Goal: Task Accomplishment & Management: Complete application form

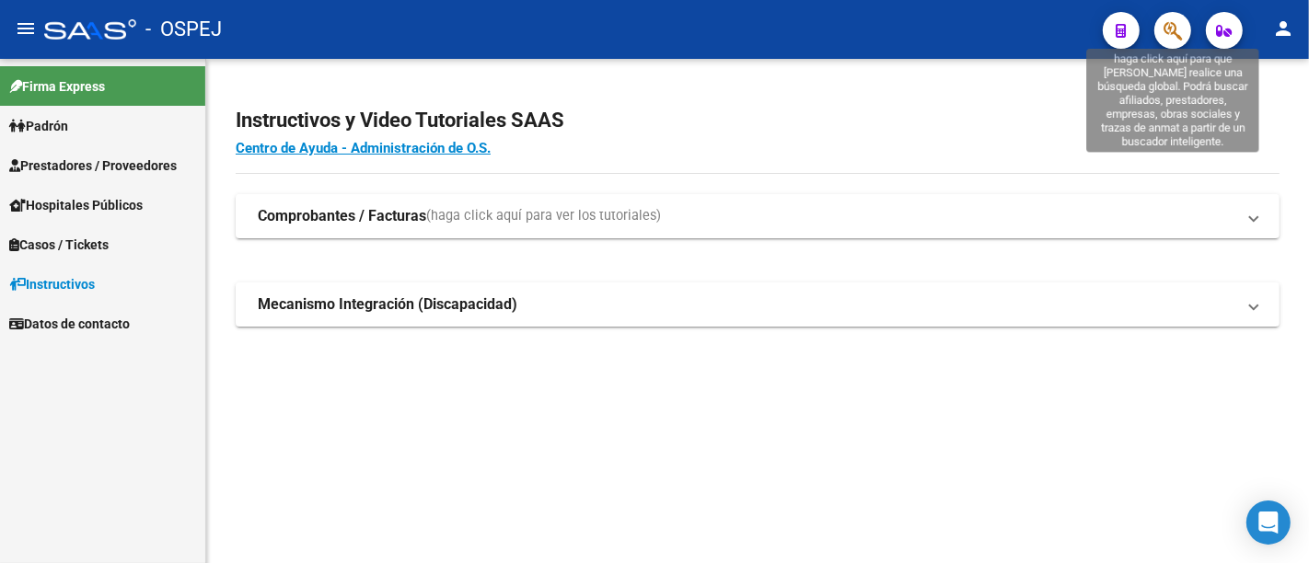
click at [1170, 28] on icon "button" at bounding box center [1172, 30] width 18 height 21
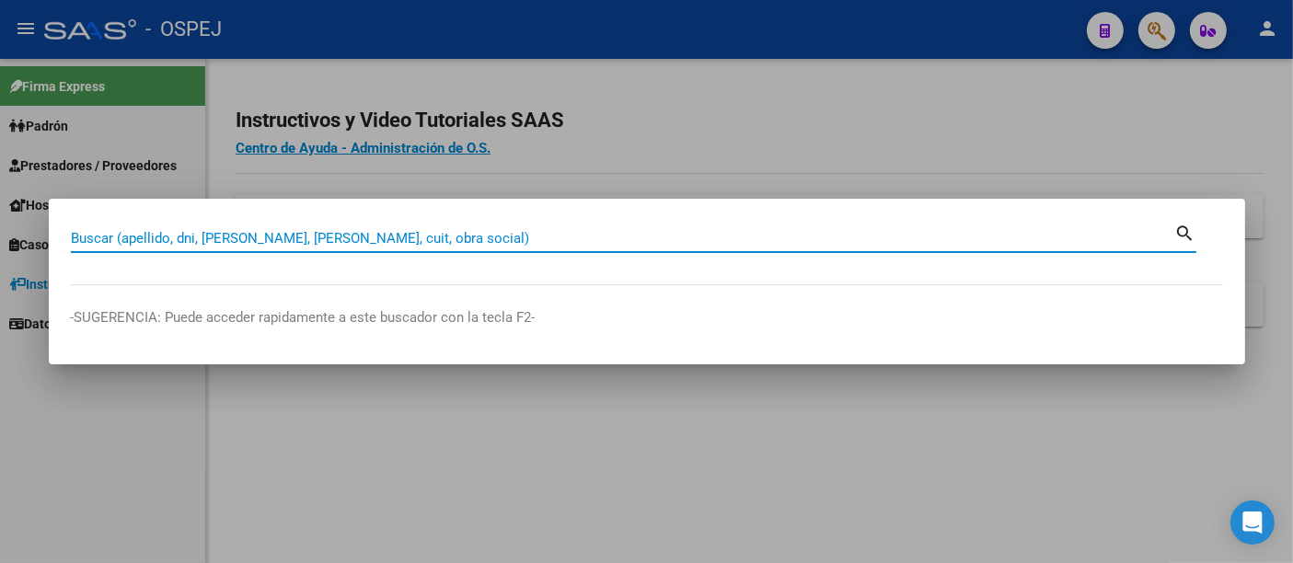
paste input "20-41710477-2"
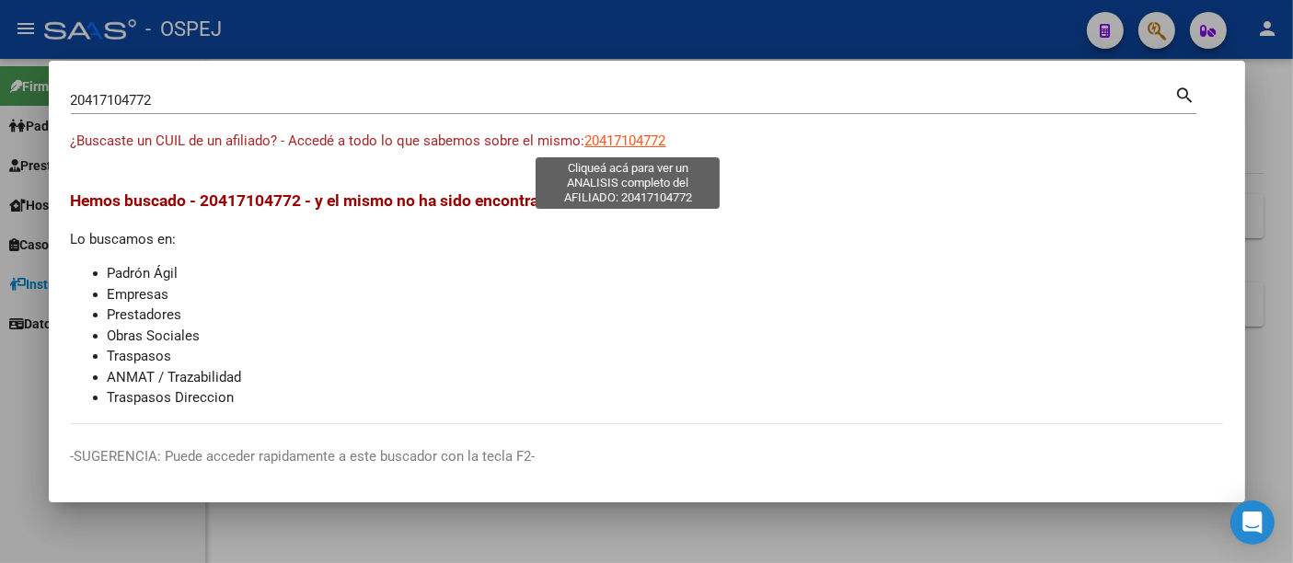
click at [623, 145] on span "20417104772" at bounding box center [625, 141] width 81 height 17
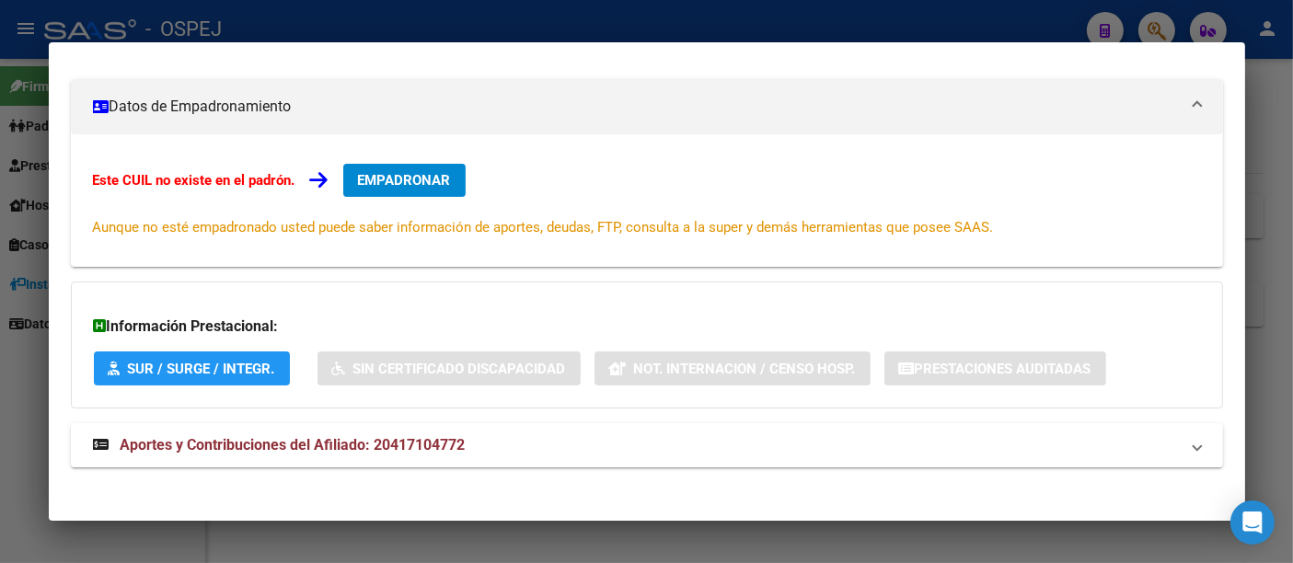
scroll to position [248, 0]
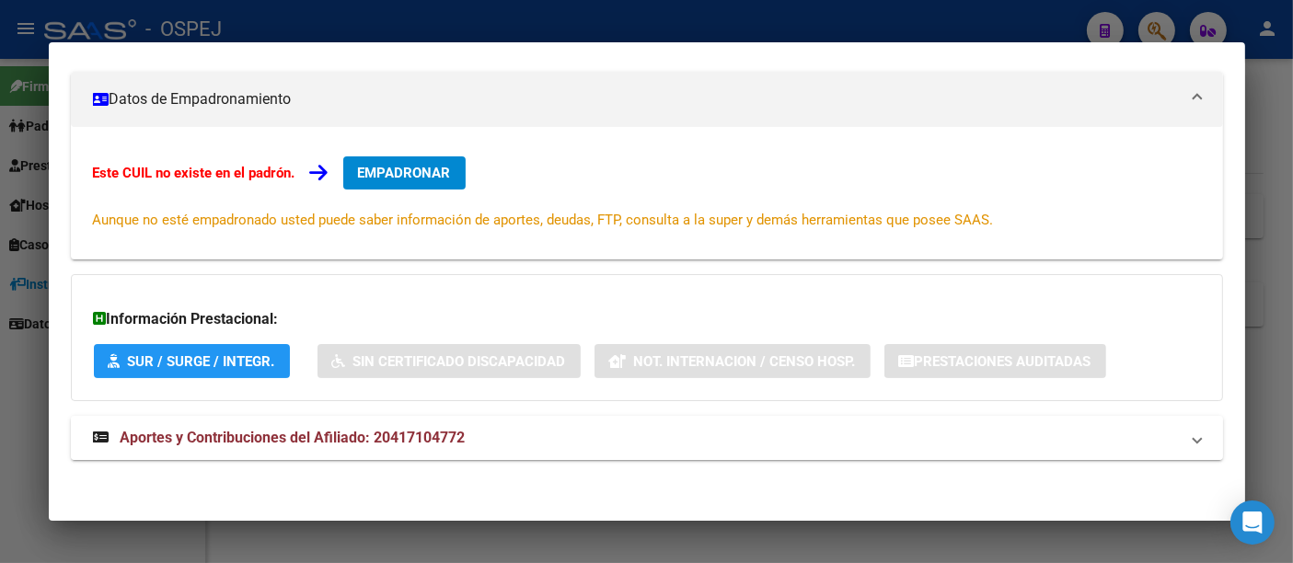
click at [418, 443] on span "Aportes y Contribuciones del Afiliado: 20417104772" at bounding box center [293, 437] width 345 height 17
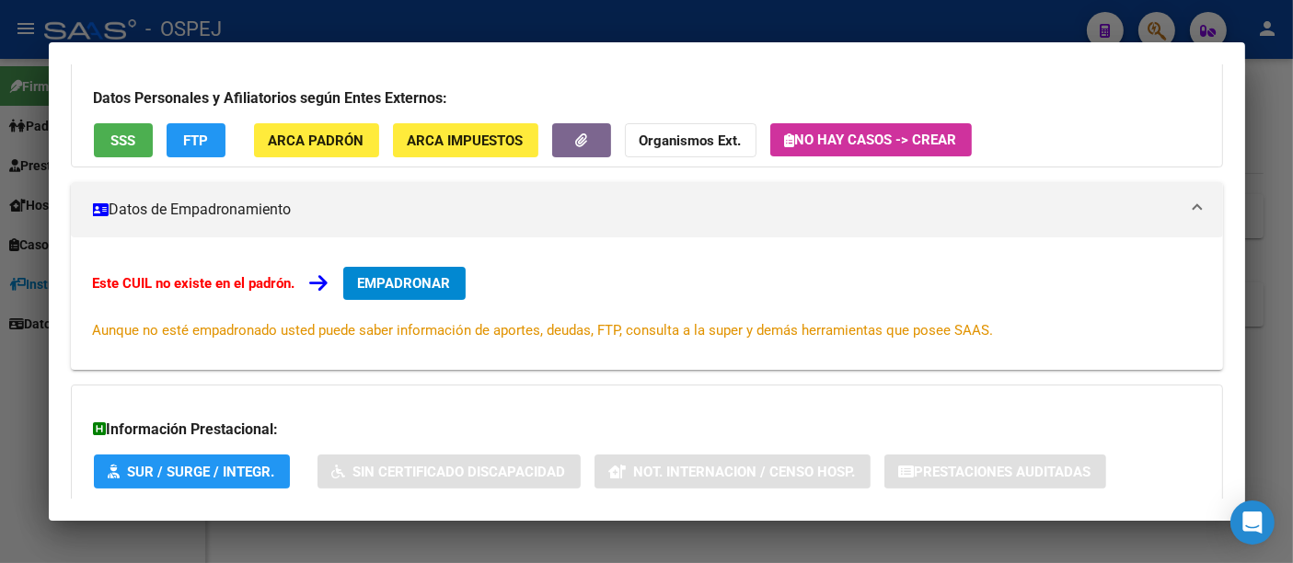
scroll to position [123, 0]
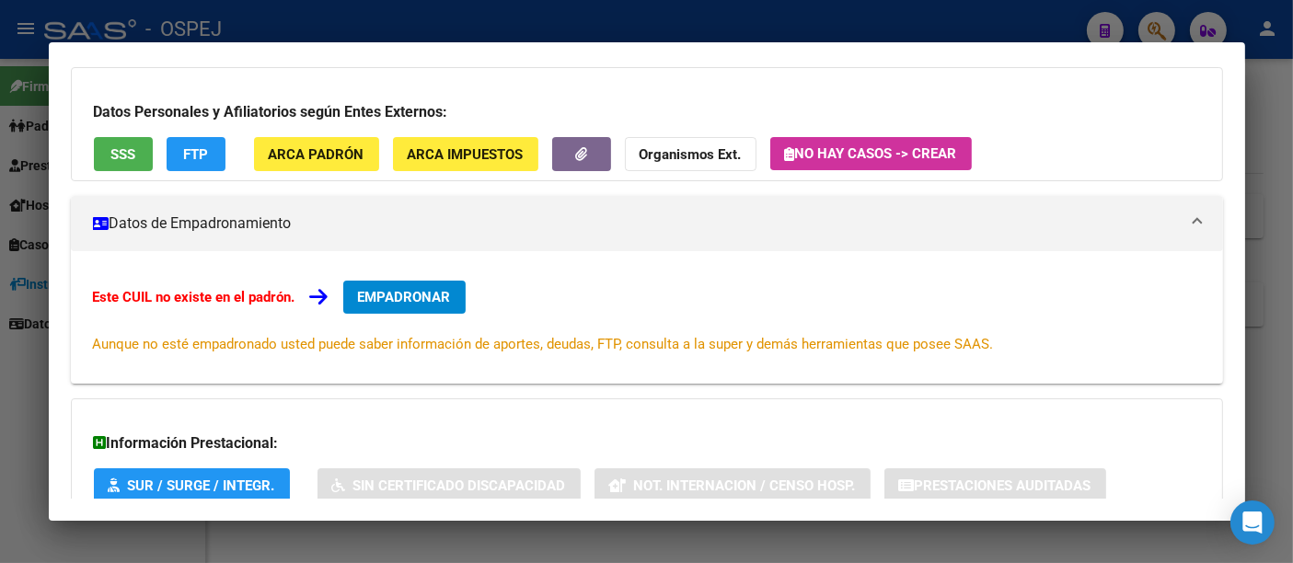
click at [683, 154] on strong "Organismos Ext." at bounding box center [691, 154] width 102 height 17
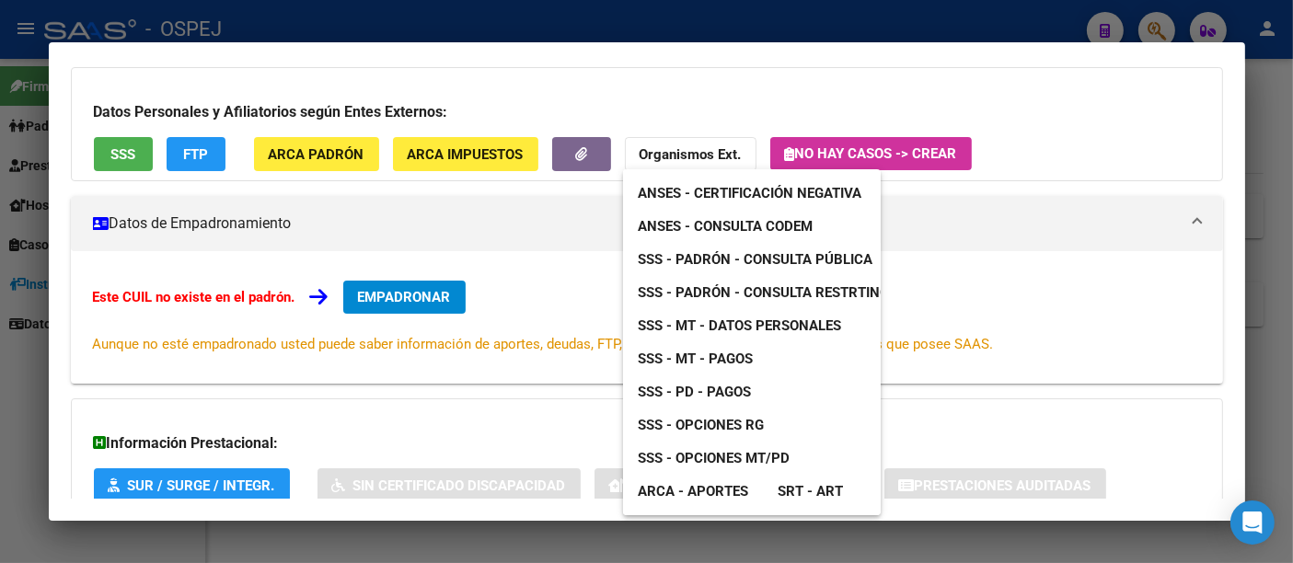
click at [727, 222] on span "ANSES - Consulta CODEM" at bounding box center [725, 226] width 175 height 17
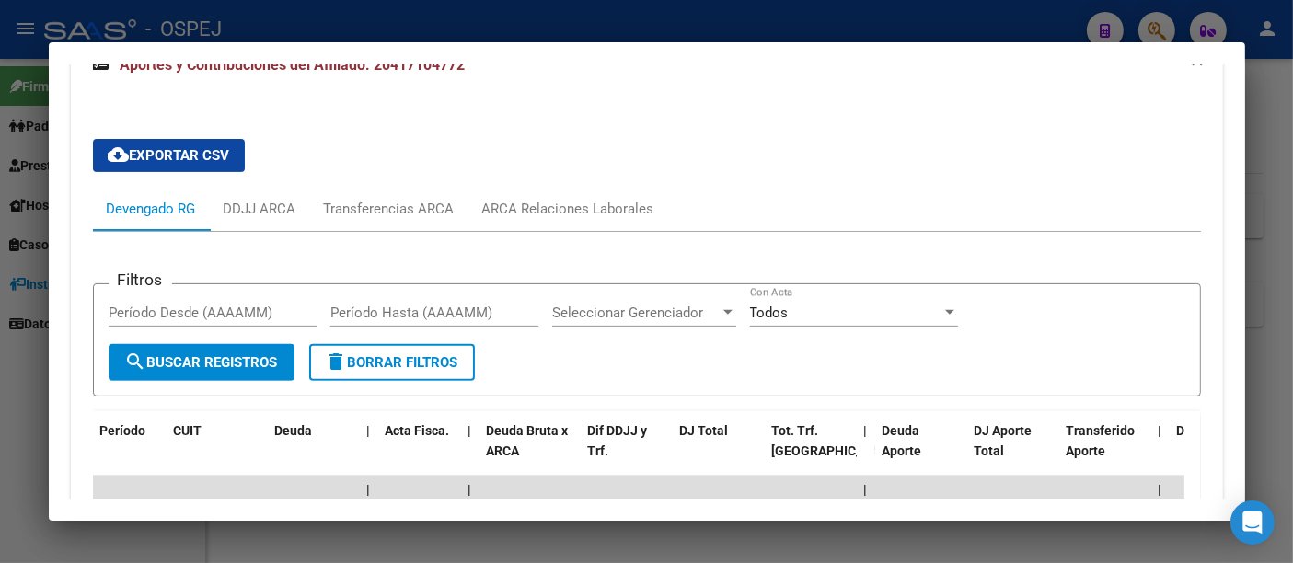
scroll to position [615, 0]
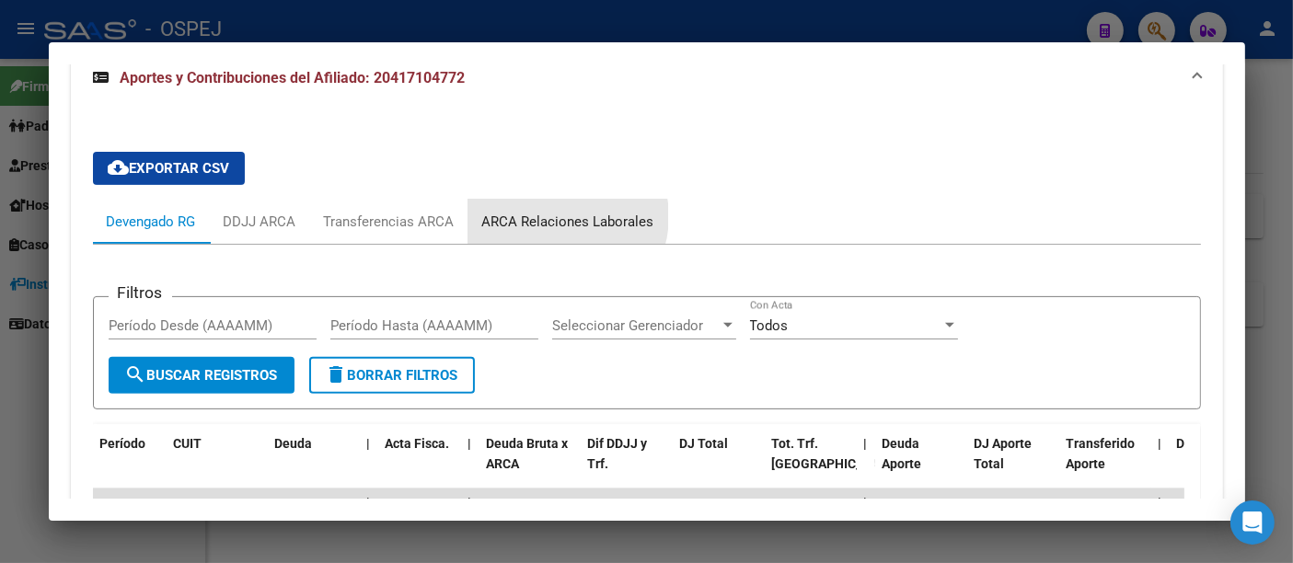
click at [560, 215] on div "ARCA Relaciones Laborales" at bounding box center [568, 222] width 172 height 20
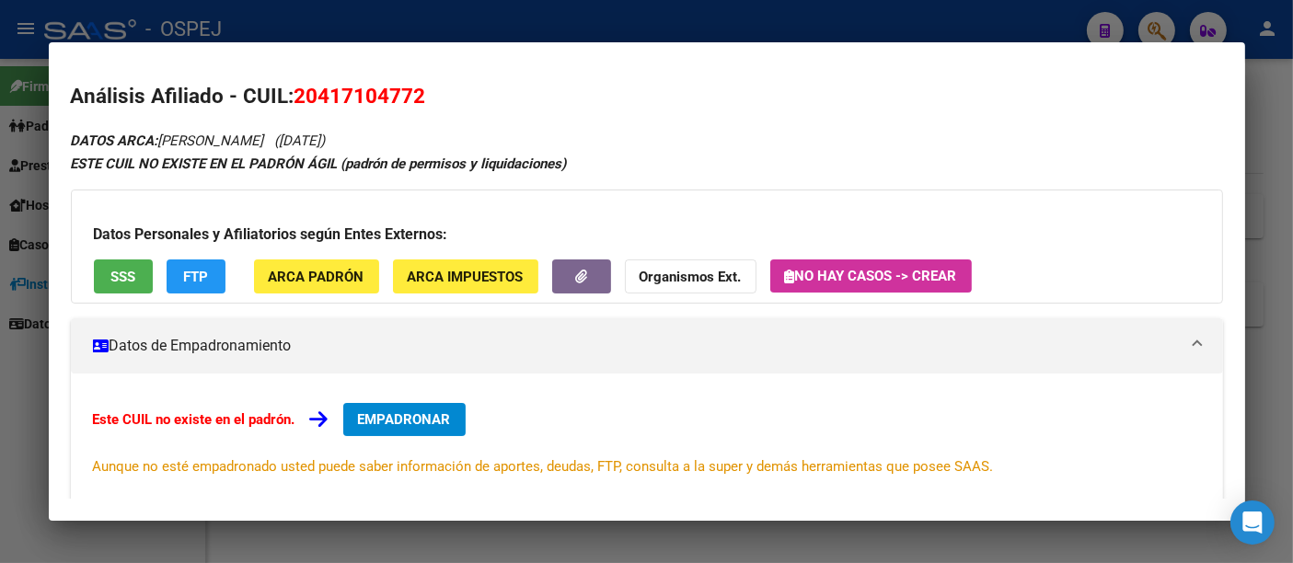
scroll to position [0, 0]
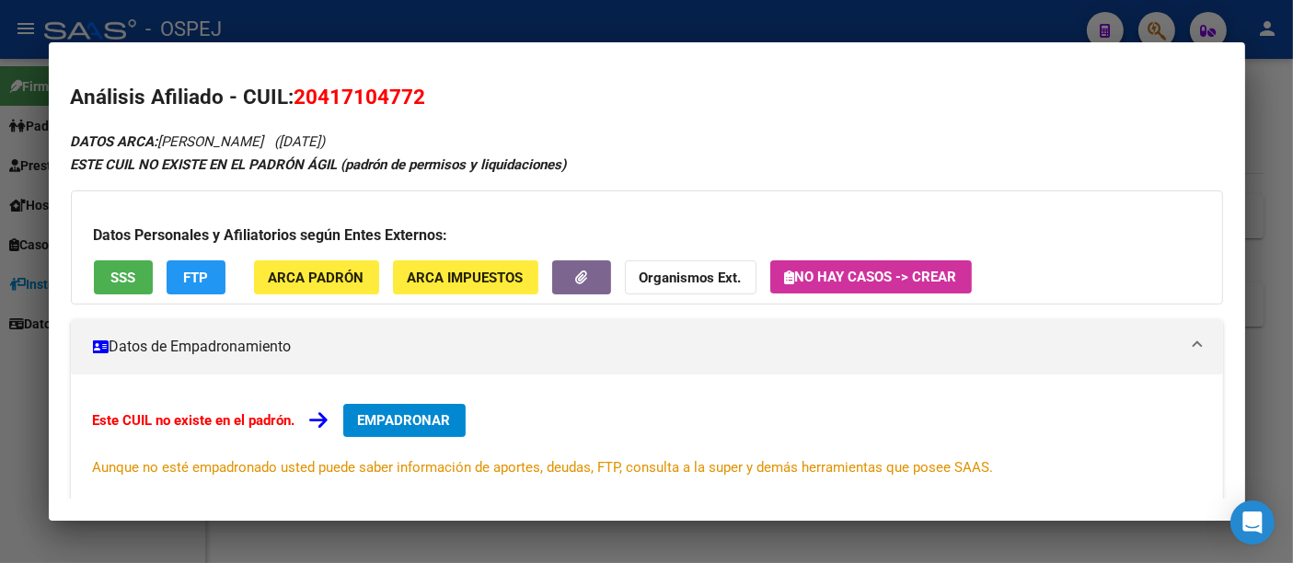
click at [520, 28] on div at bounding box center [646, 281] width 1293 height 563
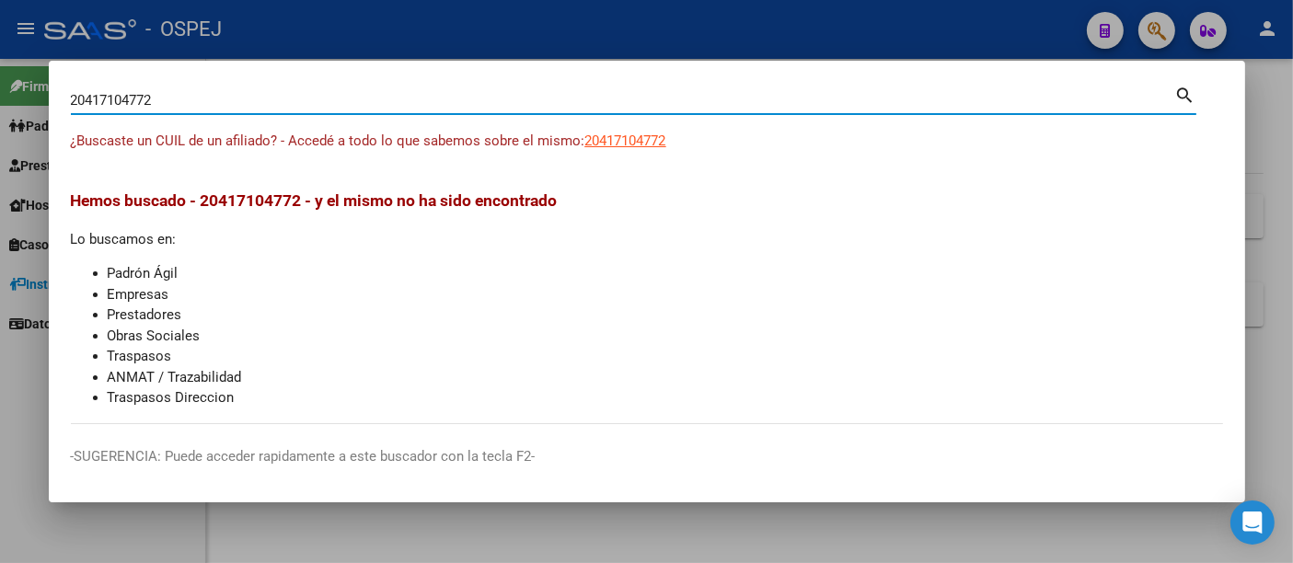
click at [478, 98] on input "20417104772" at bounding box center [623, 100] width 1104 height 17
type input "2"
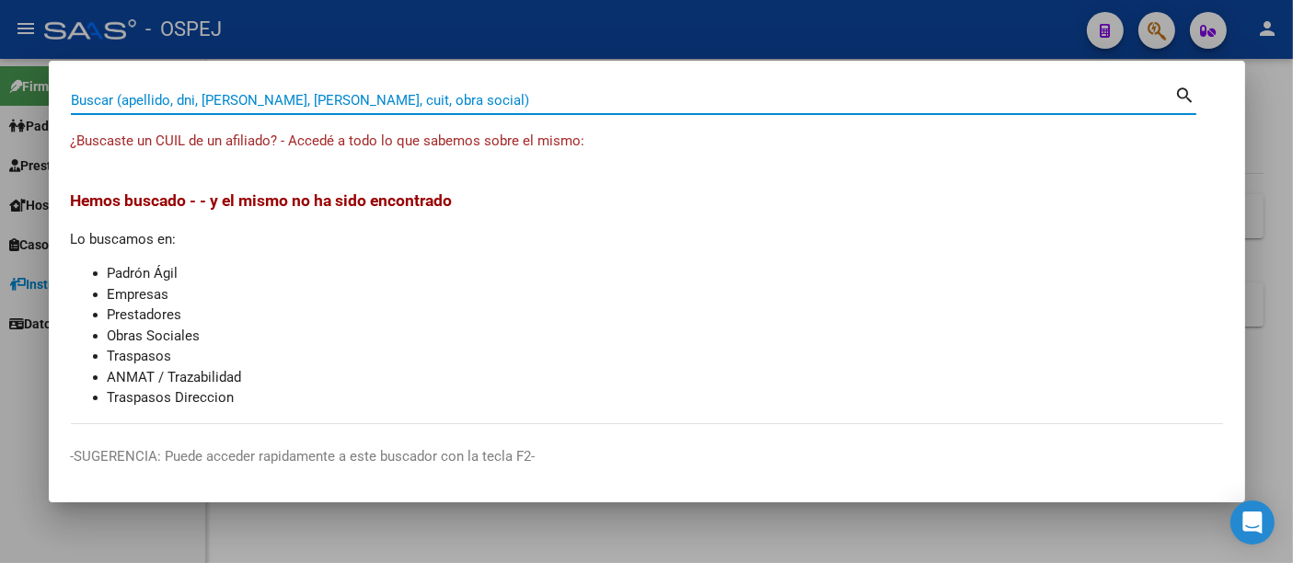
paste input "27274012132"
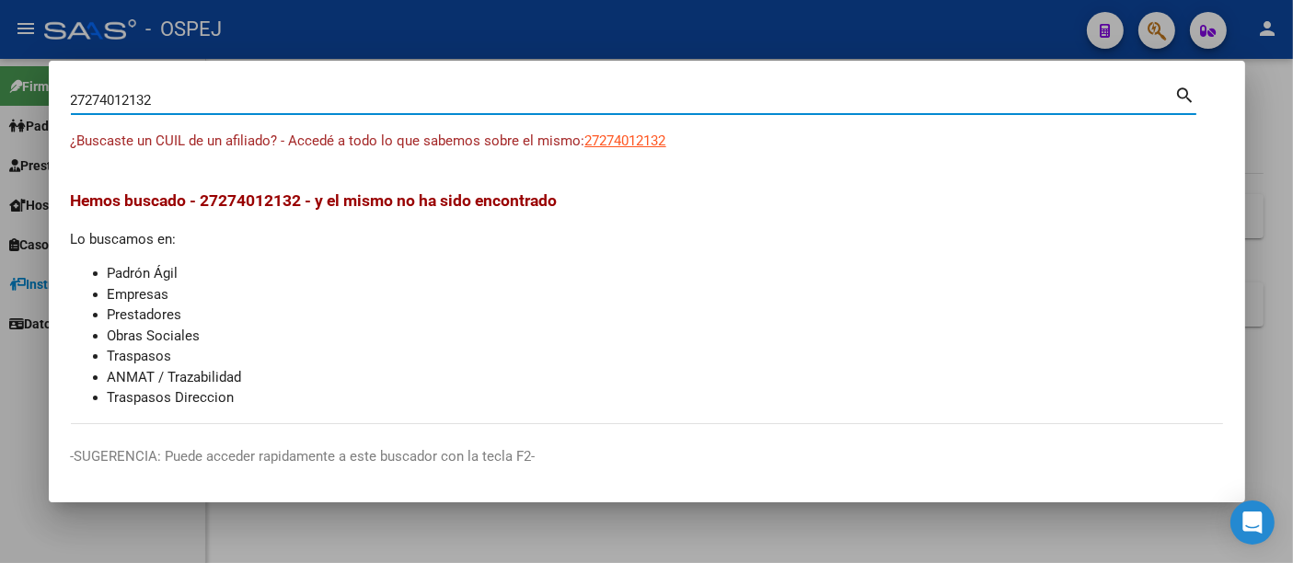
type input "27274012132"
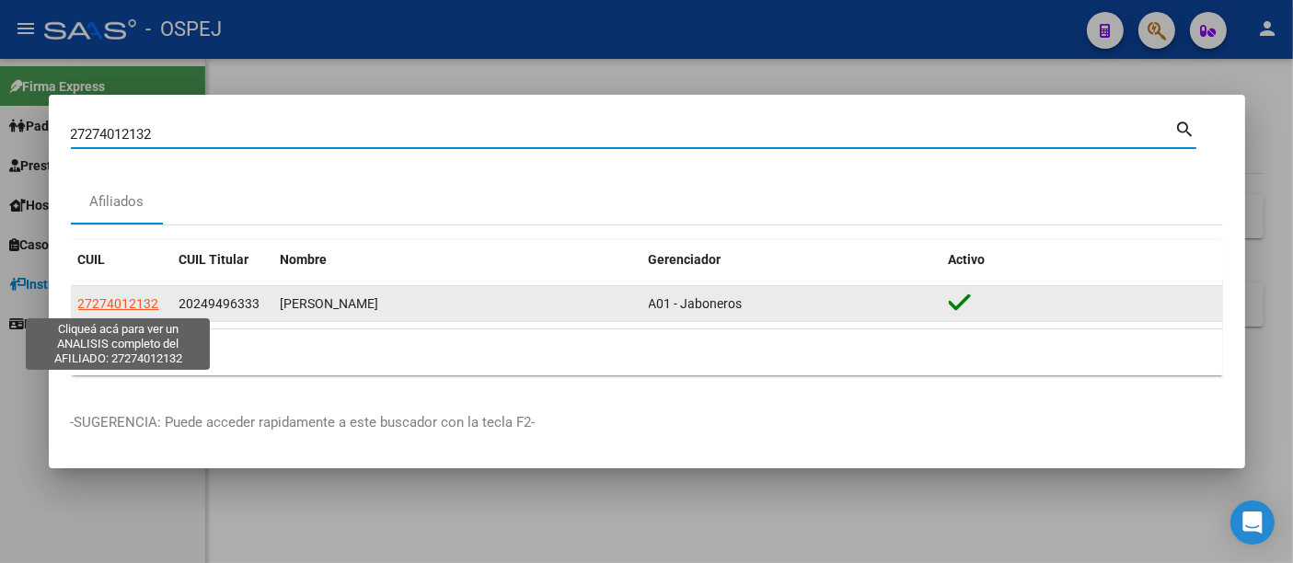
click at [116, 301] on span "27274012132" at bounding box center [118, 303] width 81 height 15
type textarea "27274012132"
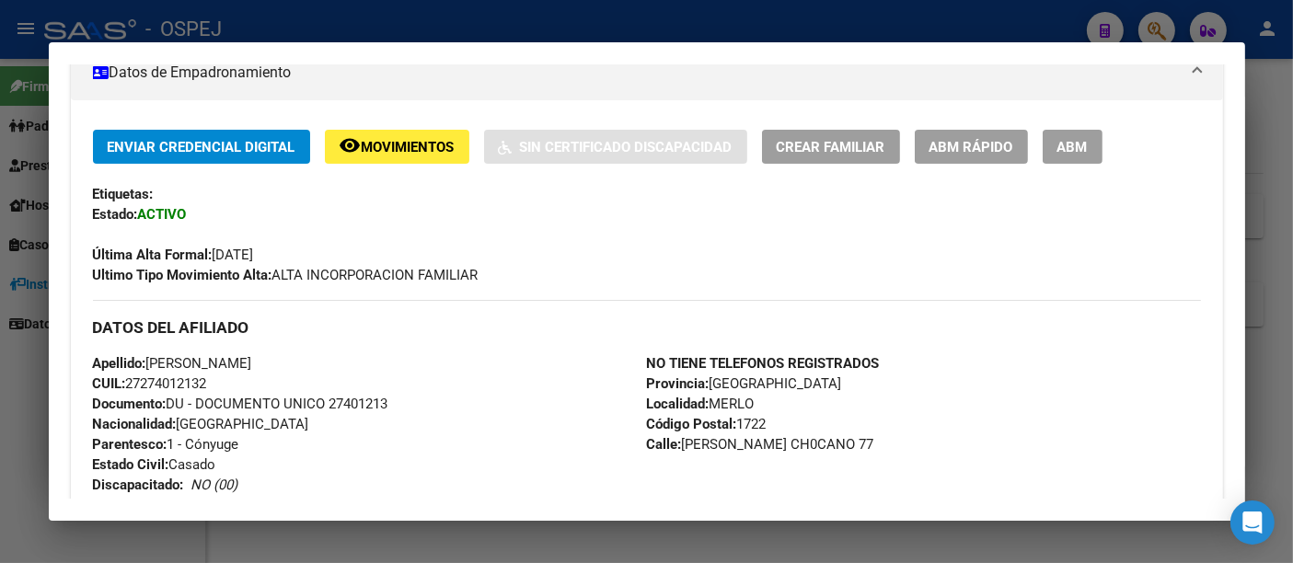
scroll to position [613, 0]
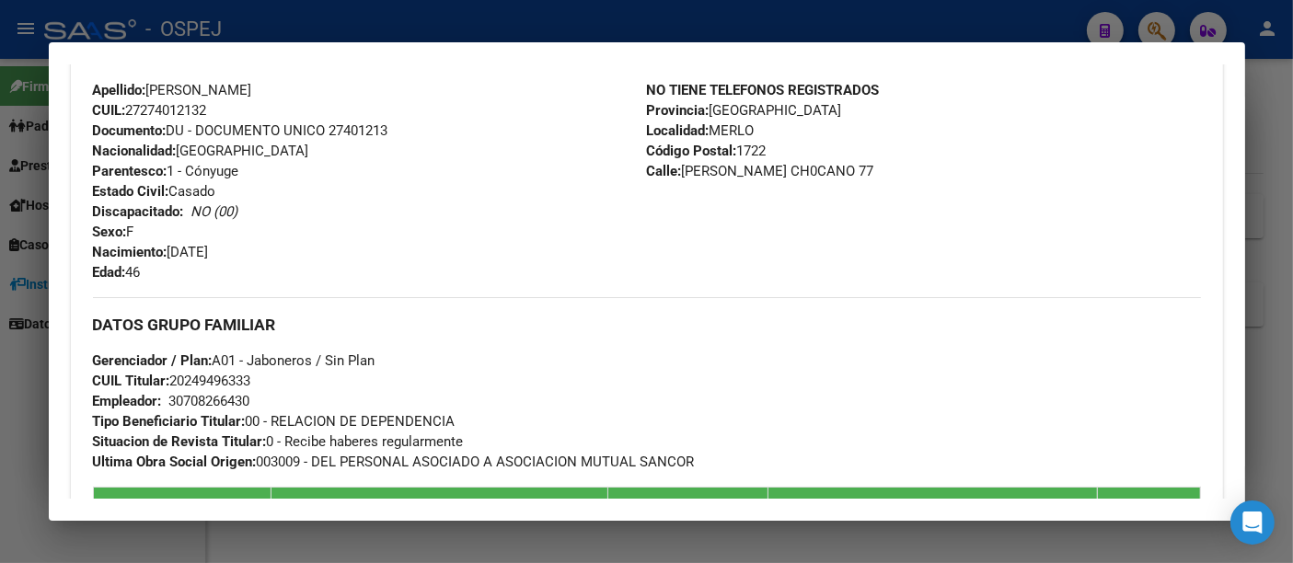
click at [424, 19] on div at bounding box center [646, 281] width 1293 height 563
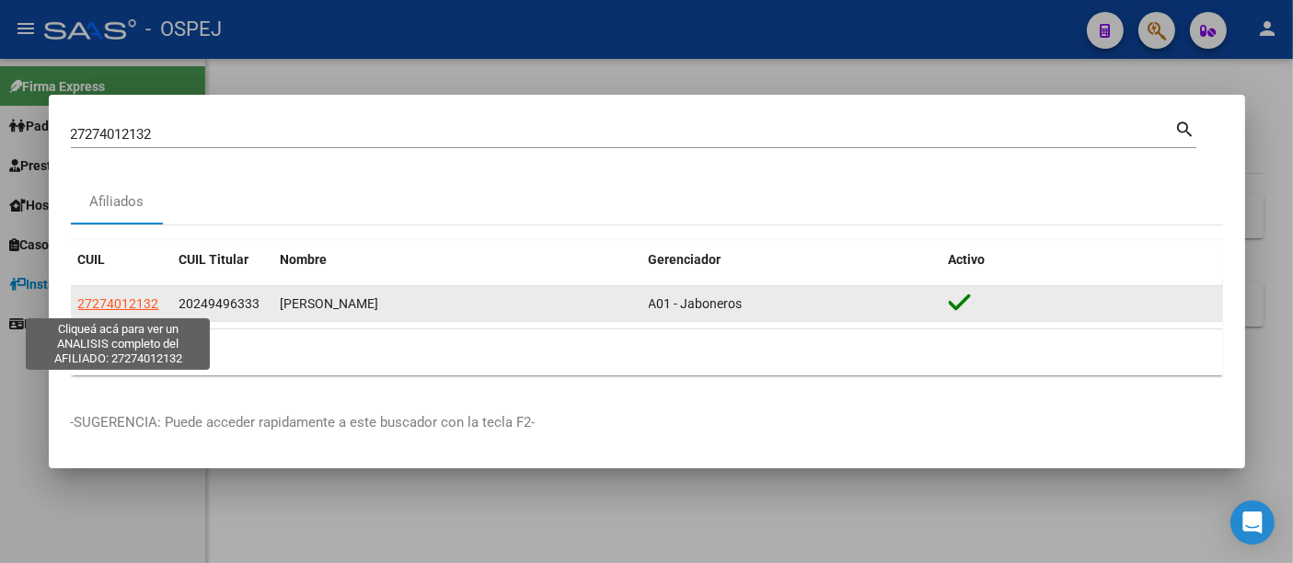
click at [113, 308] on span "27274012132" at bounding box center [118, 303] width 81 height 15
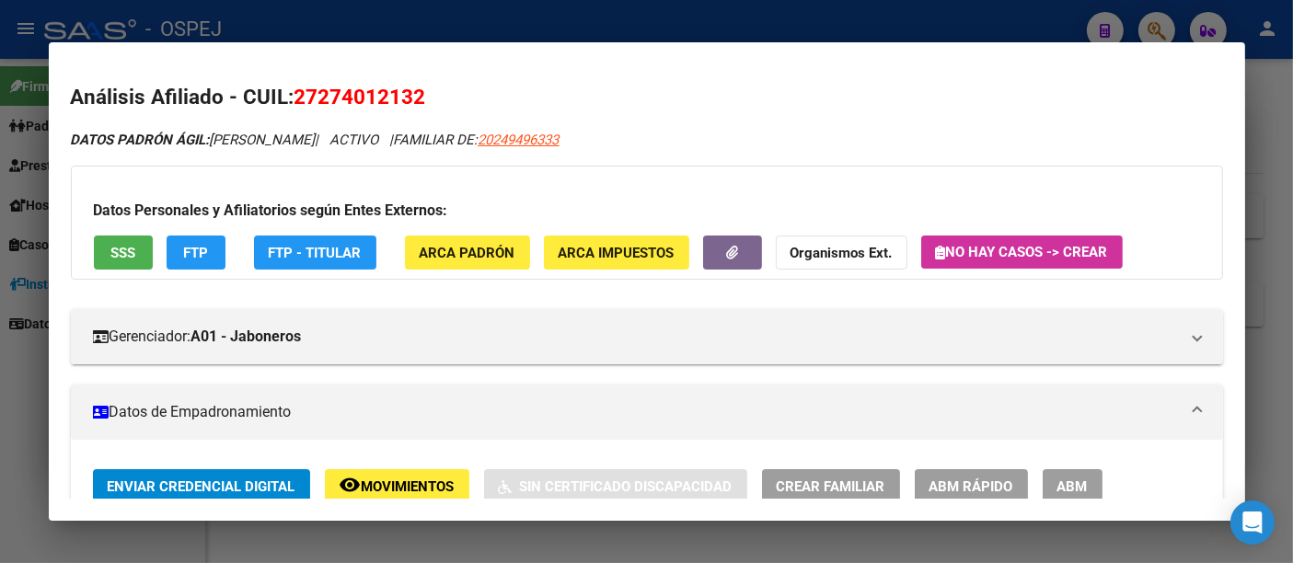
click at [1066, 251] on span "No hay casos -> Crear" at bounding box center [1022, 252] width 172 height 17
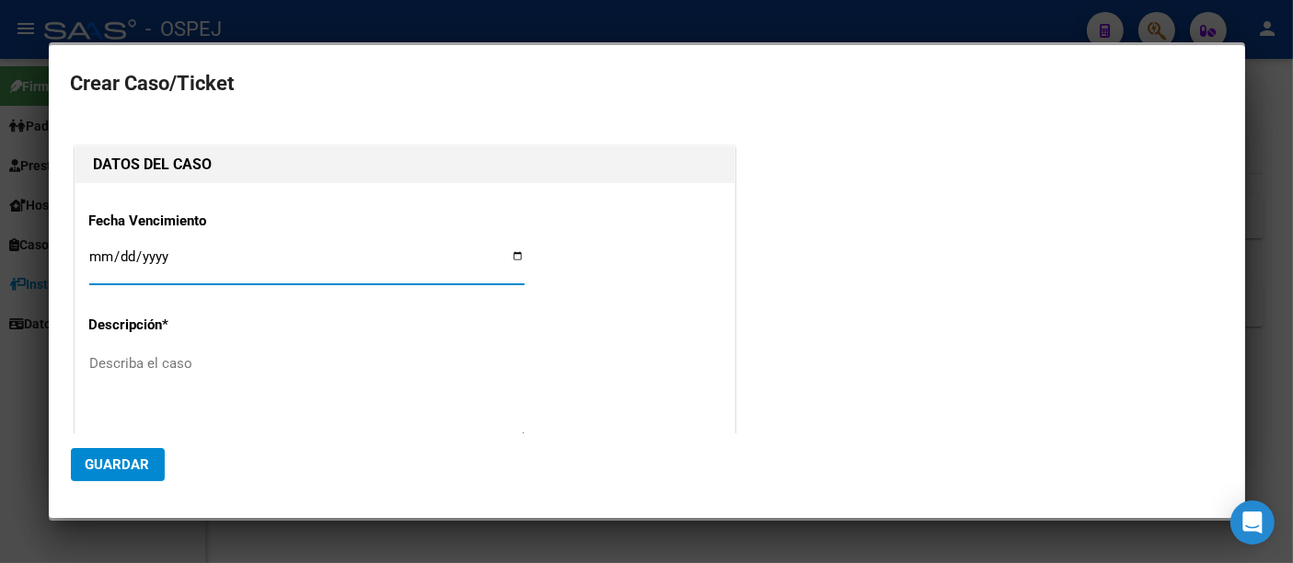
type input "27-27401213-2"
type input "[PERSON_NAME]"
type input "[DATE]"
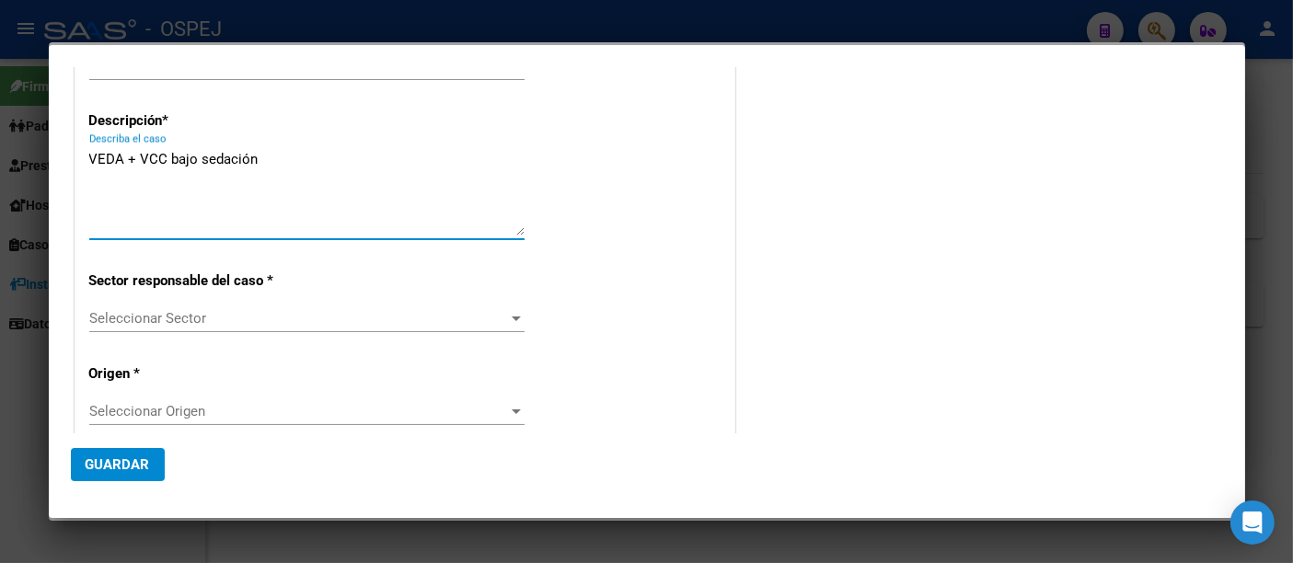
scroll to position [306, 0]
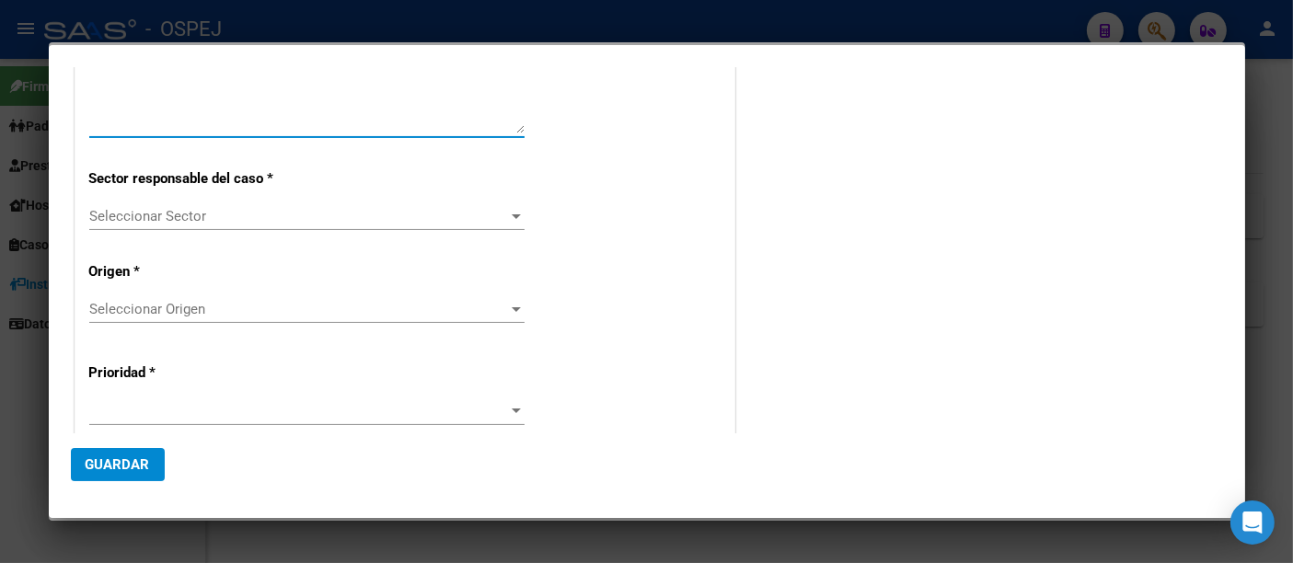
type textarea "VEDA + VCC bajo sedación"
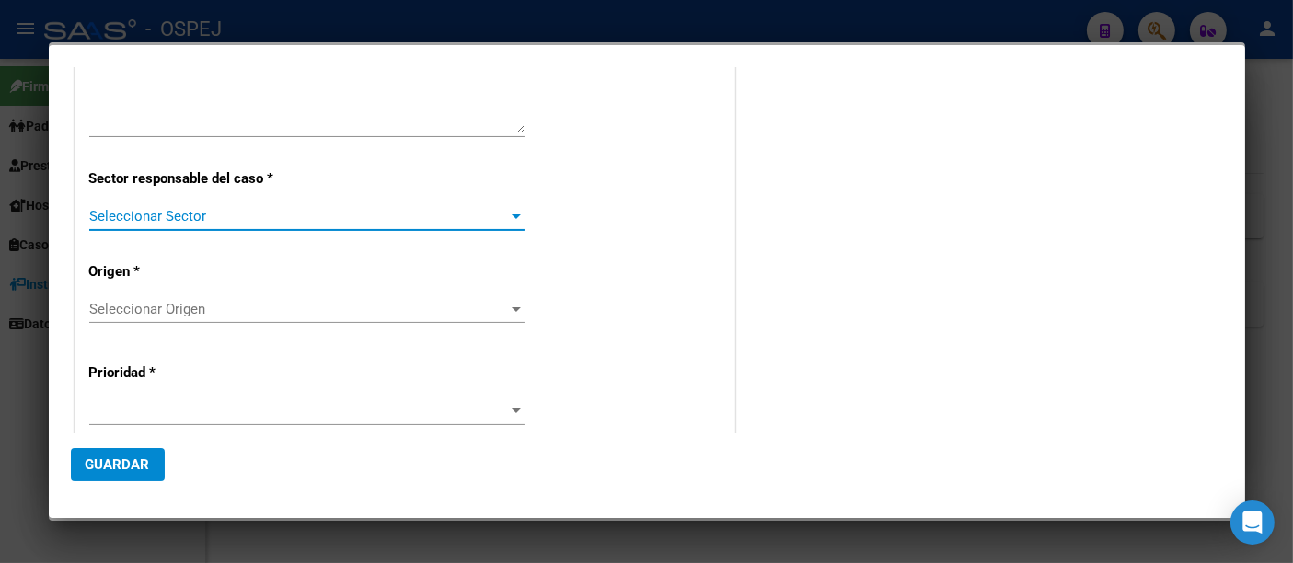
click at [152, 209] on span "Seleccionar Sector" at bounding box center [298, 216] width 419 height 17
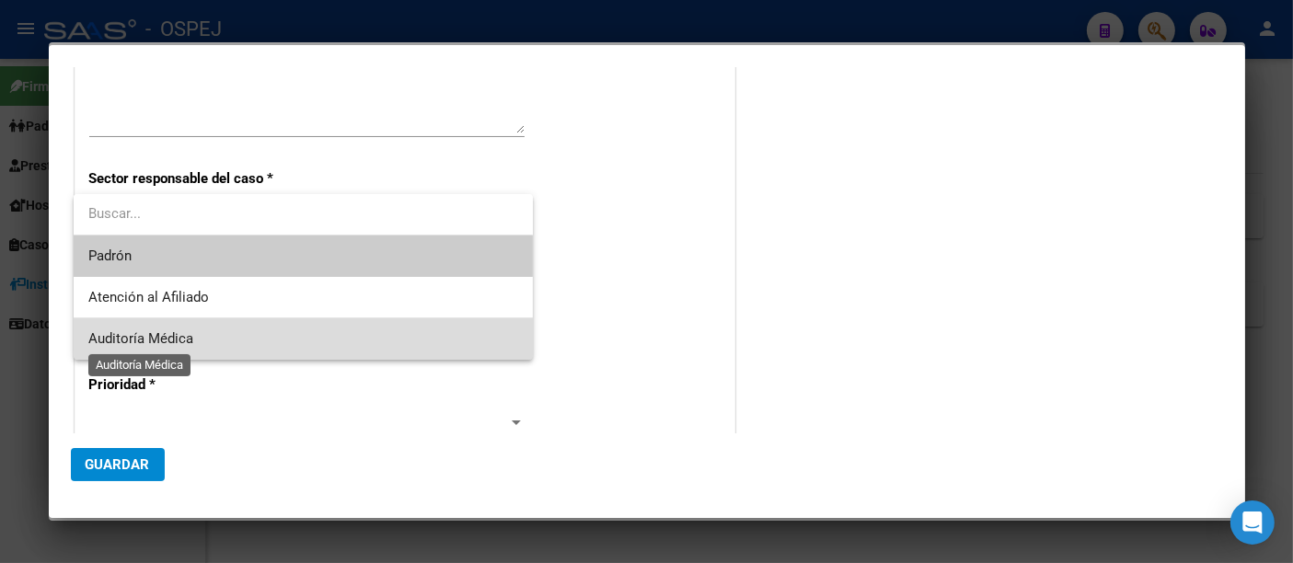
click at [145, 341] on span "Auditoría Médica" at bounding box center [140, 338] width 105 height 17
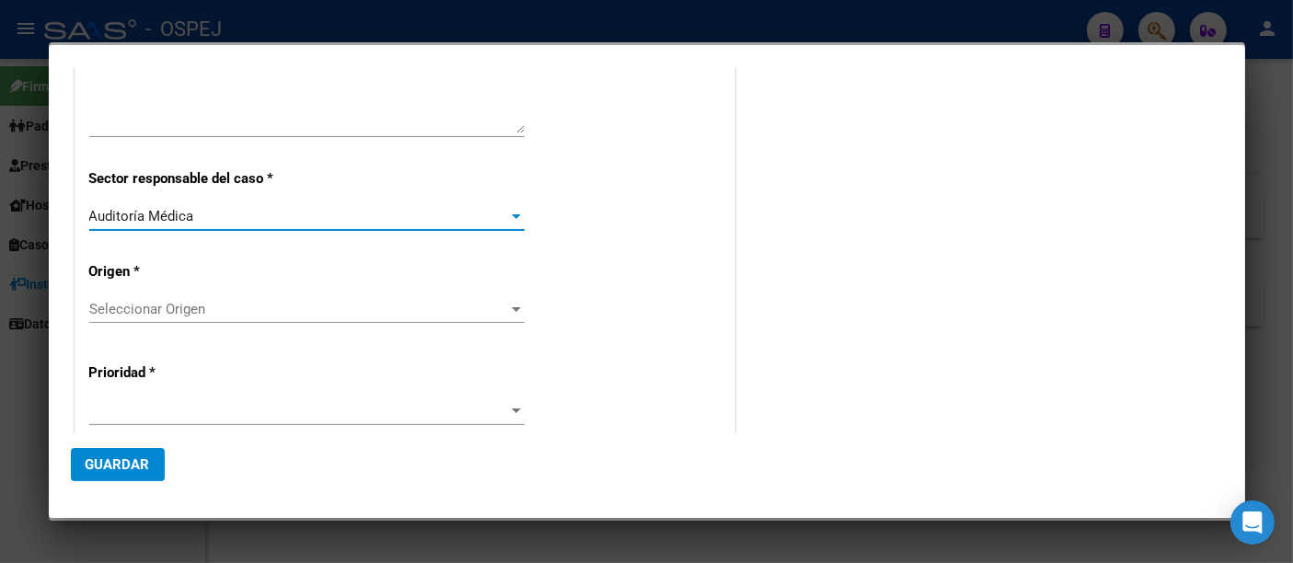
click at [123, 306] on span "Seleccionar Origen" at bounding box center [298, 309] width 419 height 17
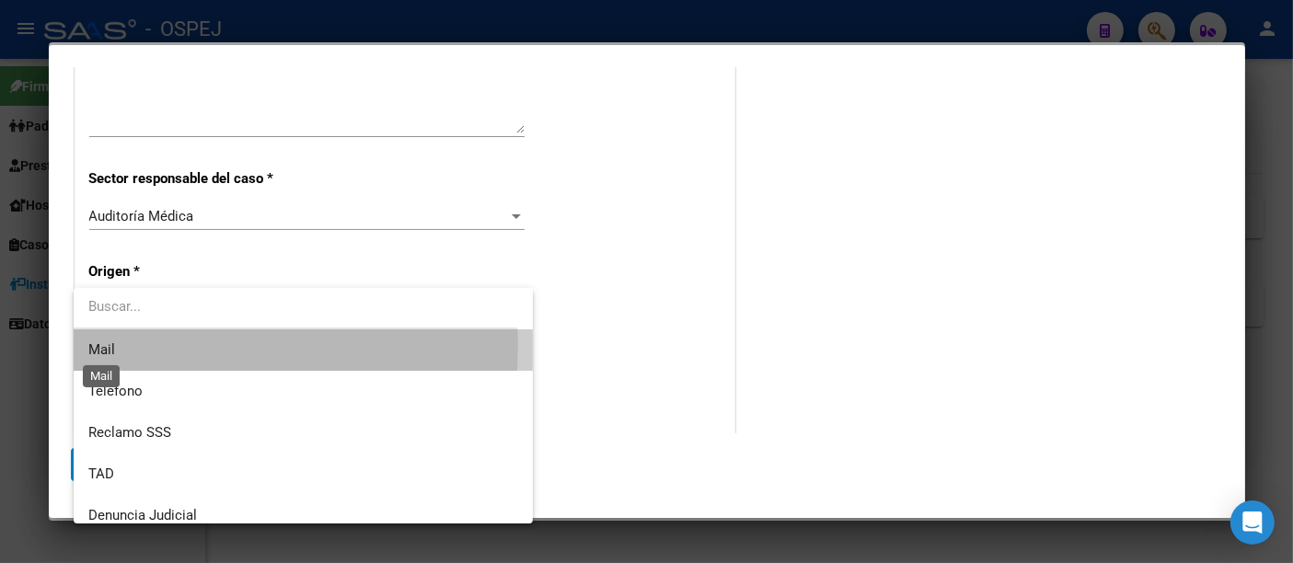
click at [103, 344] on span "Mail" at bounding box center [101, 349] width 27 height 17
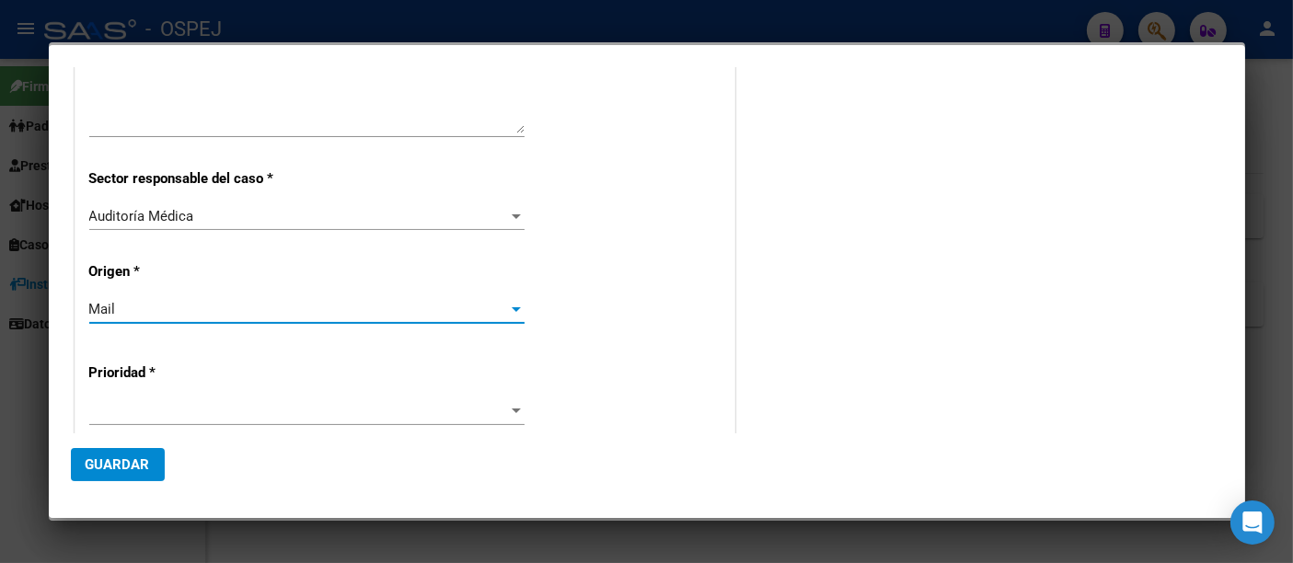
click at [99, 398] on div at bounding box center [306, 412] width 435 height 28
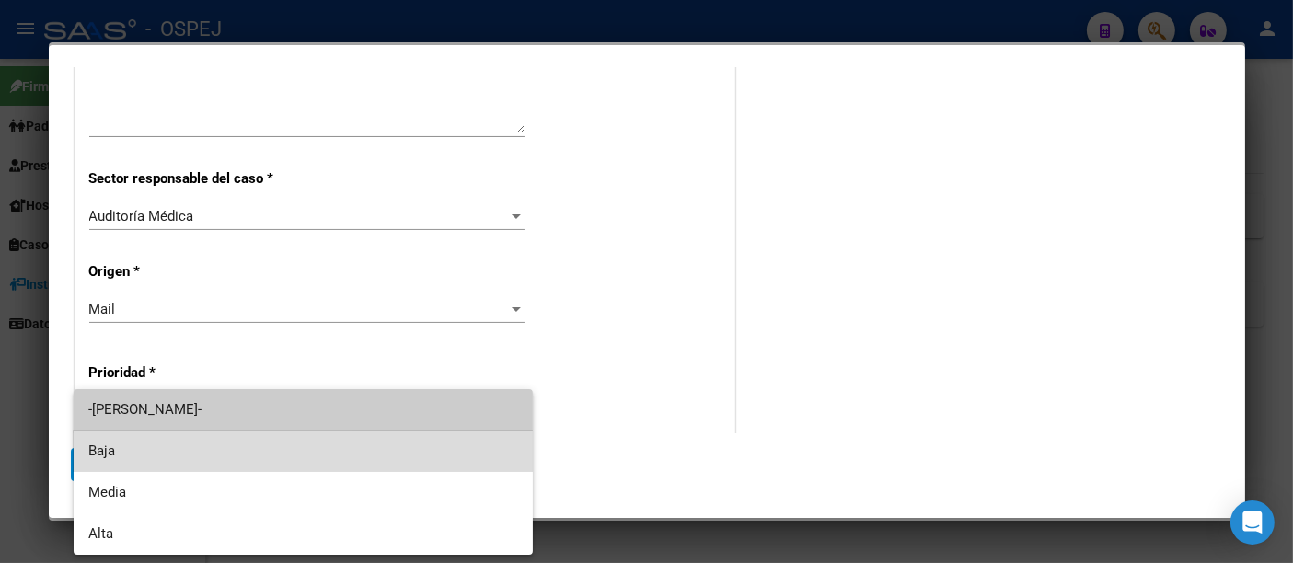
click at [92, 450] on span "Baja" at bounding box center [303, 451] width 430 height 41
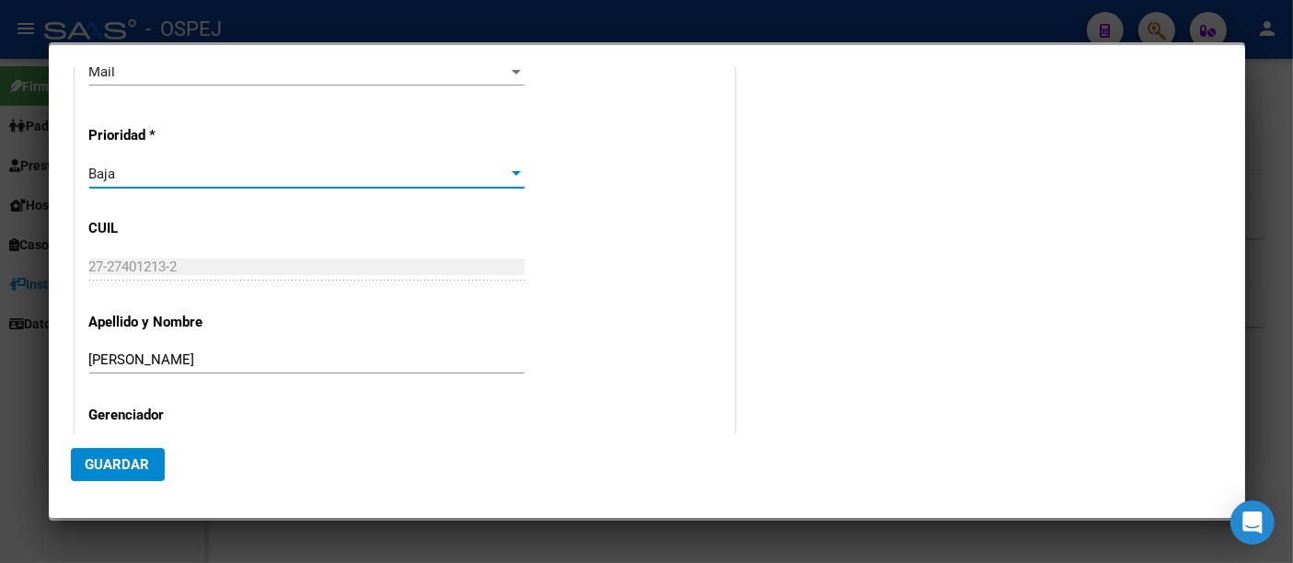
scroll to position [611, 0]
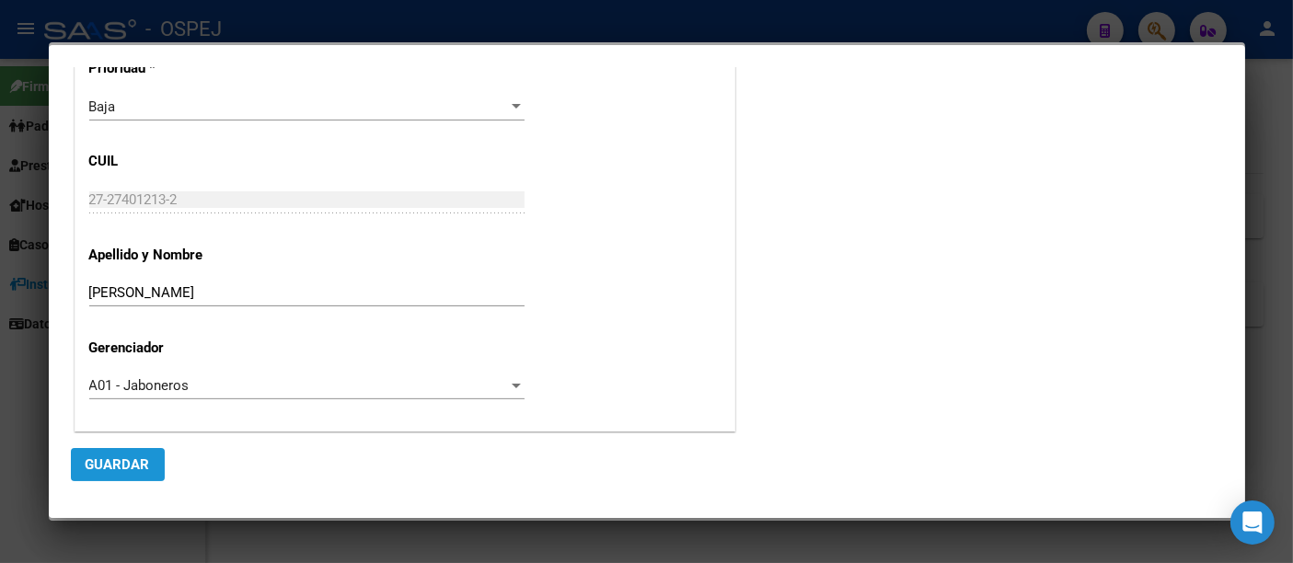
click at [105, 468] on span "Guardar" at bounding box center [118, 464] width 64 height 17
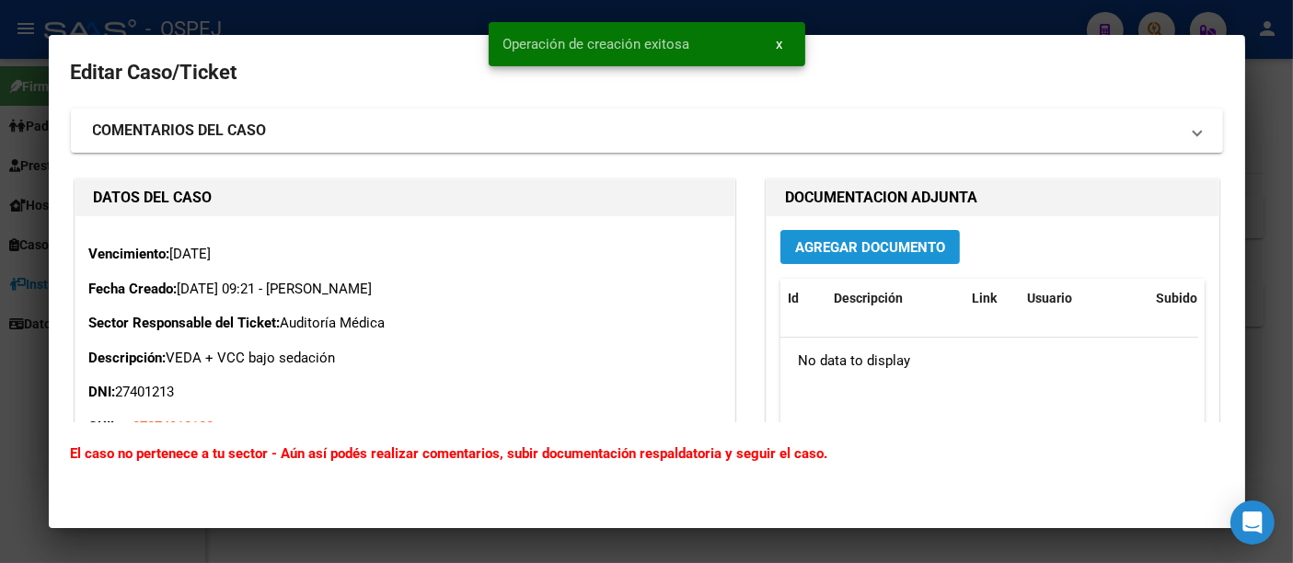
click at [887, 248] on span "Agregar Documento" at bounding box center [870, 247] width 150 height 17
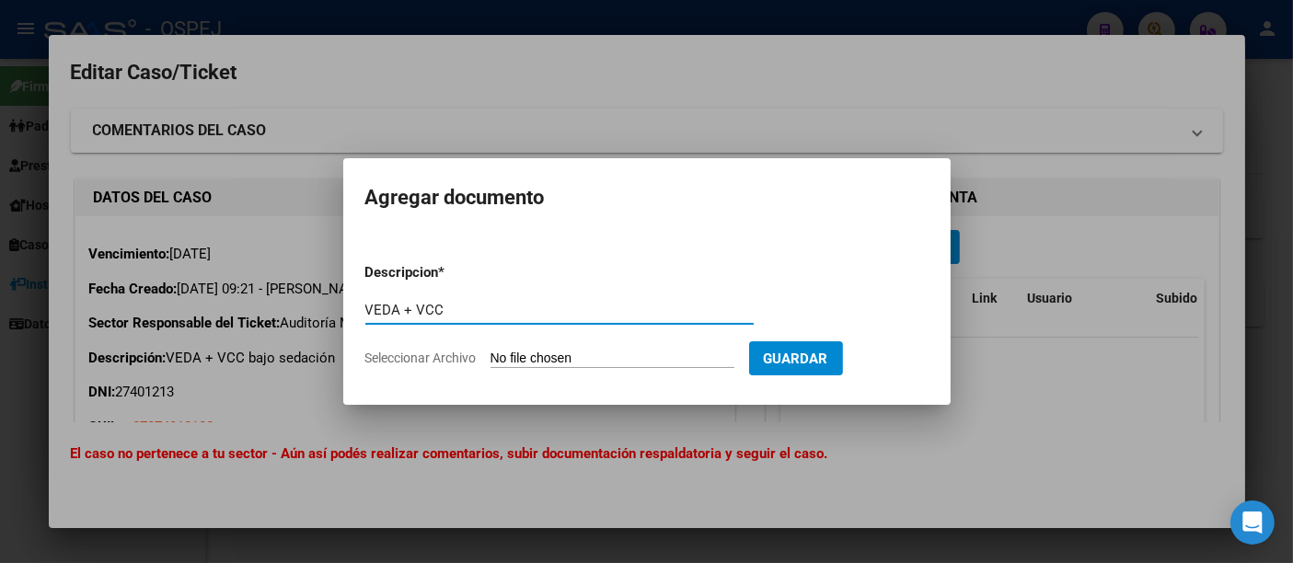
type input "VEDA + VCC"
click at [599, 356] on input "Seleccionar Archivo" at bounding box center [613, 359] width 244 height 17
type input "C:\fakepath\VEDA + VCC [PERSON_NAME].pdf"
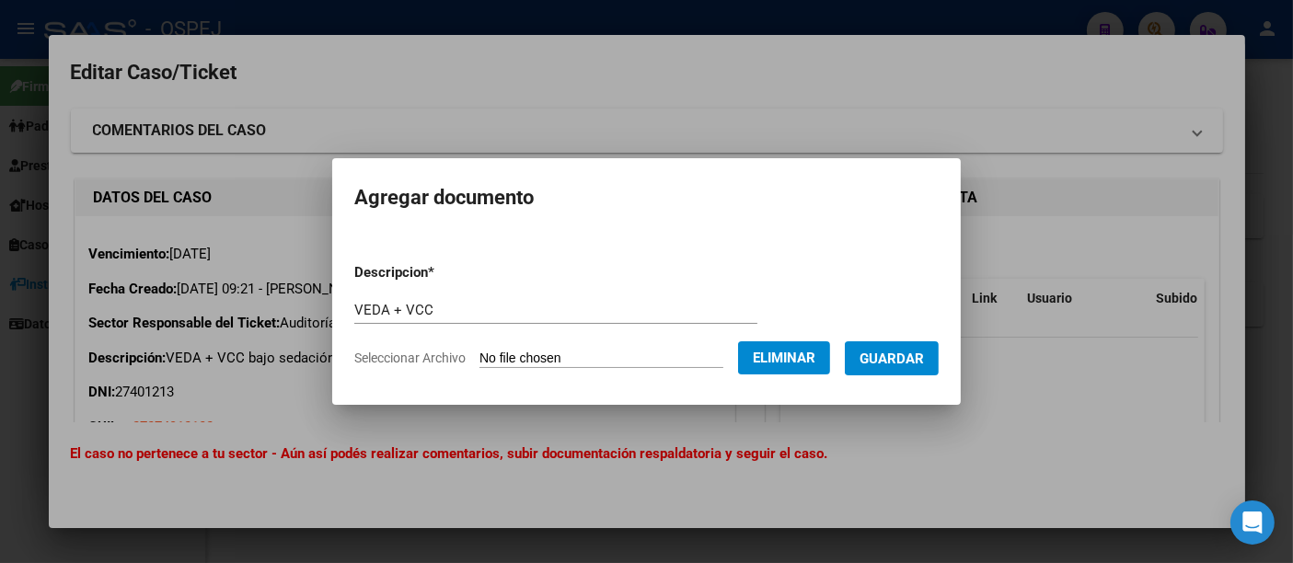
click at [915, 351] on span "Guardar" at bounding box center [892, 359] width 64 height 17
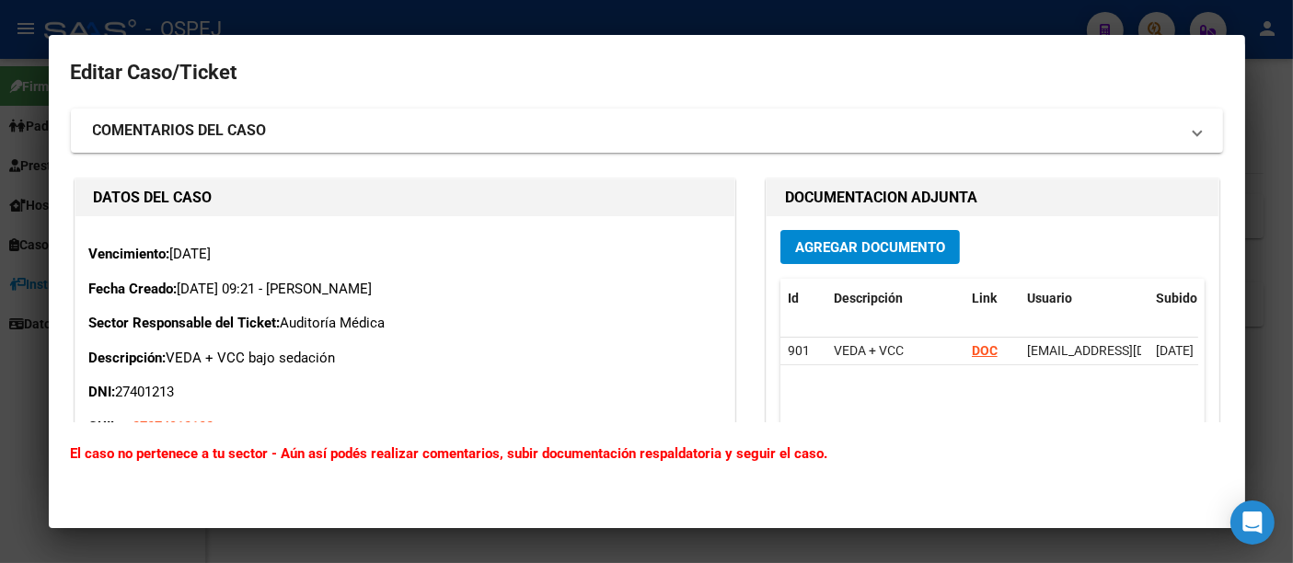
click at [468, 14] on div at bounding box center [646, 281] width 1293 height 563
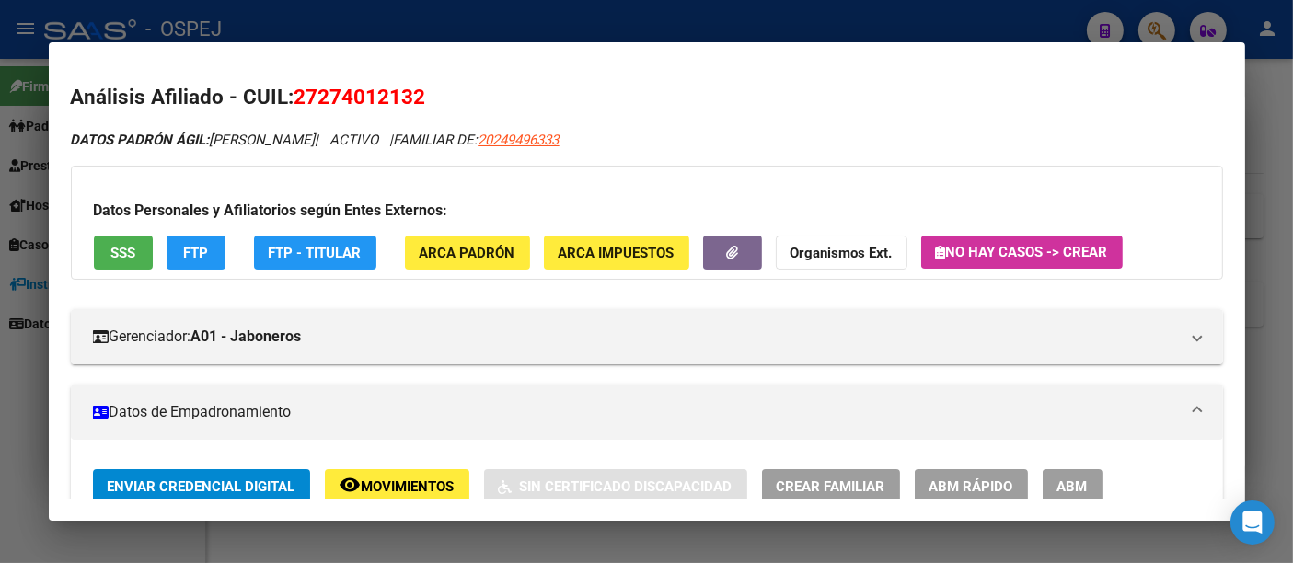
click at [468, 14] on div at bounding box center [646, 281] width 1293 height 563
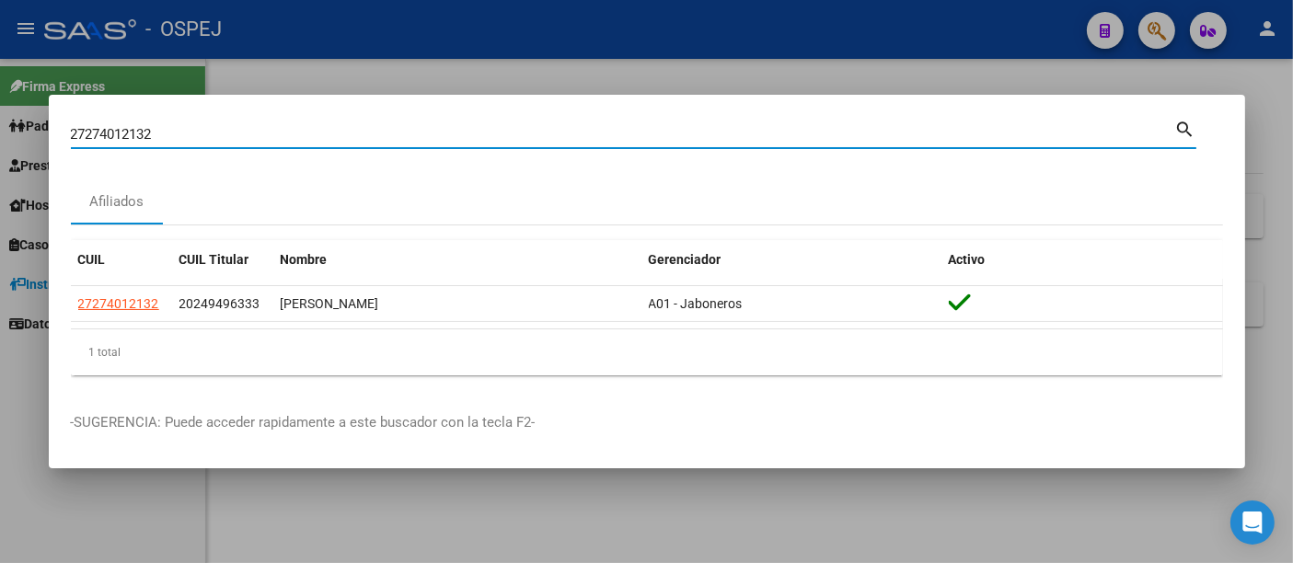
click at [256, 135] on input "27274012132" at bounding box center [623, 134] width 1104 height 17
type input "2"
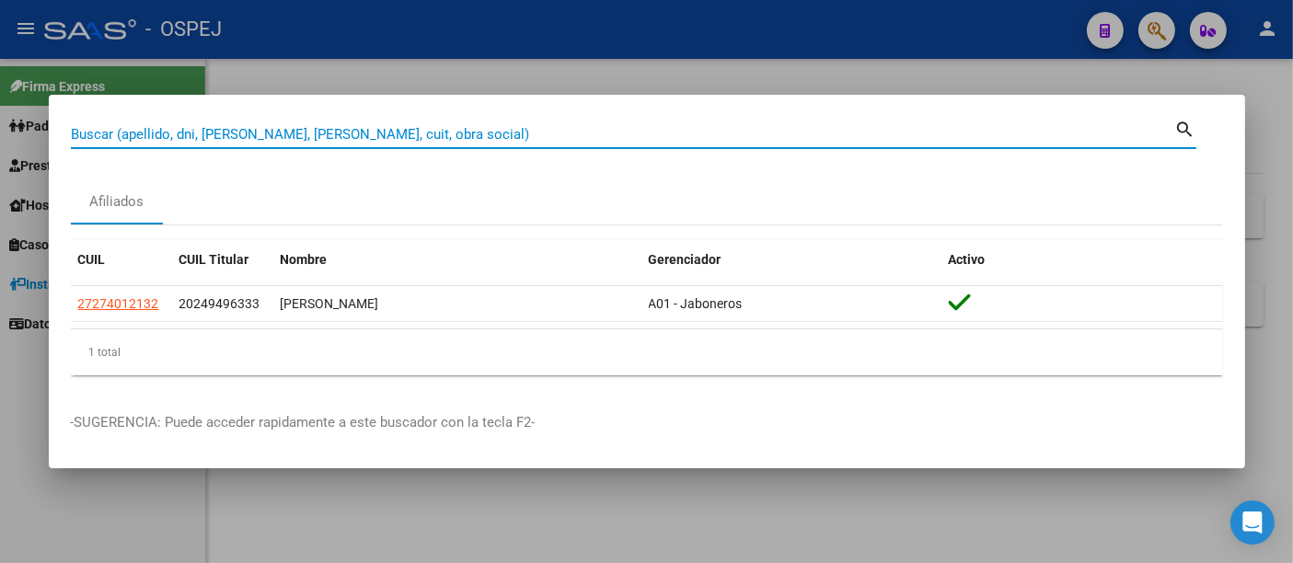
paste input "28153859"
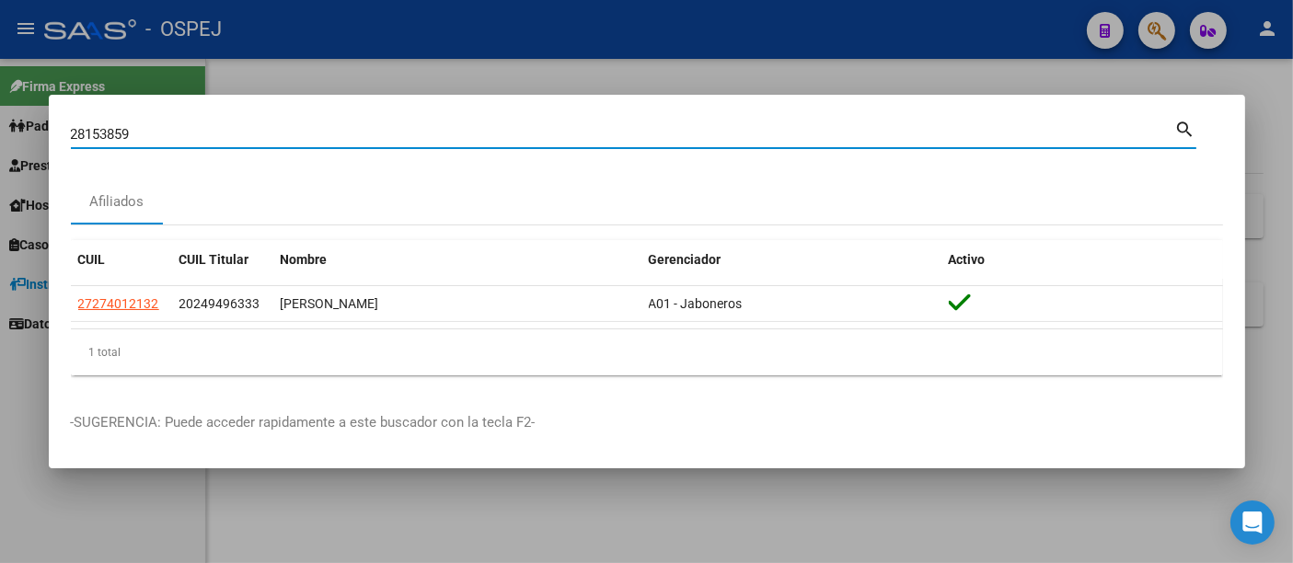
type input "28153859"
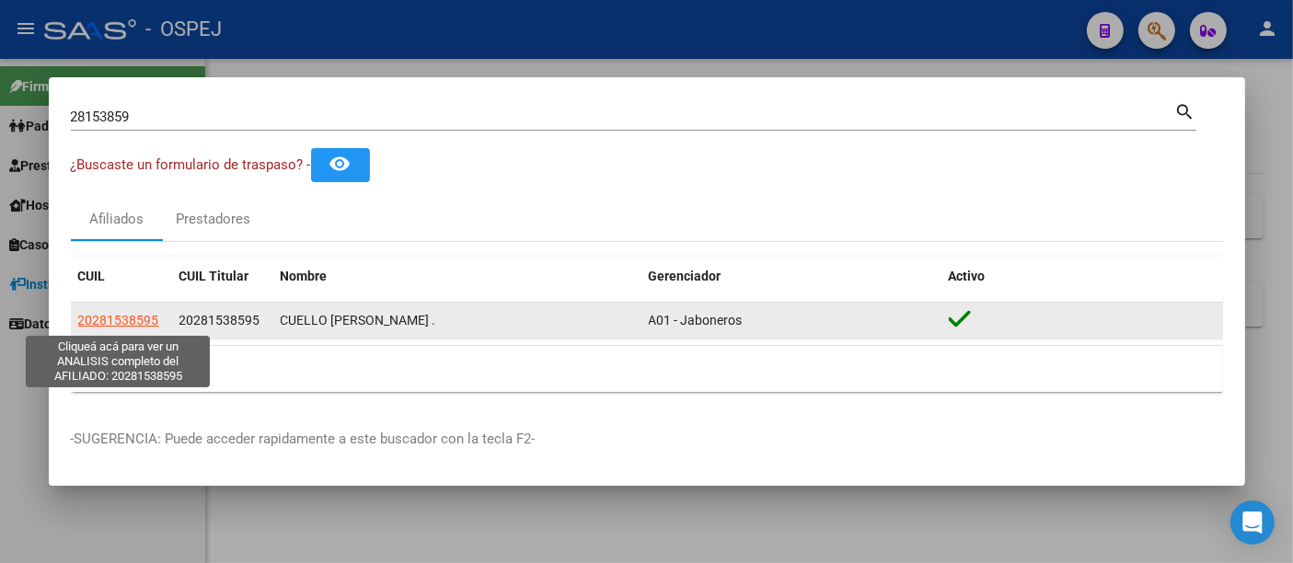
click at [110, 318] on span "20281538595" at bounding box center [118, 320] width 81 height 15
type textarea "20281538595"
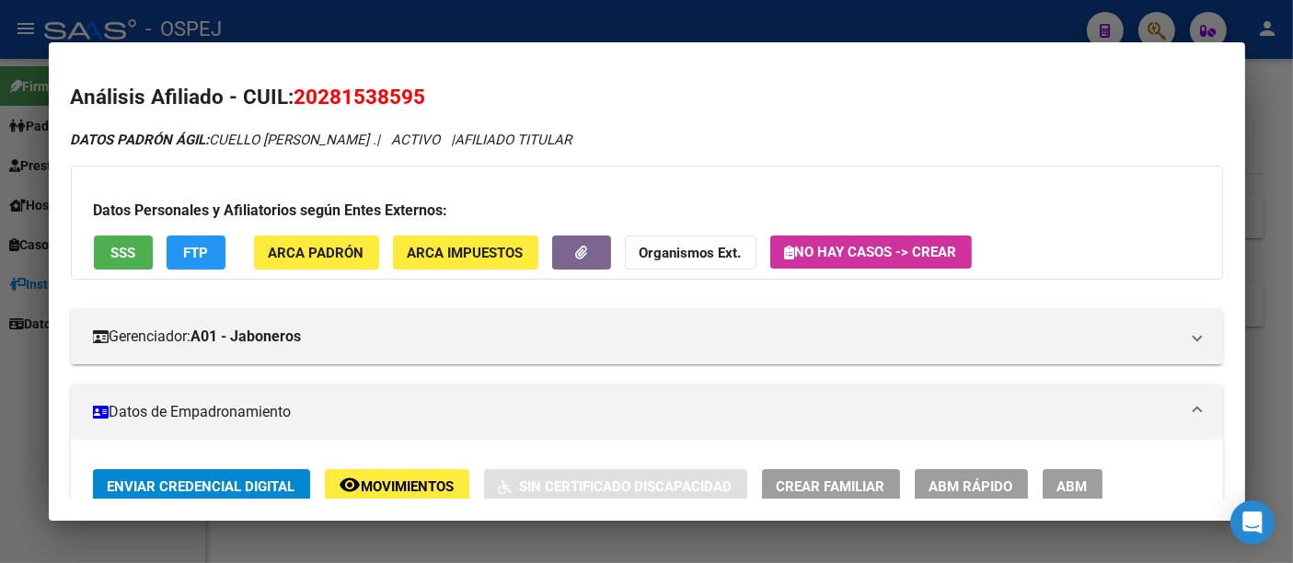
click at [878, 245] on span "No hay casos -> Crear" at bounding box center [871, 252] width 172 height 17
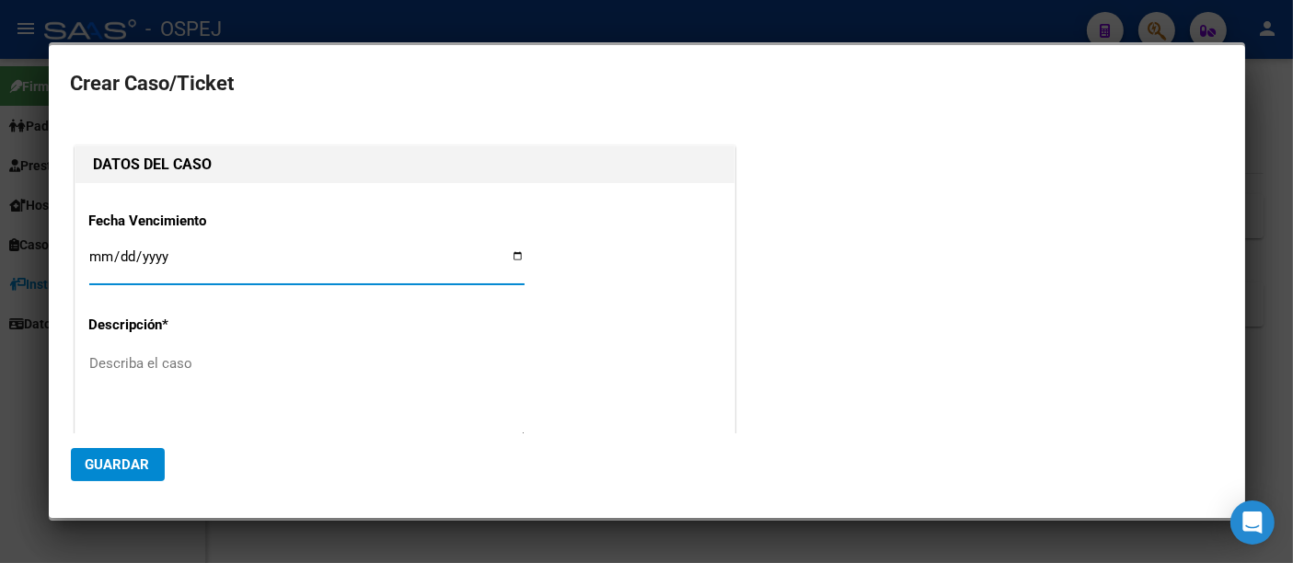
type input "20-28153859-5"
type input "CUELLO [PERSON_NAME]"
type input "[DATE]"
click at [167, 366] on textarea "Describa el caso" at bounding box center [306, 396] width 435 height 87
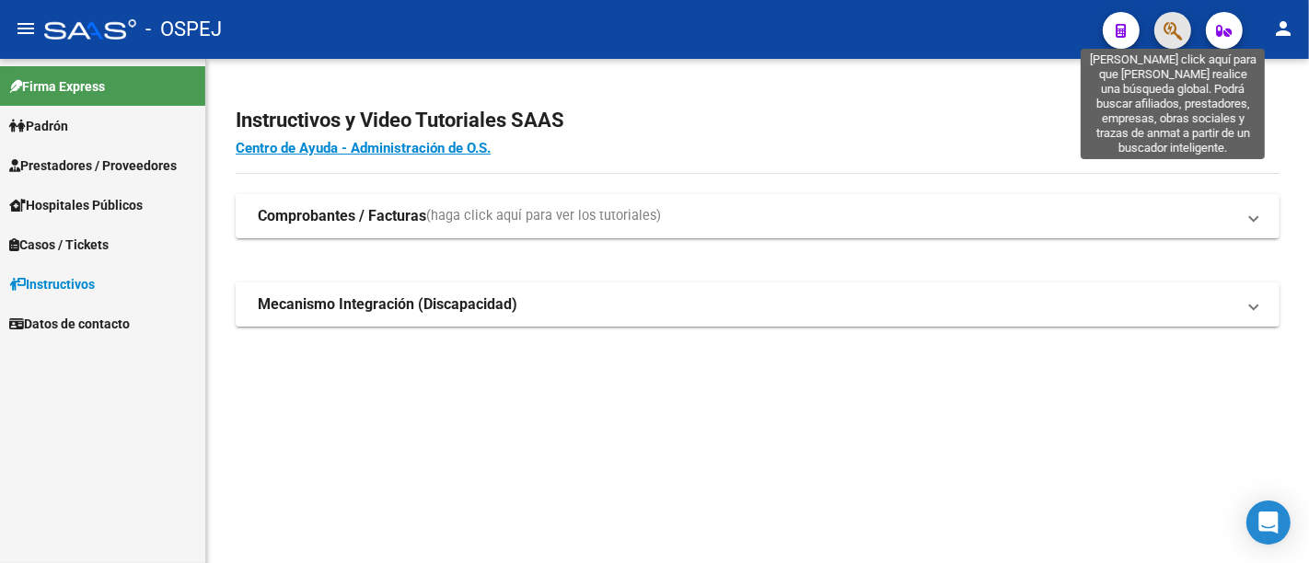
click at [1172, 25] on icon "button" at bounding box center [1172, 30] width 18 height 21
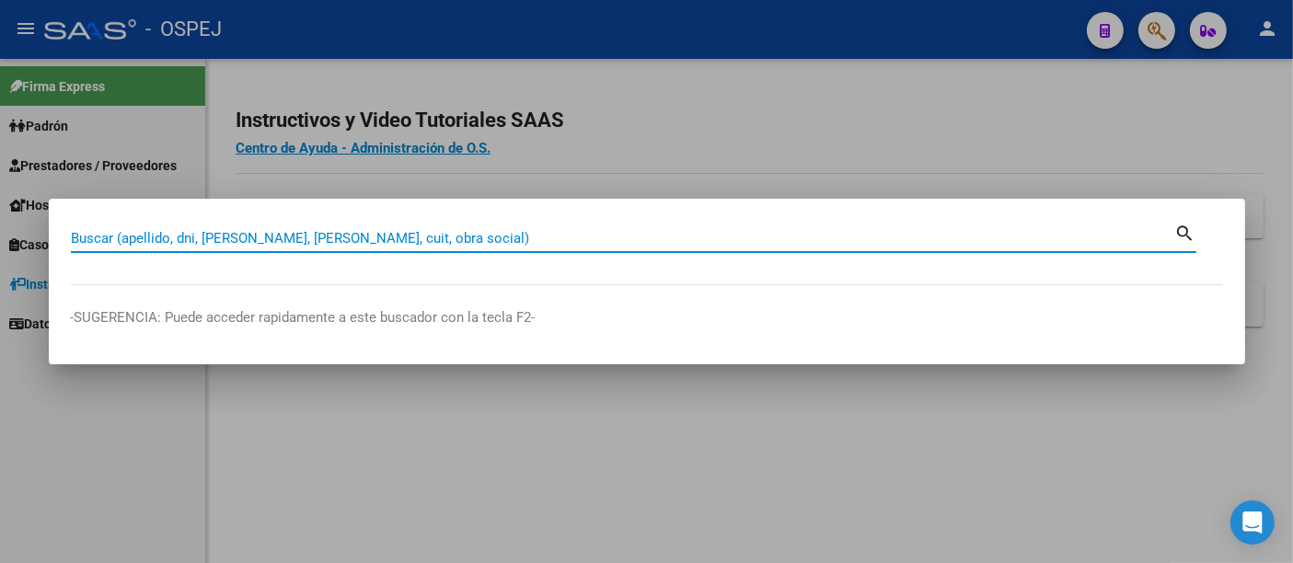
click at [360, 234] on input "Buscar (apellido, dni, [PERSON_NAME], [PERSON_NAME], cuit, obra social)" at bounding box center [623, 238] width 1104 height 17
paste input "28153859"
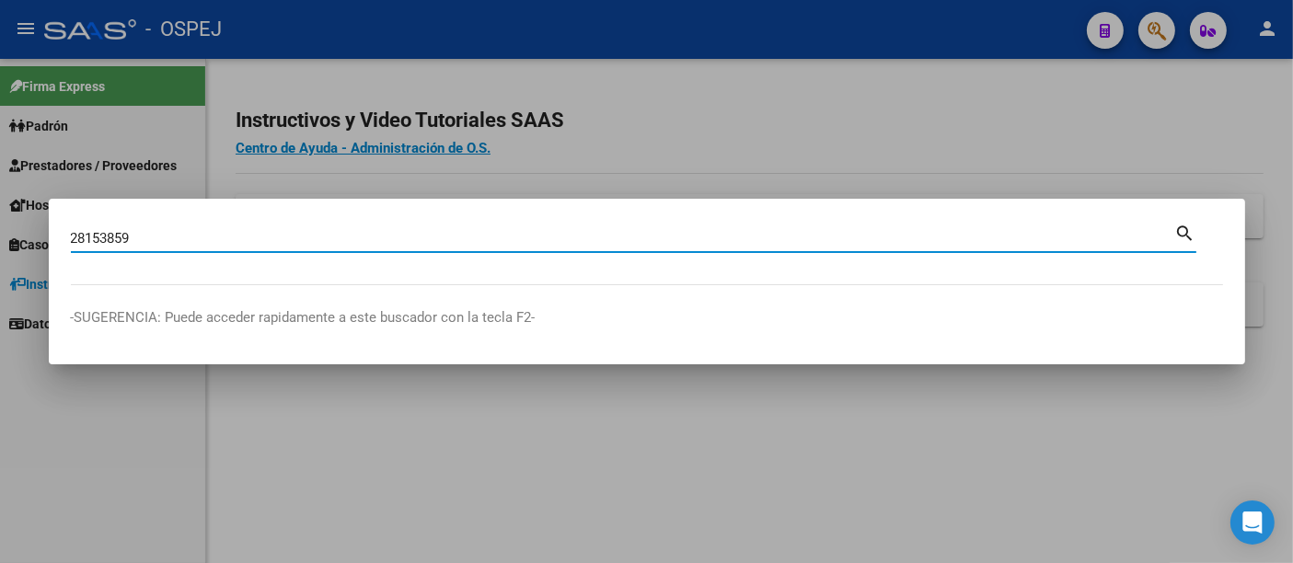
type input "28153859"
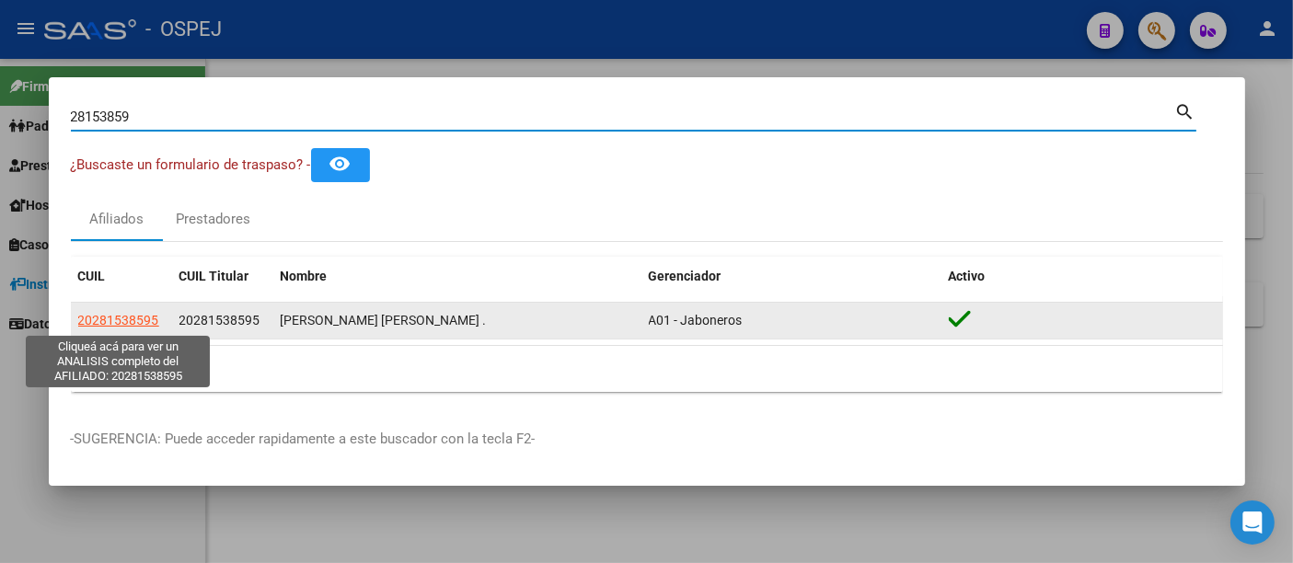
click at [121, 316] on span "20281538595" at bounding box center [118, 320] width 81 height 15
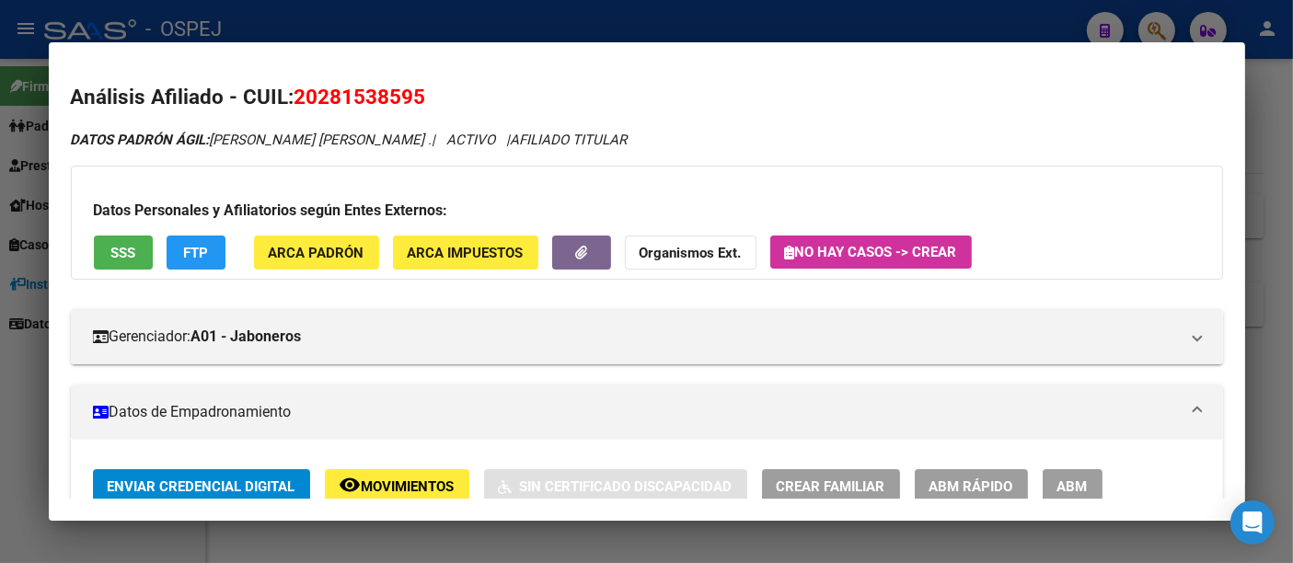
click at [830, 244] on span "No hay casos -> Crear" at bounding box center [871, 252] width 172 height 17
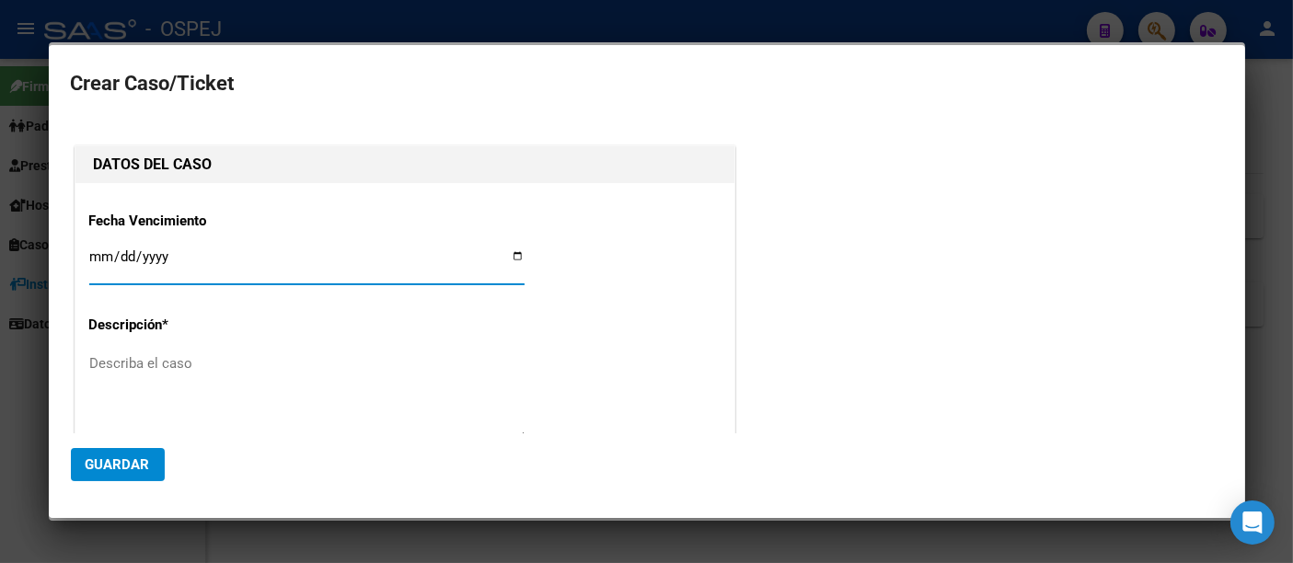
type input "20-28153859-5"
type input "CUELLO [PERSON_NAME]"
type input "0820-09-19"
type input "2045-09-19"
click at [208, 373] on textarea "Describa el caso" at bounding box center [306, 396] width 435 height 87
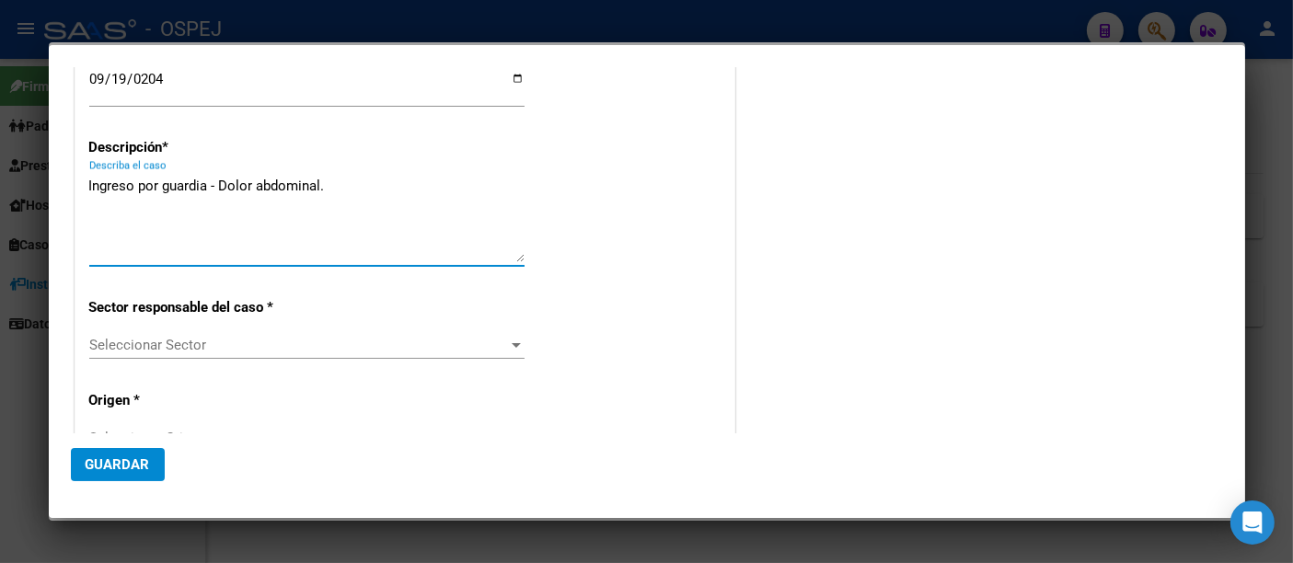
scroll to position [204, 0]
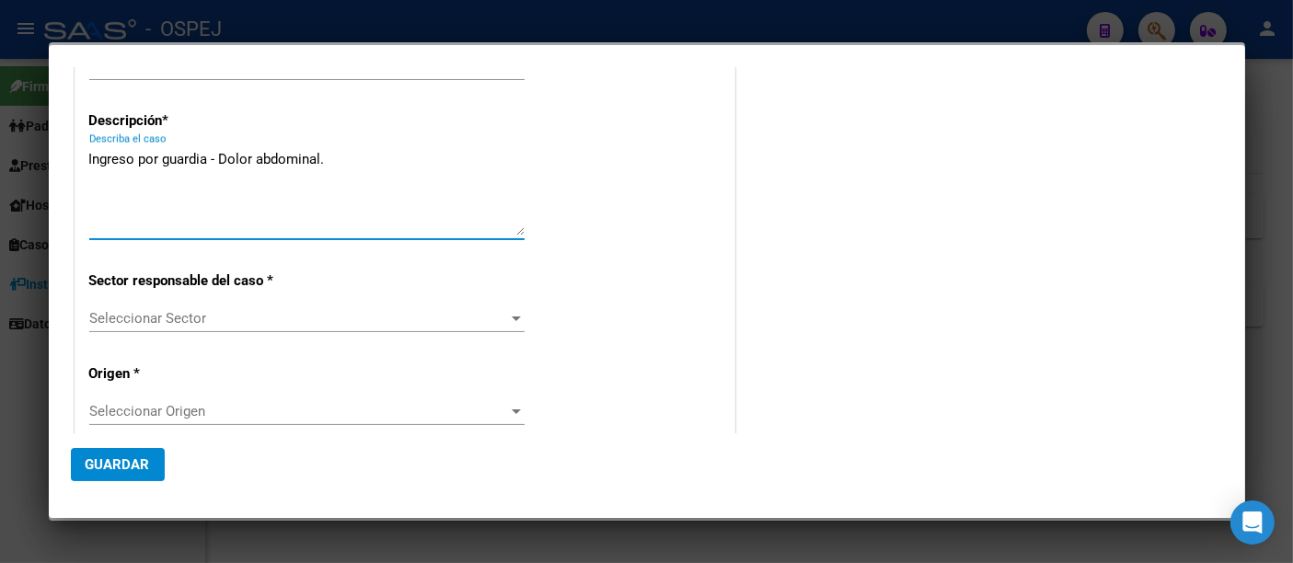
type textarea "Ingreso por guardia - Dolor abdominal."
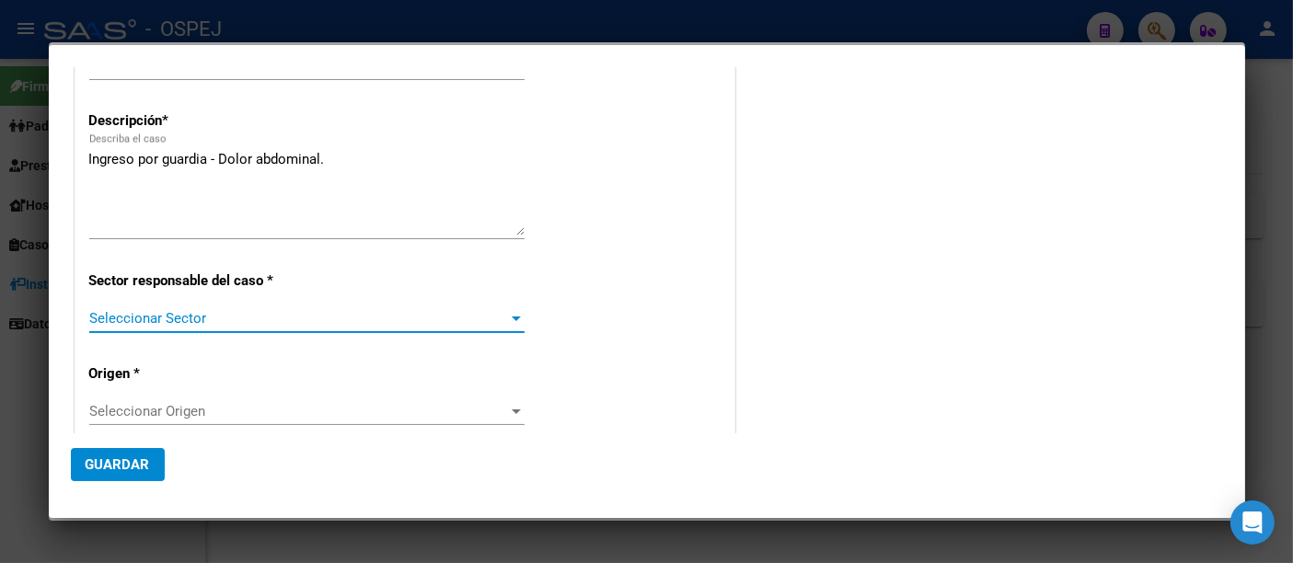
click at [169, 311] on span "Seleccionar Sector" at bounding box center [298, 318] width 419 height 17
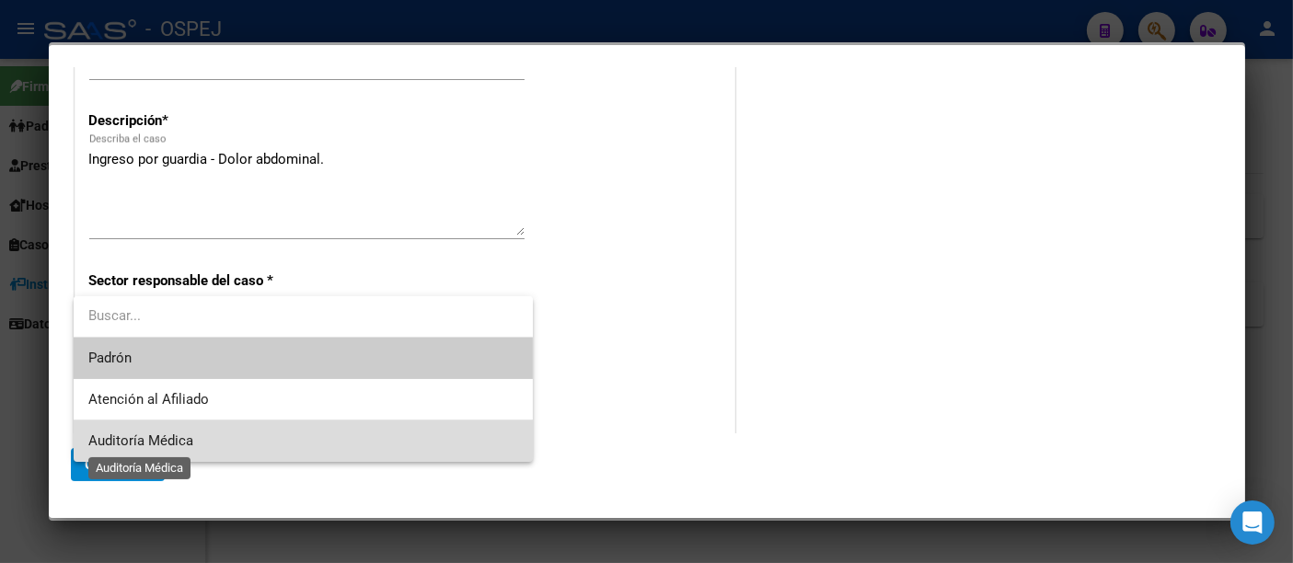
click at [123, 443] on span "Auditoría Médica" at bounding box center [140, 441] width 105 height 17
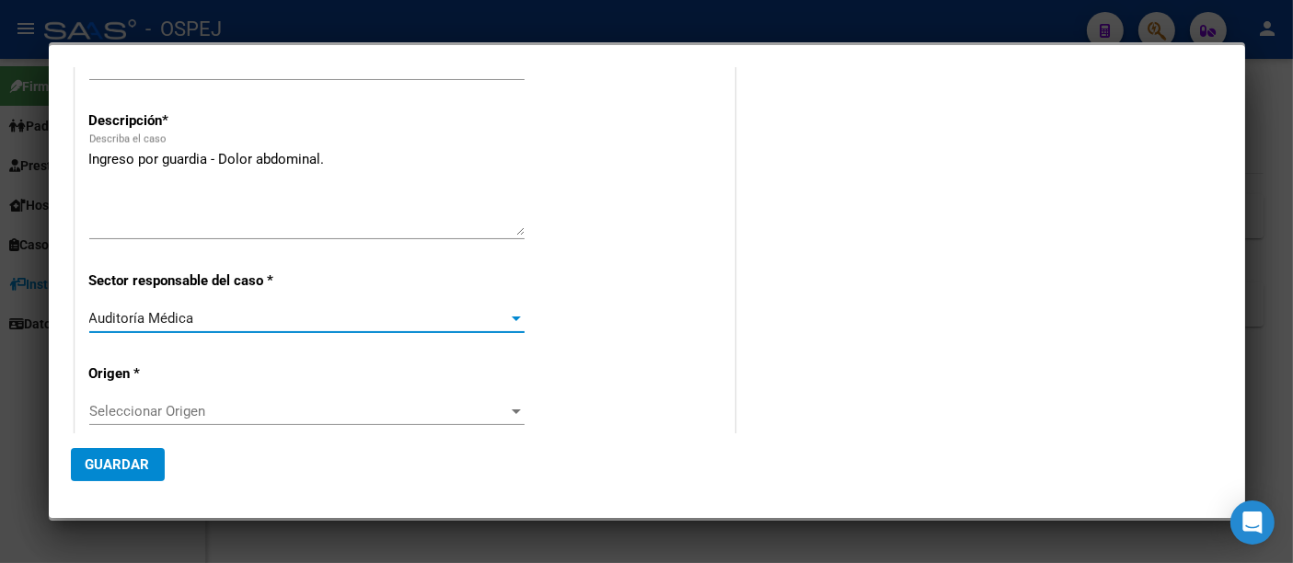
click at [123, 412] on span "Seleccionar Origen" at bounding box center [298, 411] width 419 height 17
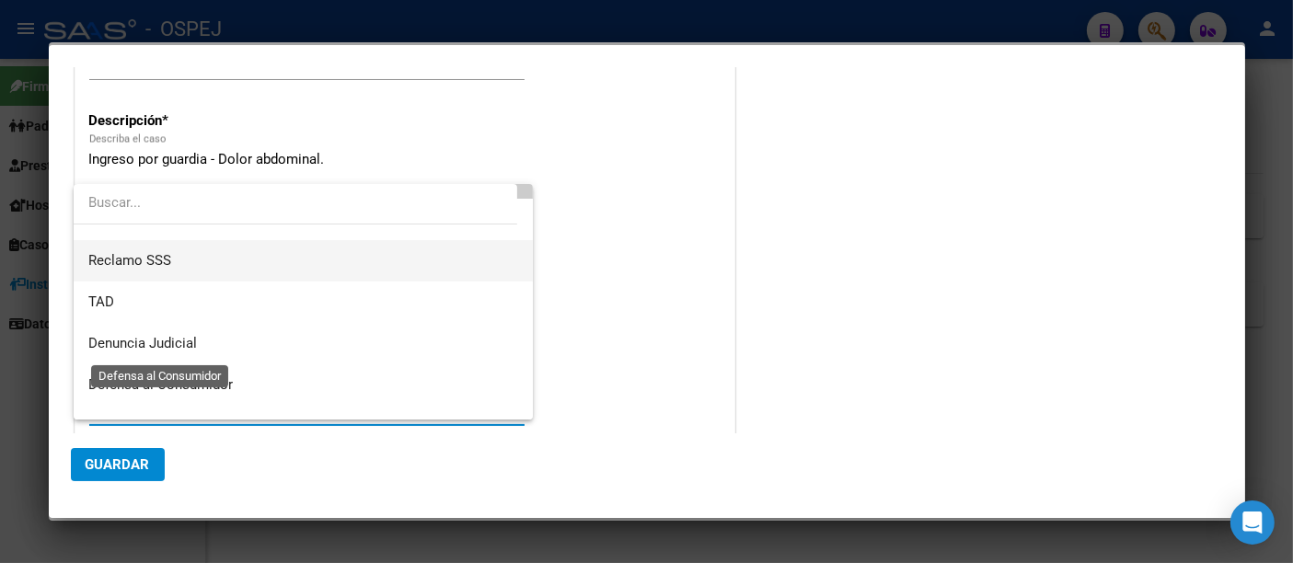
scroll to position [0, 0]
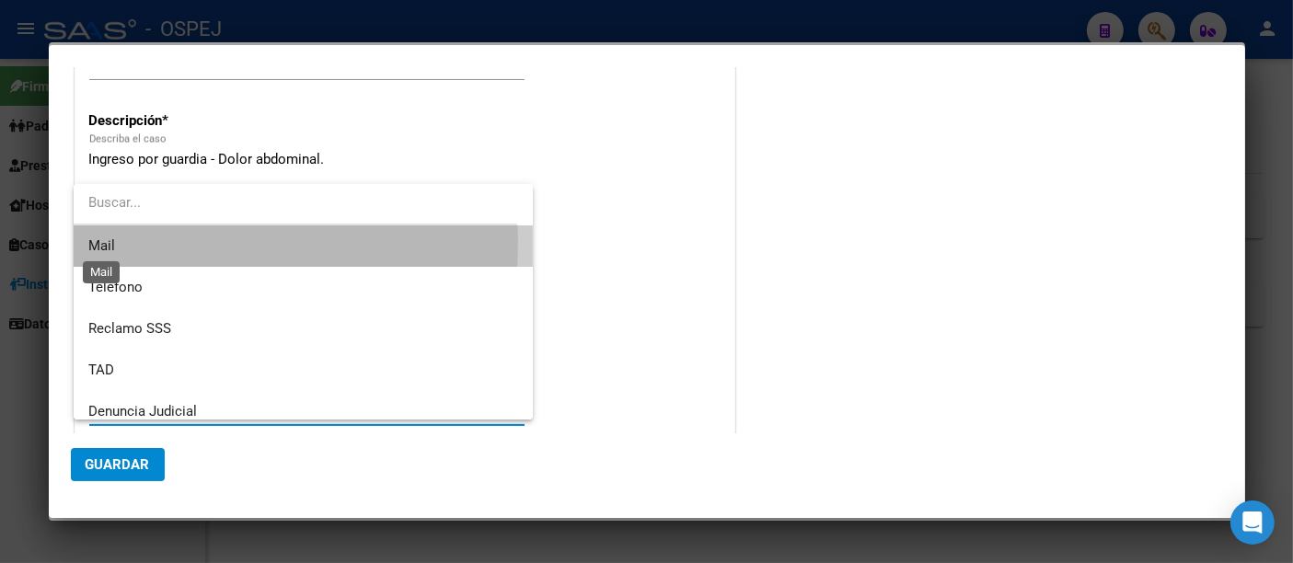
click at [100, 243] on span "Mail" at bounding box center [101, 245] width 27 height 17
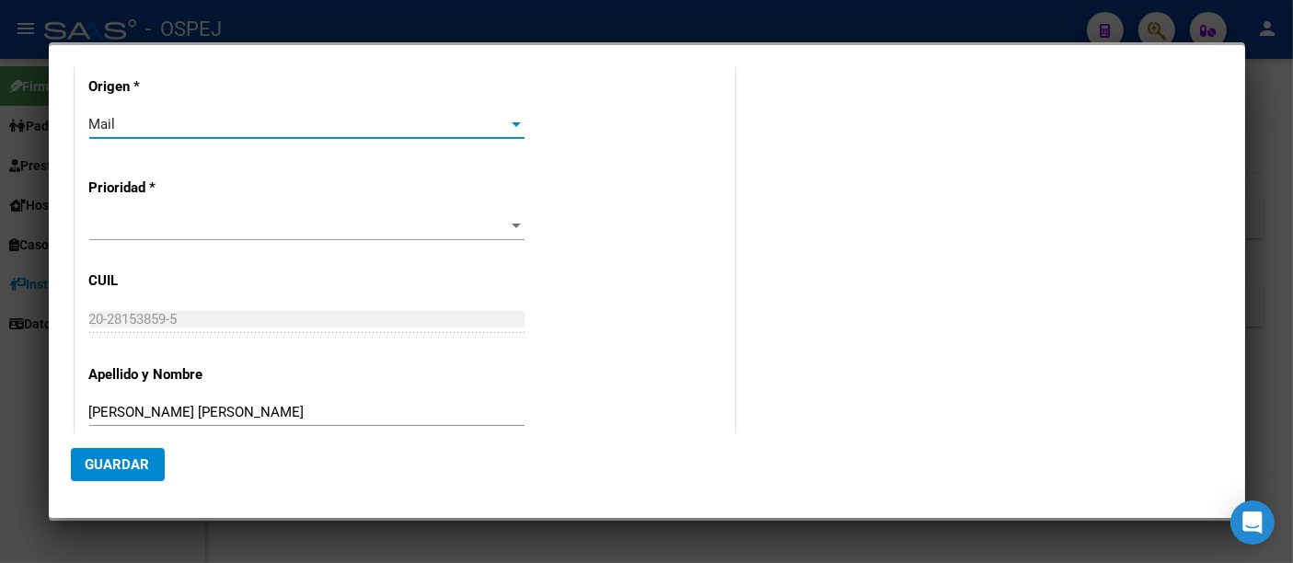
scroll to position [511, 0]
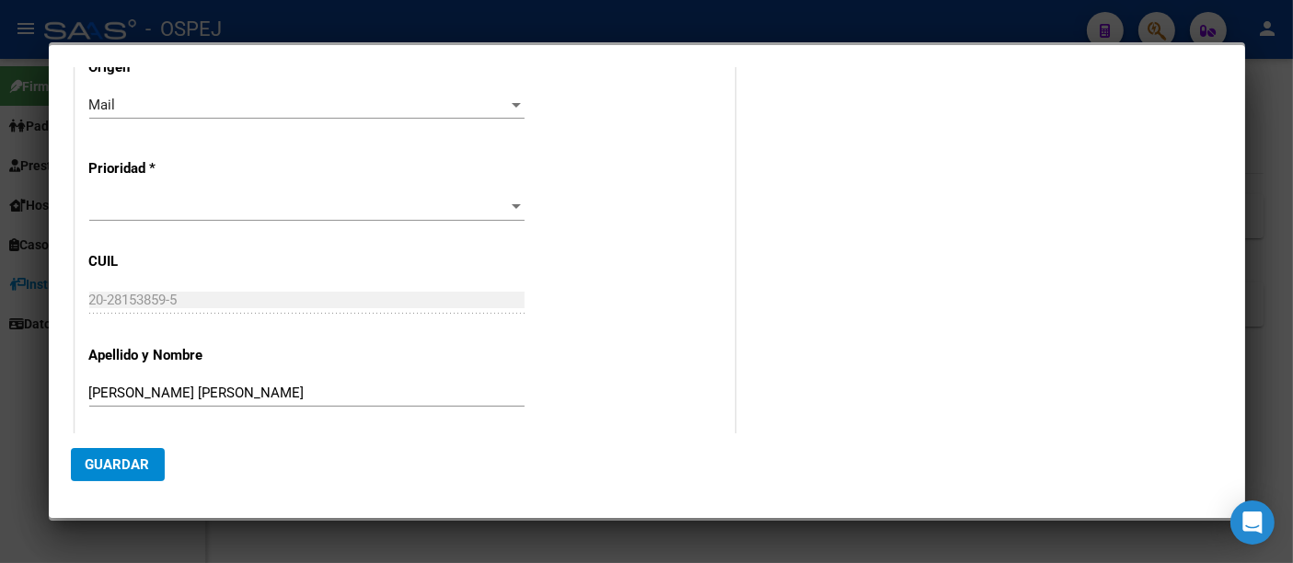
click at [112, 193] on div at bounding box center [306, 207] width 435 height 28
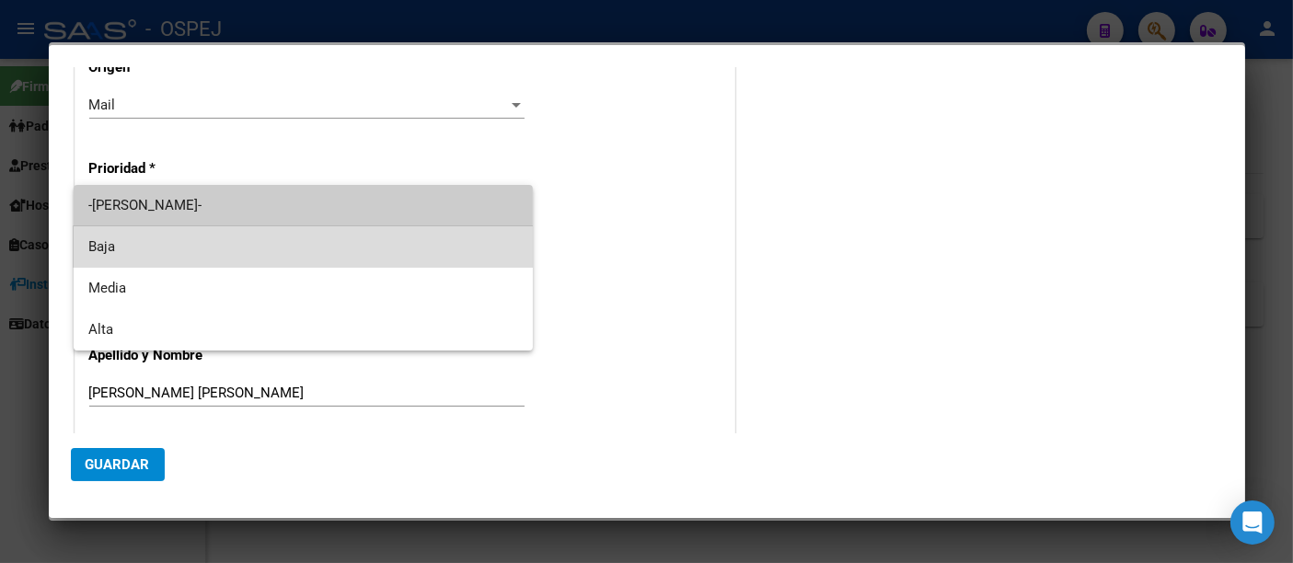
click at [103, 244] on span "Baja" at bounding box center [303, 246] width 430 height 41
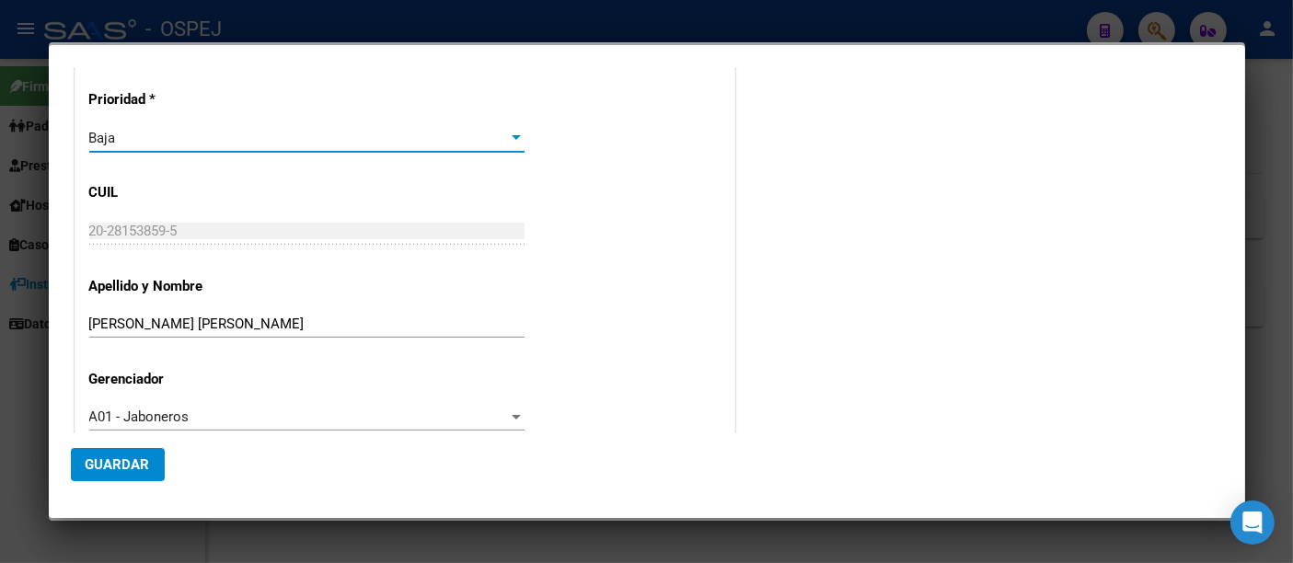
scroll to position [611, 0]
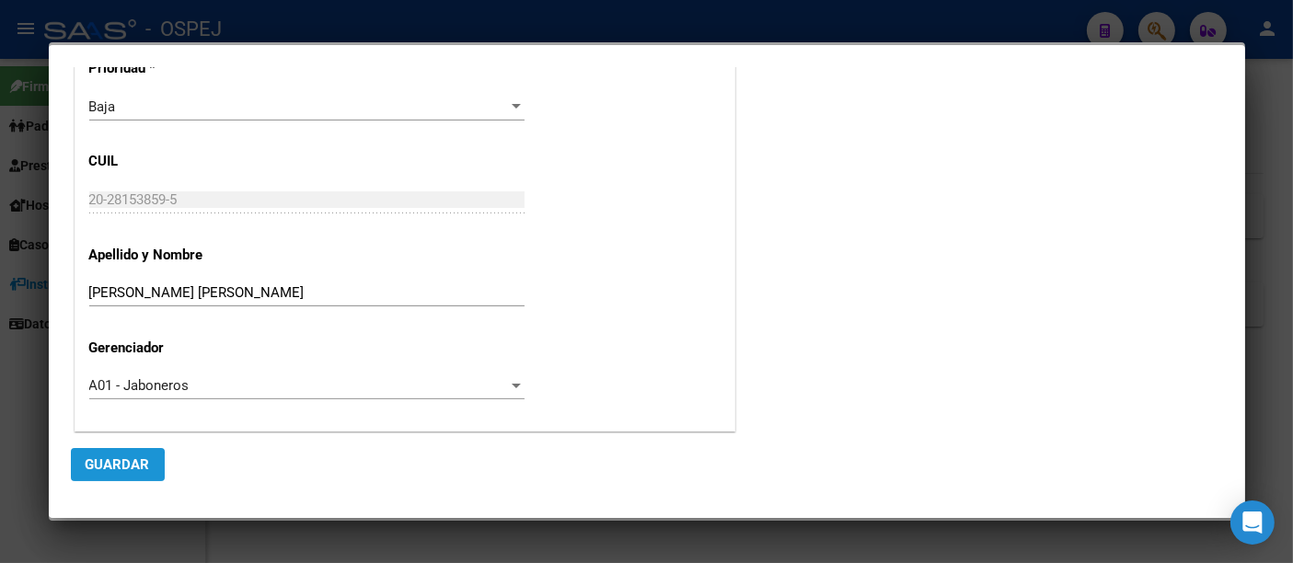
click at [102, 467] on span "Guardar" at bounding box center [118, 464] width 64 height 17
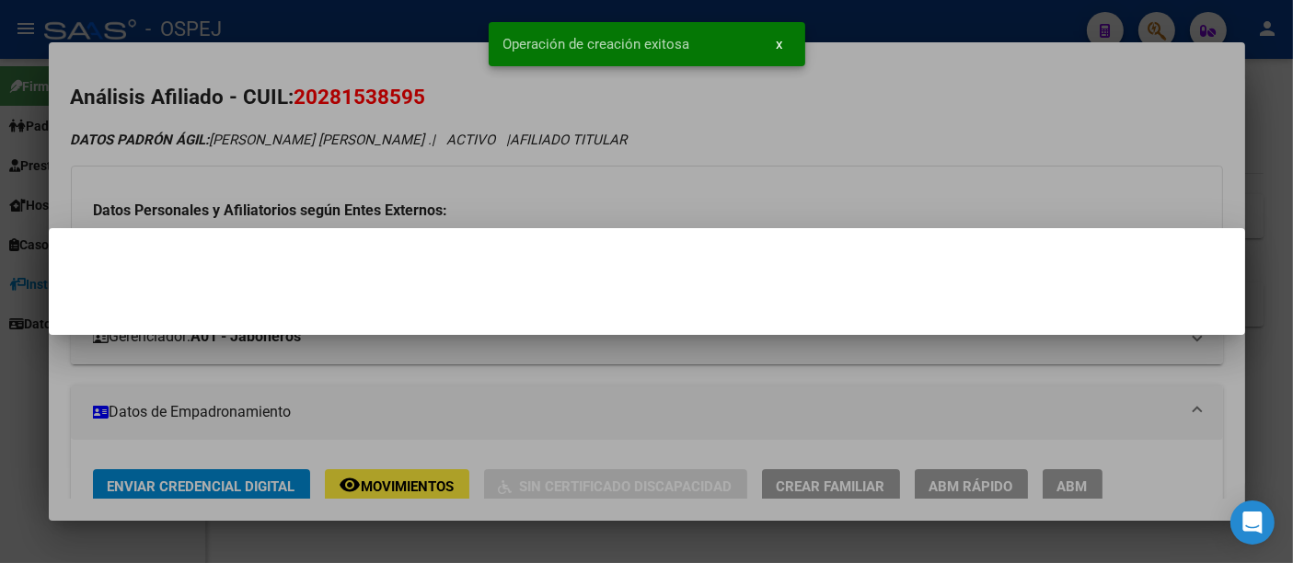
scroll to position [0, 0]
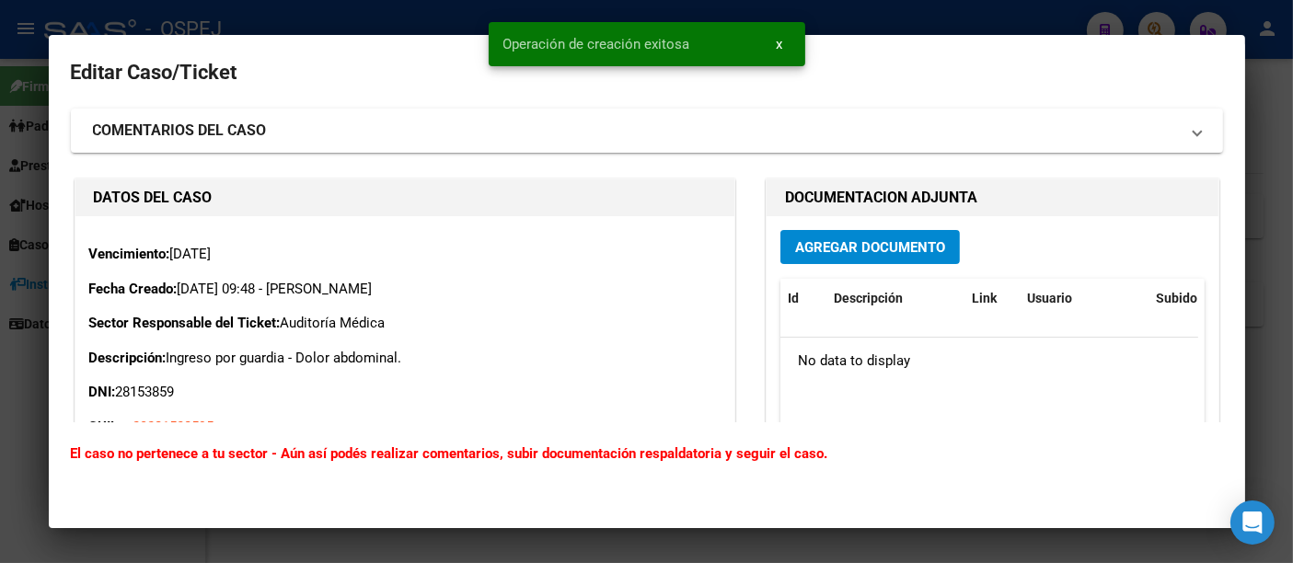
click at [848, 249] on span "Agregar Documento" at bounding box center [870, 247] width 150 height 17
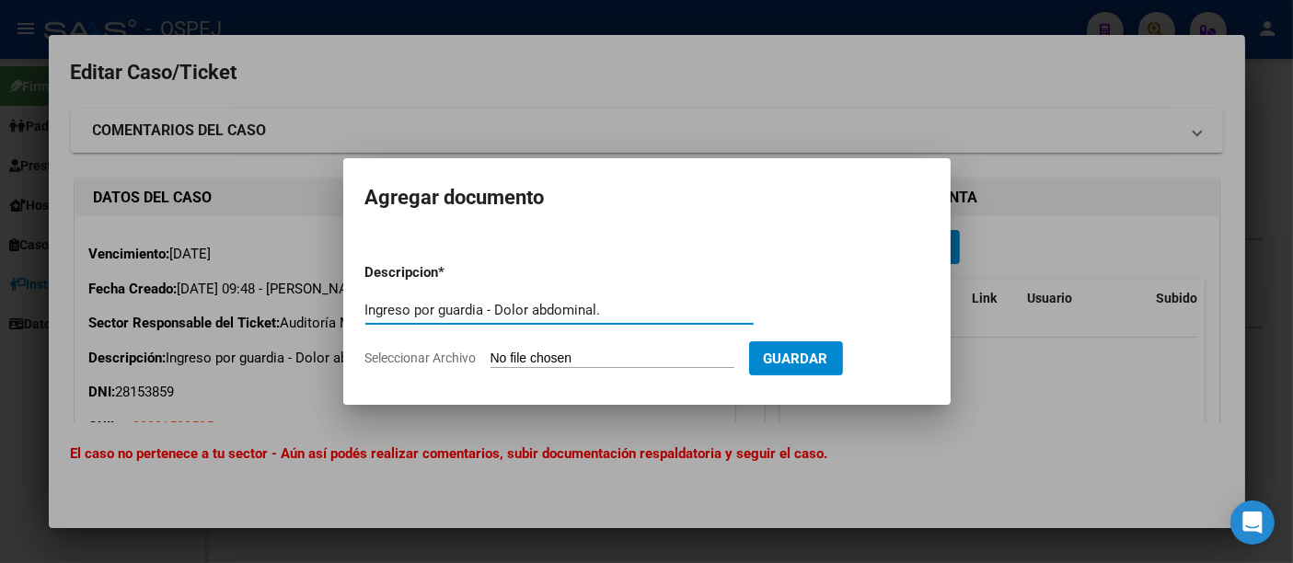
type input "Ingreso por guardia - Dolor abdominal."
click at [605, 359] on input "Seleccionar Archivo" at bounding box center [613, 359] width 244 height 17
type input "C:\fakepath\Ingreso por guardia.pdf"
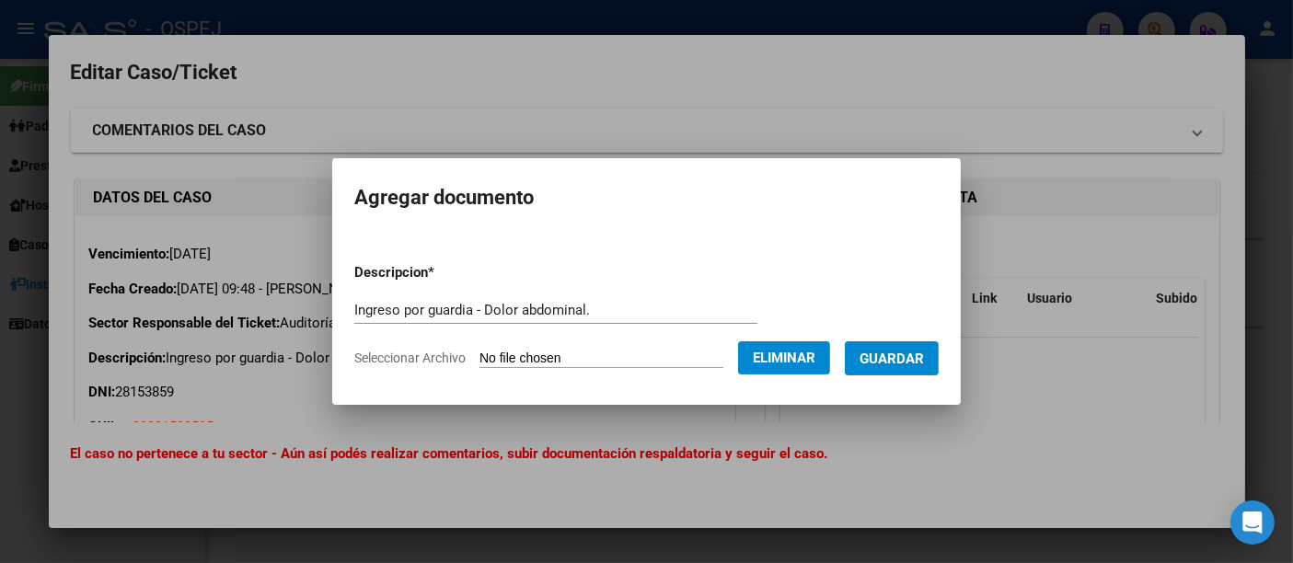
click at [900, 356] on span "Guardar" at bounding box center [892, 359] width 64 height 17
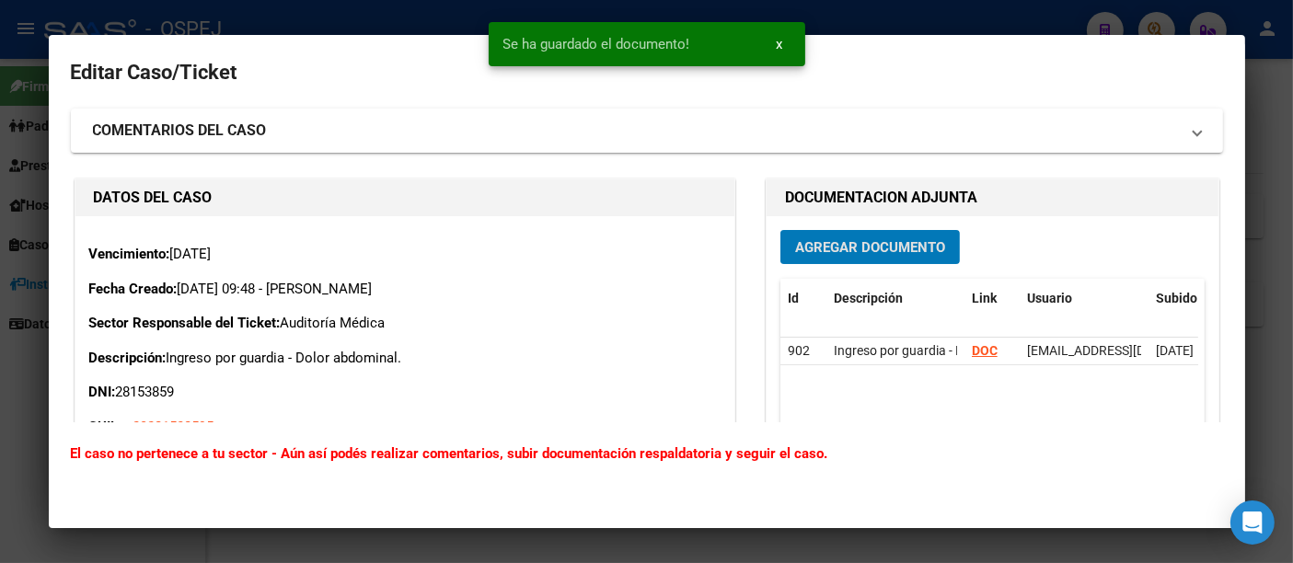
click at [910, 21] on div at bounding box center [646, 281] width 1293 height 563
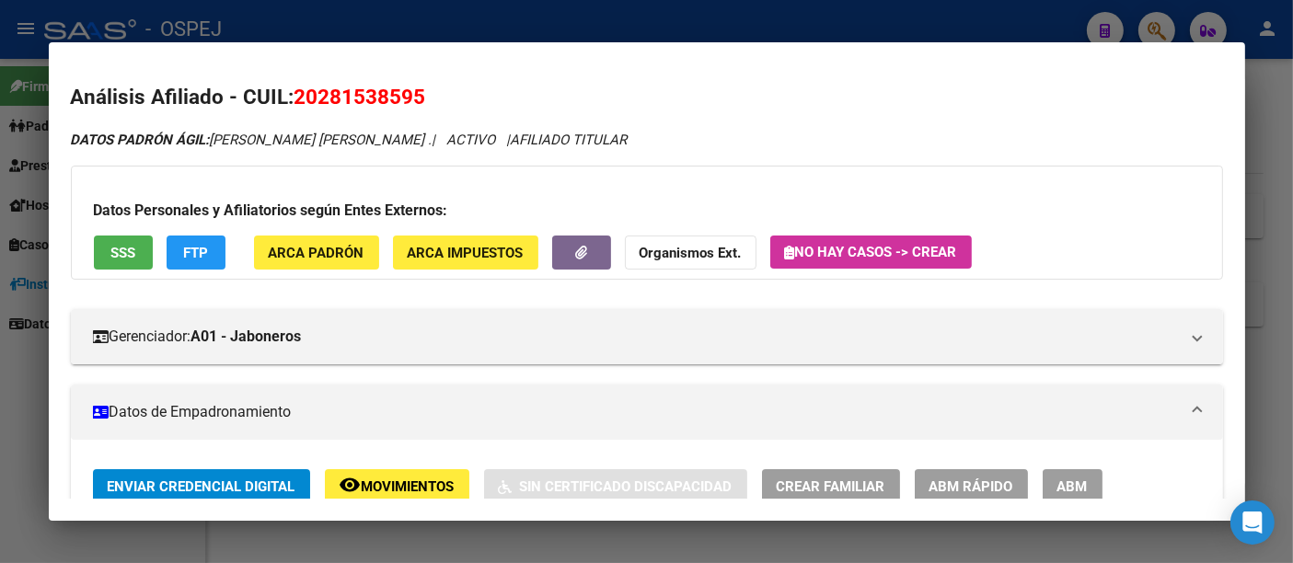
click at [890, 14] on div at bounding box center [646, 281] width 1293 height 563
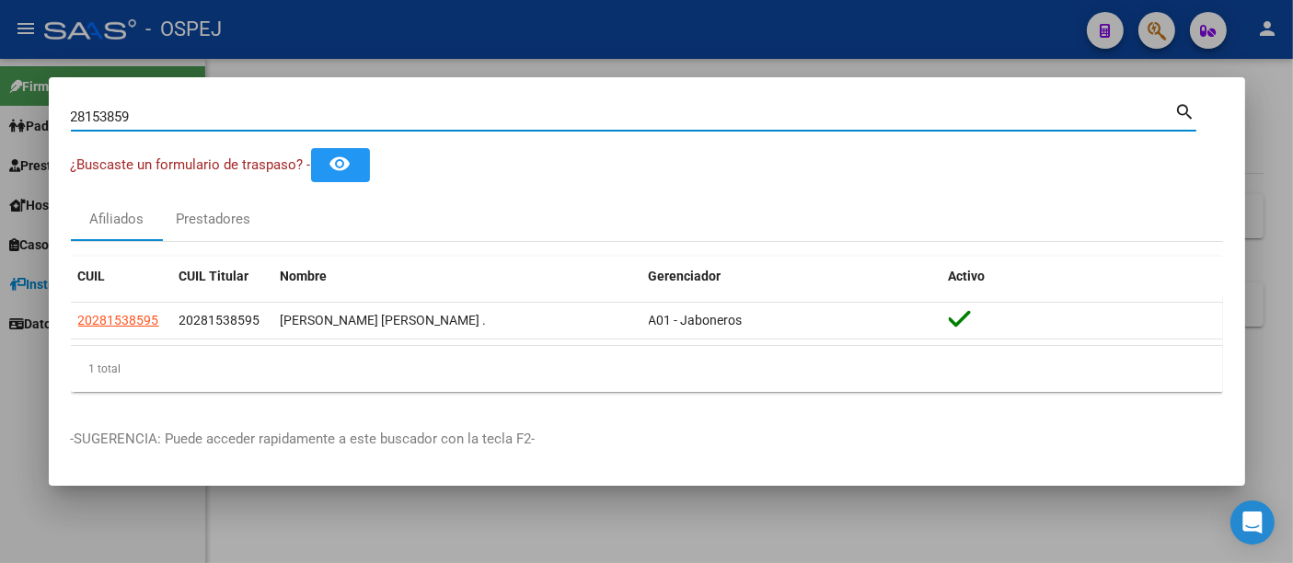
click at [191, 110] on input "28153859" at bounding box center [623, 117] width 1104 height 17
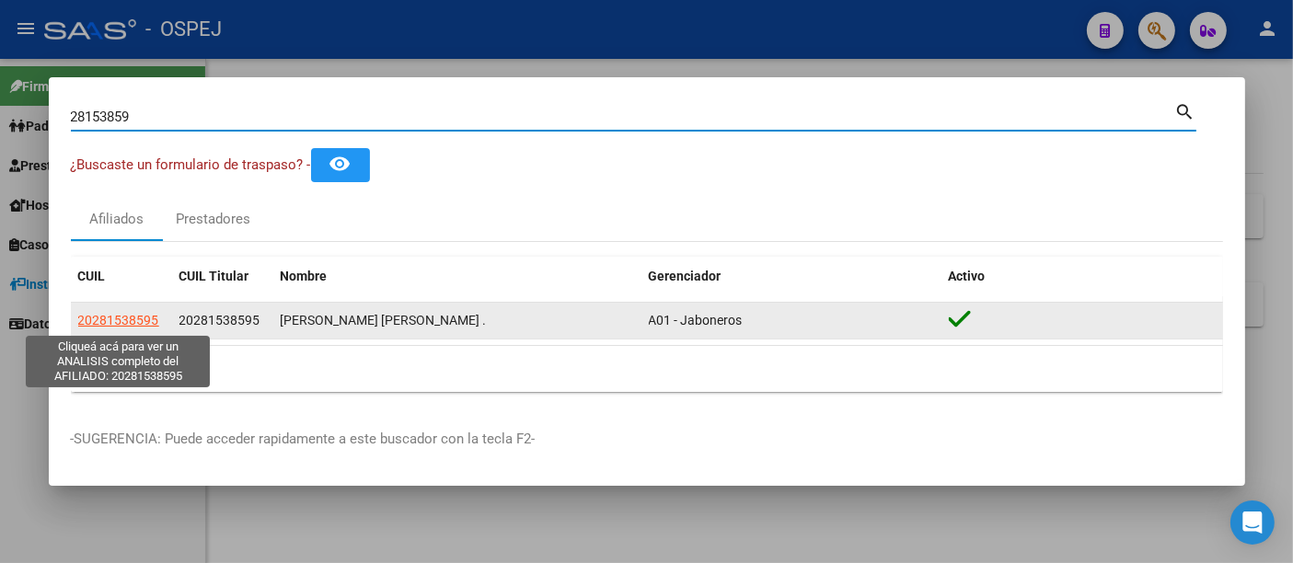
click at [103, 317] on span "20281538595" at bounding box center [118, 320] width 81 height 15
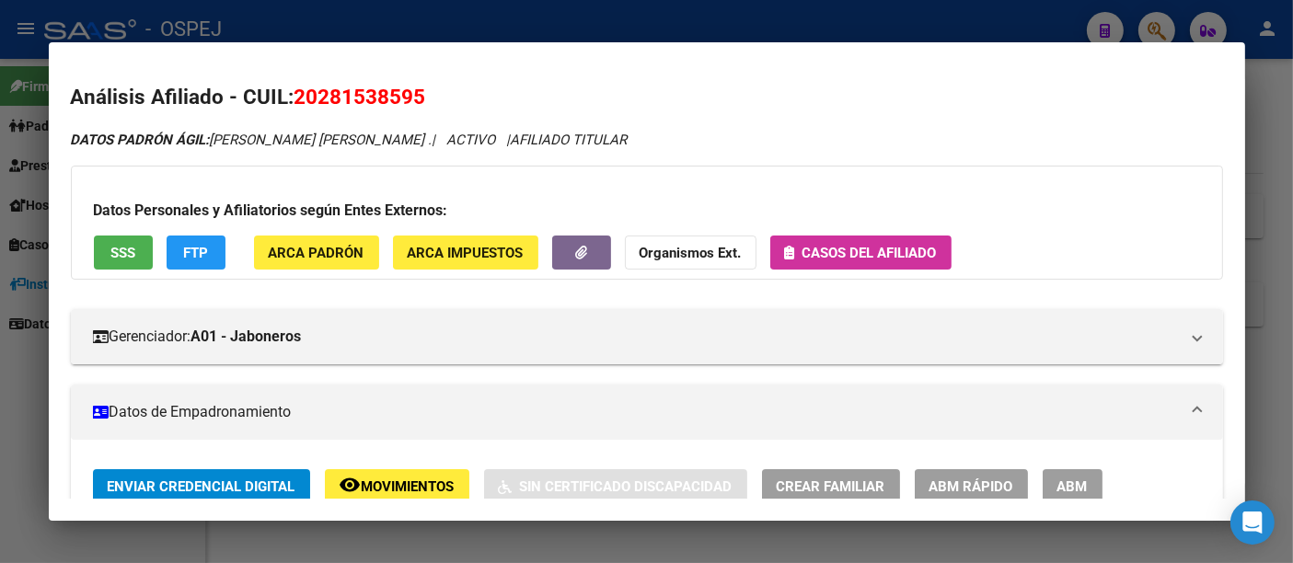
click at [853, 248] on span "Casos del afiliado" at bounding box center [870, 253] width 134 height 17
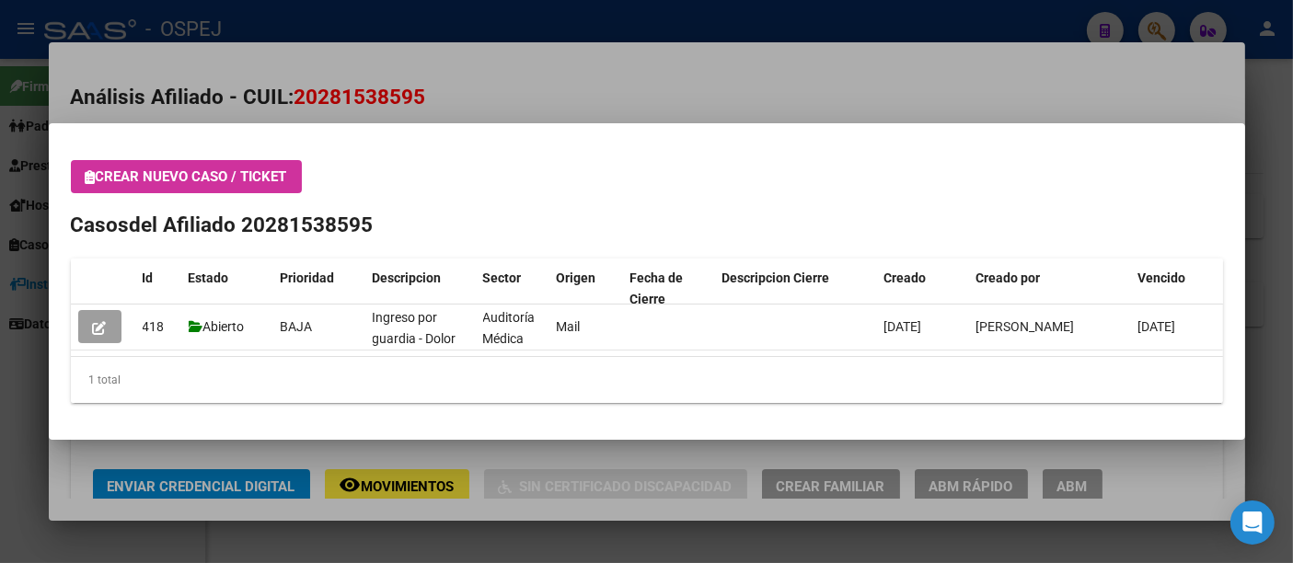
click at [768, 21] on div at bounding box center [646, 281] width 1293 height 563
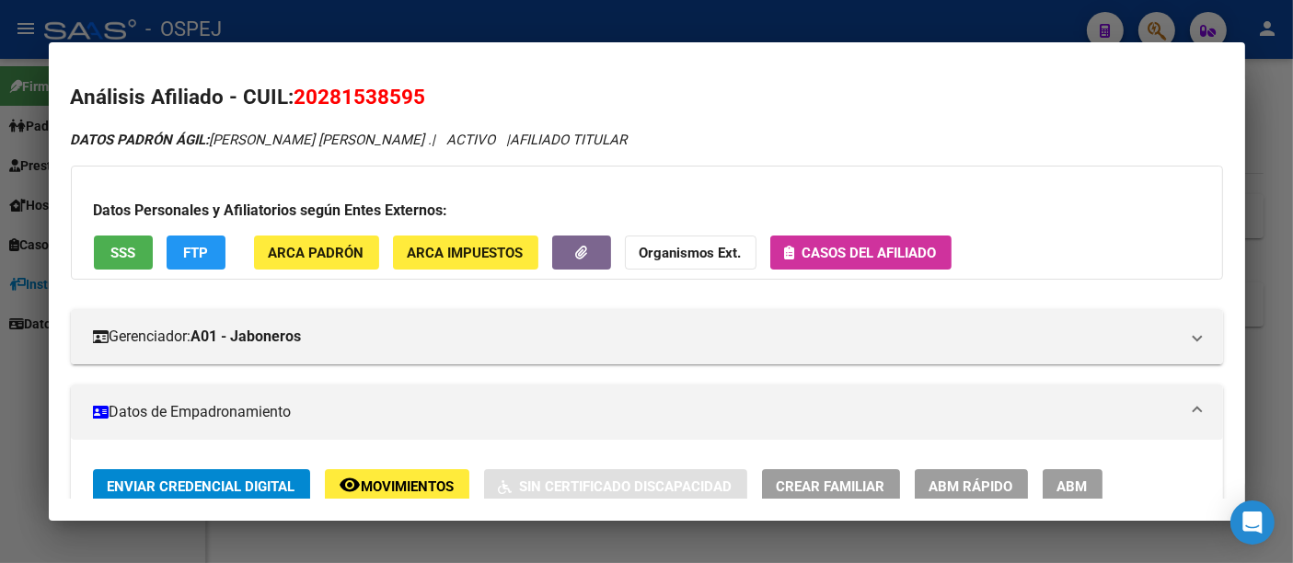
click at [462, 20] on div at bounding box center [646, 281] width 1293 height 563
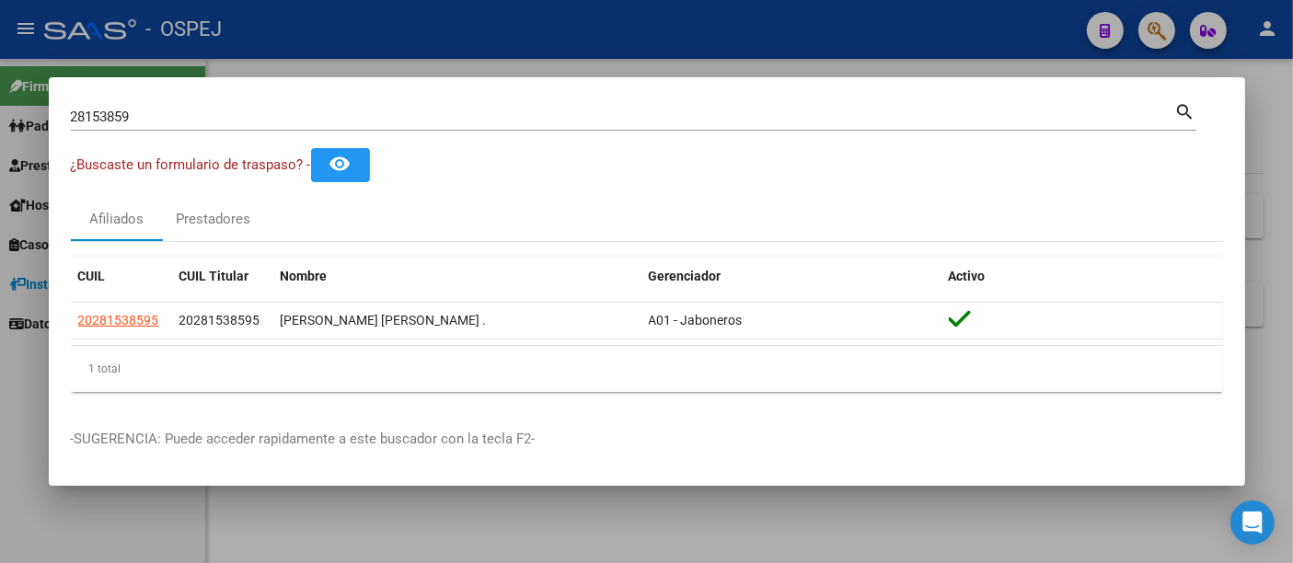
click at [378, 109] on input "28153859" at bounding box center [623, 117] width 1104 height 17
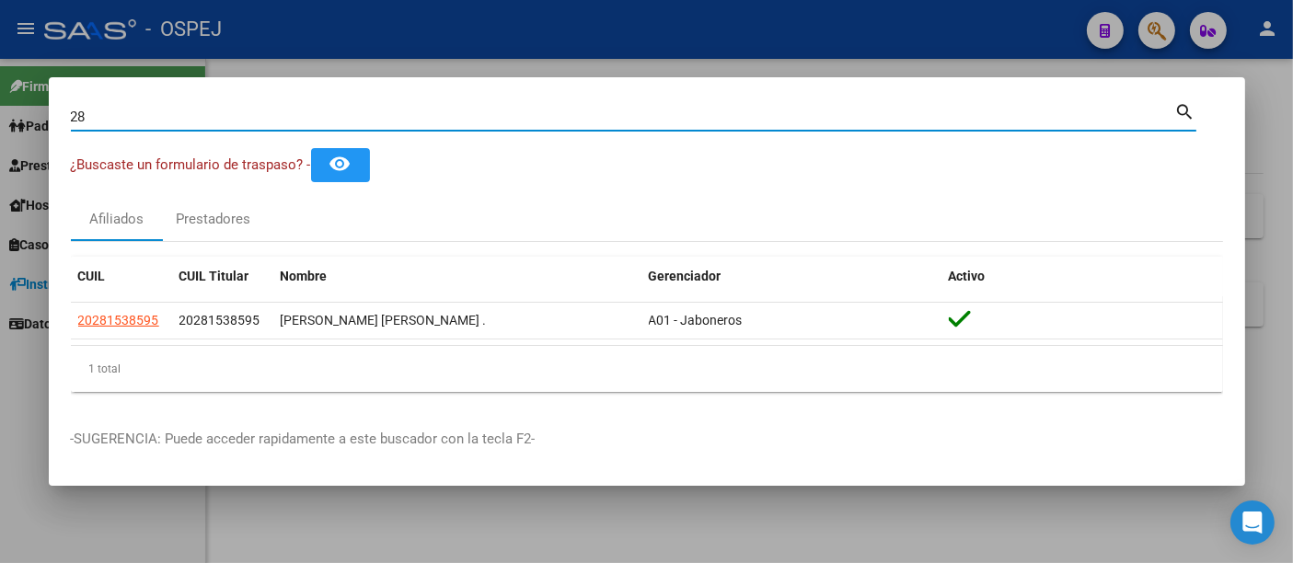
type input "2"
type input "24556977"
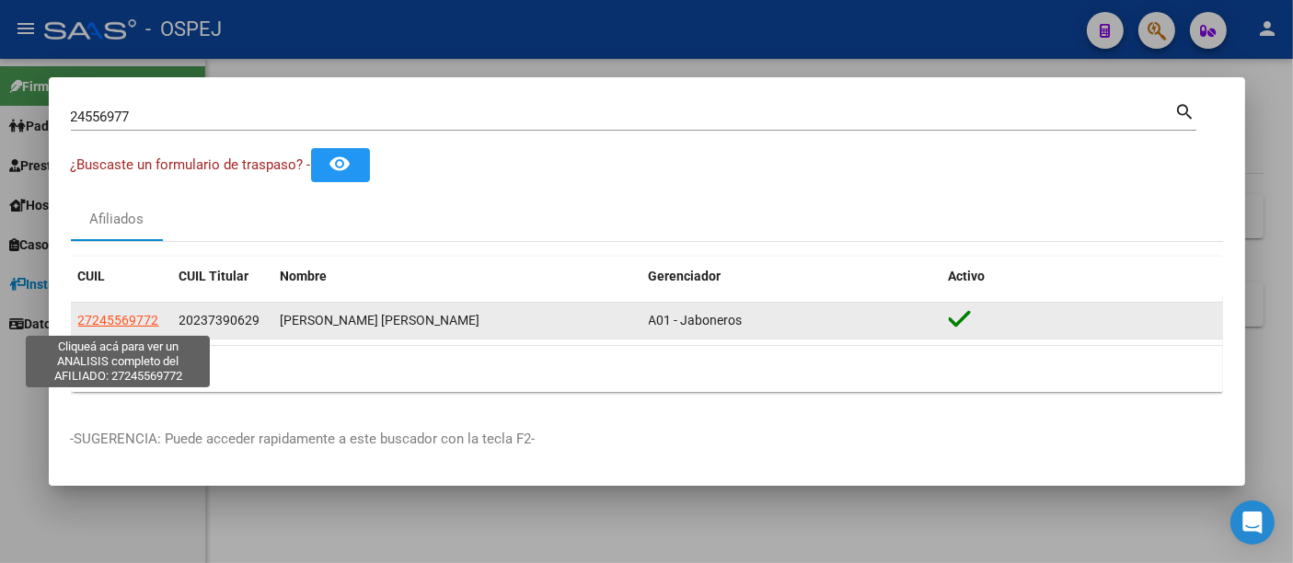
click at [149, 325] on span "27245569772" at bounding box center [118, 320] width 81 height 15
type textarea "27245569772"
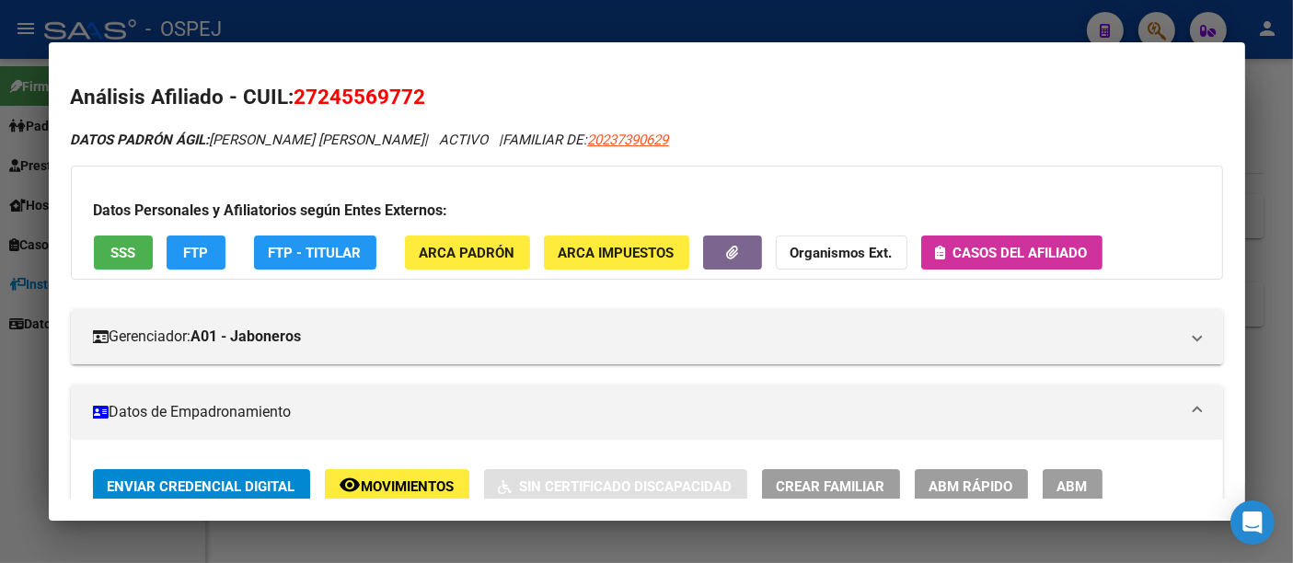
click at [1012, 249] on span "Casos del afiliado" at bounding box center [1020, 253] width 134 height 17
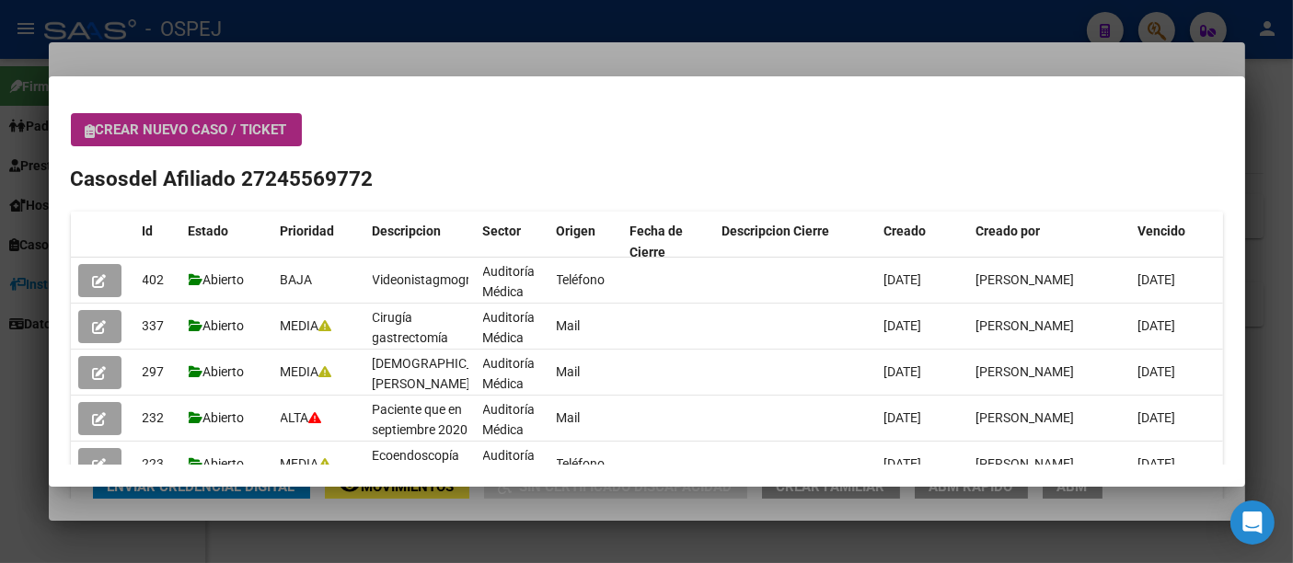
click at [234, 136] on span "Crear nuevo caso / ticket" at bounding box center [187, 129] width 202 height 17
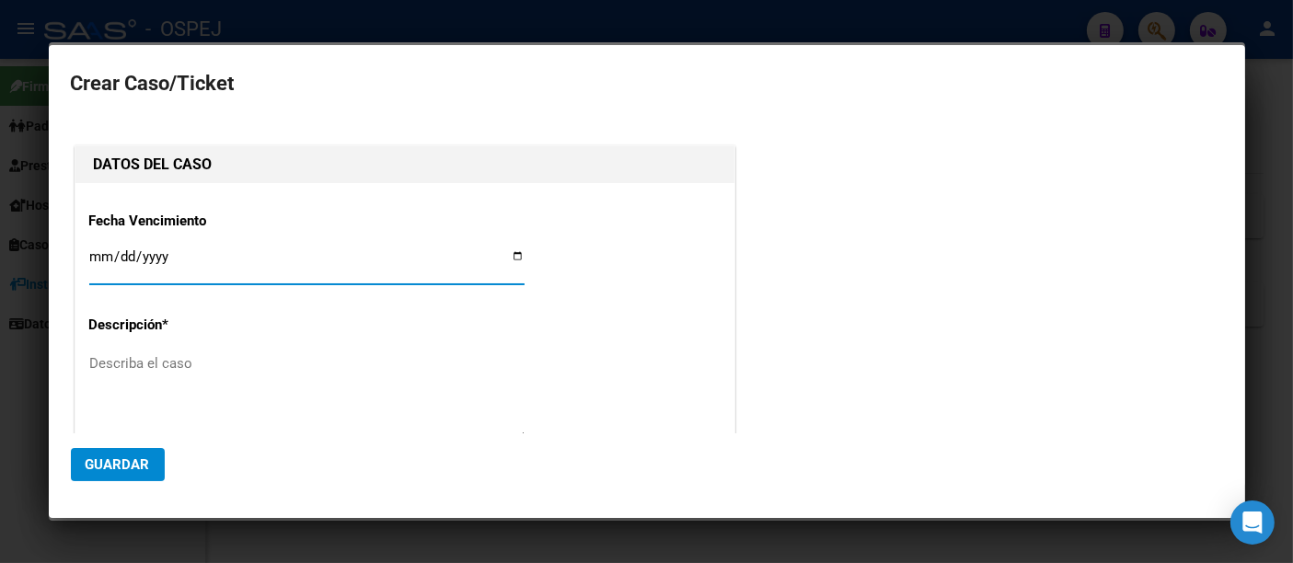
type input "27-24556977-2"
type input "MARTIN MONICA GRACIELA"
type input "0202-08-19"
type input "[DATE]"
click at [138, 370] on textarea "Describa el caso" at bounding box center [306, 396] width 435 height 87
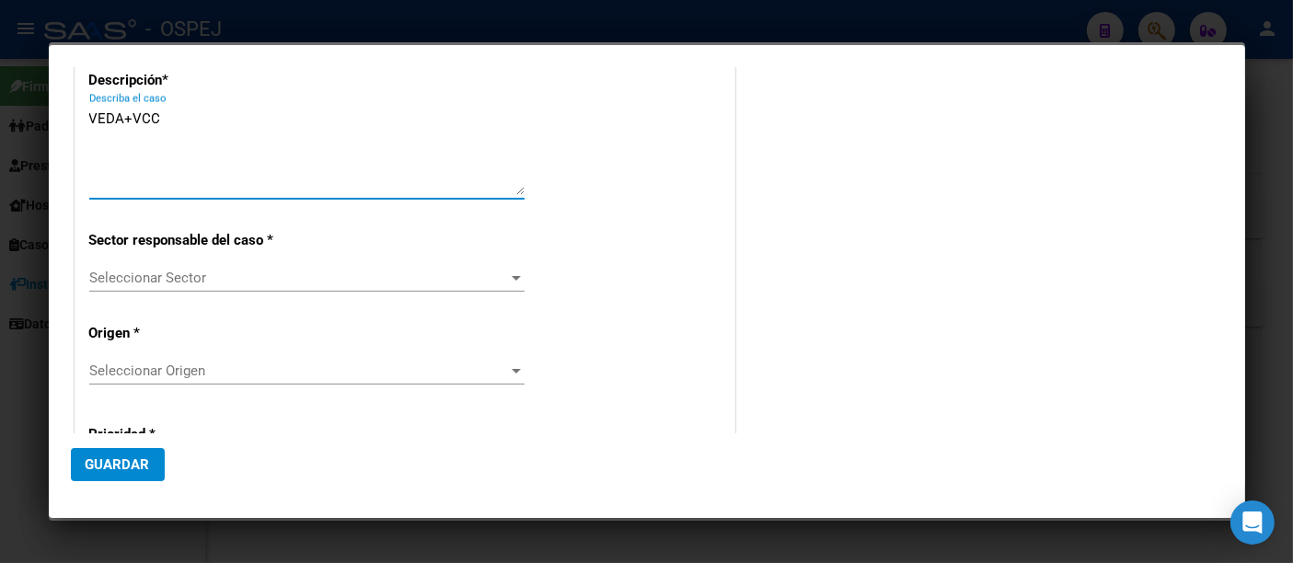
scroll to position [306, 0]
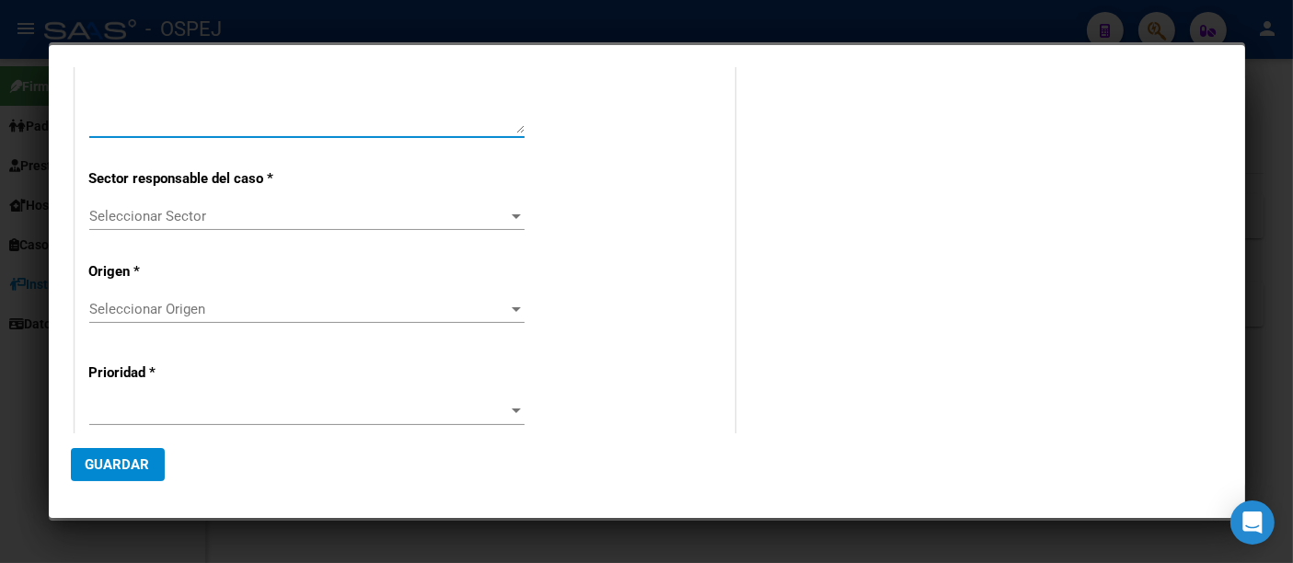
type textarea "VEDA+VCC"
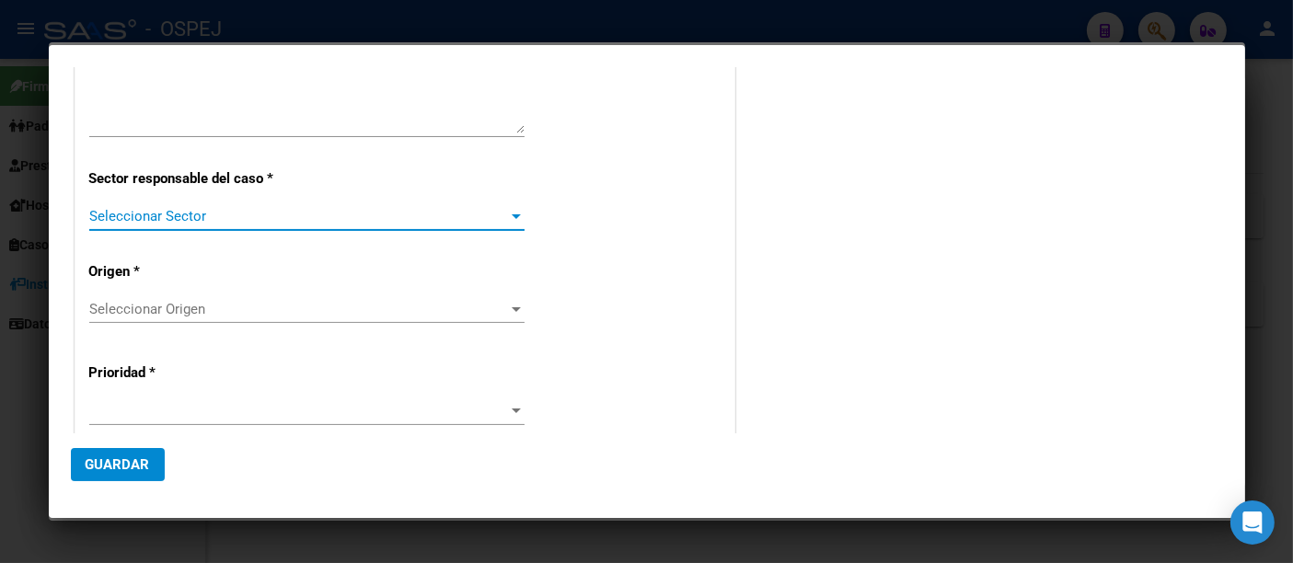
click at [194, 212] on span "Seleccionar Sector" at bounding box center [298, 216] width 419 height 17
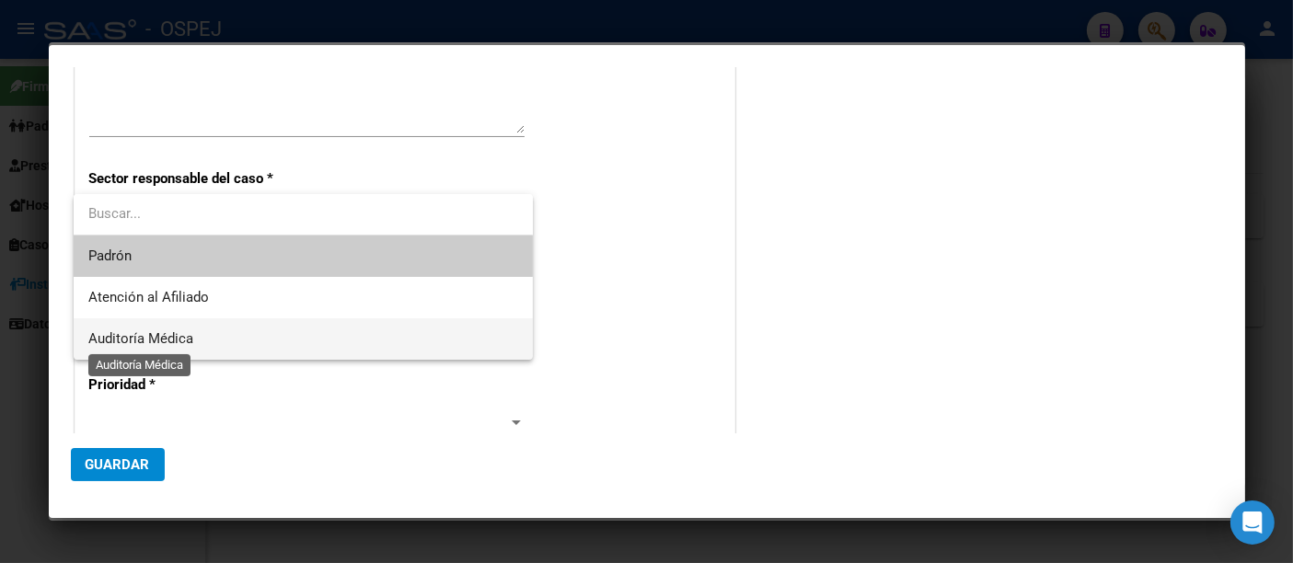
click at [133, 345] on span "Auditoría Médica" at bounding box center [140, 338] width 105 height 17
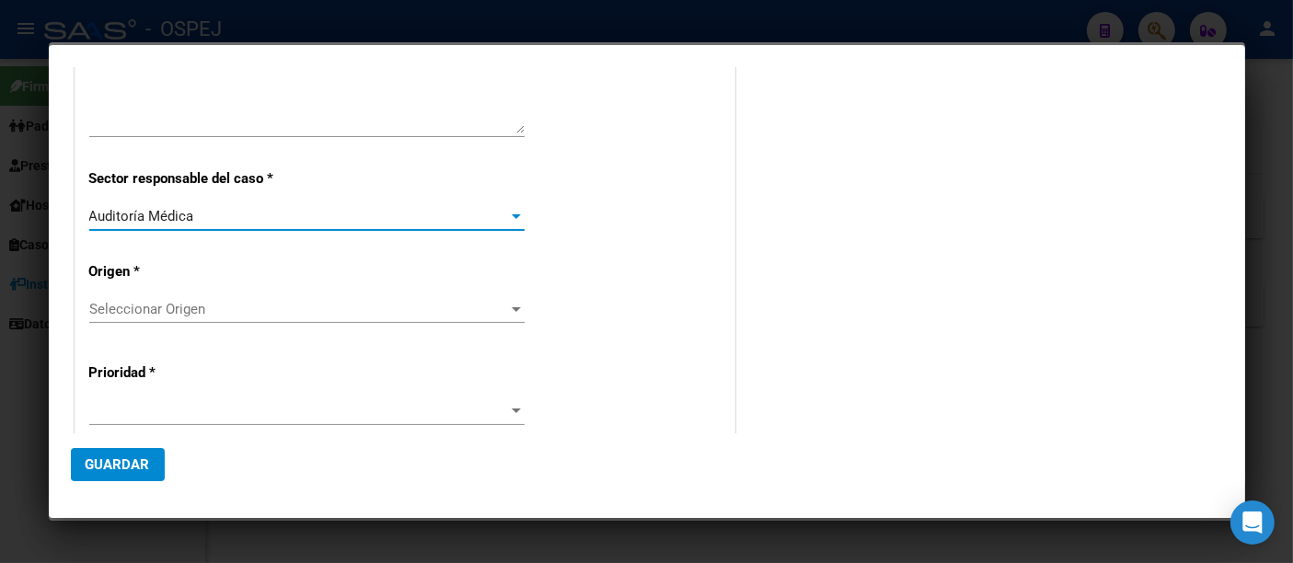
click at [131, 303] on span "Seleccionar Origen" at bounding box center [298, 309] width 419 height 17
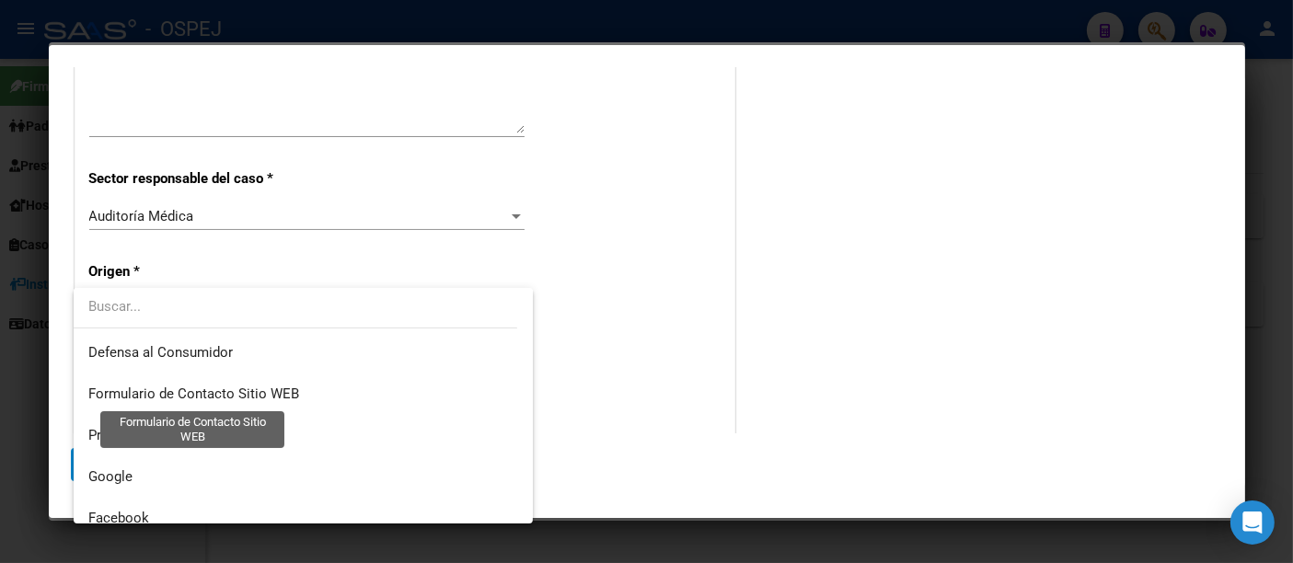
scroll to position [0, 0]
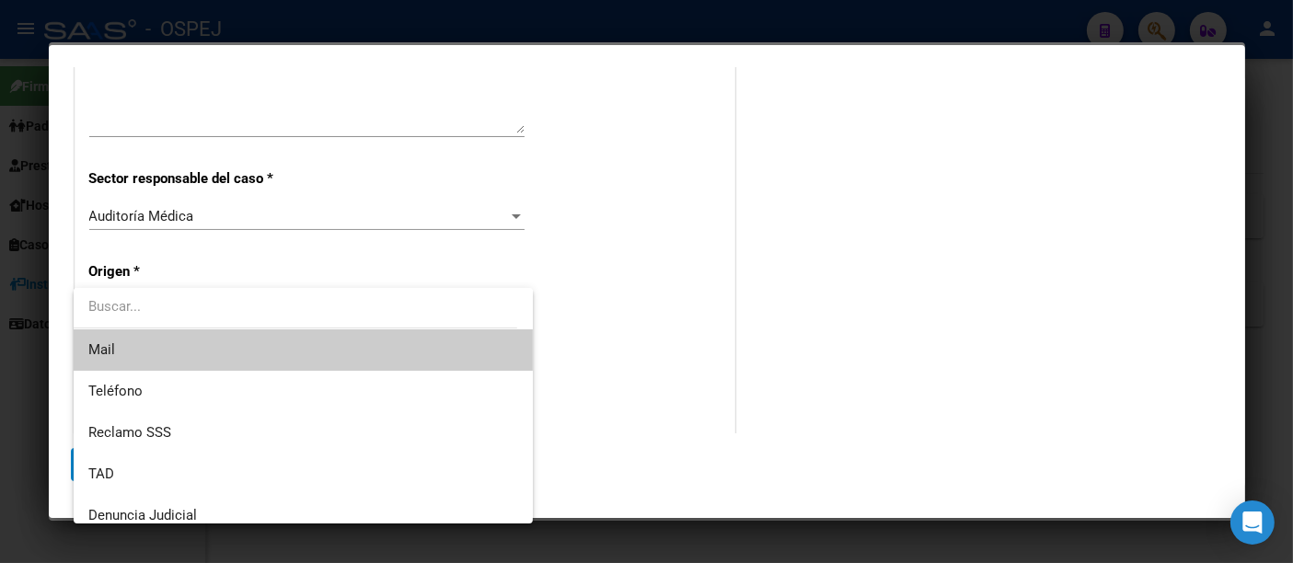
click at [139, 345] on span "Mail" at bounding box center [303, 349] width 430 height 41
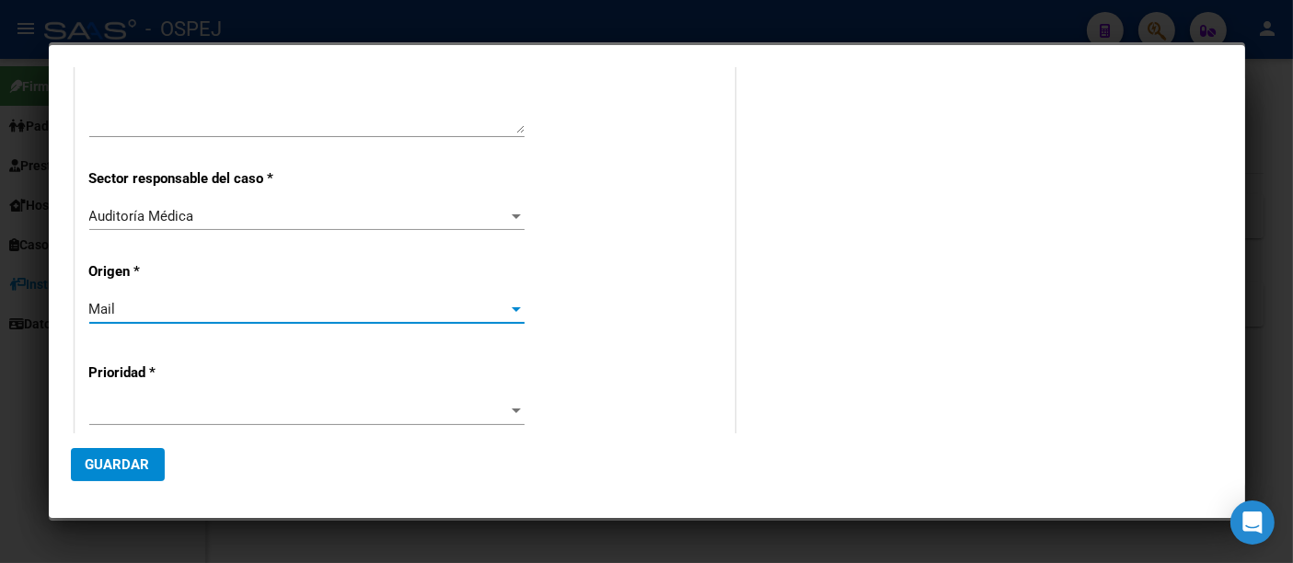
click at [115, 404] on span at bounding box center [298, 411] width 419 height 17
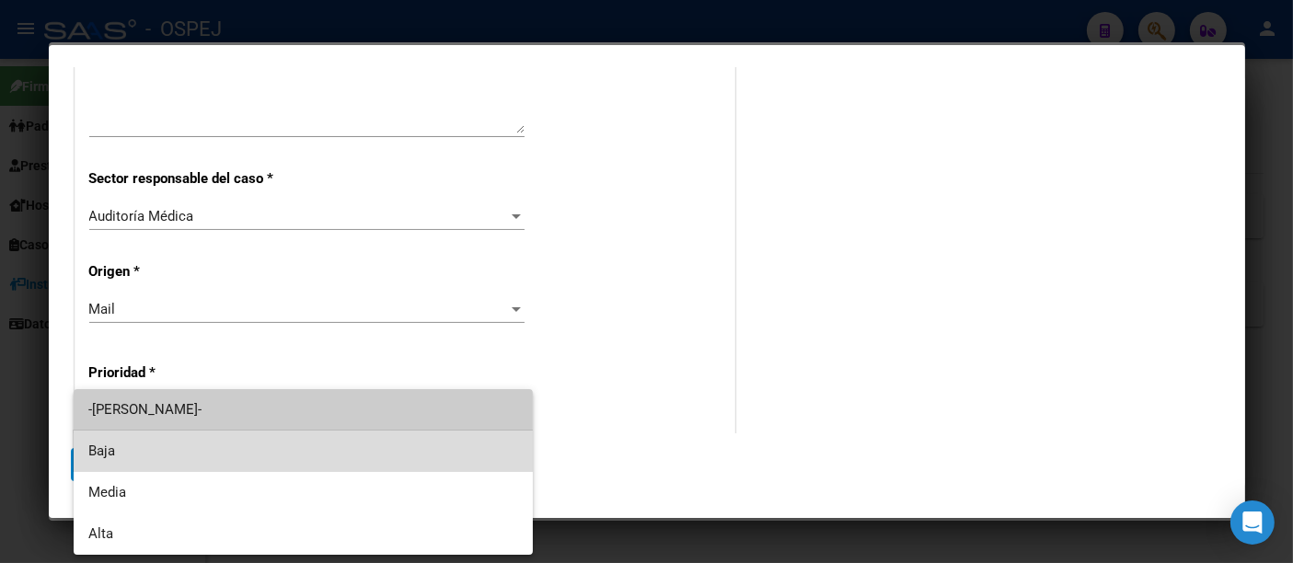
click at [111, 453] on span "Baja" at bounding box center [303, 451] width 430 height 41
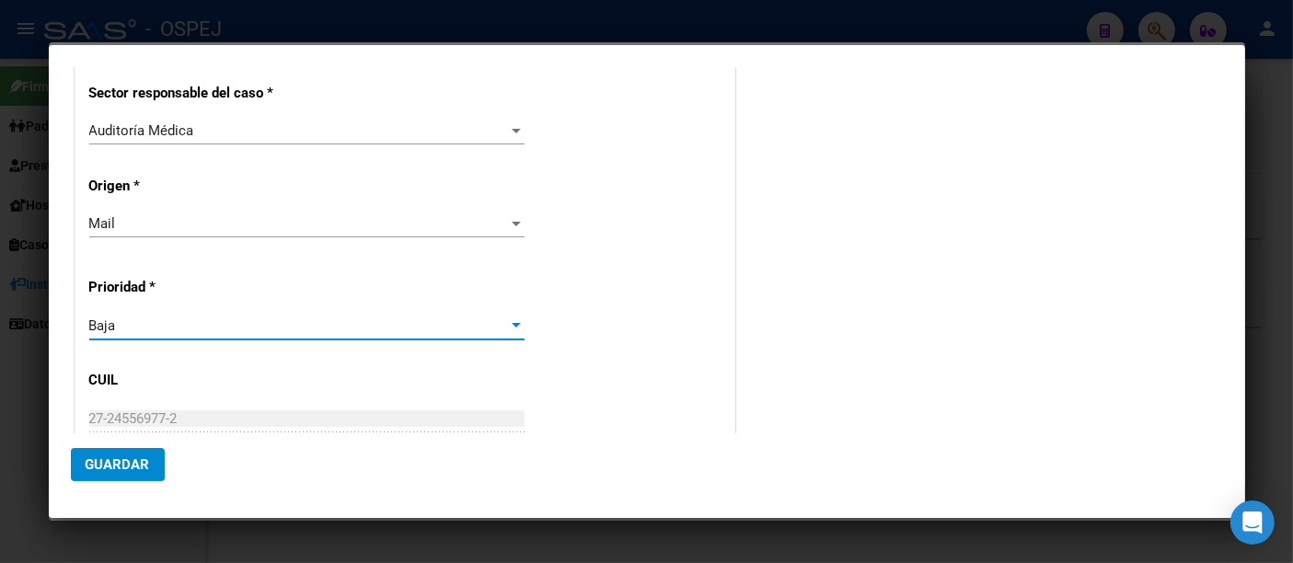
scroll to position [511, 0]
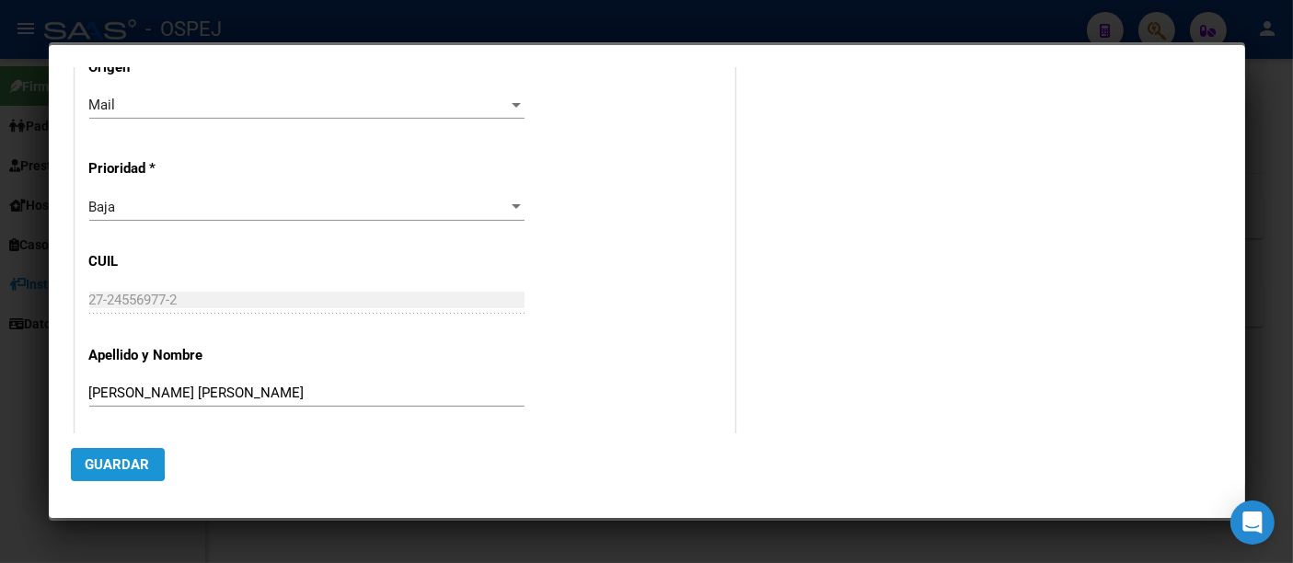
click at [88, 461] on span "Guardar" at bounding box center [118, 464] width 64 height 17
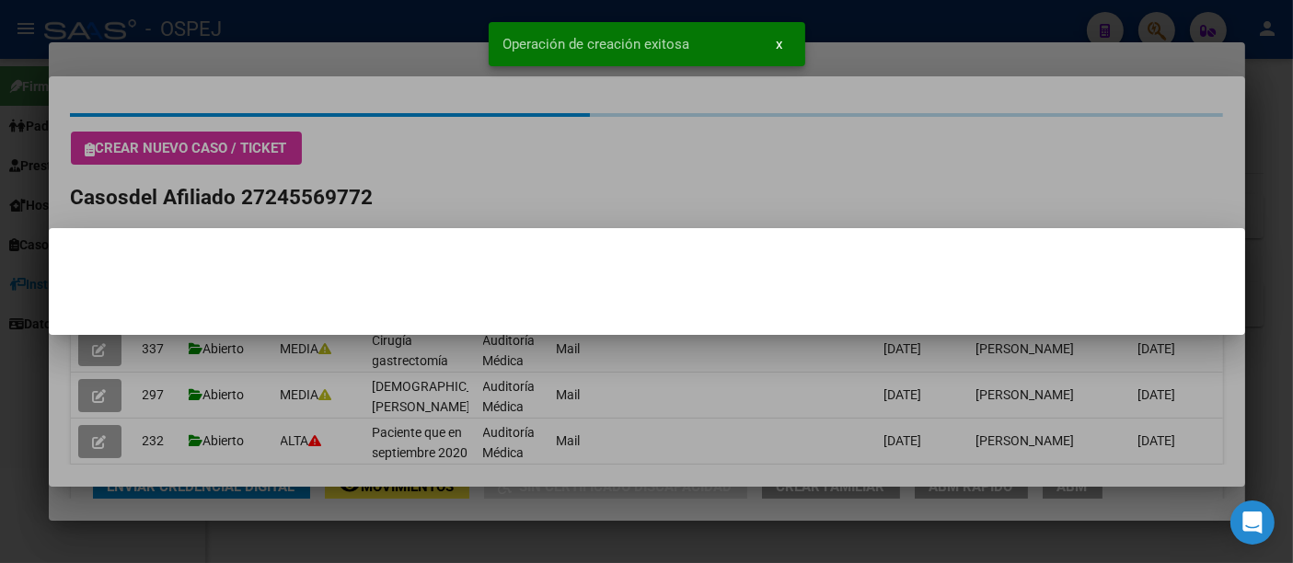
scroll to position [0, 0]
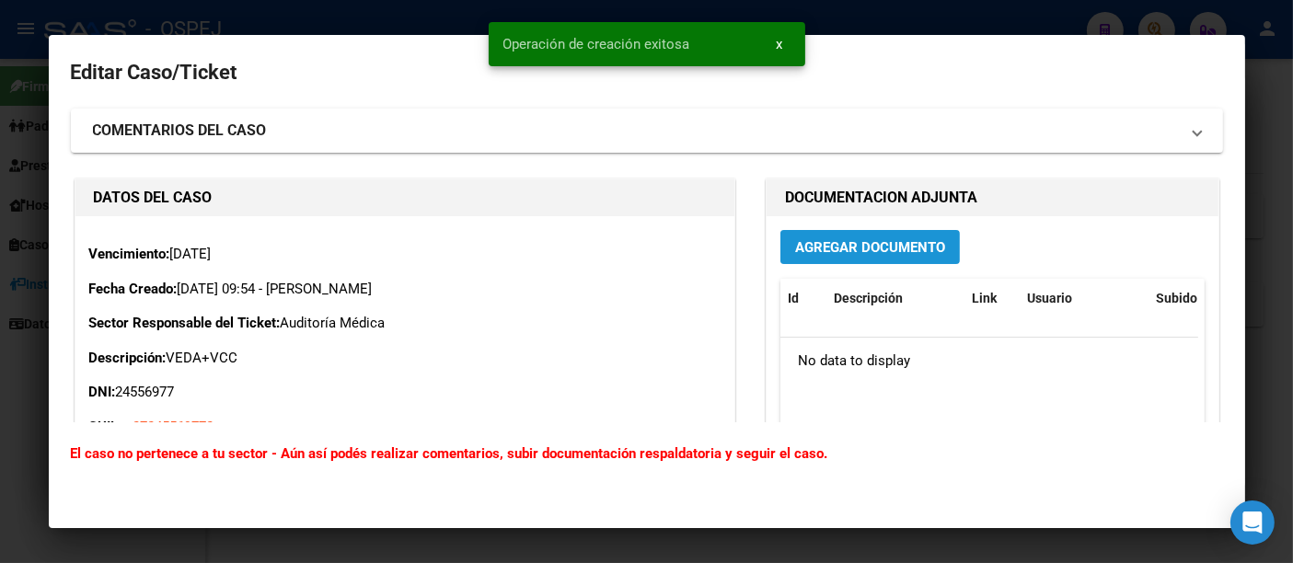
click at [894, 232] on button "Agregar Documento" at bounding box center [869, 247] width 179 height 34
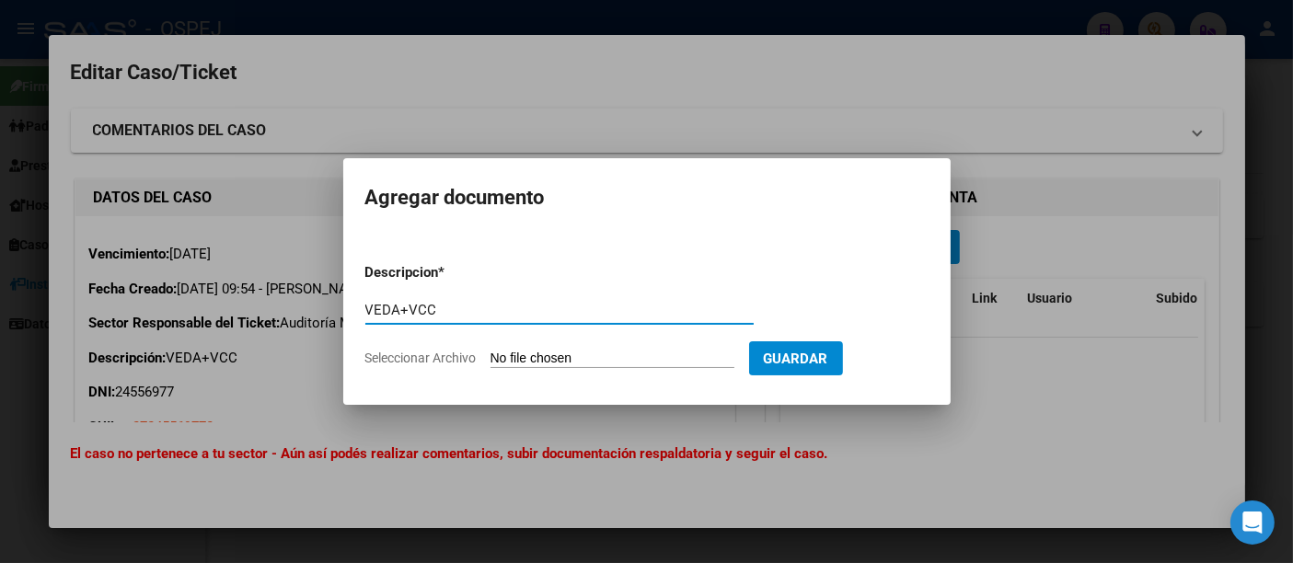
type input "VEDA+VCC"
click at [534, 359] on input "Seleccionar Archivo" at bounding box center [613, 359] width 244 height 17
type input "C:\fakepath\VEDA+VCC Mónica Martín.pdf"
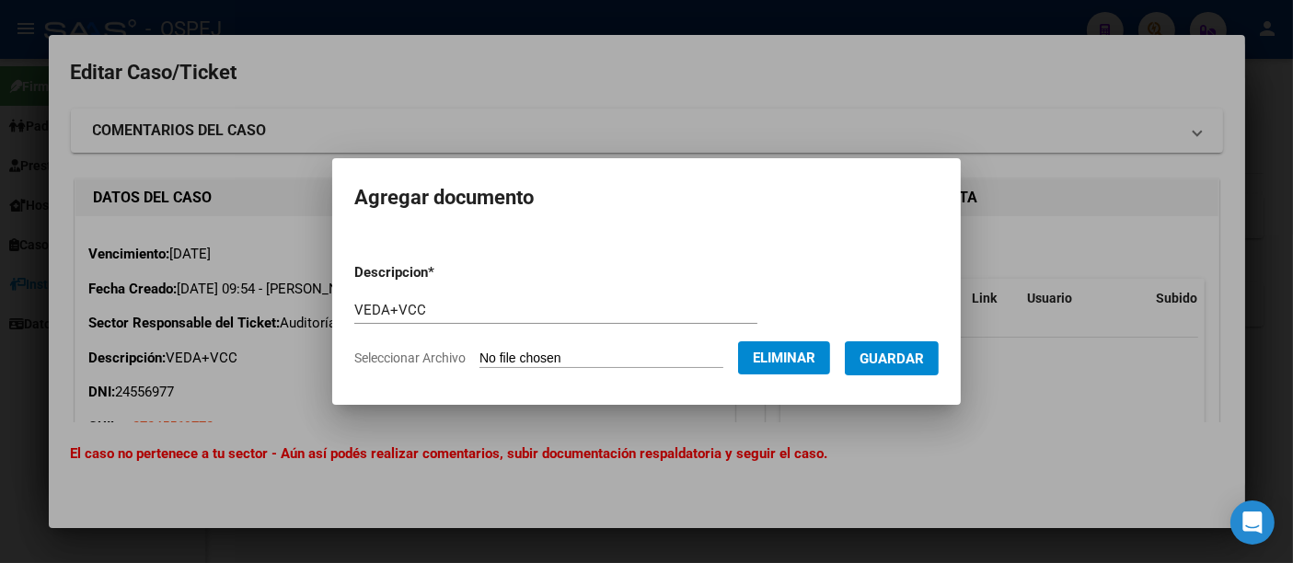
click at [909, 356] on span "Guardar" at bounding box center [892, 359] width 64 height 17
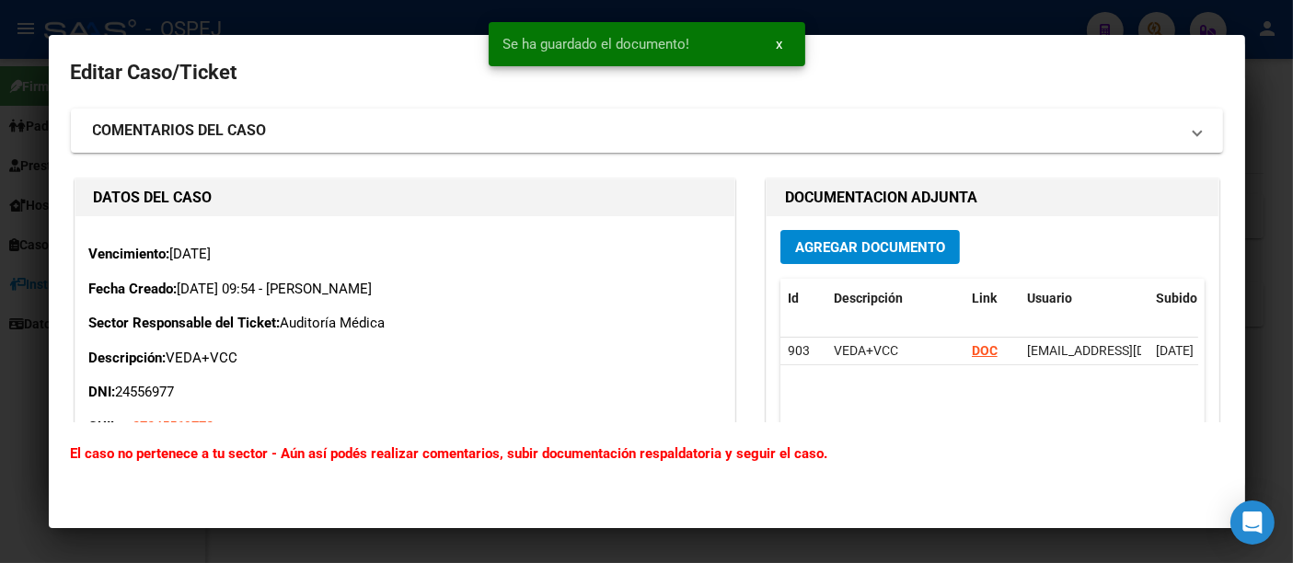
click at [930, 14] on div at bounding box center [646, 281] width 1293 height 563
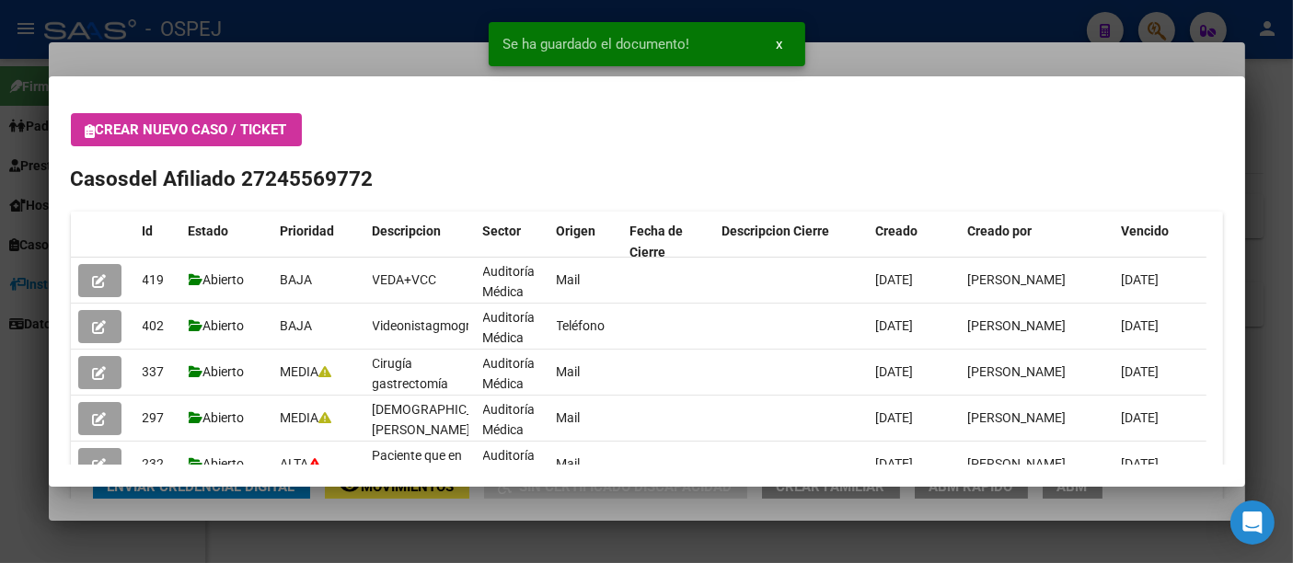
click at [908, 19] on div at bounding box center [646, 281] width 1293 height 563
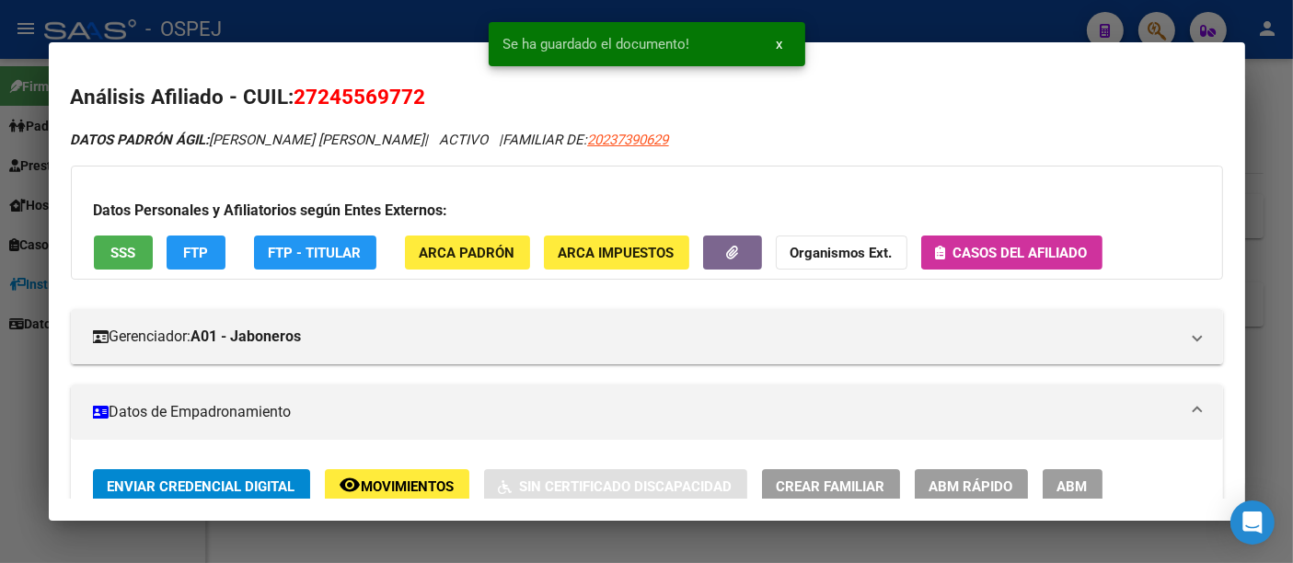
click at [872, 17] on div at bounding box center [646, 281] width 1293 height 563
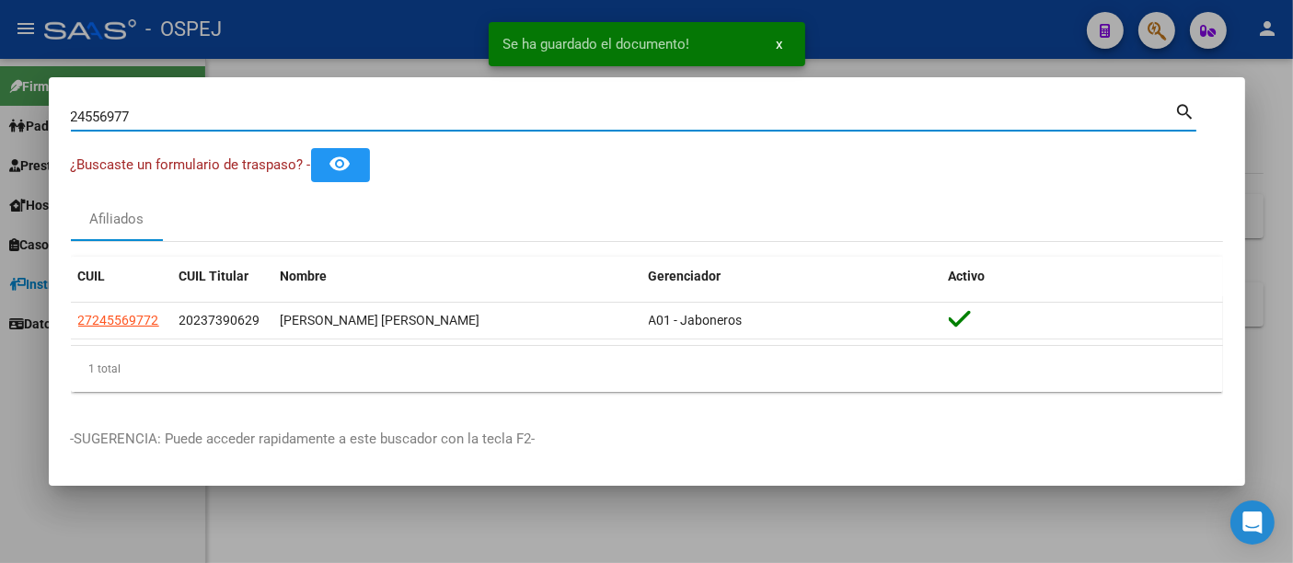
click at [247, 113] on input "24556977" at bounding box center [623, 117] width 1104 height 17
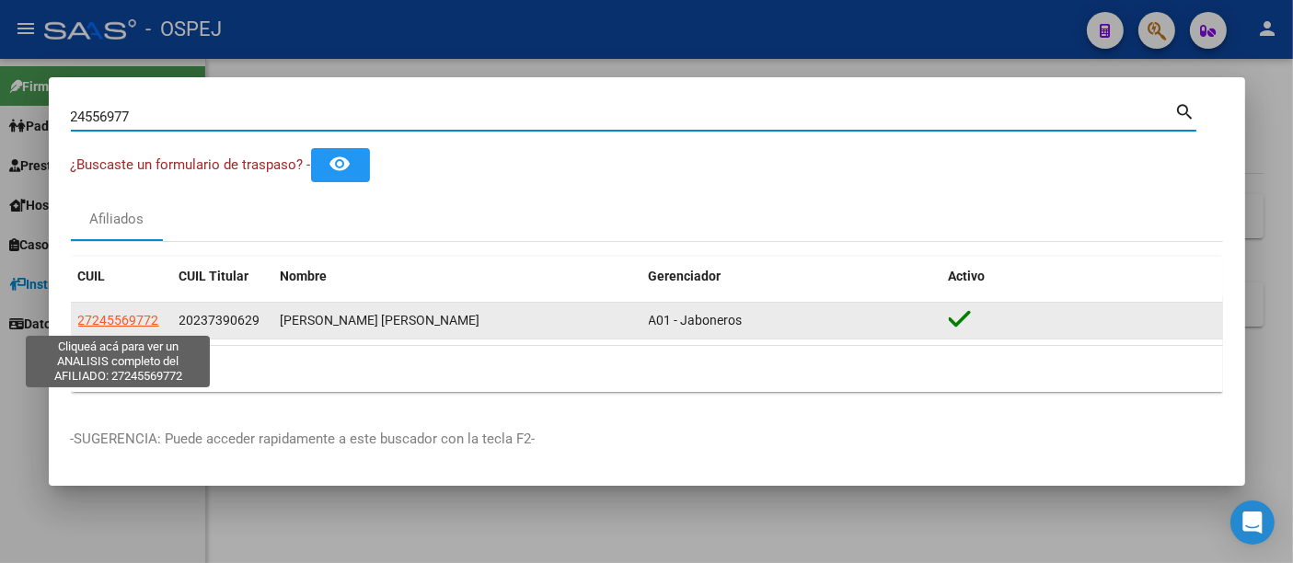
click at [131, 322] on span "27245569772" at bounding box center [118, 320] width 81 height 15
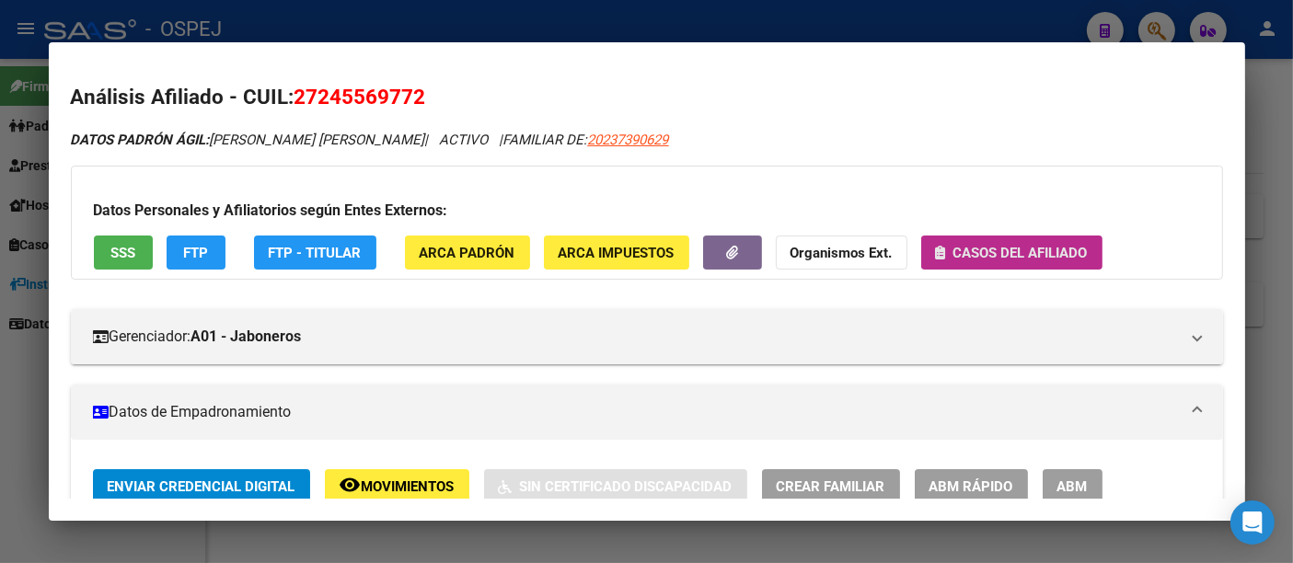
click at [1028, 253] on span "Casos del afiliado" at bounding box center [1020, 253] width 134 height 17
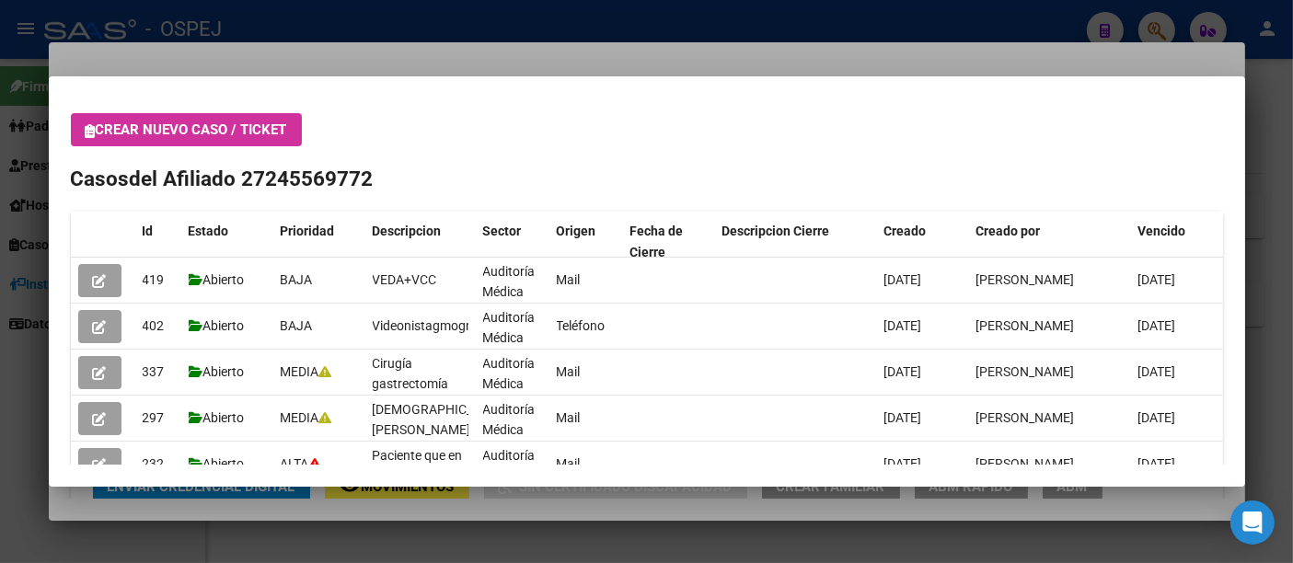
click at [989, 30] on div at bounding box center [646, 281] width 1293 height 563
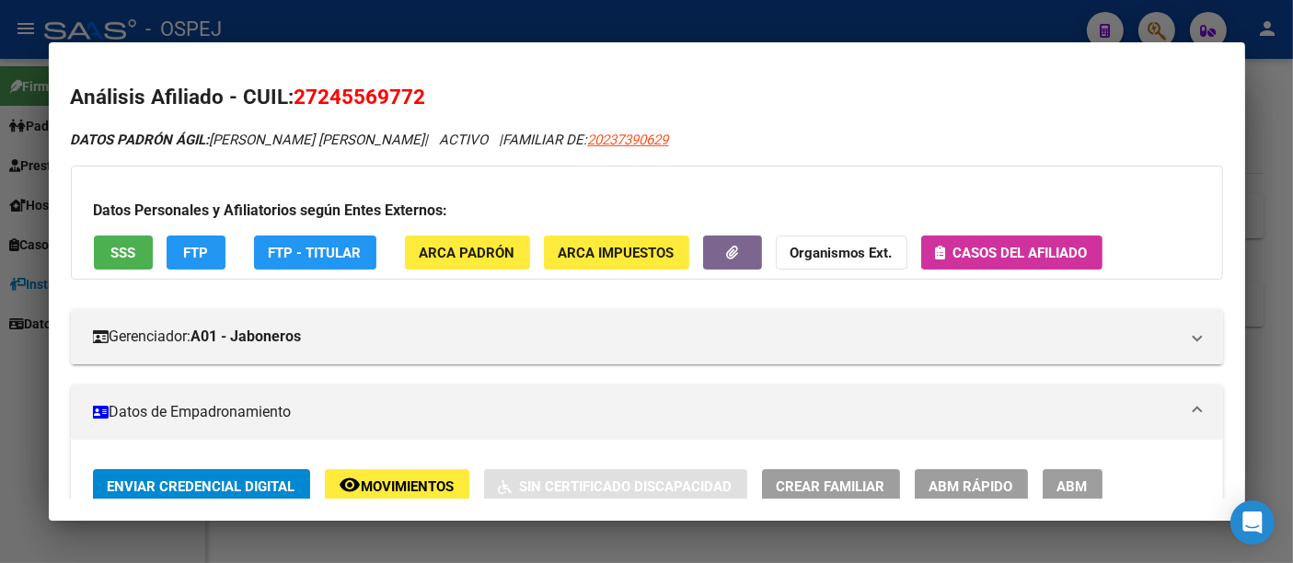
click at [560, 17] on div at bounding box center [646, 281] width 1293 height 563
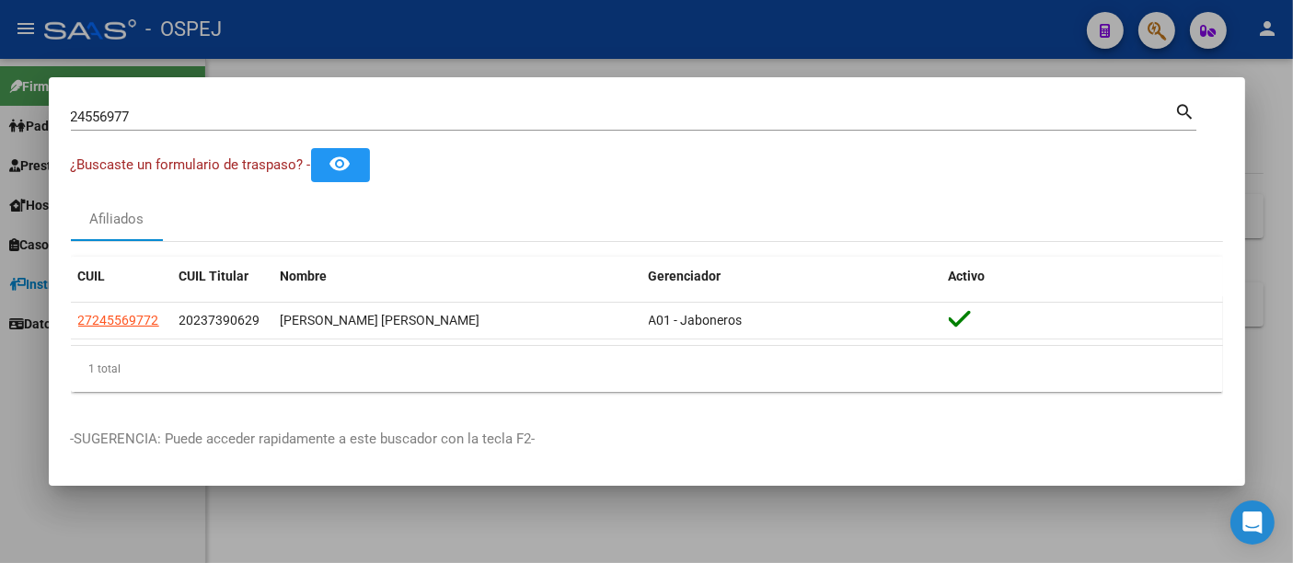
click at [230, 127] on div "24556977 Buscar (apellido, dni, cuil, nro traspaso, cuit, obra social)" at bounding box center [623, 117] width 1104 height 28
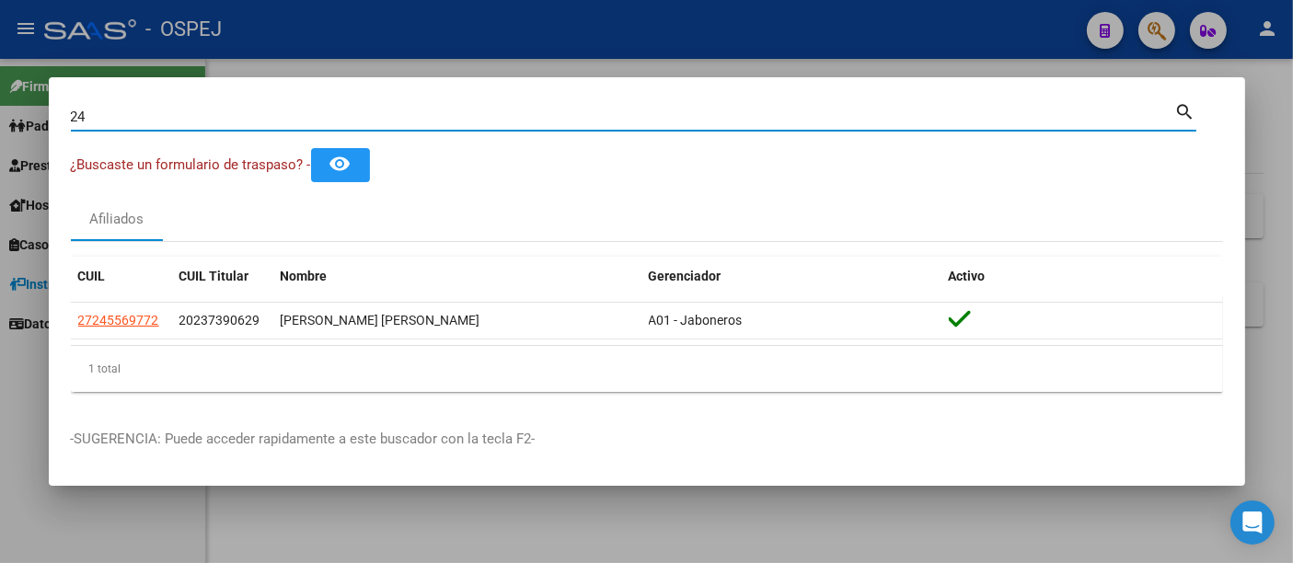
type input "2"
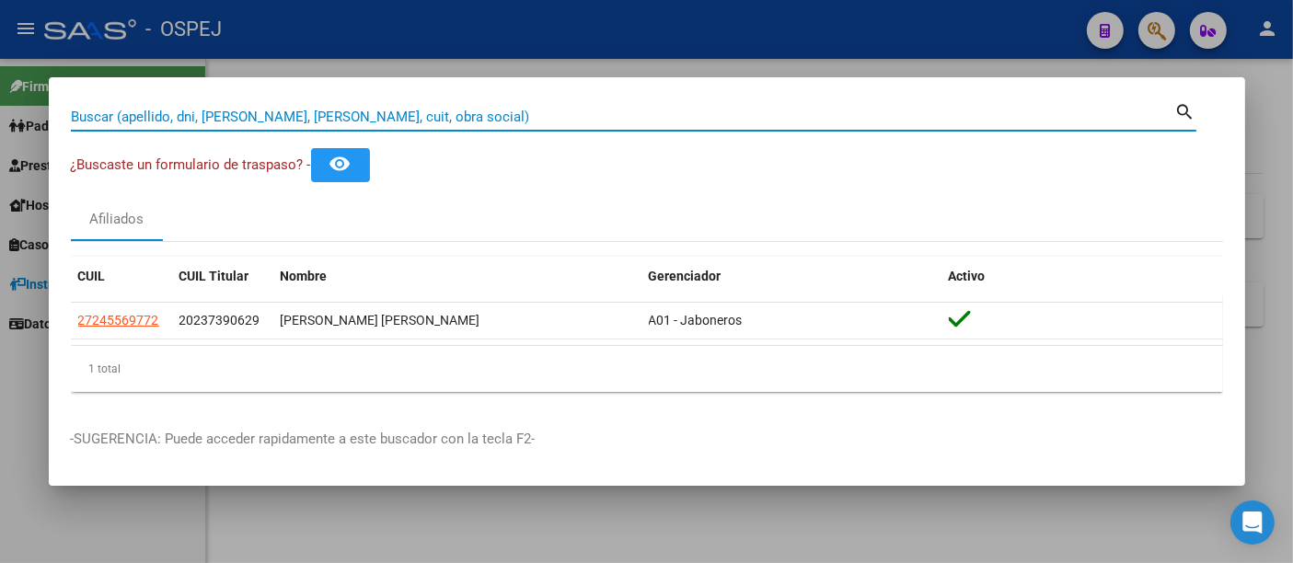
click at [490, 114] on input "Buscar (apellido, dni, [PERSON_NAME], [PERSON_NAME], cuit, obra social)" at bounding box center [623, 117] width 1104 height 17
paste input "48879238"
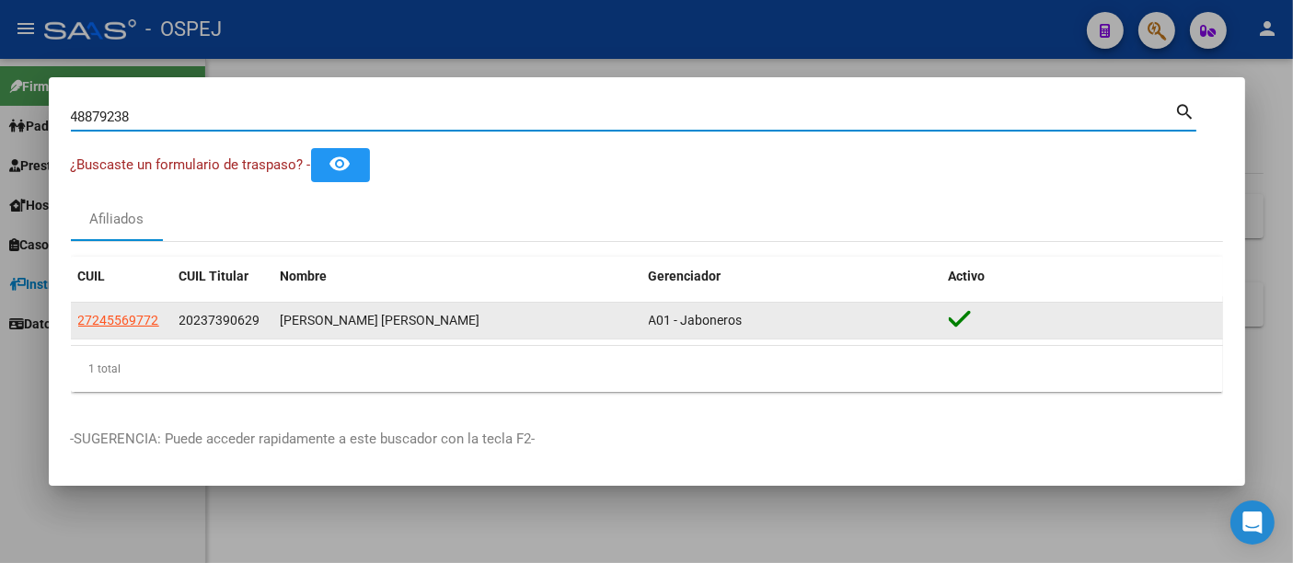
type input "48879238"
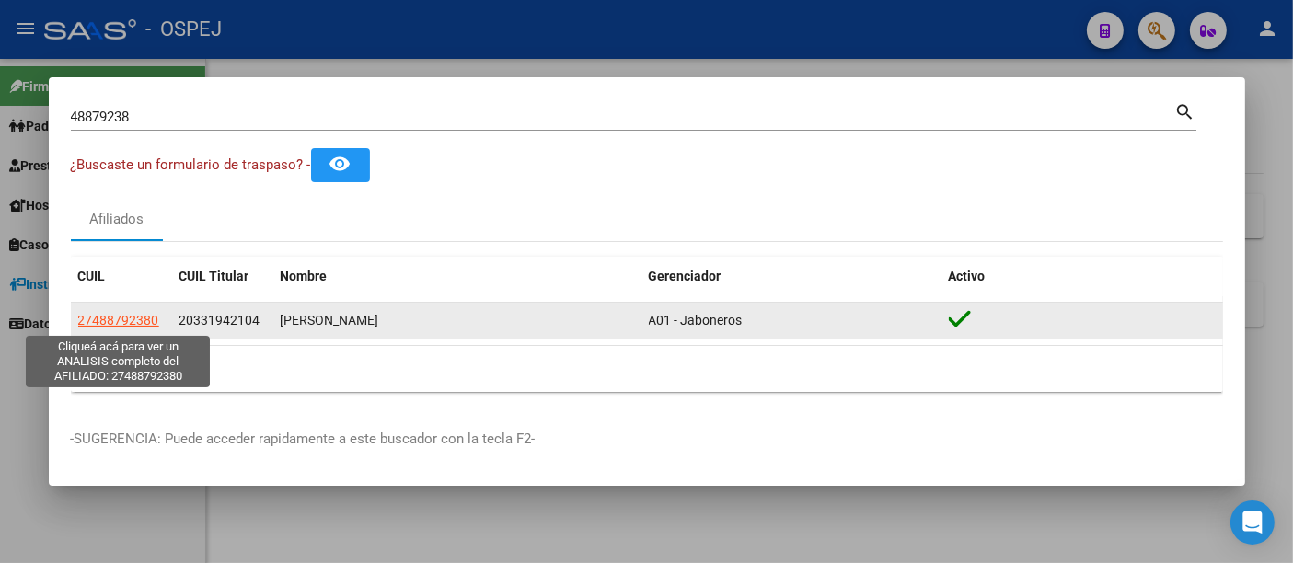
click at [123, 318] on span "27488792380" at bounding box center [118, 320] width 81 height 15
type textarea "27488792380"
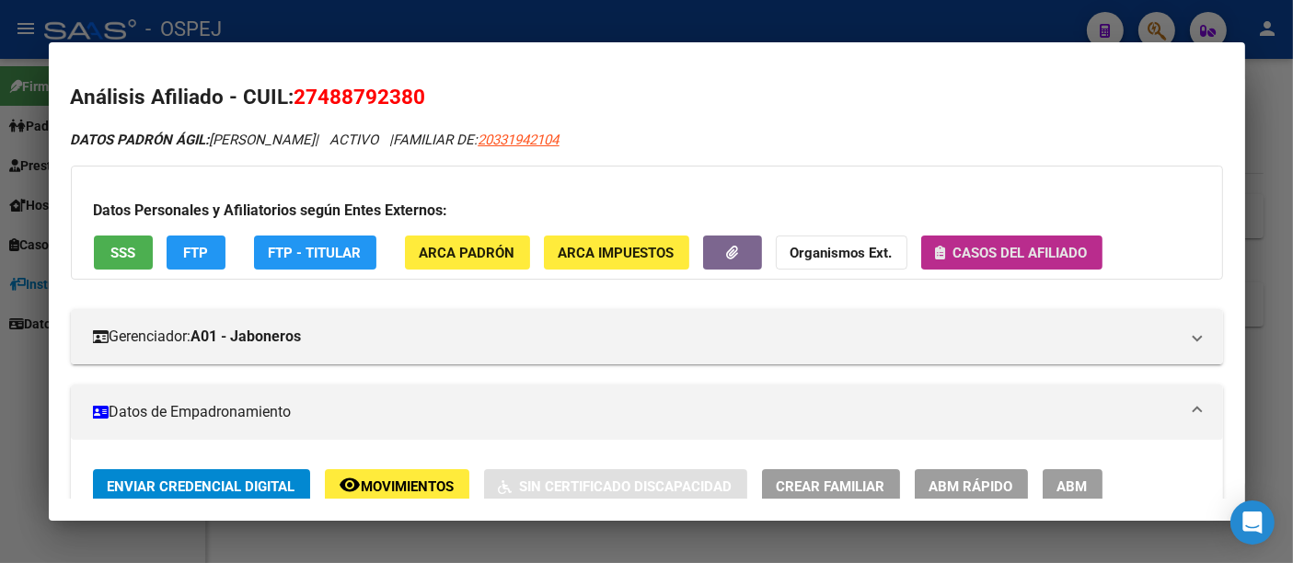
click at [1019, 252] on span "Casos del afiliado" at bounding box center [1020, 253] width 134 height 17
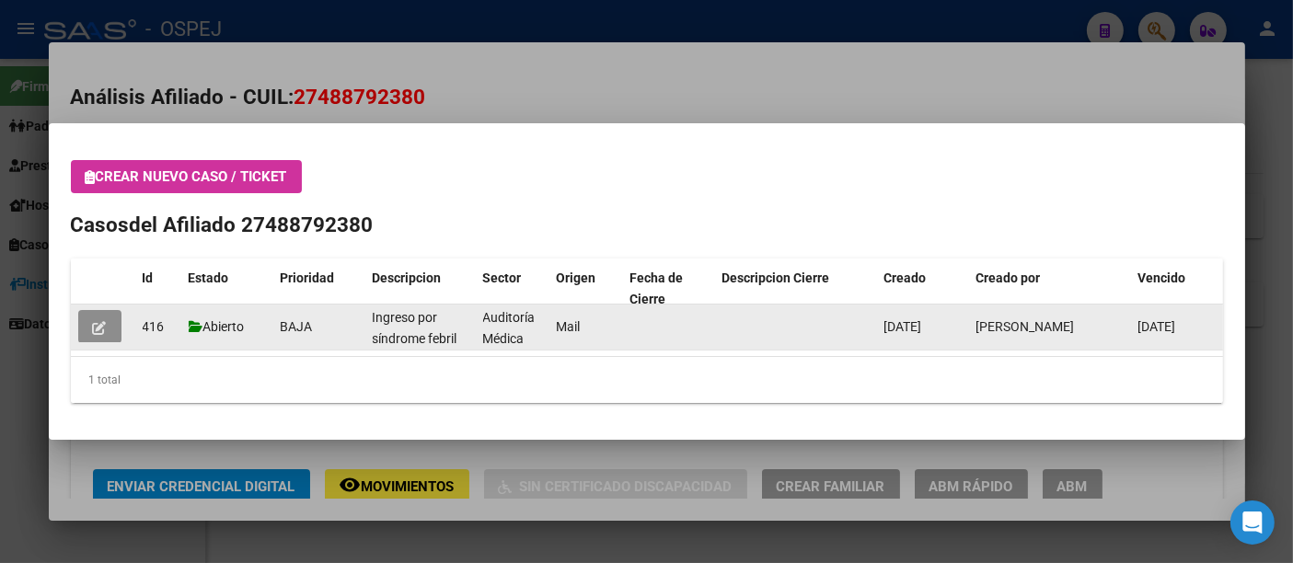
click at [100, 322] on icon "button" at bounding box center [100, 328] width 14 height 14
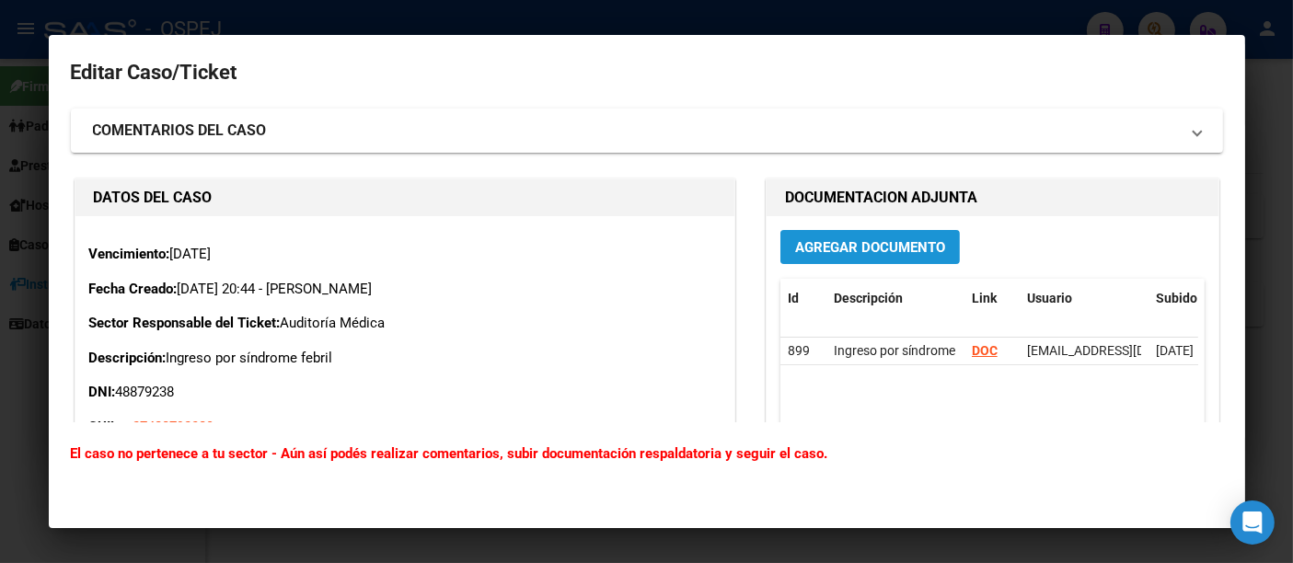
click at [905, 246] on span "Agregar Documento" at bounding box center [870, 247] width 150 height 17
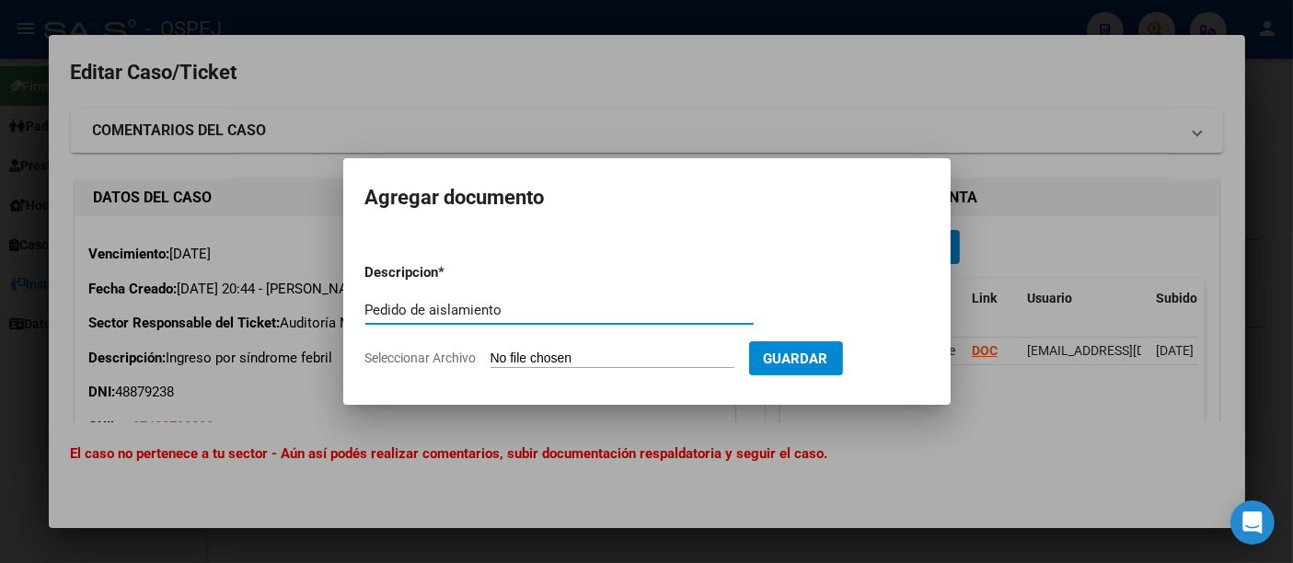
type input "Pedido de aislamiento"
click at [621, 356] on input "Seleccionar Archivo" at bounding box center [613, 359] width 244 height 17
type input "C:\fakepath\Aislam..pdf"
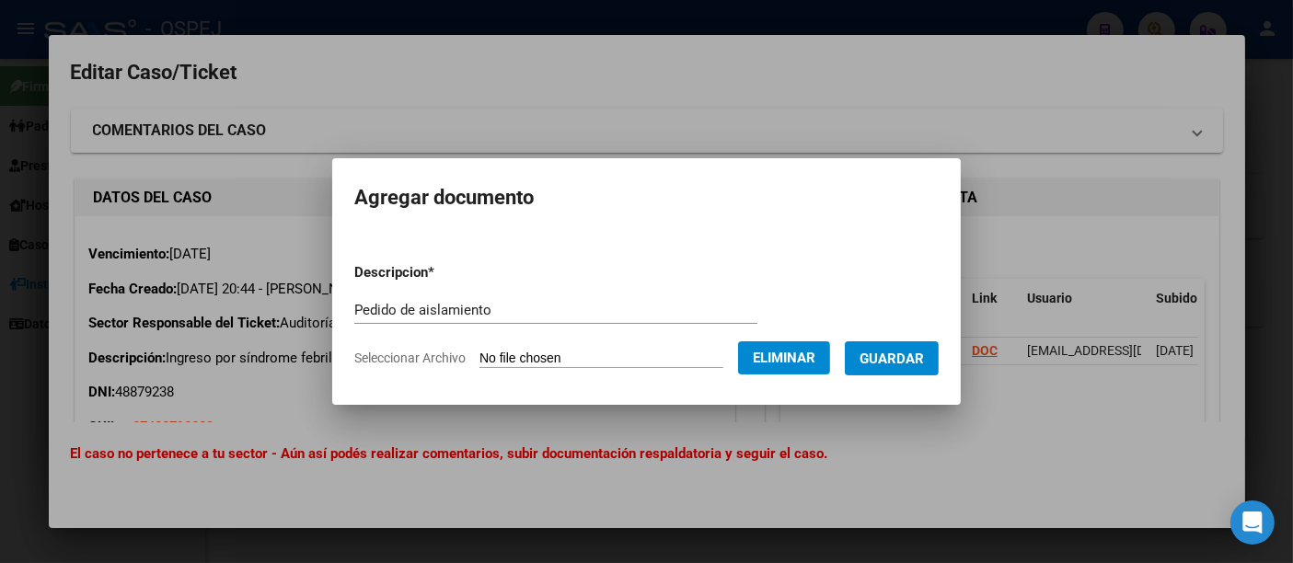
click at [908, 353] on span "Guardar" at bounding box center [892, 359] width 64 height 17
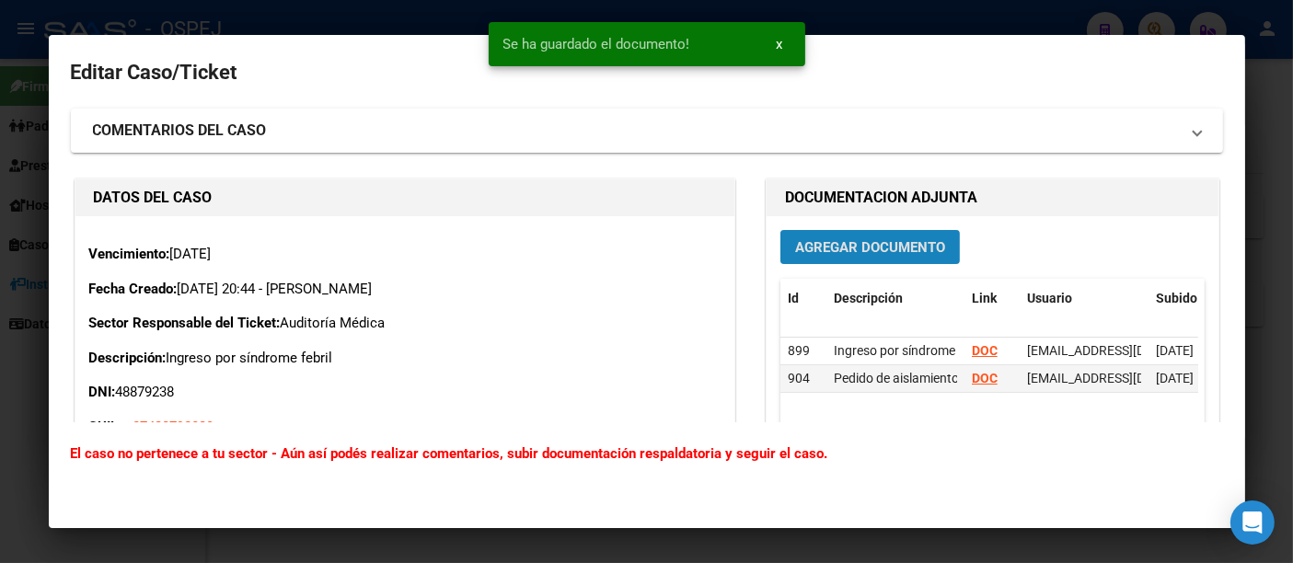
click at [878, 243] on span "Agregar Documento" at bounding box center [870, 247] width 150 height 17
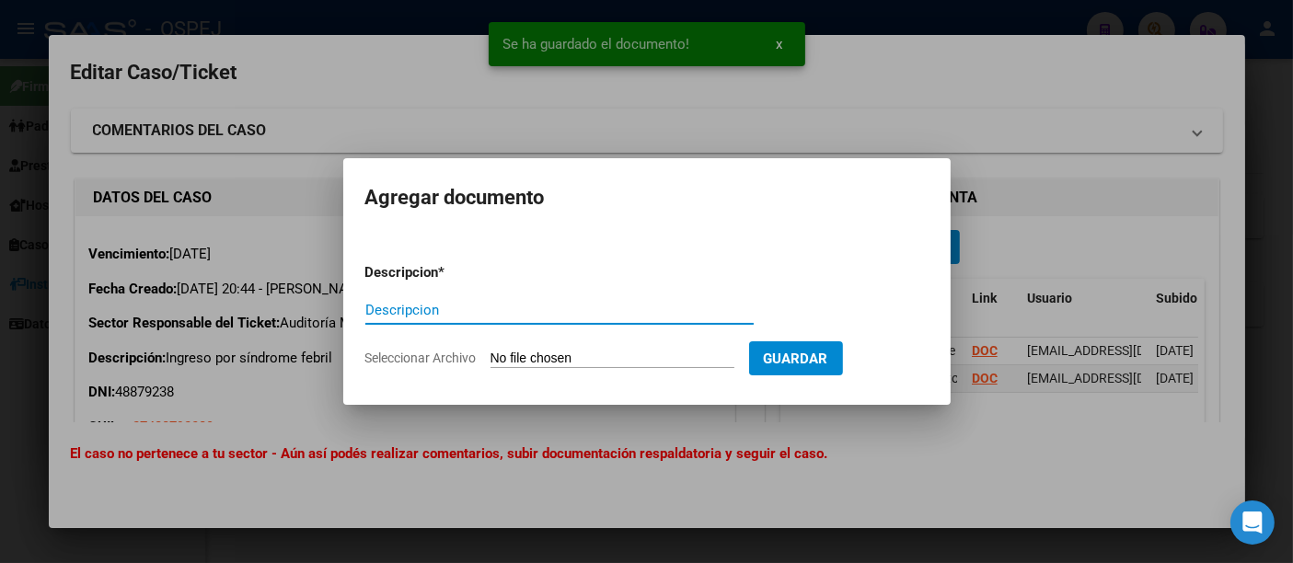
click at [555, 364] on input "Seleccionar Archivo" at bounding box center [613, 359] width 244 height 17
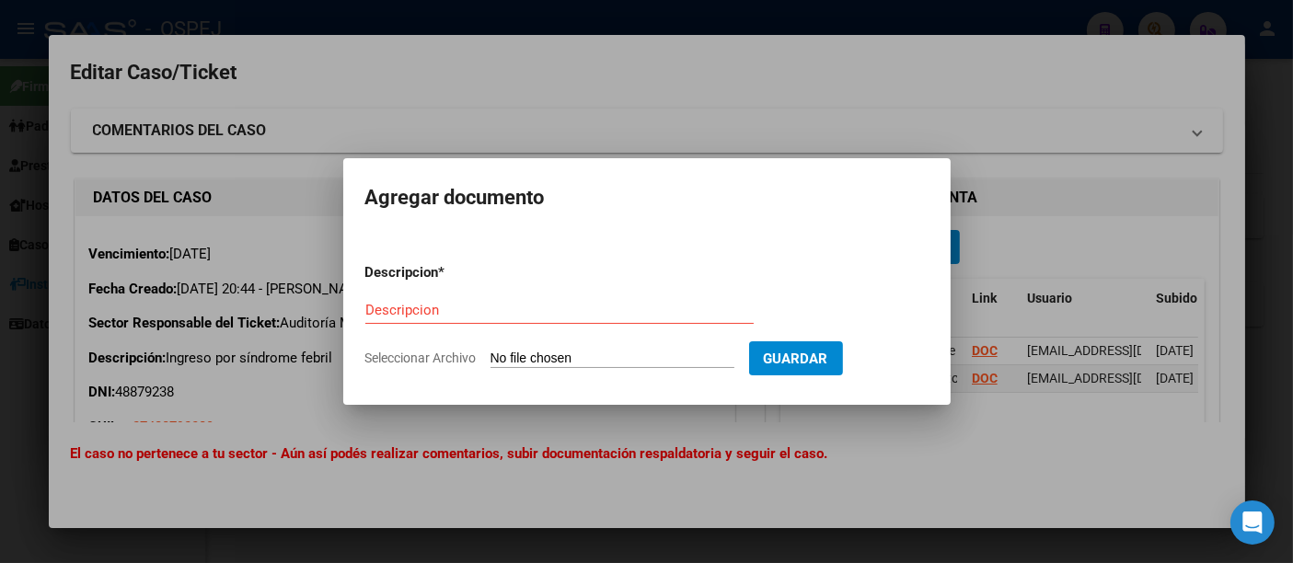
type input "C:\fakepath\Pedido de Aislamiento.pdf"
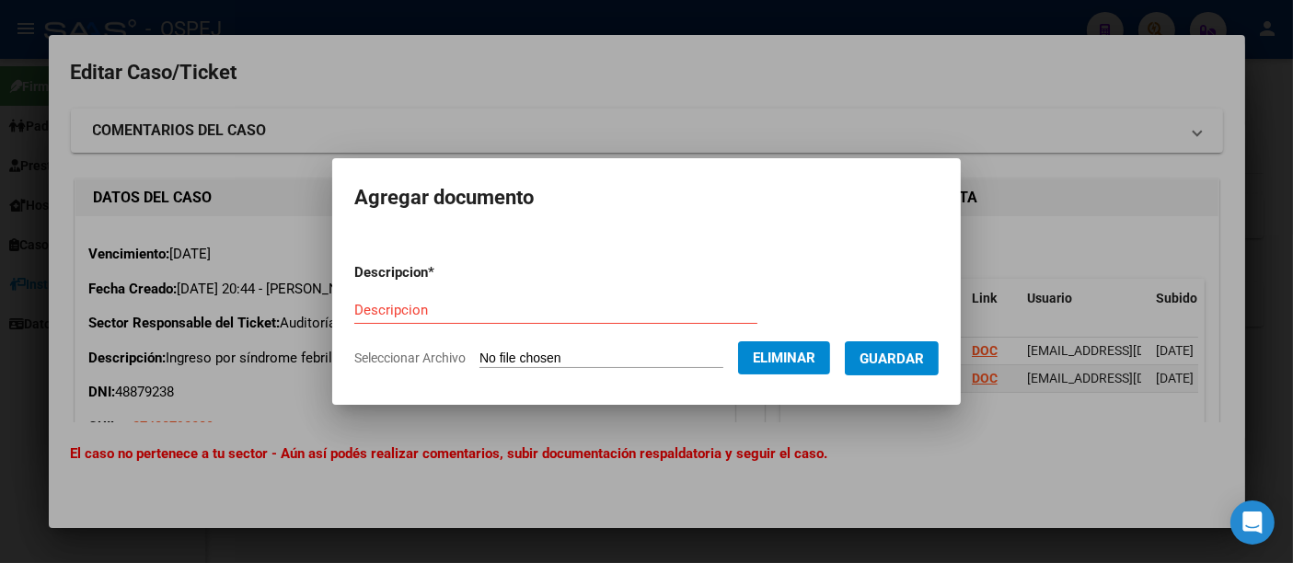
click at [402, 311] on input "Descripcion" at bounding box center [555, 310] width 403 height 17
type input "Informe y pedido de aislam."
click at [894, 360] on span "Guardar" at bounding box center [892, 359] width 64 height 17
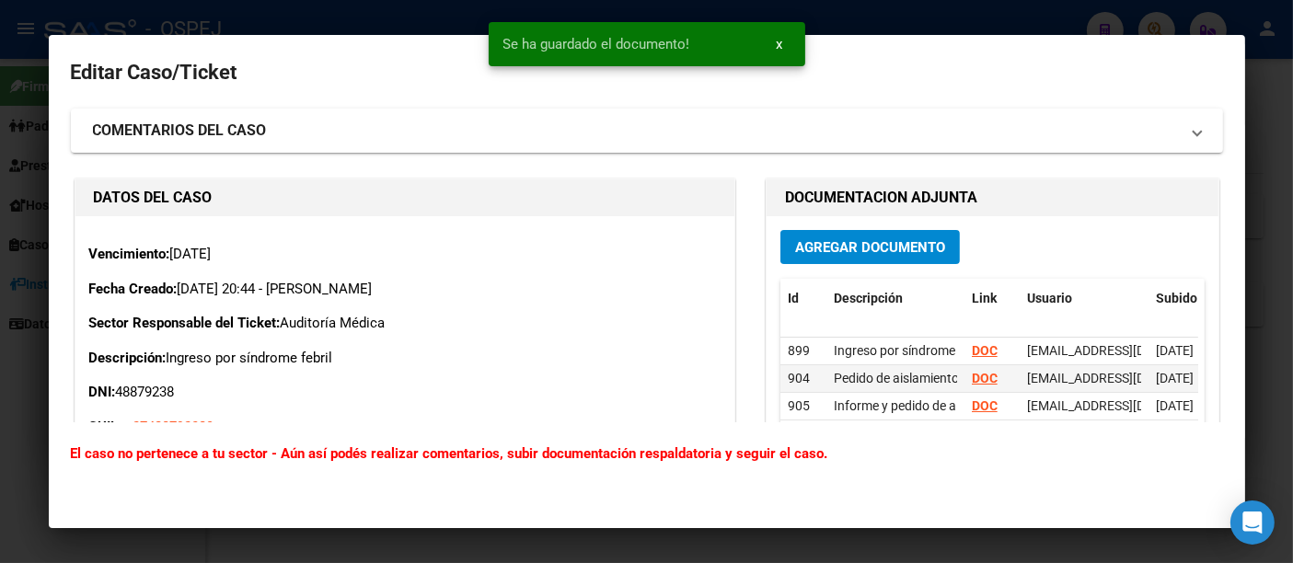
click at [912, 11] on div at bounding box center [646, 281] width 1293 height 563
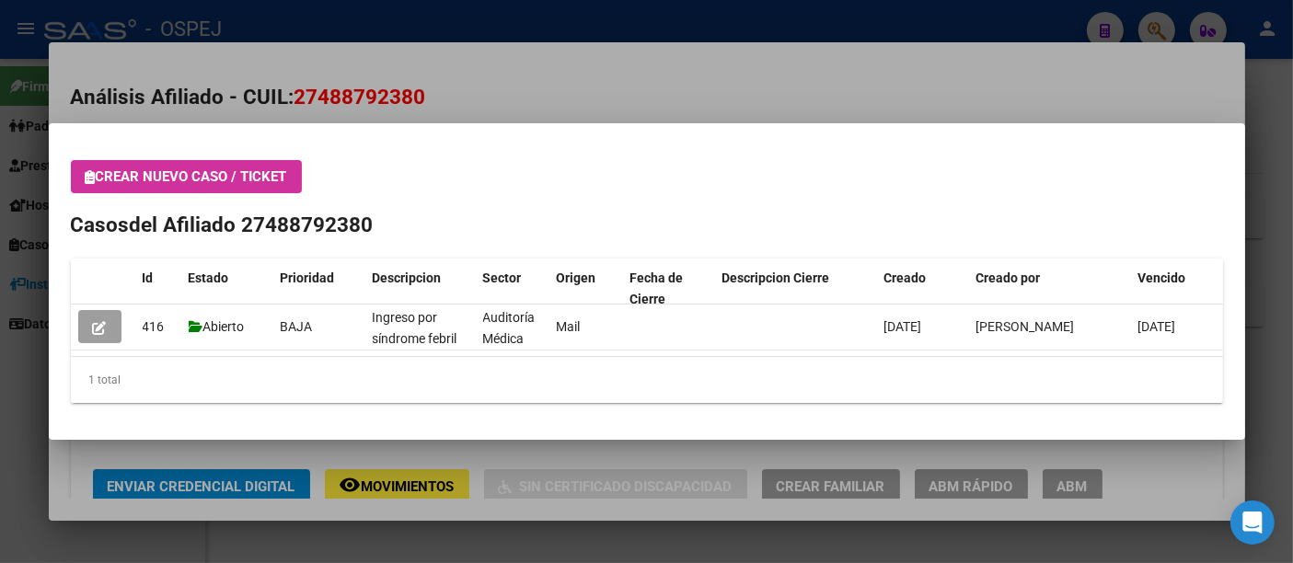
click at [418, 18] on div at bounding box center [646, 281] width 1293 height 563
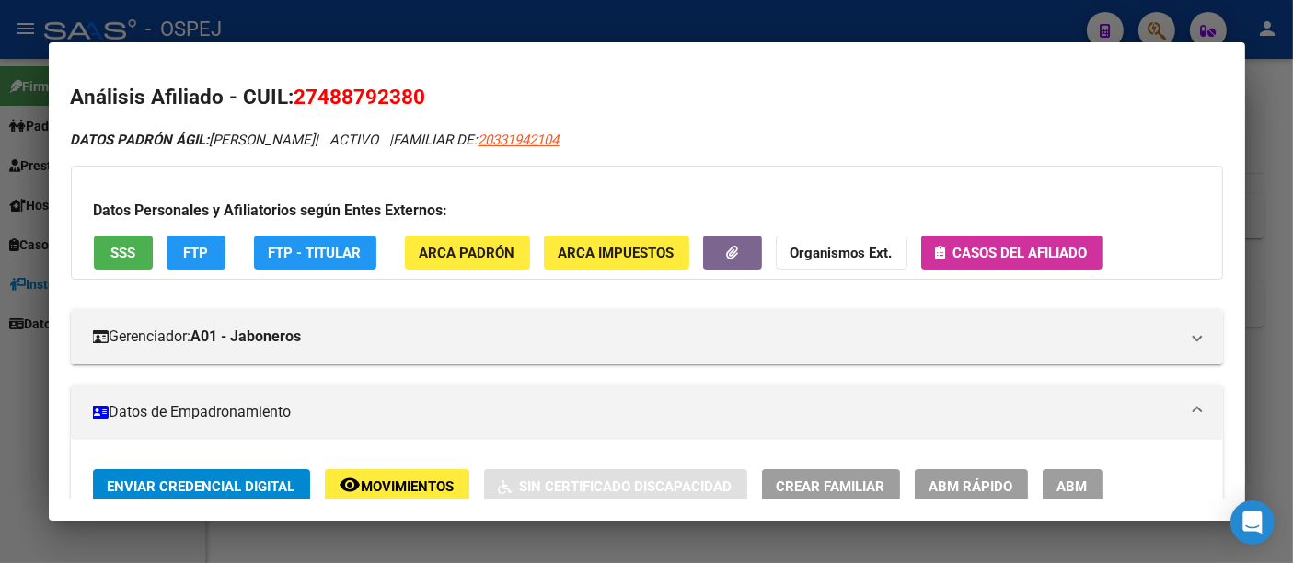
click at [418, 19] on div at bounding box center [646, 281] width 1293 height 563
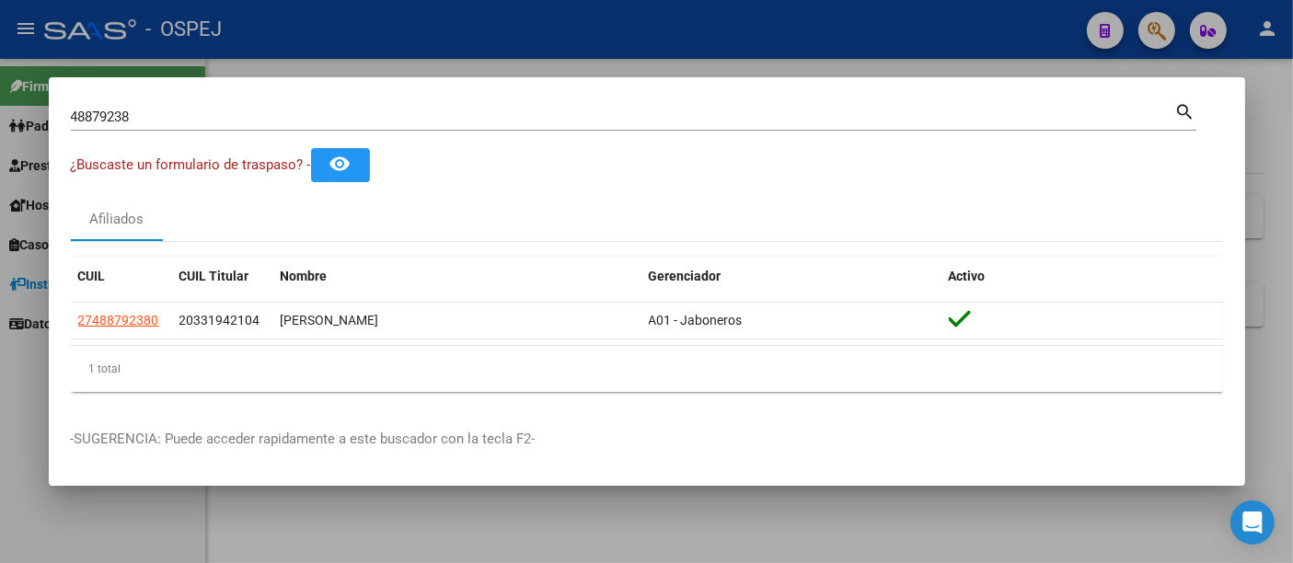
click at [351, 121] on input "48879238" at bounding box center [623, 117] width 1104 height 17
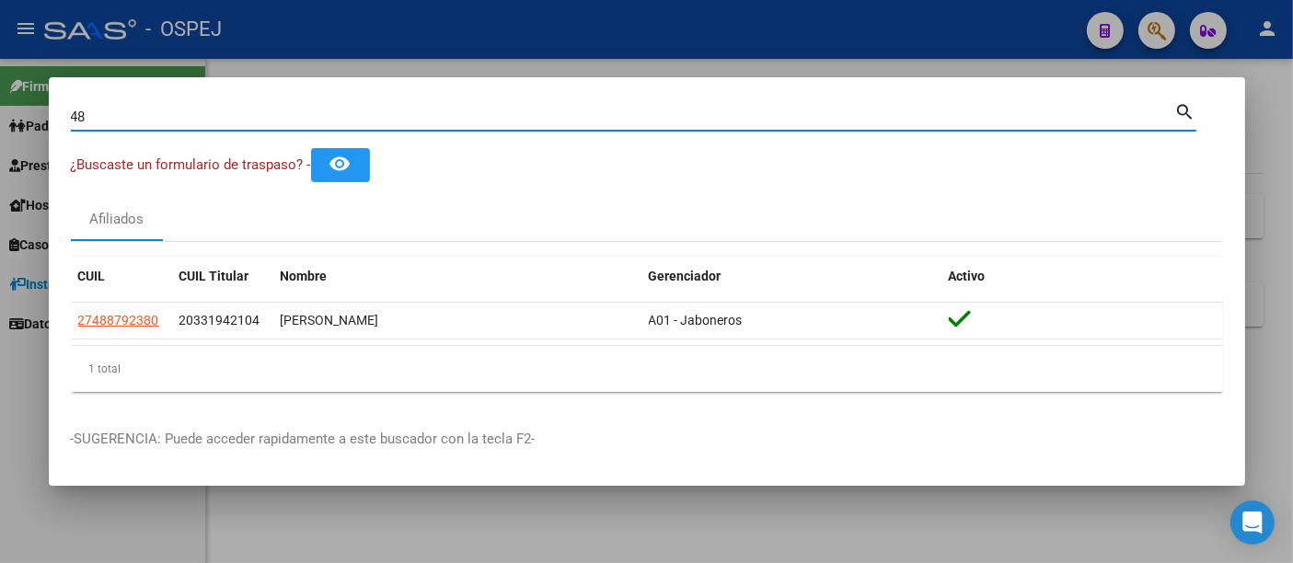
type input "4"
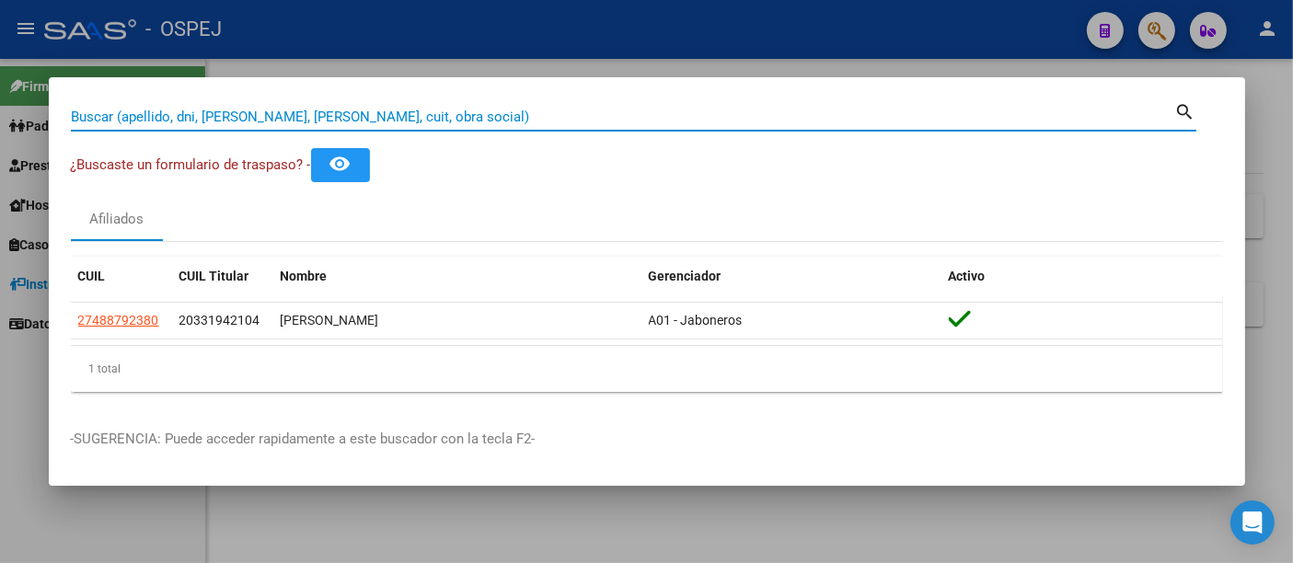
paste input "28153859"
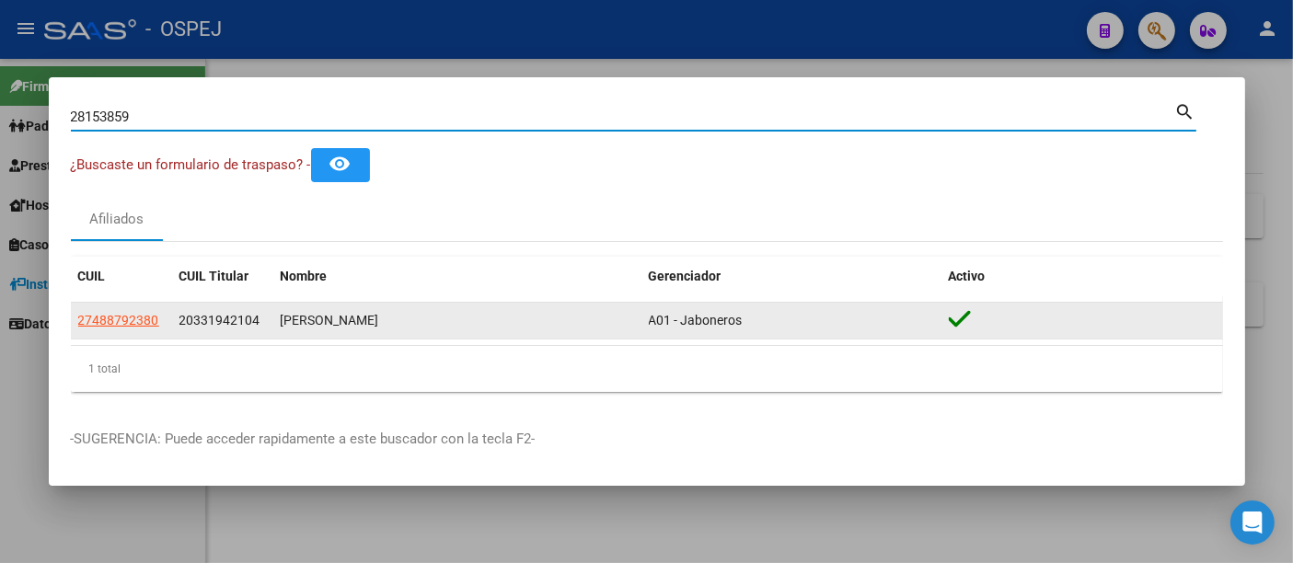
type input "28153859"
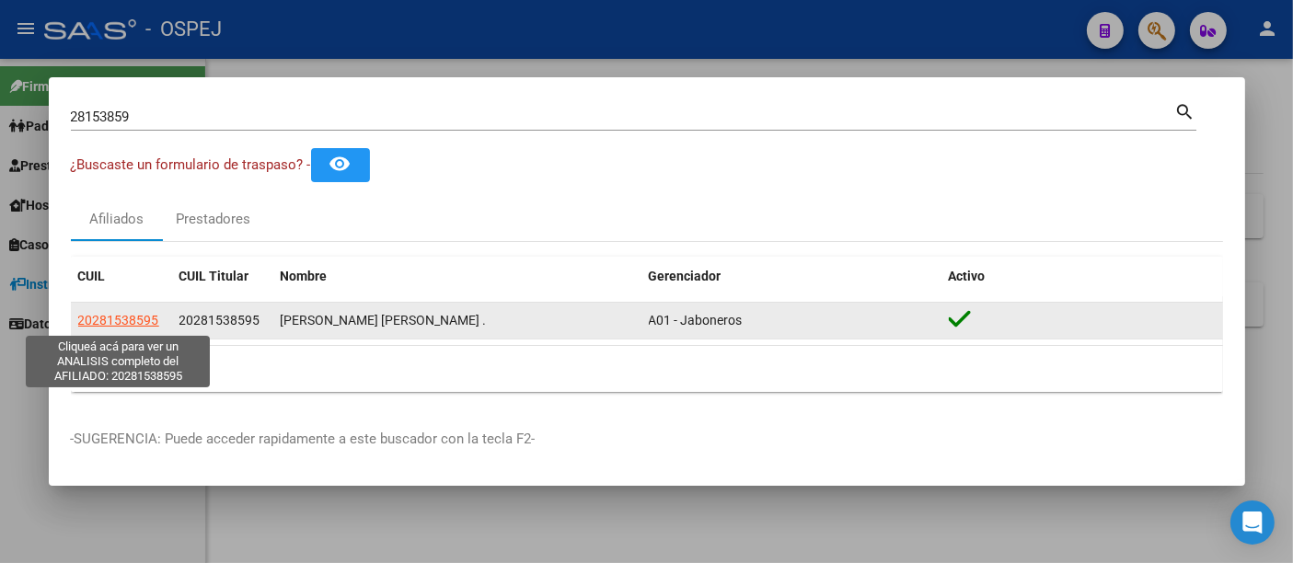
click at [112, 321] on span "20281538595" at bounding box center [118, 320] width 81 height 15
type textarea "20281538595"
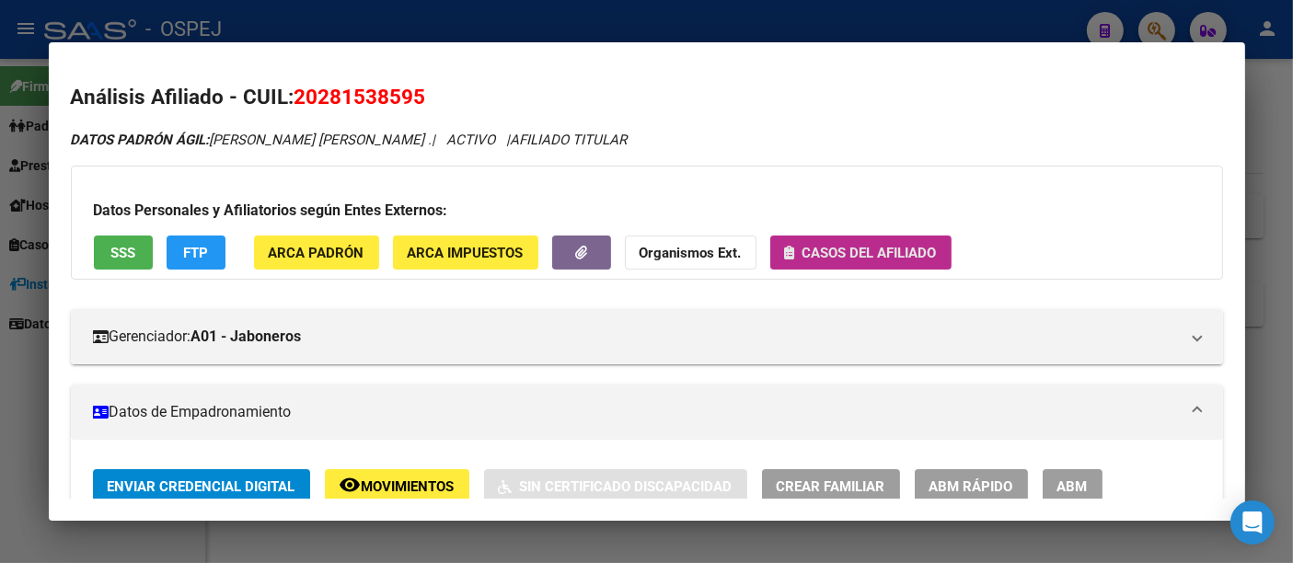
click at [810, 253] on span "Casos del afiliado" at bounding box center [870, 253] width 134 height 17
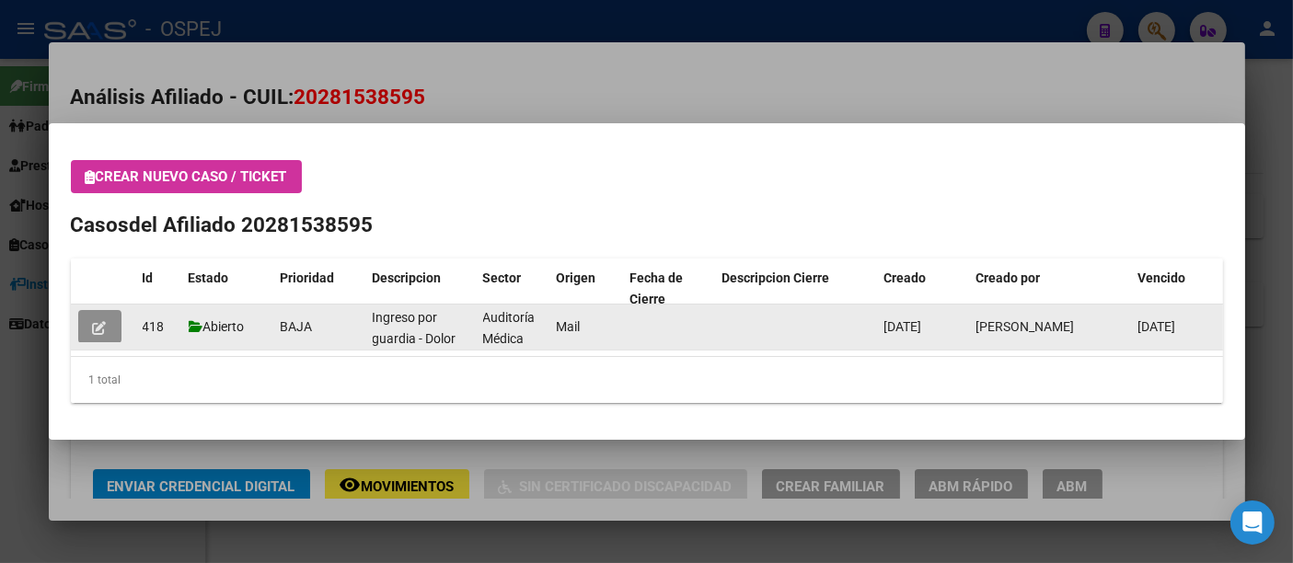
click at [101, 329] on icon "button" at bounding box center [100, 328] width 14 height 14
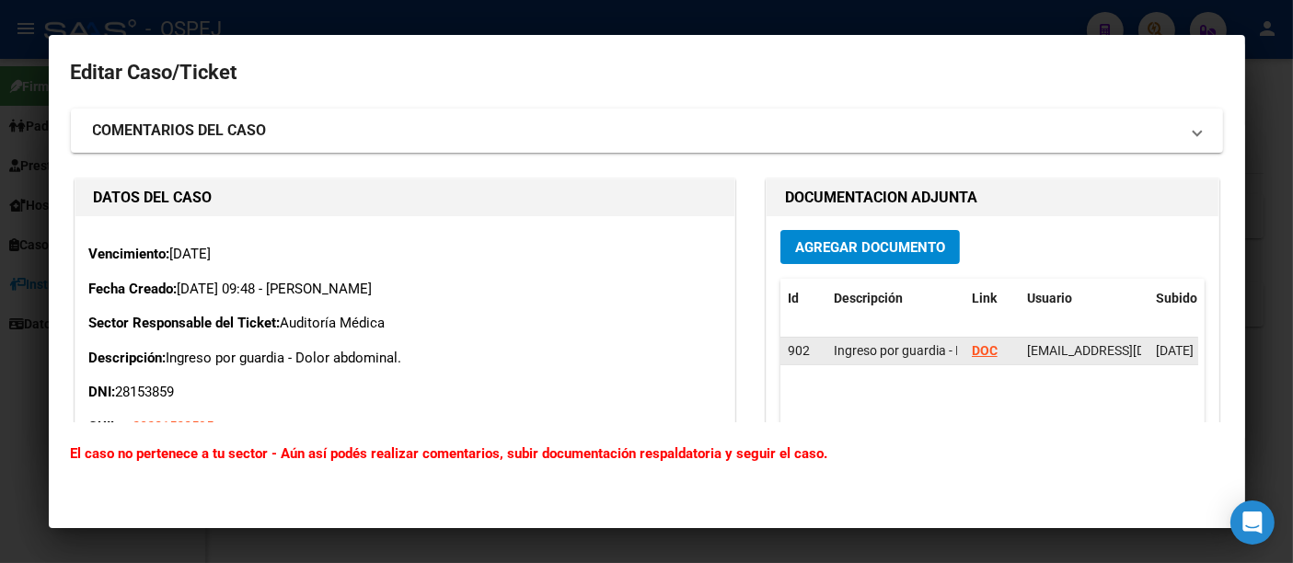
click at [977, 350] on strong "DOC" at bounding box center [985, 350] width 26 height 15
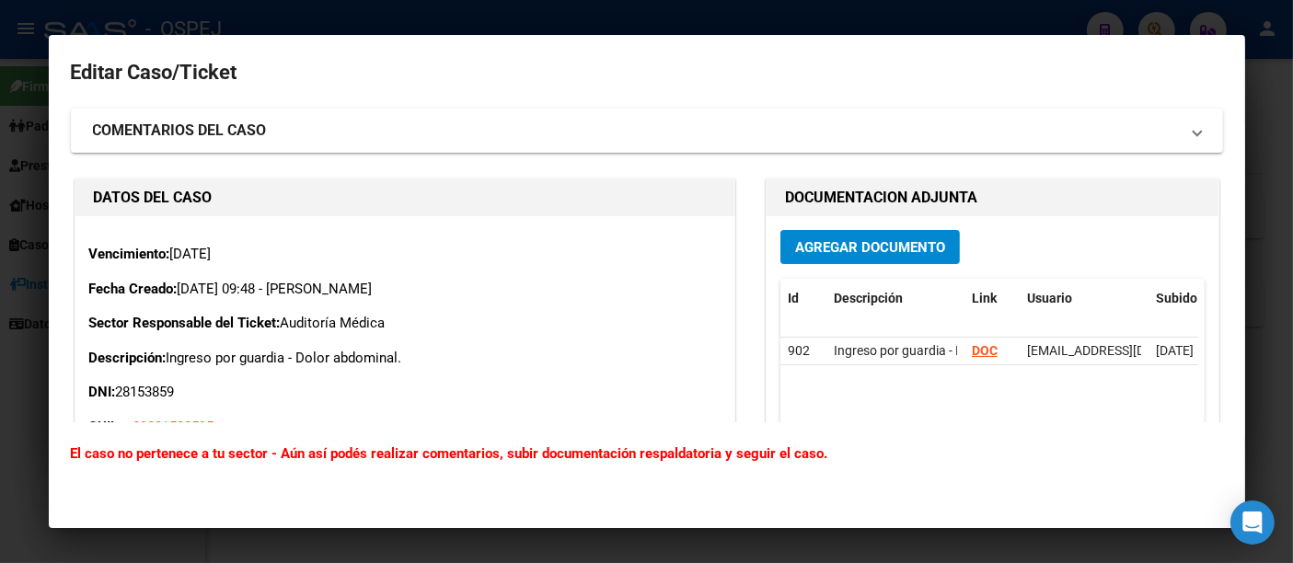
click at [624, 12] on div at bounding box center [646, 281] width 1293 height 563
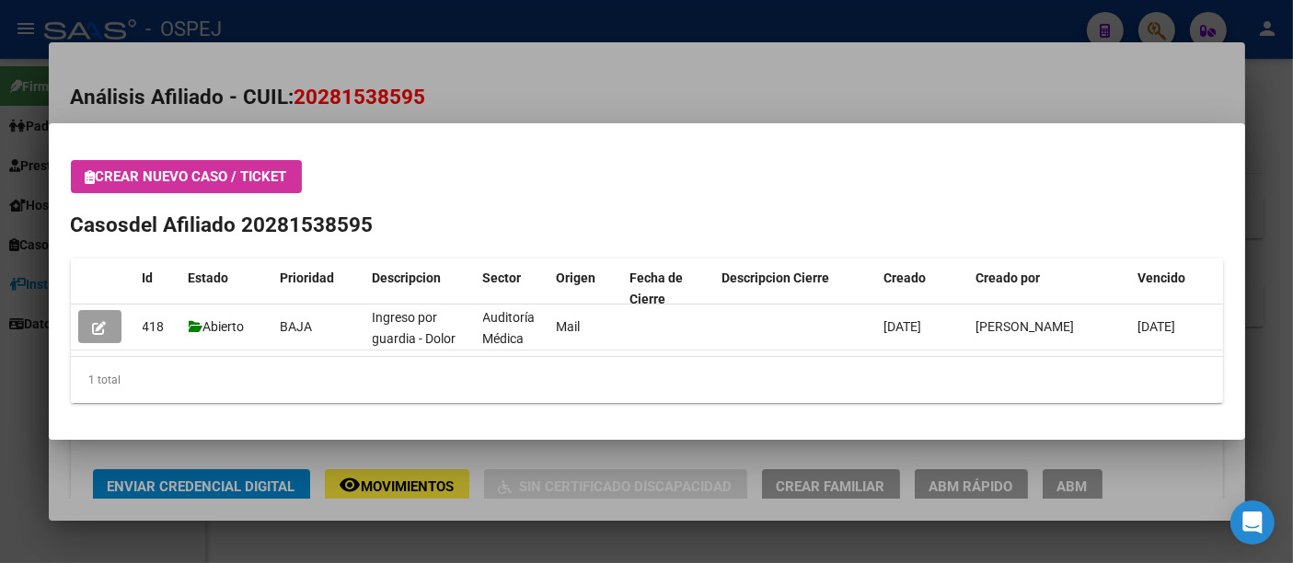
click at [495, 27] on div at bounding box center [646, 281] width 1293 height 563
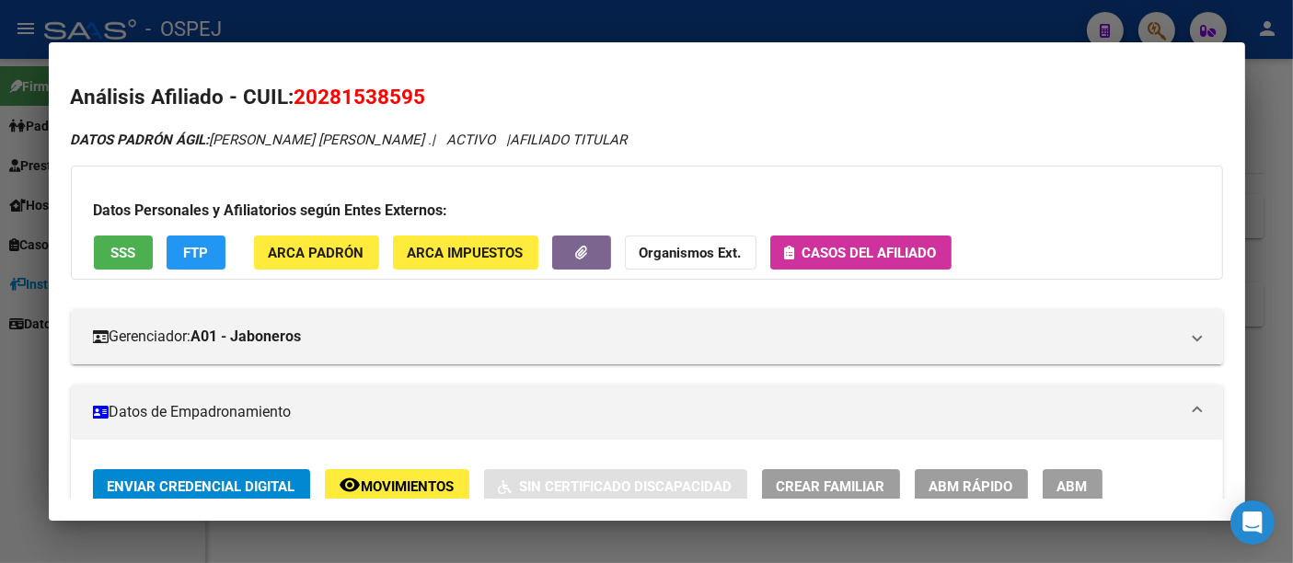
click at [495, 24] on div at bounding box center [646, 281] width 1293 height 563
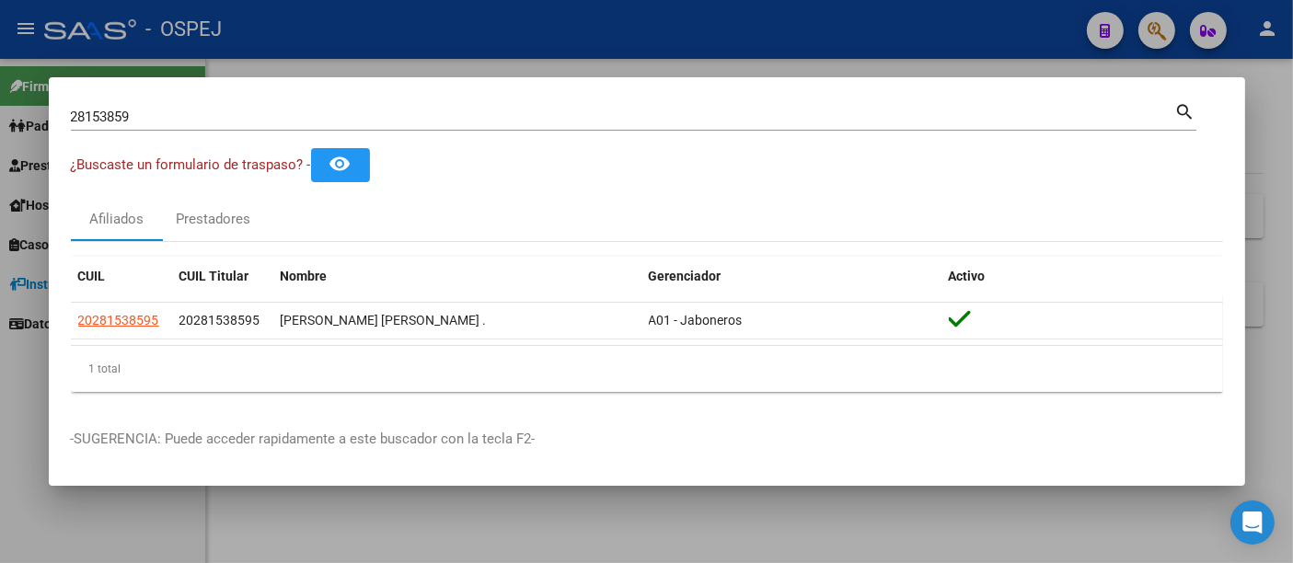
click at [414, 103] on div "28153859 Buscar (apellido, dni, cuil, nro traspaso, cuit, obra social) search" at bounding box center [634, 114] width 1126 height 31
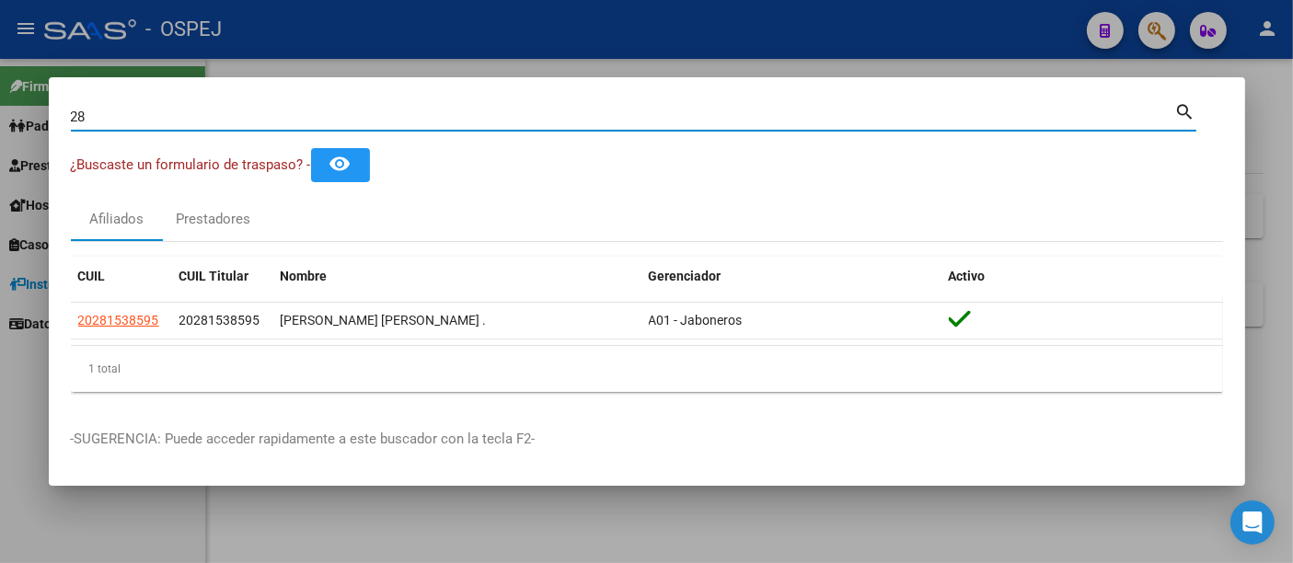
type input "2"
type input "18309591"
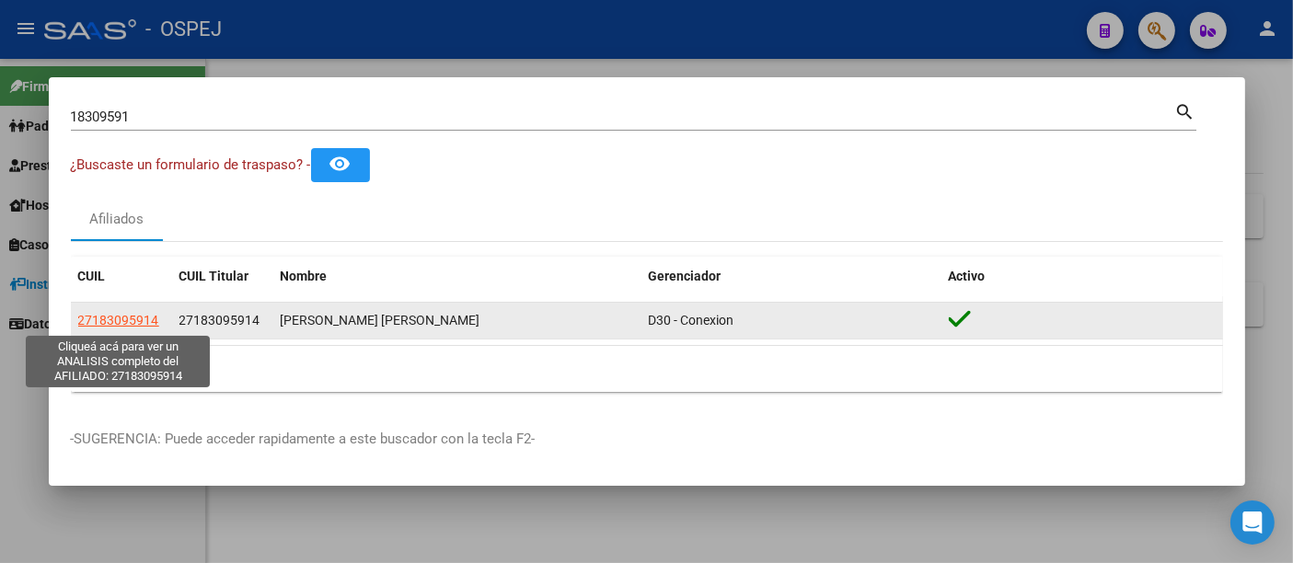
click at [116, 318] on span "27183095914" at bounding box center [118, 320] width 81 height 15
type textarea "27183095914"
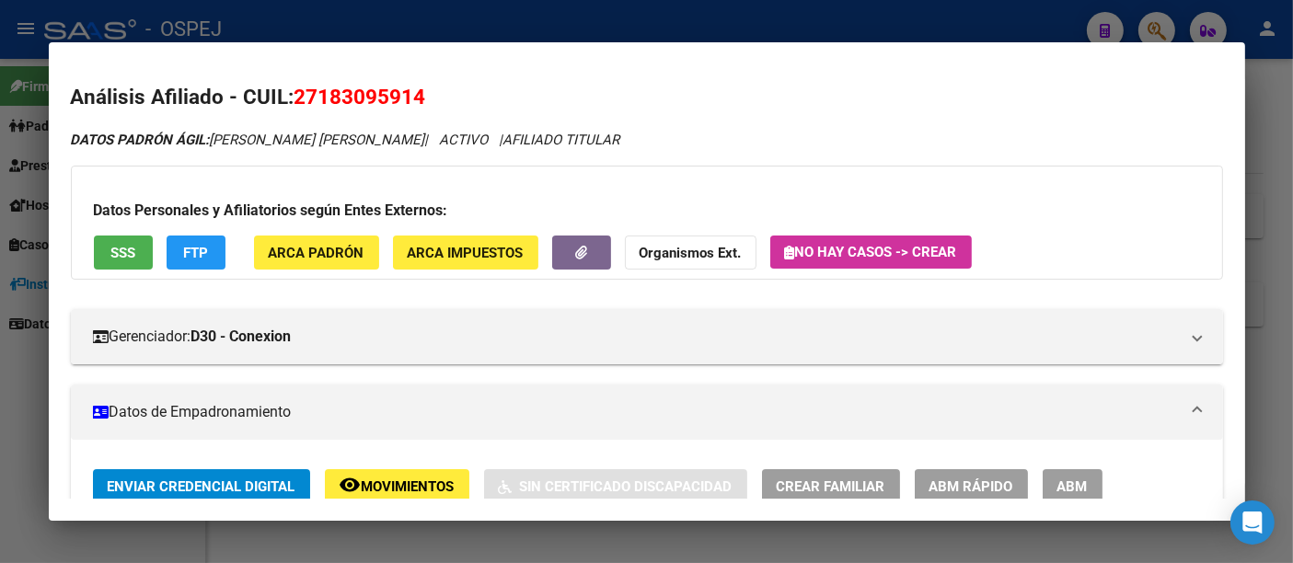
click at [526, 31] on div at bounding box center [646, 281] width 1293 height 563
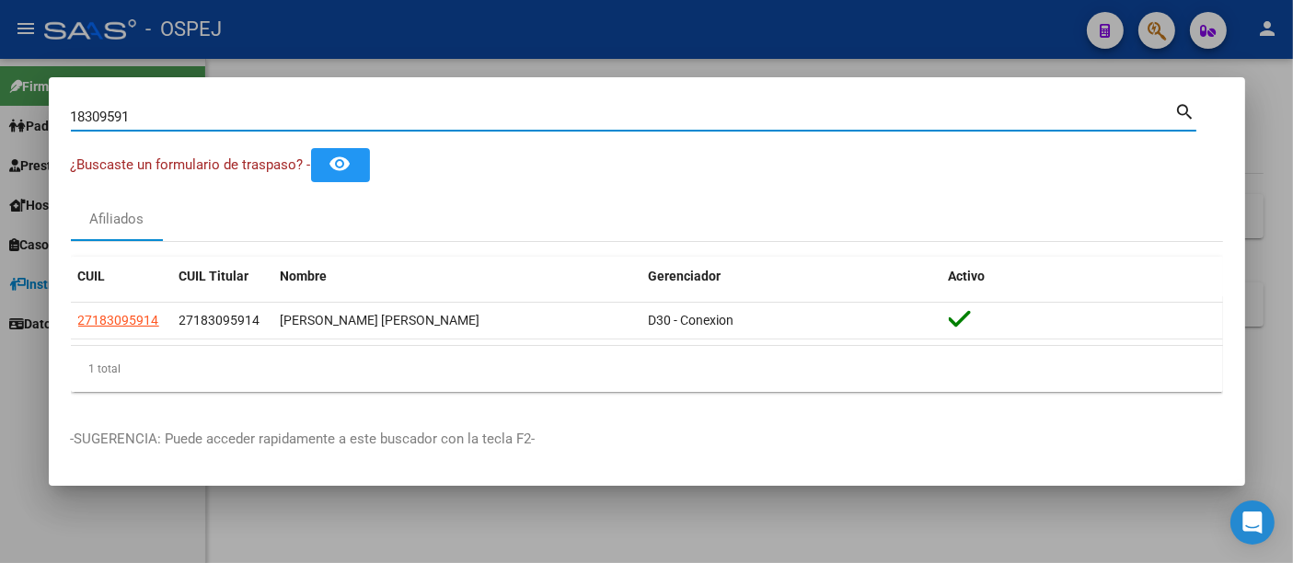
click at [180, 121] on input "18309591" at bounding box center [623, 117] width 1104 height 17
type input "1"
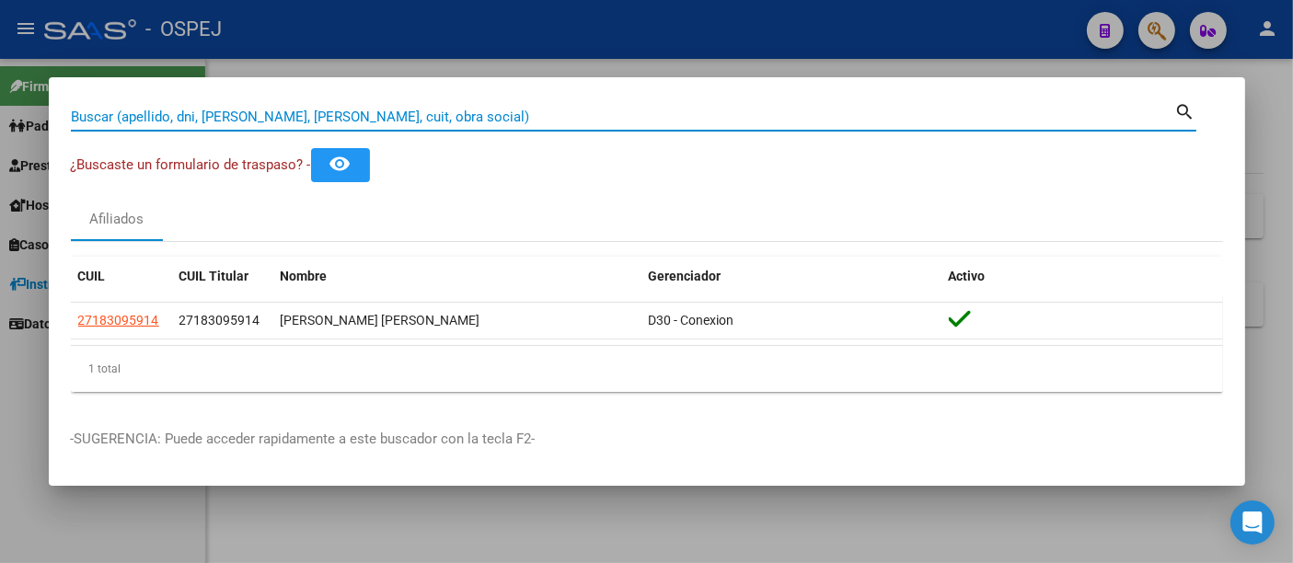
paste input "96220450"
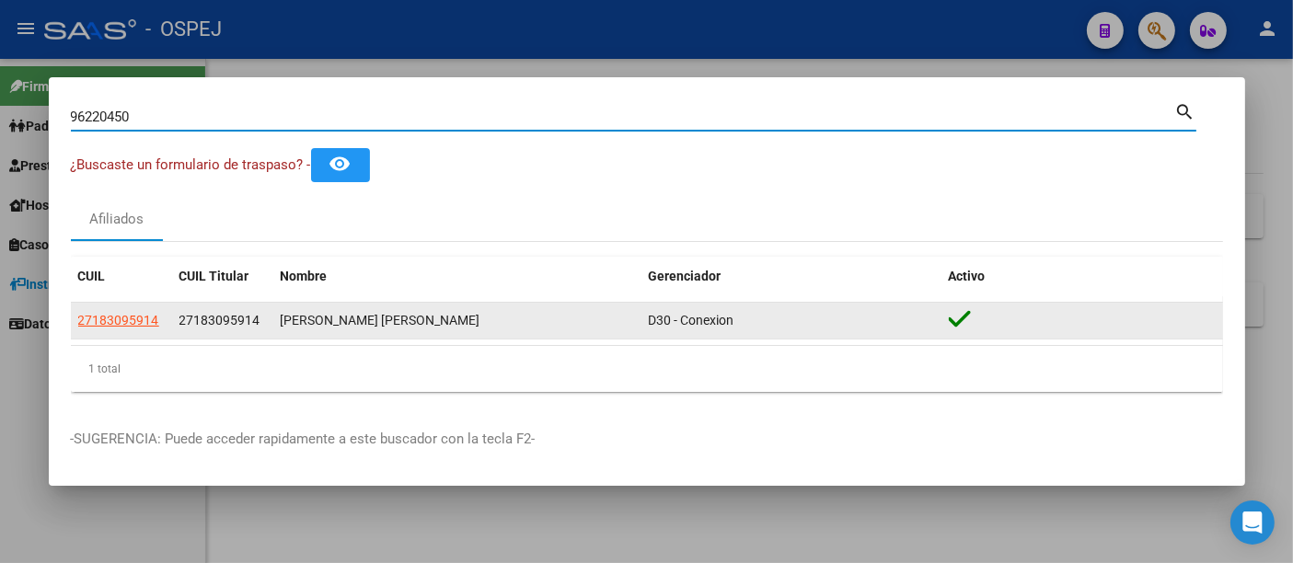
type input "96220450"
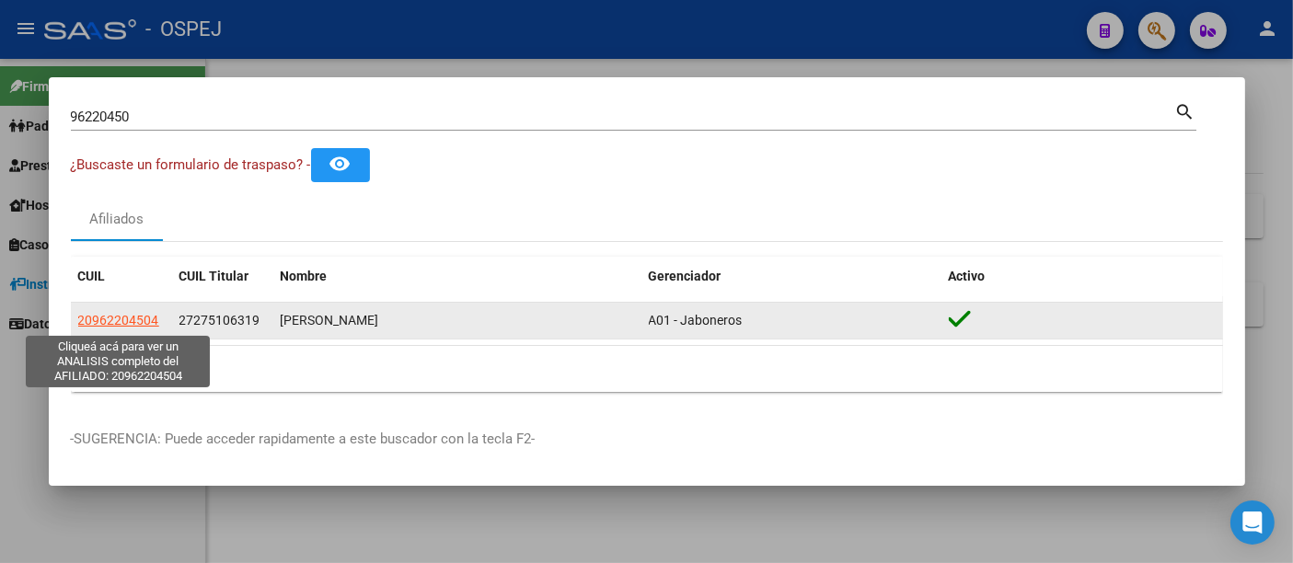
click at [122, 319] on span "20962204504" at bounding box center [118, 320] width 81 height 15
type textarea "20962204504"
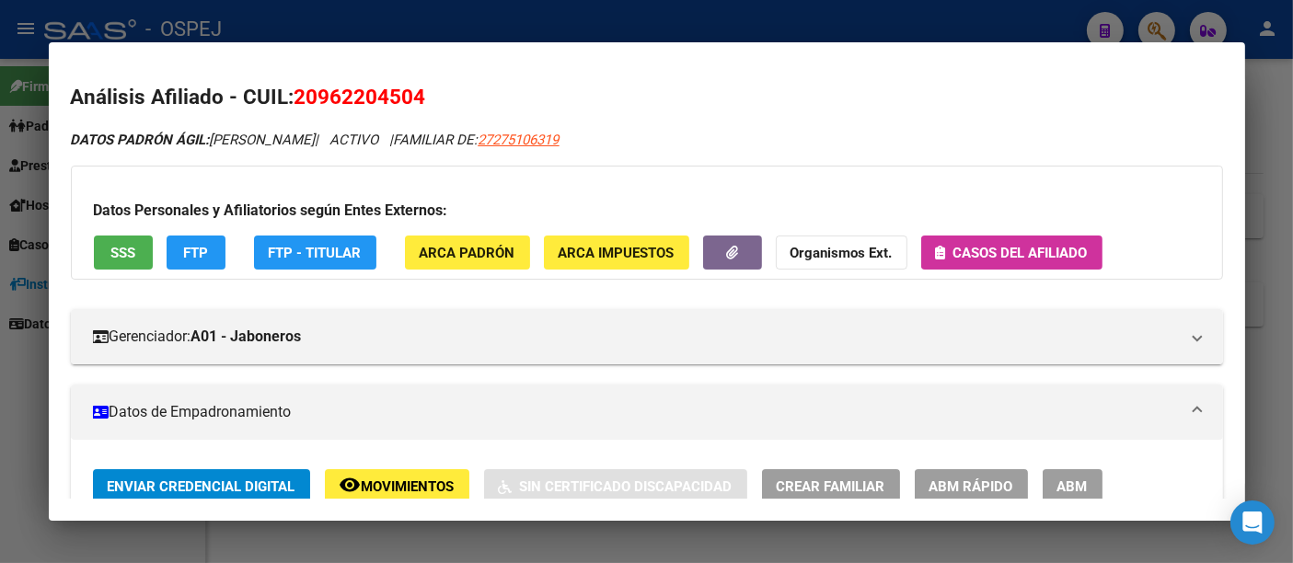
click at [922, 17] on div at bounding box center [646, 281] width 1293 height 563
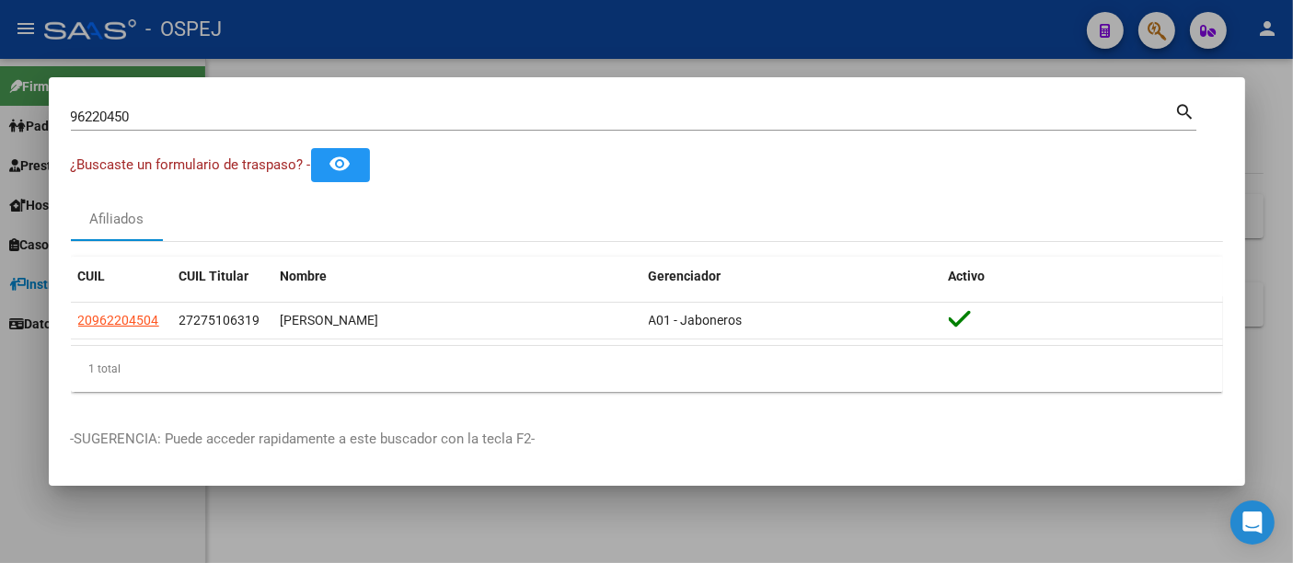
click at [841, 27] on div at bounding box center [646, 281] width 1293 height 563
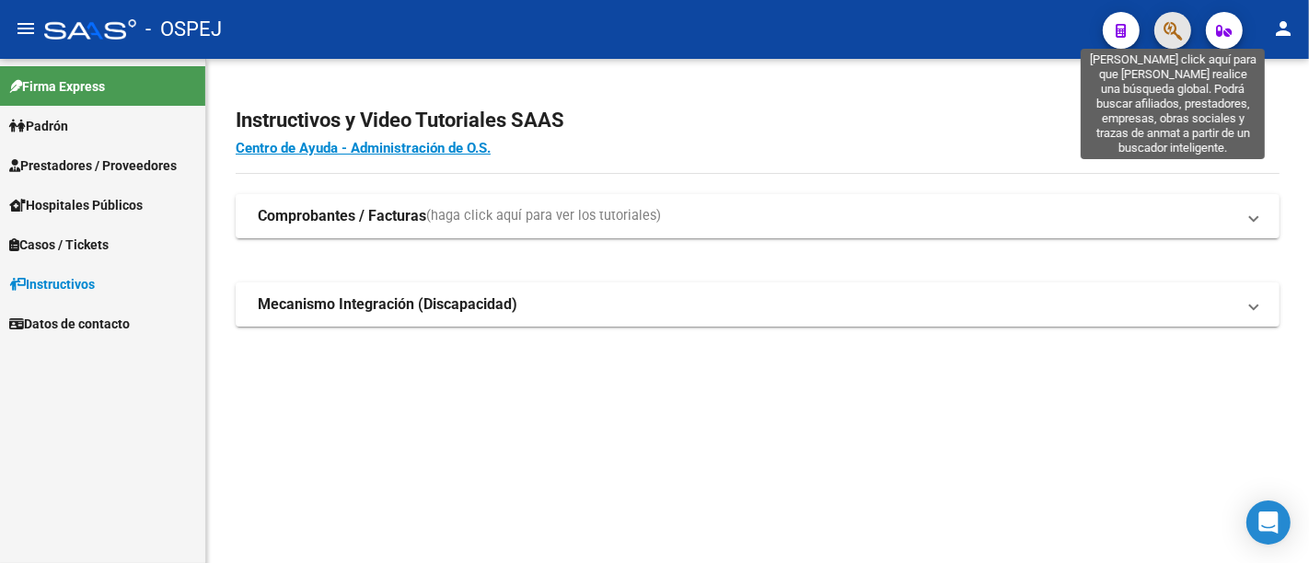
click at [1170, 25] on icon "button" at bounding box center [1172, 30] width 18 height 21
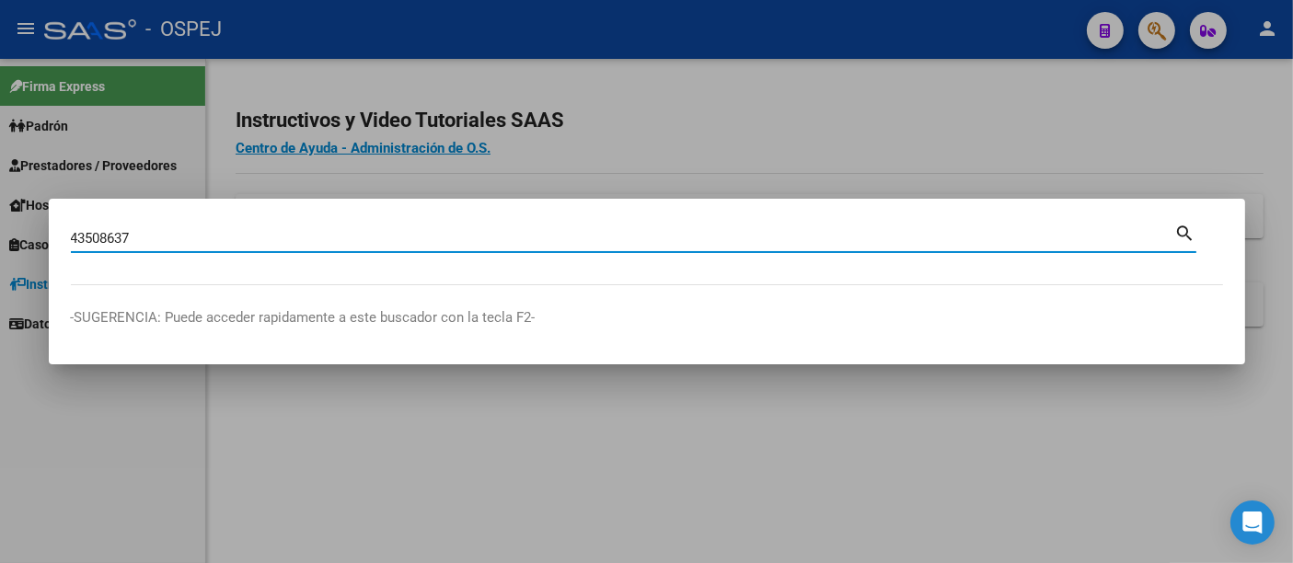
type input "43508637"
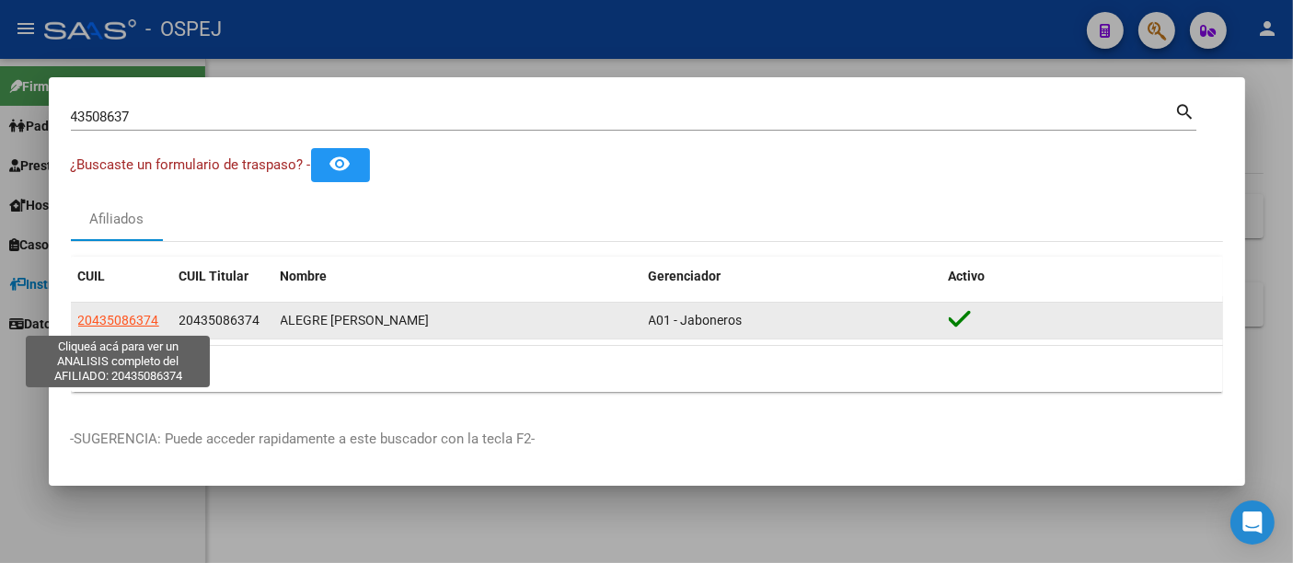
click at [125, 321] on span "20435086374" at bounding box center [118, 320] width 81 height 15
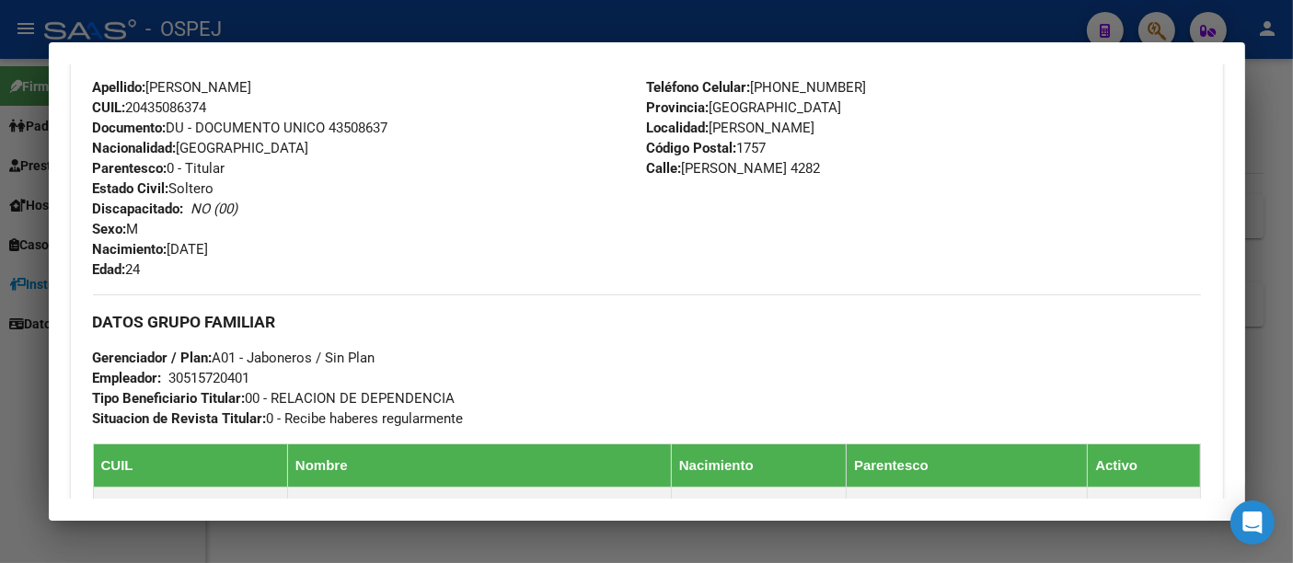
scroll to position [613, 0]
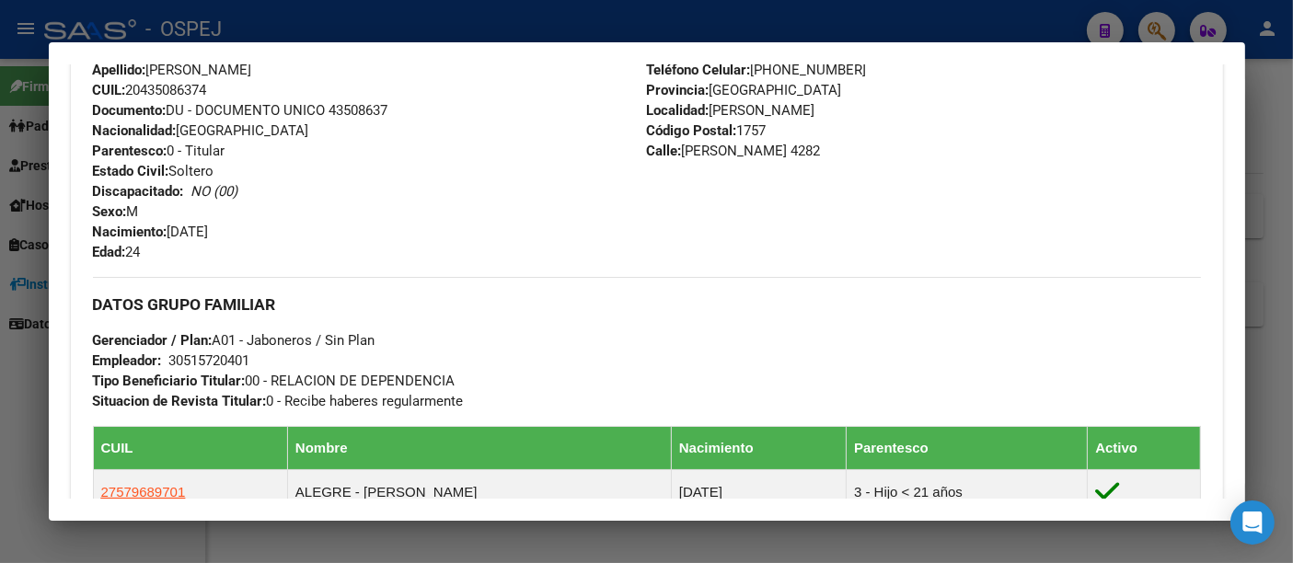
click at [190, 359] on div "30515720401" at bounding box center [209, 361] width 81 height 20
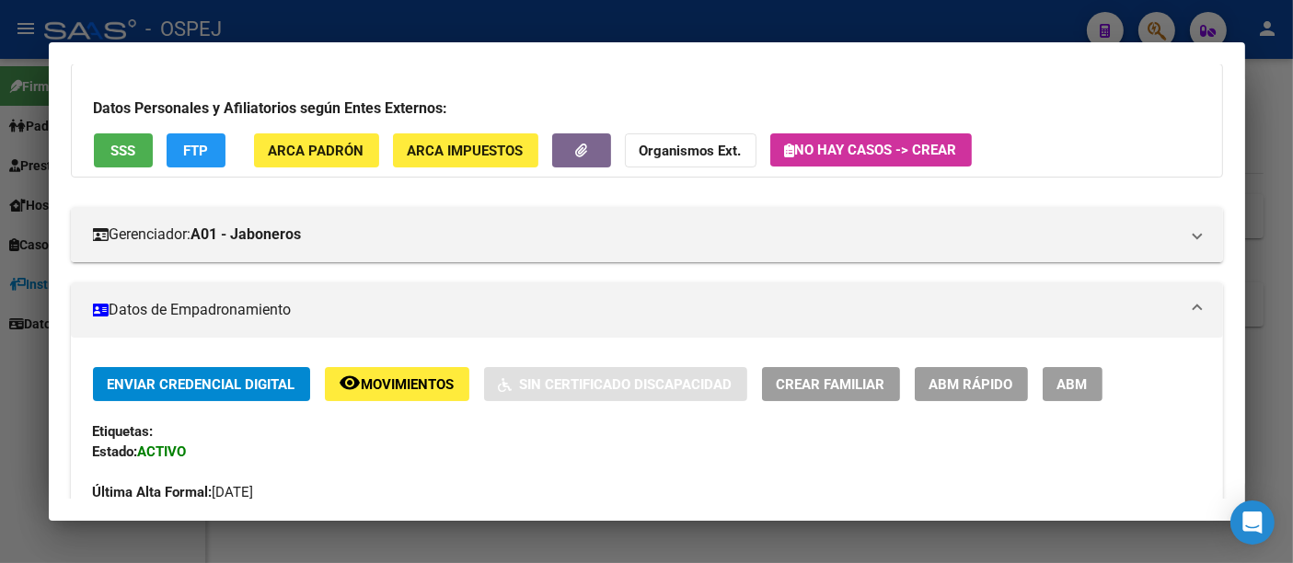
click at [581, 15] on div at bounding box center [646, 281] width 1293 height 563
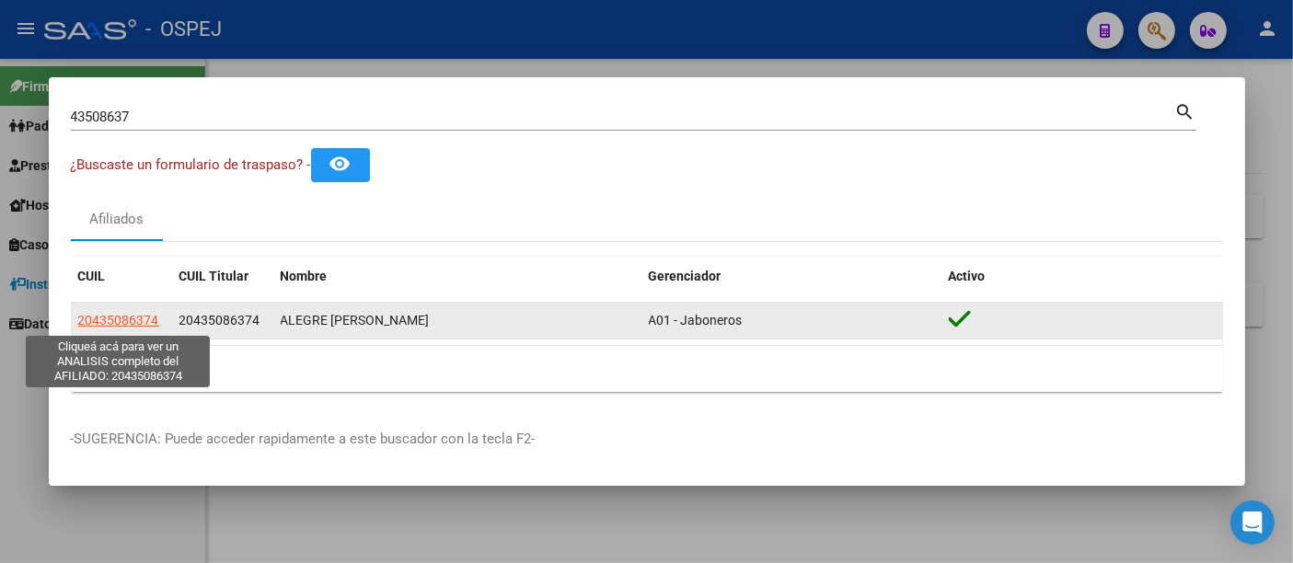
click at [118, 323] on span "20435086374" at bounding box center [118, 320] width 81 height 15
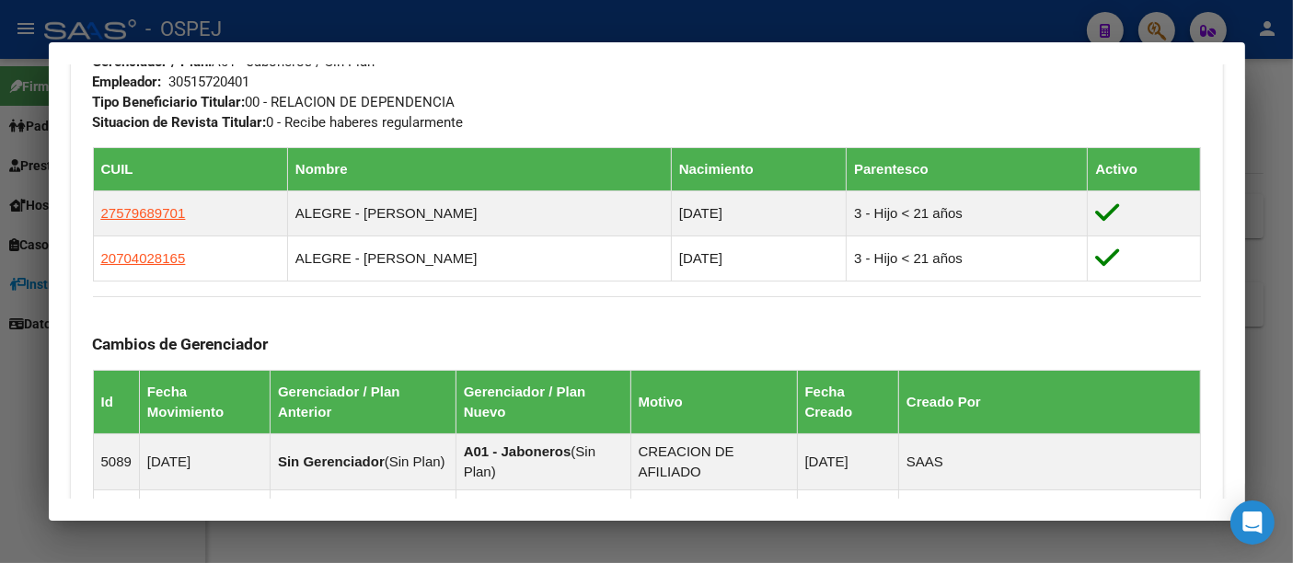
scroll to position [920, 0]
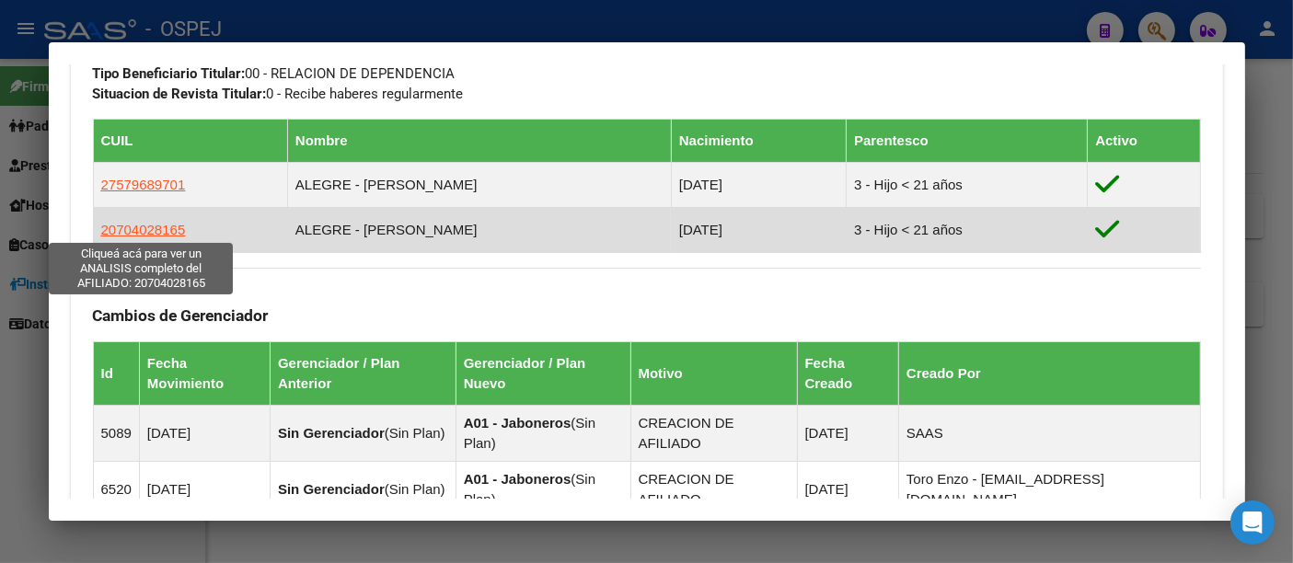
click at [150, 229] on span "20704028165" at bounding box center [143, 230] width 85 height 16
type textarea "20704028165"
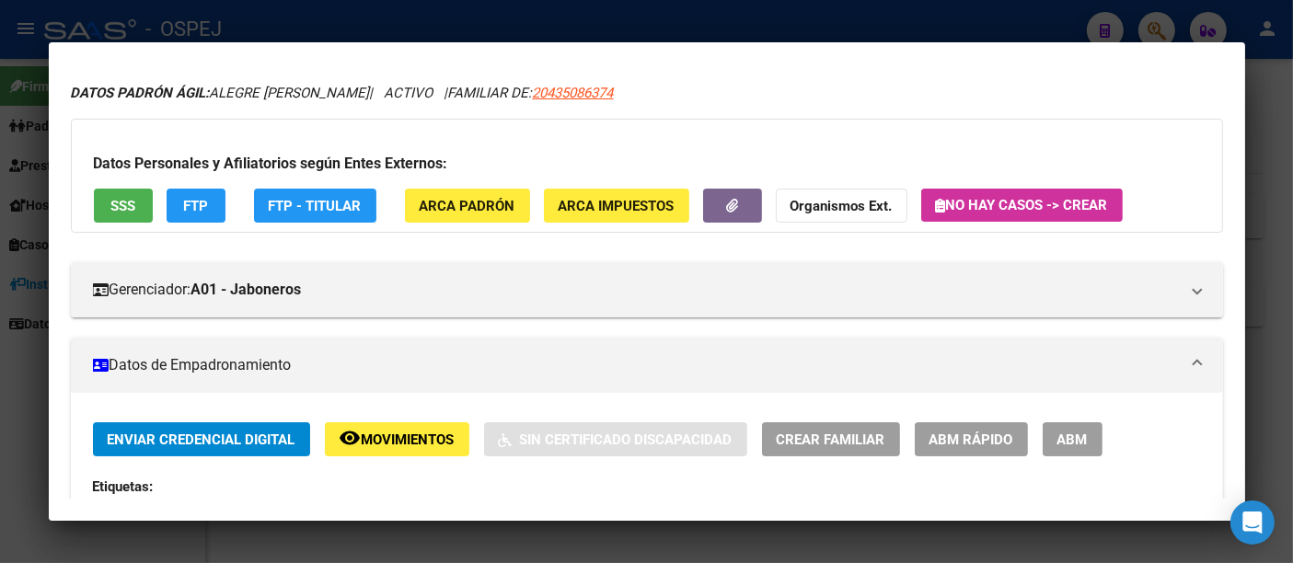
scroll to position [0, 0]
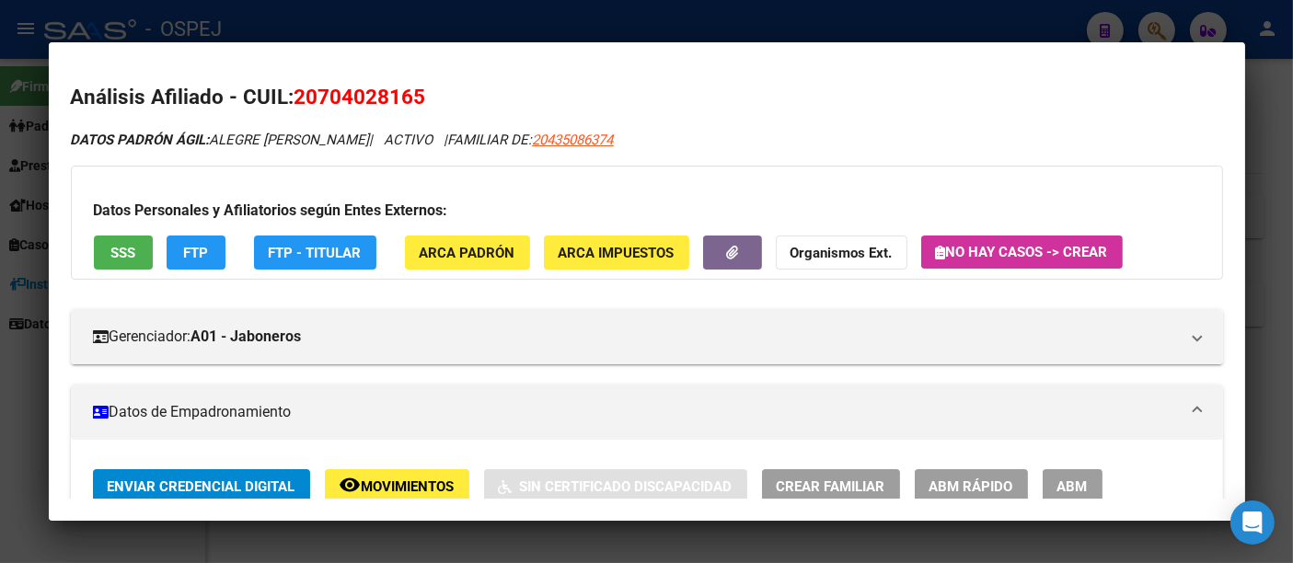
click at [989, 249] on span "No hay casos -> Crear" at bounding box center [1022, 252] width 172 height 17
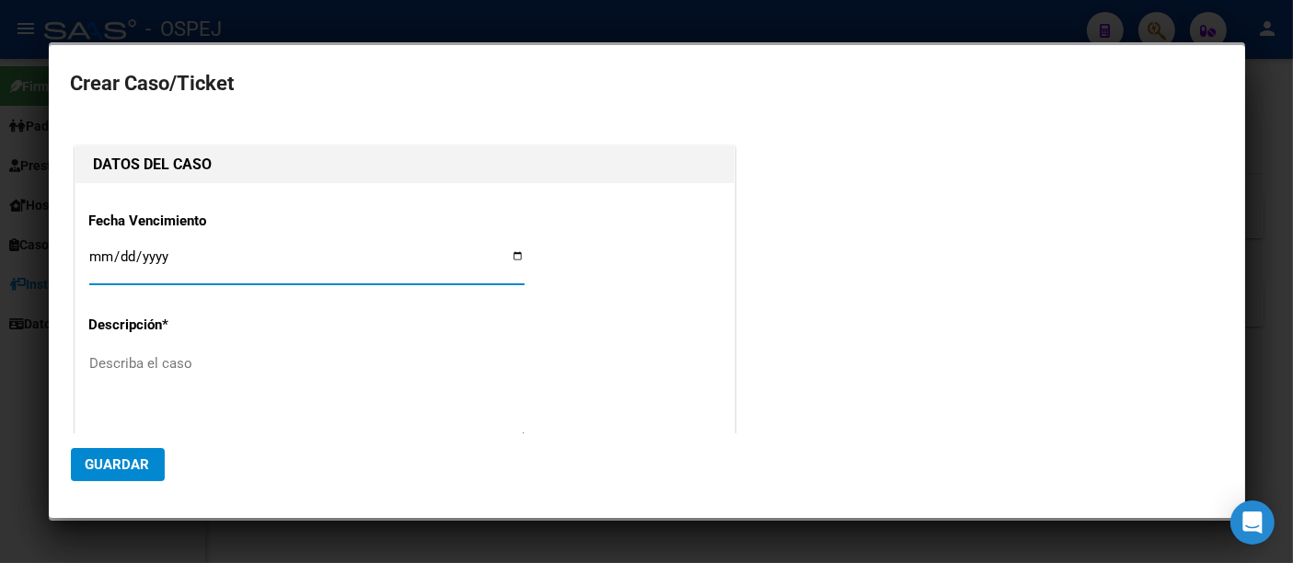
type input "20-70402816-5"
type input "ALEGRE ENZO FABIAN"
type input "2050-08-19"
click at [122, 368] on textarea "Describa el caso" at bounding box center [306, 396] width 435 height 87
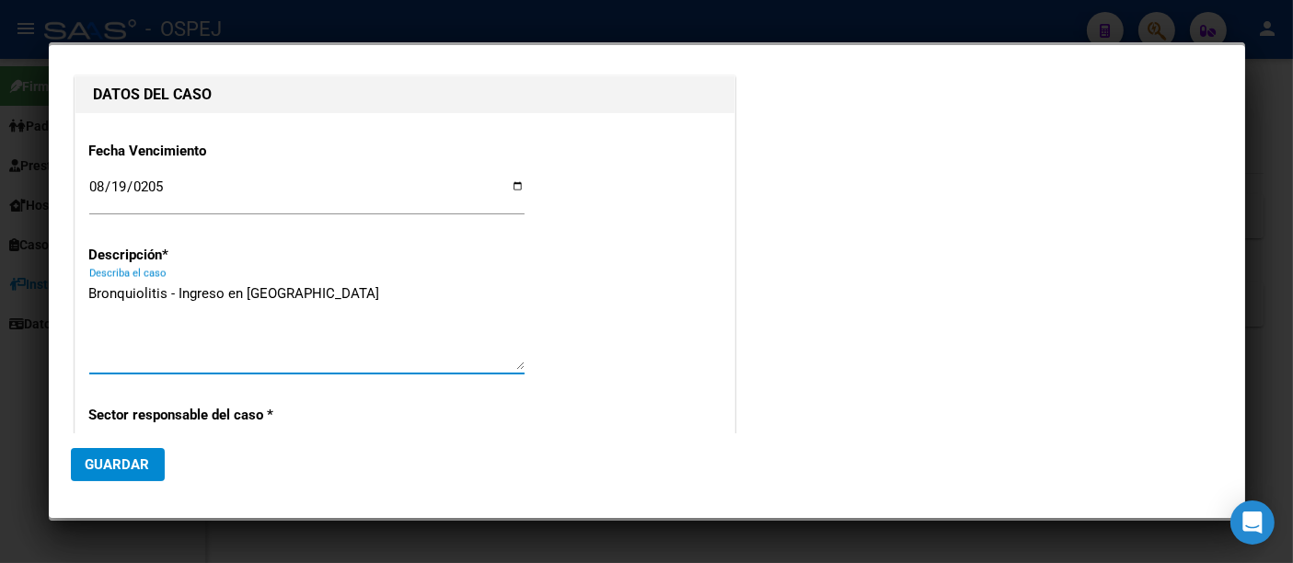
scroll to position [102, 0]
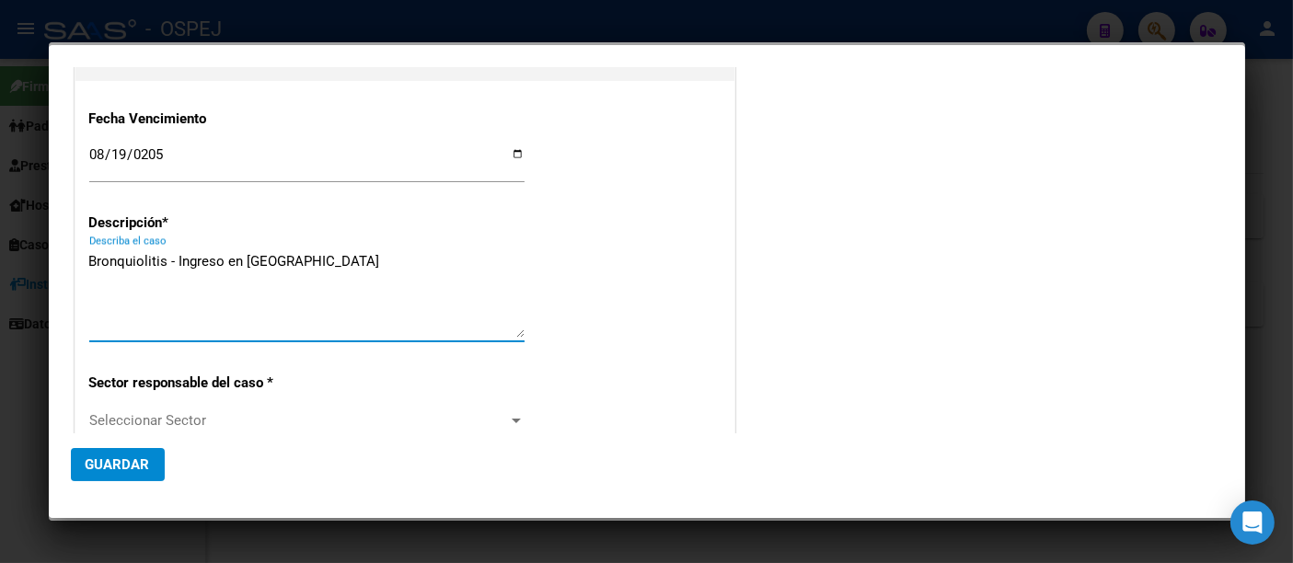
type textarea "Bronquiolitis - Ingreso en Garrahan"
click at [115, 420] on span "Seleccionar Sector" at bounding box center [298, 420] width 419 height 17
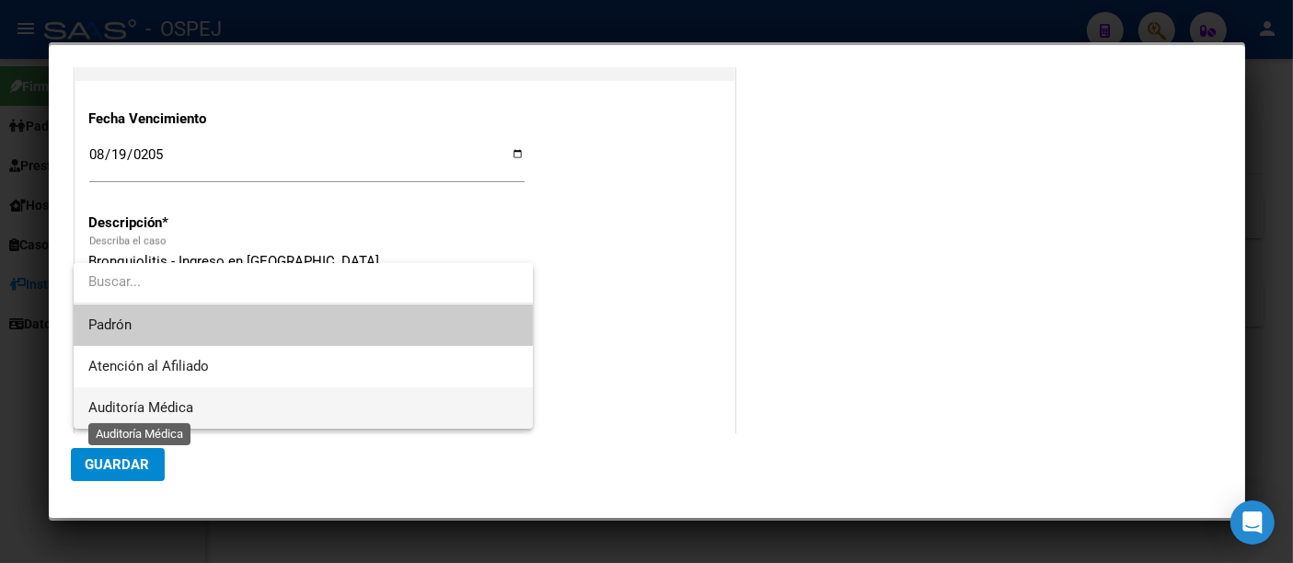
click at [116, 403] on span "Auditoría Médica" at bounding box center [140, 407] width 105 height 17
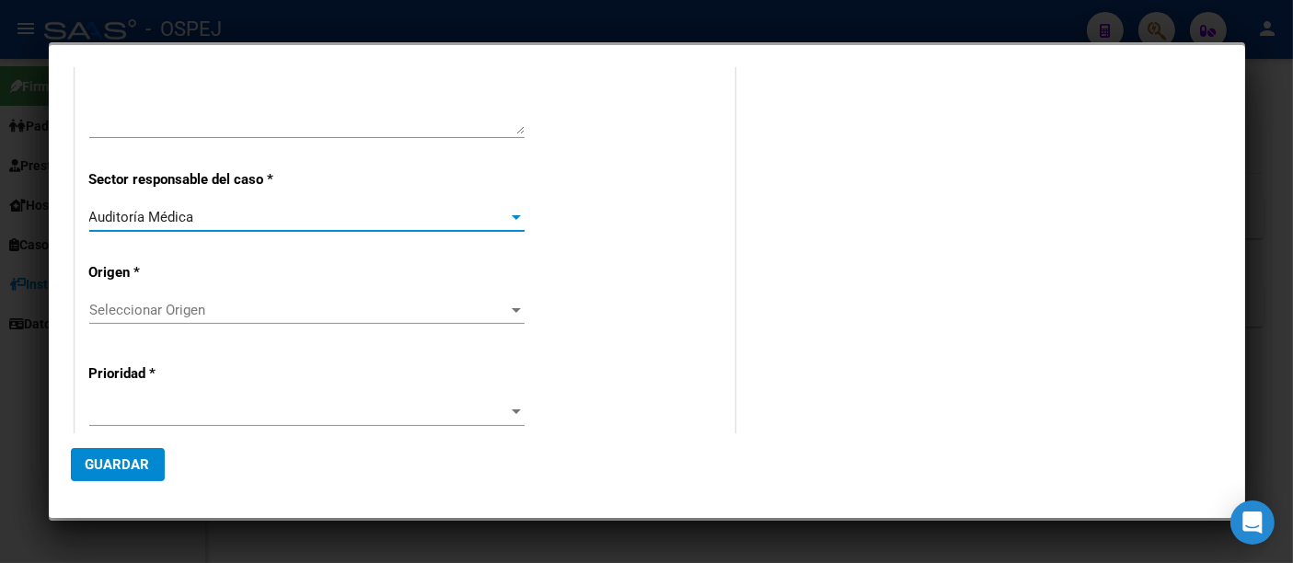
scroll to position [306, 0]
click at [124, 302] on span "Seleccionar Origen" at bounding box center [298, 309] width 419 height 17
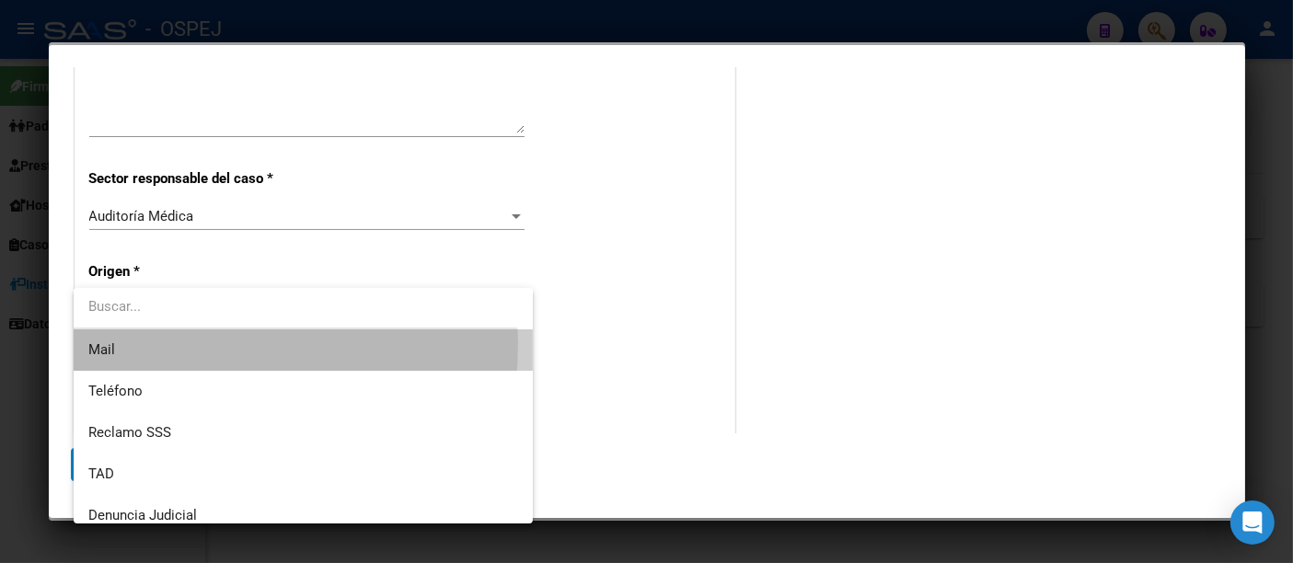
click at [121, 343] on span "Mail" at bounding box center [303, 349] width 430 height 41
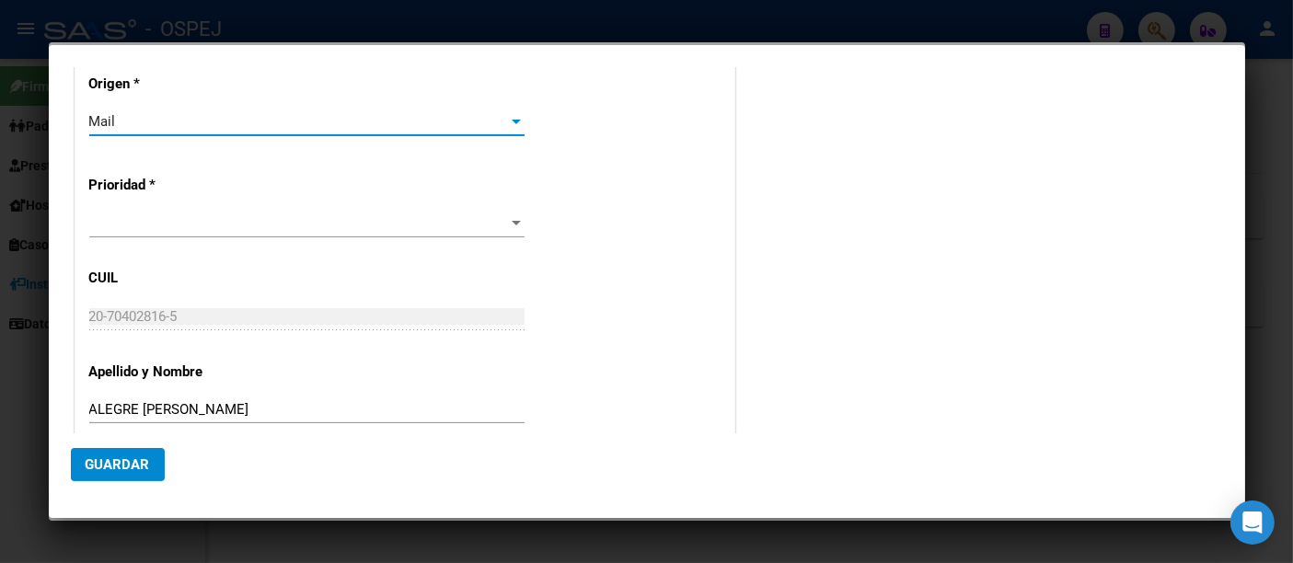
scroll to position [511, 0]
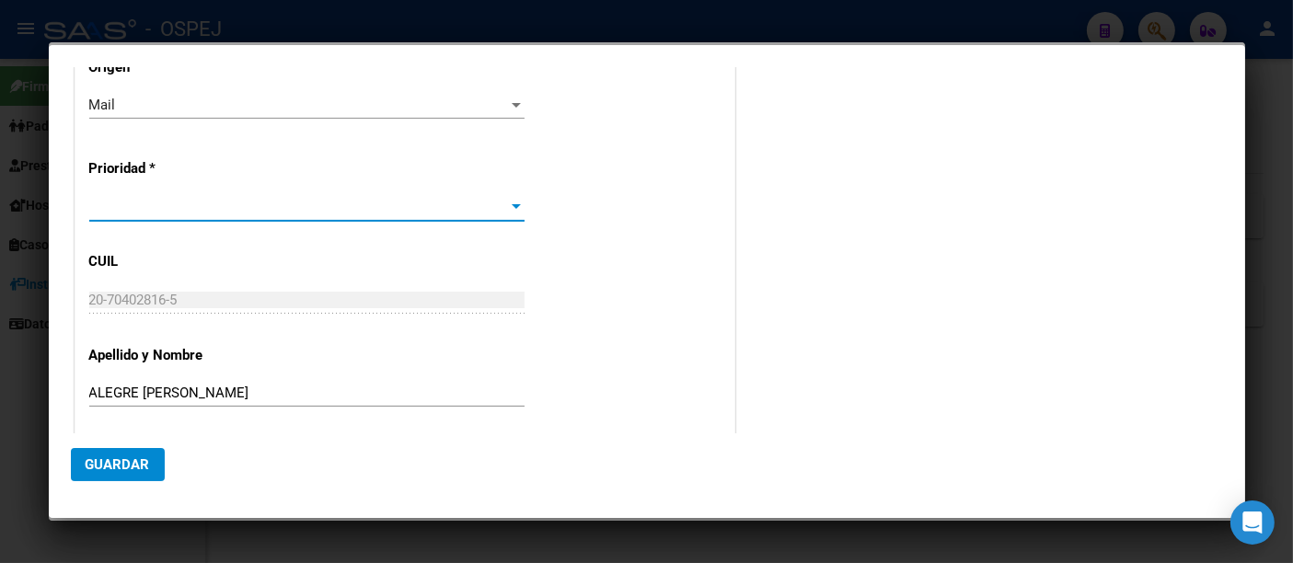
click at [118, 202] on span at bounding box center [298, 207] width 419 height 17
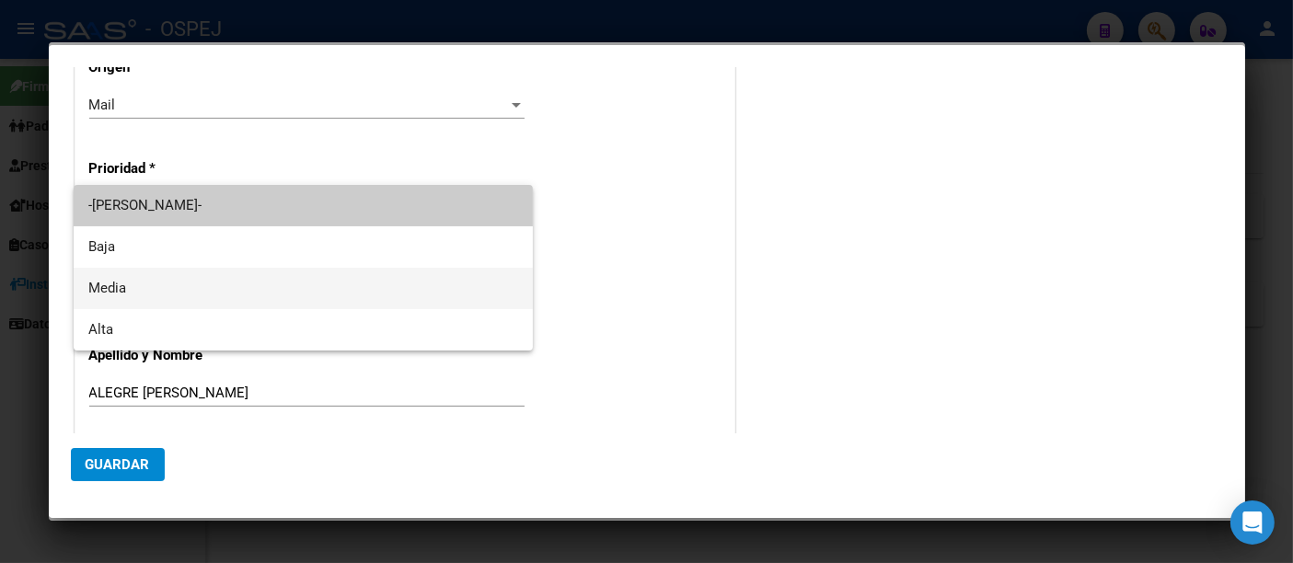
click at [98, 281] on span "Media" at bounding box center [303, 288] width 430 height 41
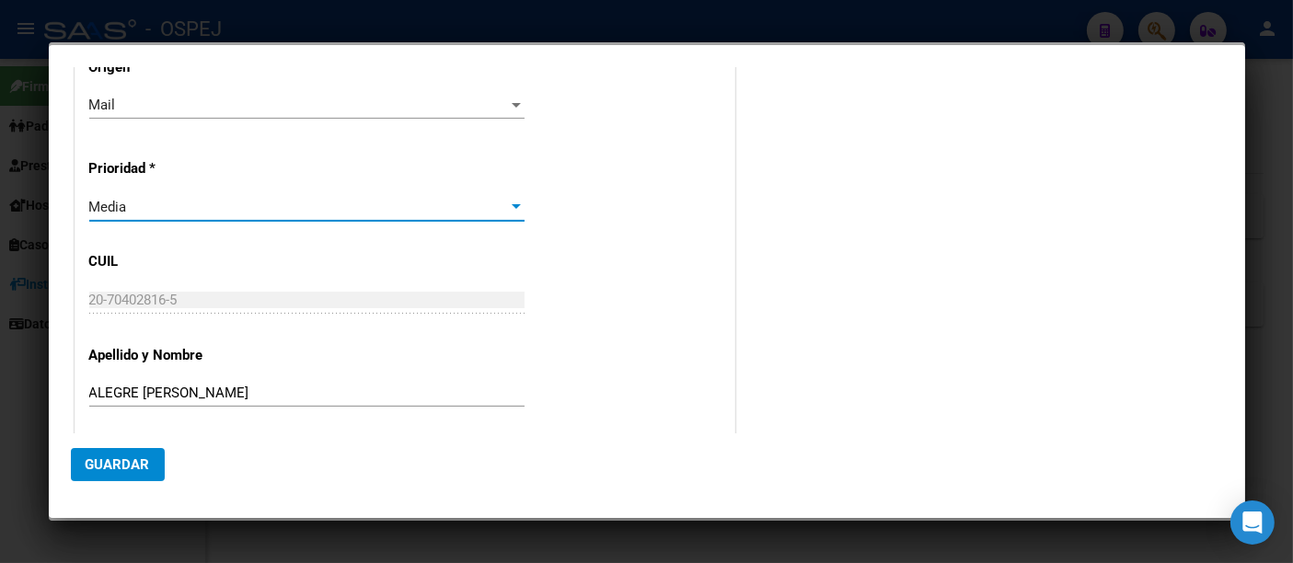
scroll to position [611, 0]
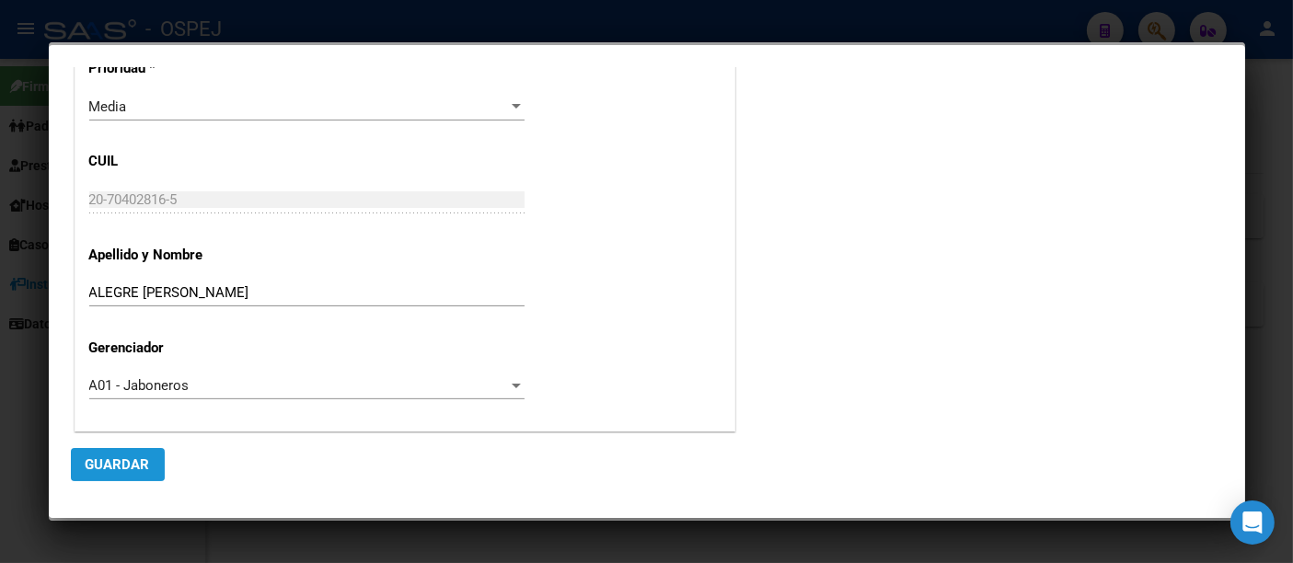
click at [117, 461] on span "Guardar" at bounding box center [118, 464] width 64 height 17
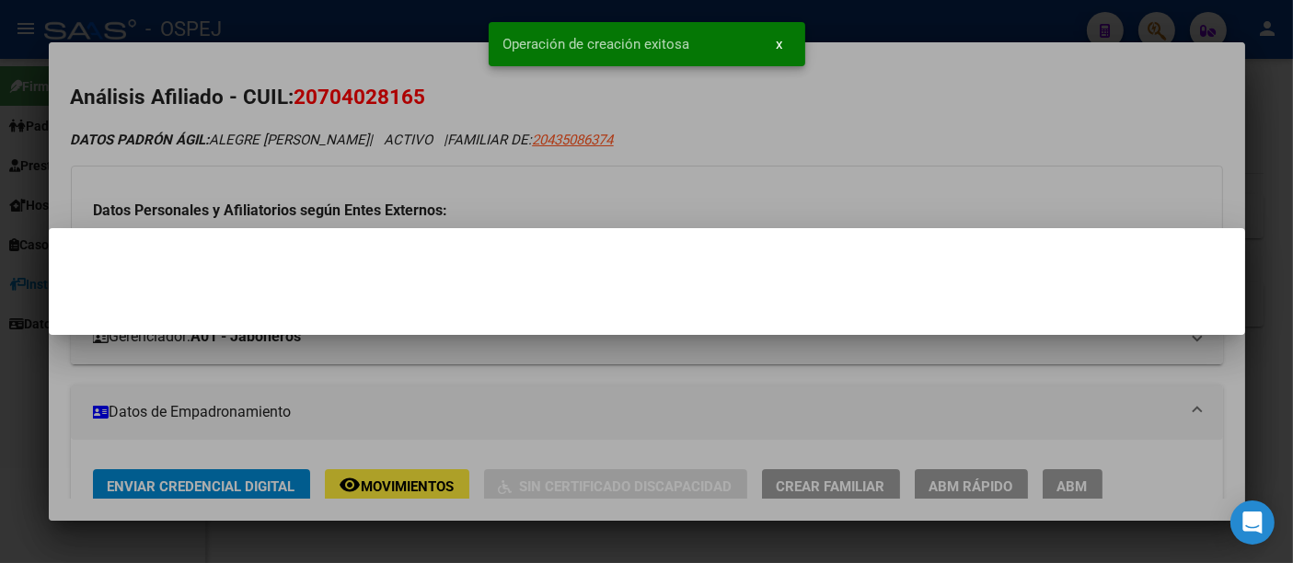
scroll to position [0, 0]
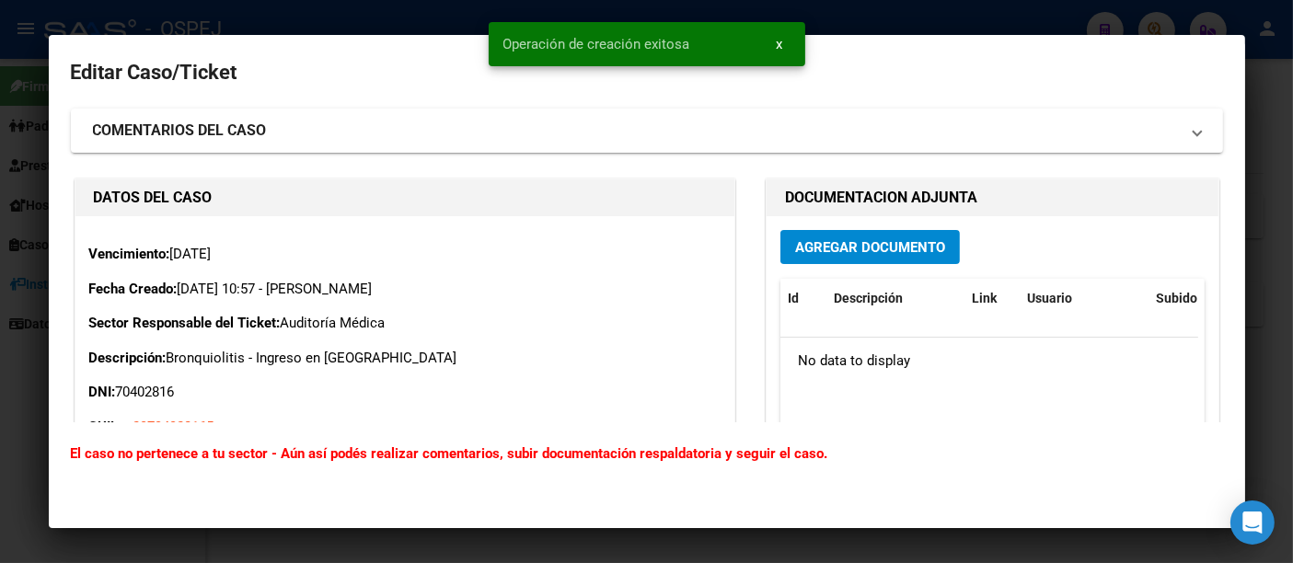
click at [849, 243] on span "Agregar Documento" at bounding box center [870, 247] width 150 height 17
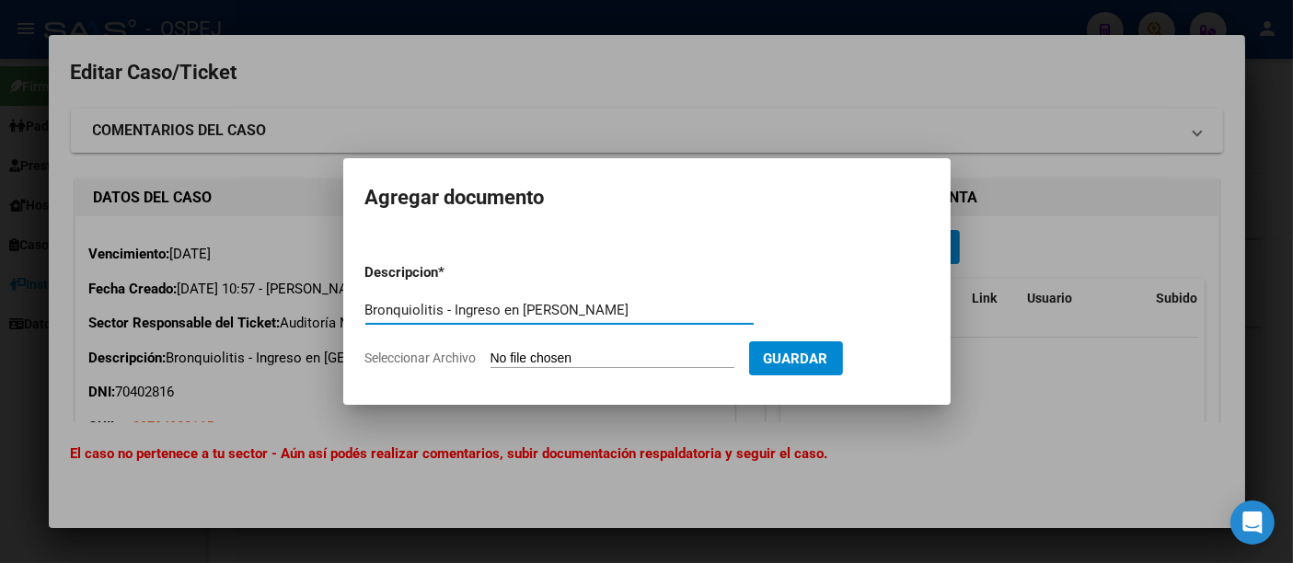
type input "Bronquiolitis - Ingreso en garrahan"
click at [512, 364] on input "Seleccionar Archivo" at bounding box center [613, 359] width 244 height 17
type input "C:\fakepath\Alegre Enzo.pdf"
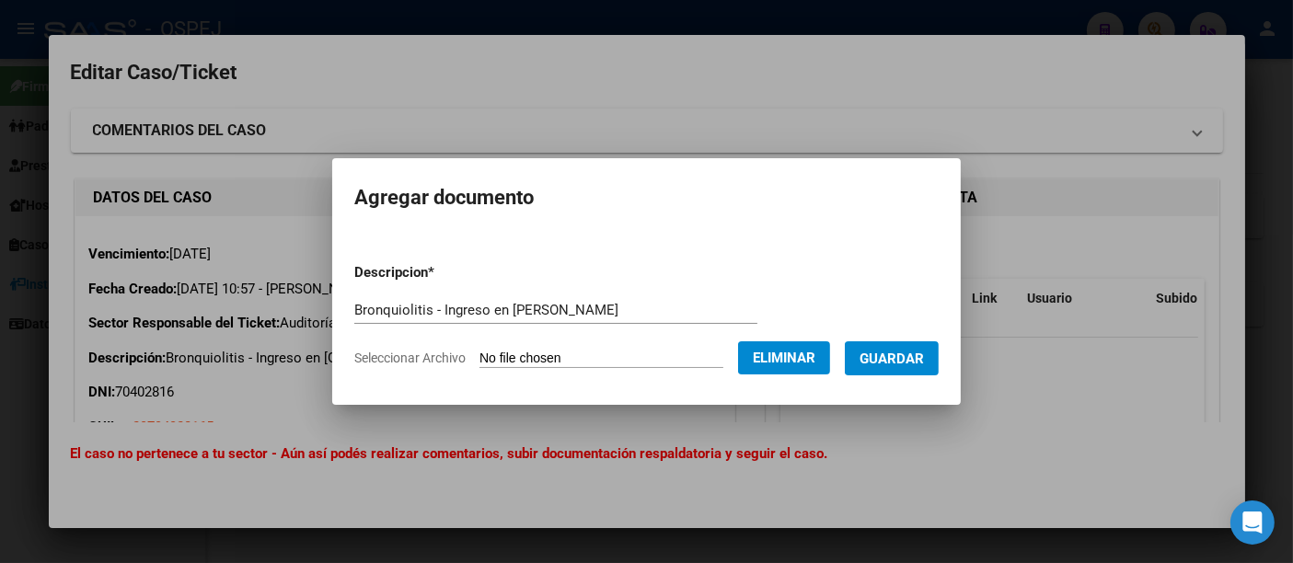
click at [903, 351] on span "Guardar" at bounding box center [892, 359] width 64 height 17
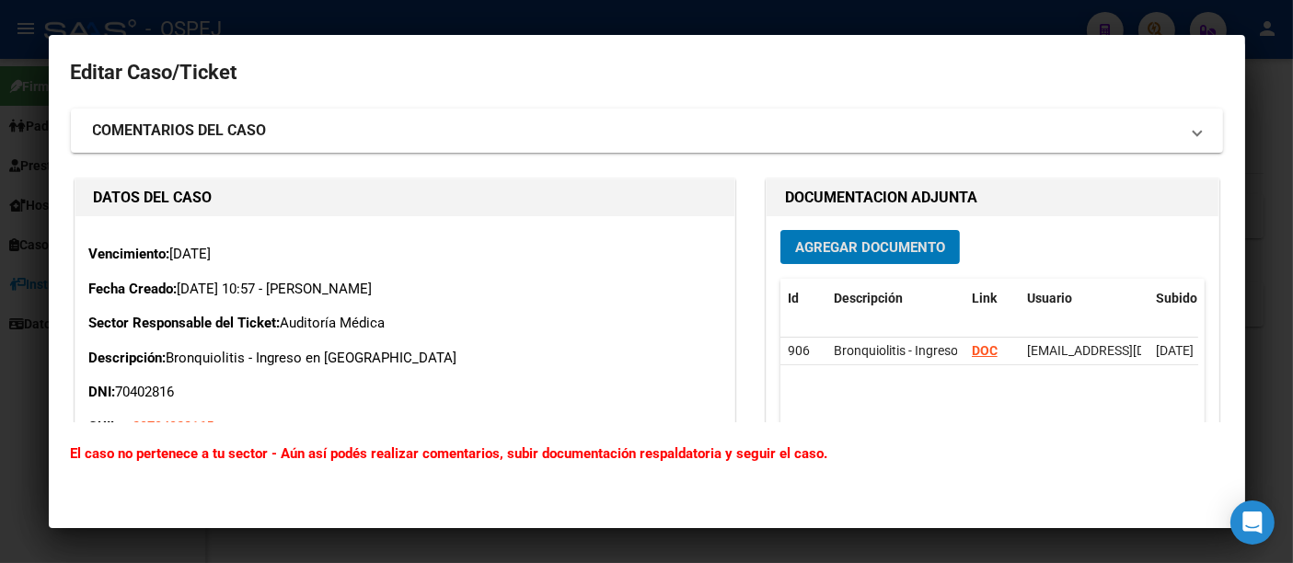
click at [759, 14] on div at bounding box center [646, 281] width 1293 height 563
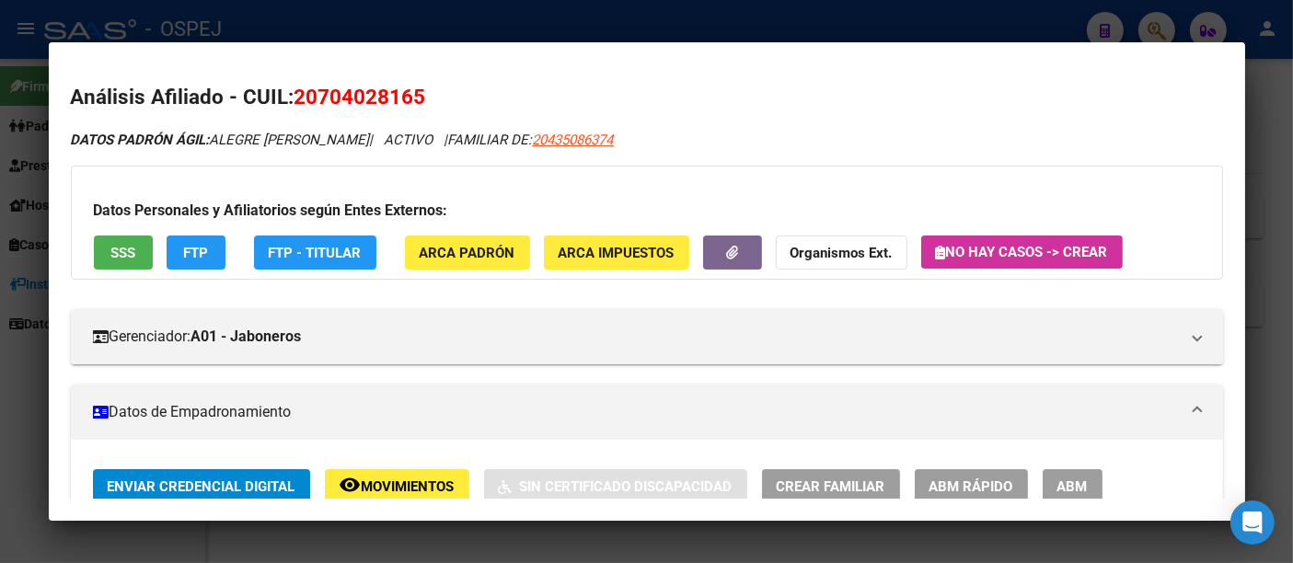
click at [756, 15] on div at bounding box center [646, 281] width 1293 height 563
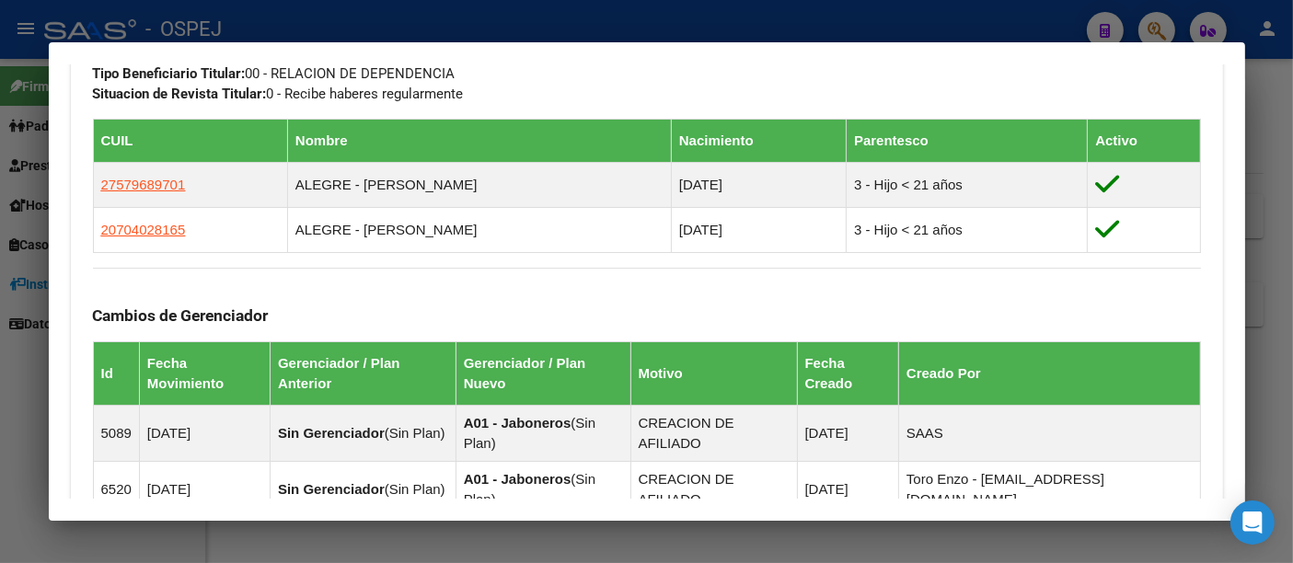
click at [547, 33] on div at bounding box center [646, 281] width 1293 height 563
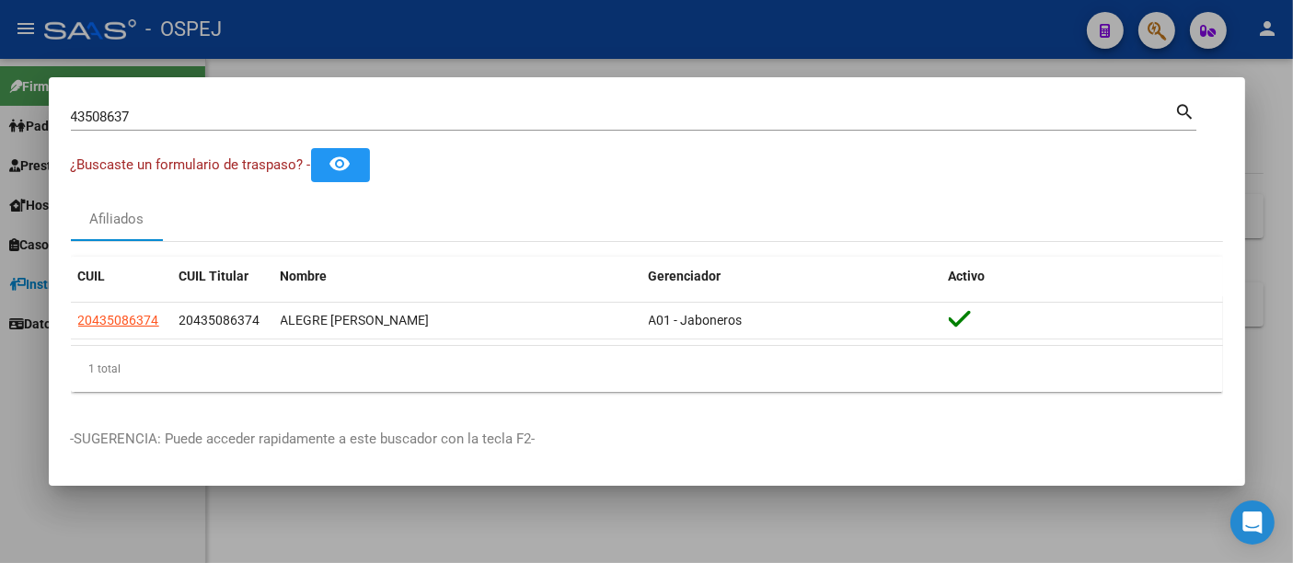
click at [547, 30] on div at bounding box center [646, 281] width 1293 height 563
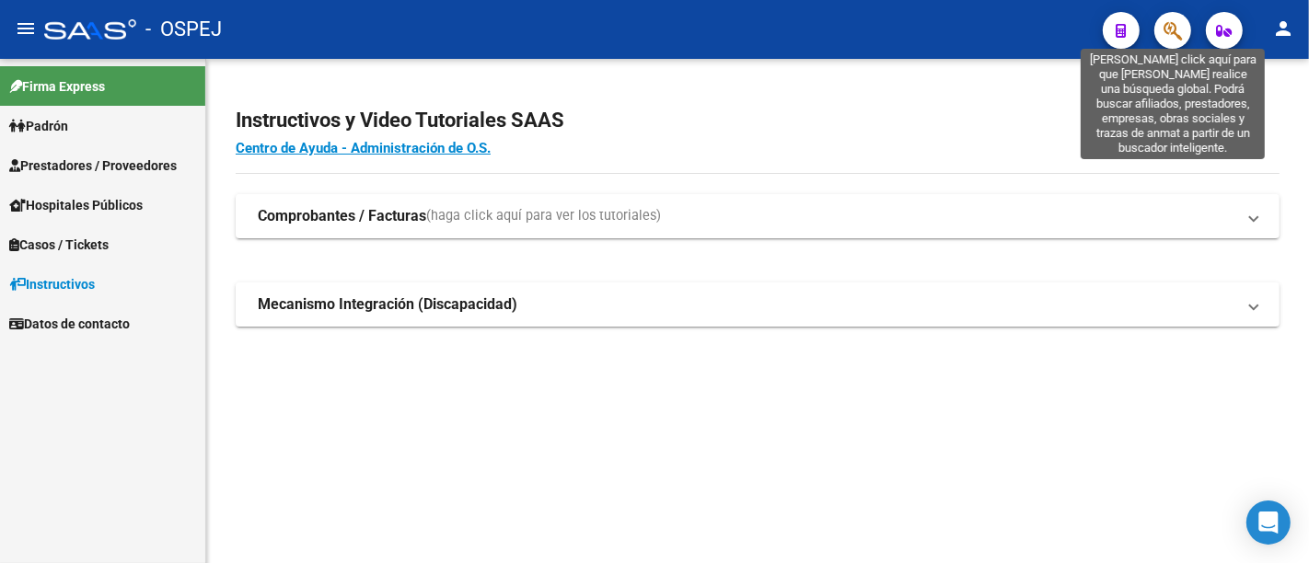
click at [1170, 30] on icon "button" at bounding box center [1172, 30] width 18 height 21
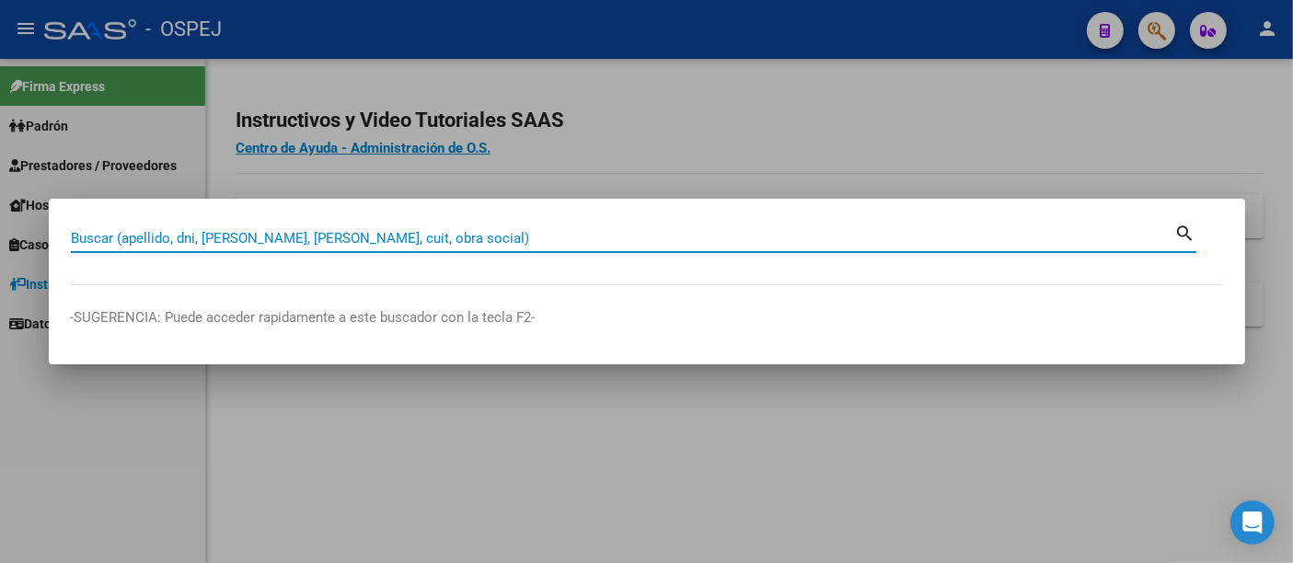
paste input "20704028165"
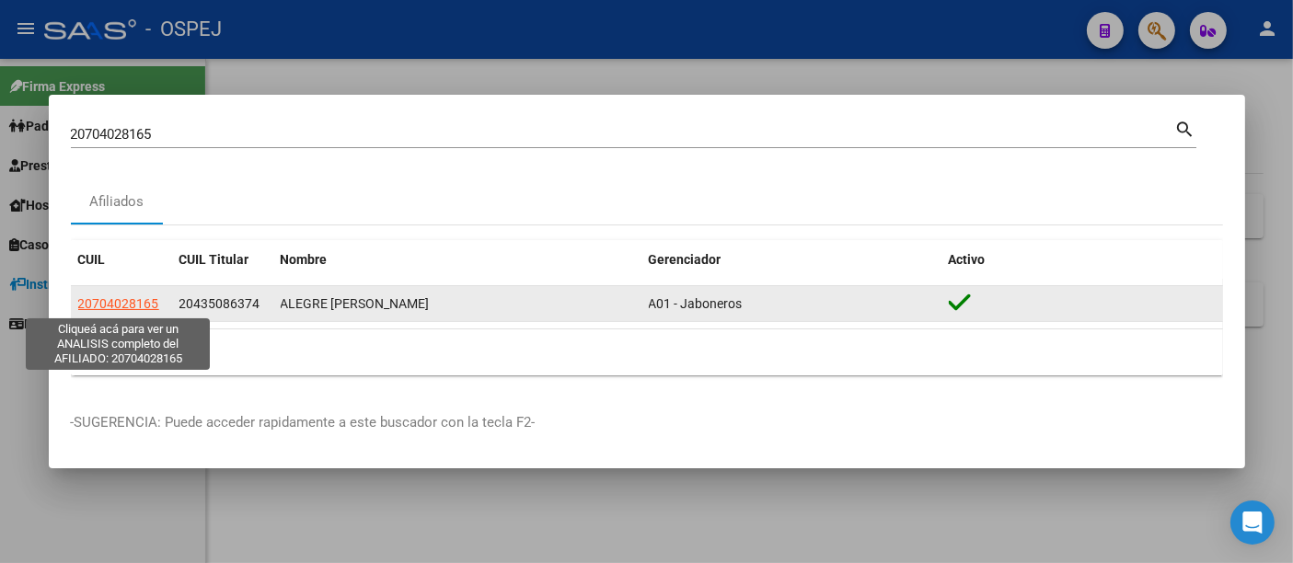
click at [131, 299] on span "20704028165" at bounding box center [118, 303] width 81 height 15
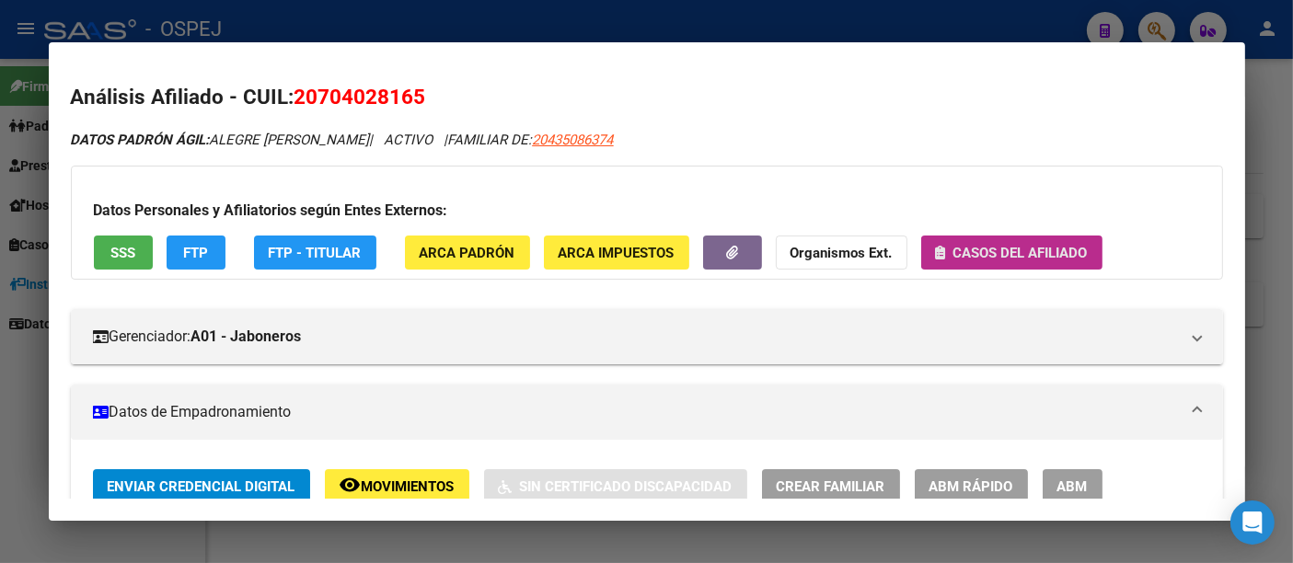
click at [994, 251] on span "Casos del afiliado" at bounding box center [1020, 253] width 134 height 17
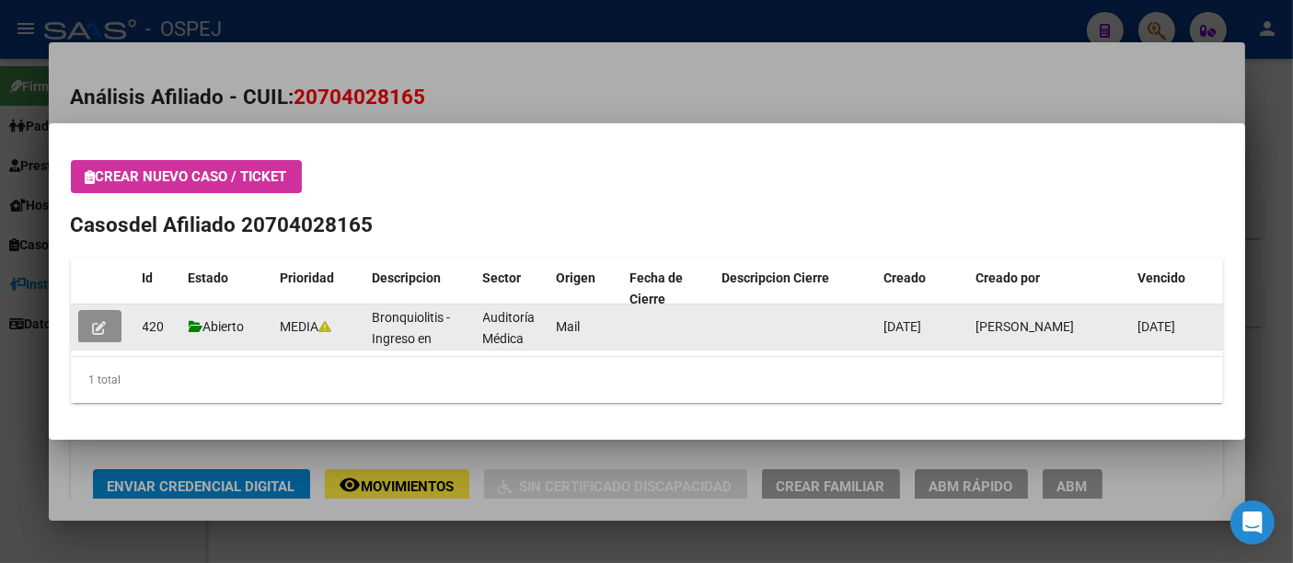
click at [97, 328] on icon "button" at bounding box center [100, 328] width 14 height 14
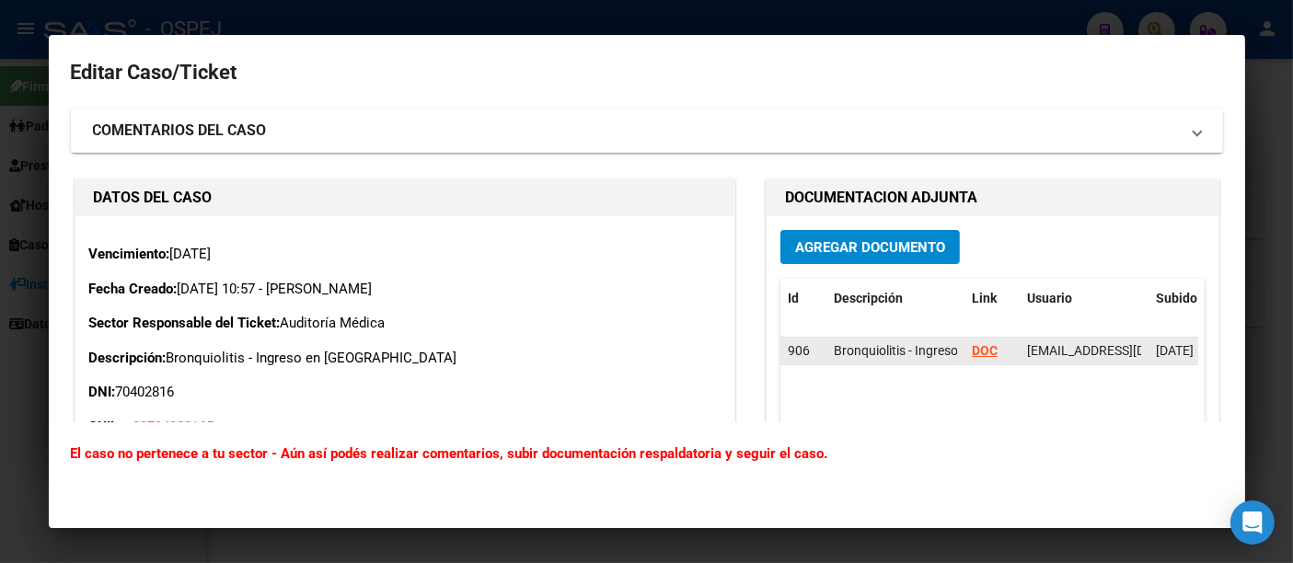
click at [972, 352] on strong "DOC" at bounding box center [985, 350] width 26 height 15
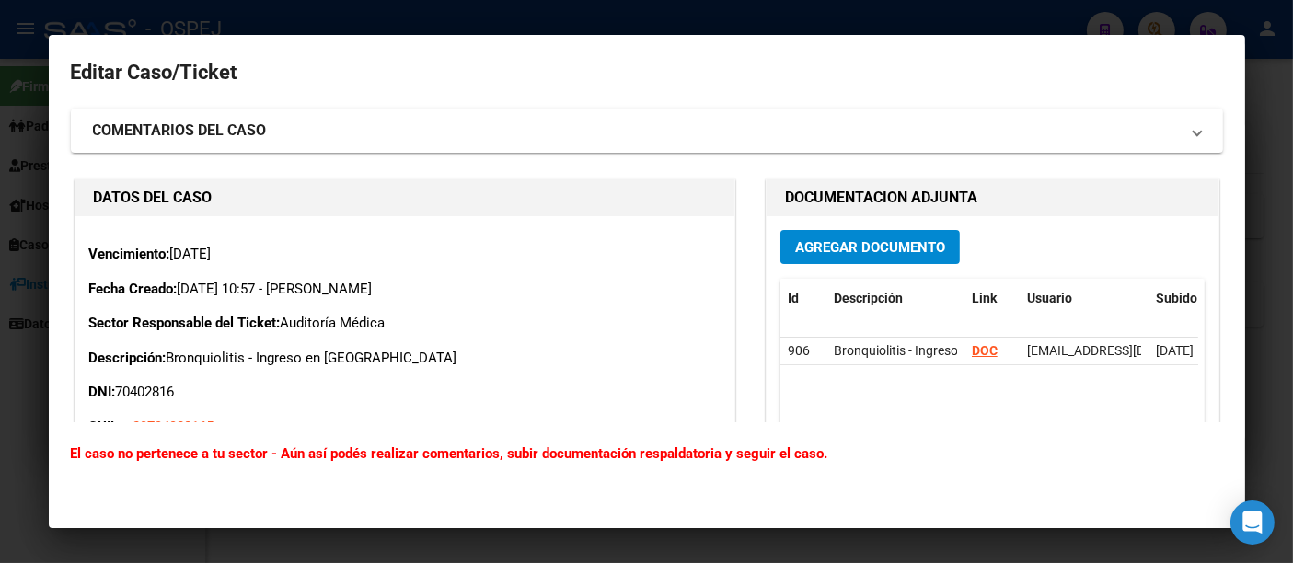
click at [457, 15] on div at bounding box center [646, 281] width 1293 height 563
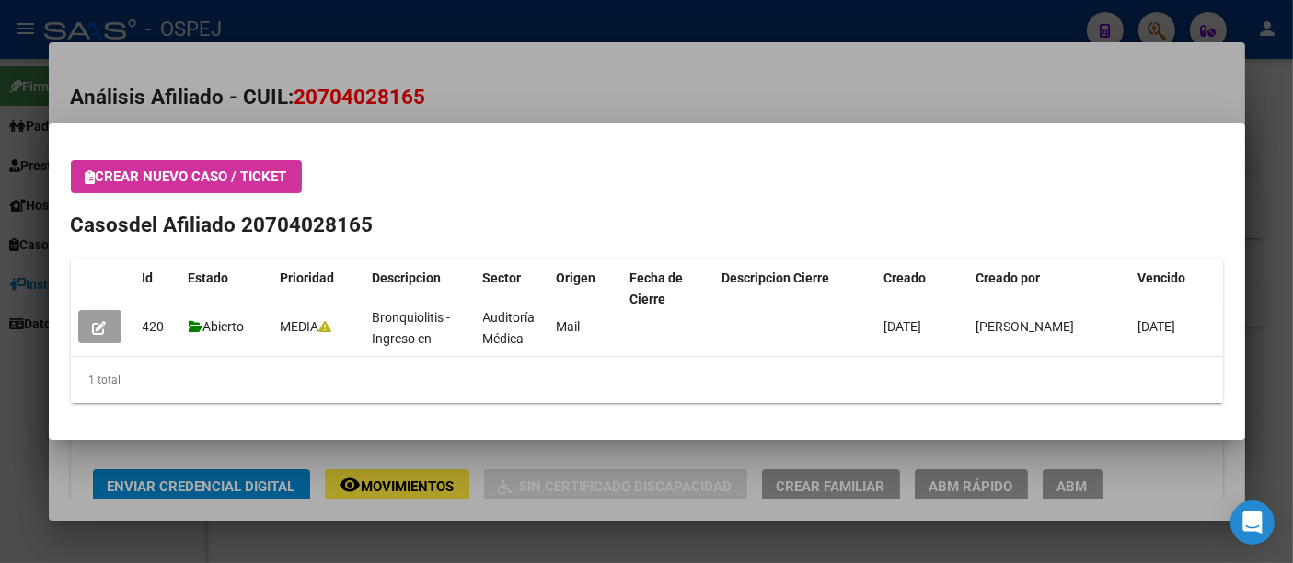
click at [593, 98] on div at bounding box center [646, 281] width 1293 height 563
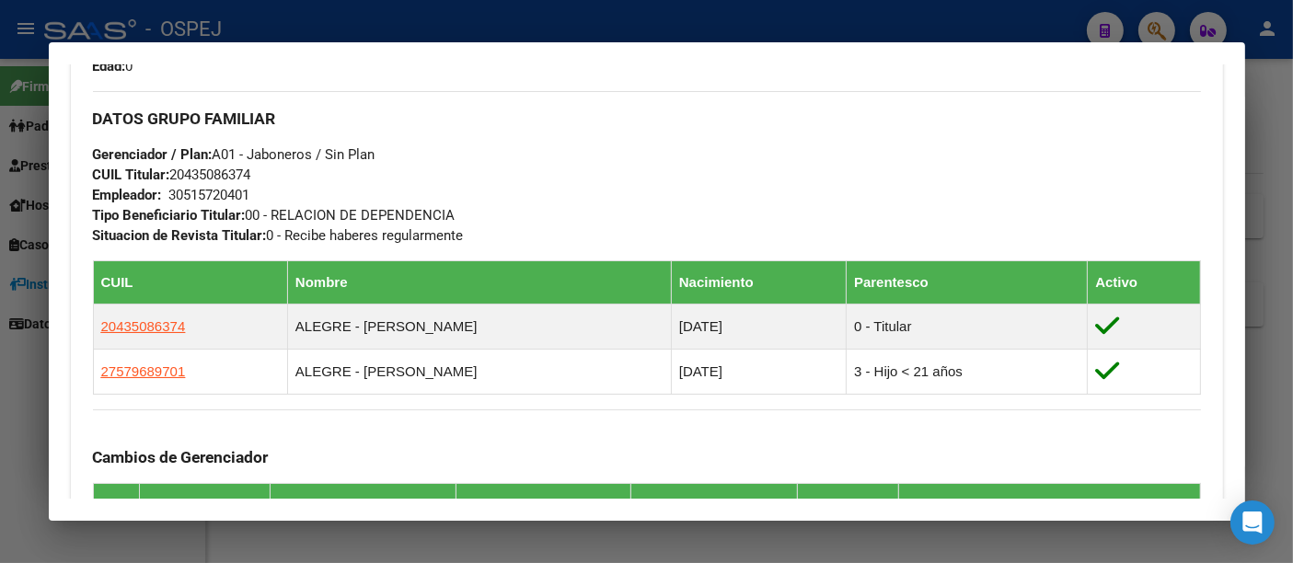
scroll to position [817, 0]
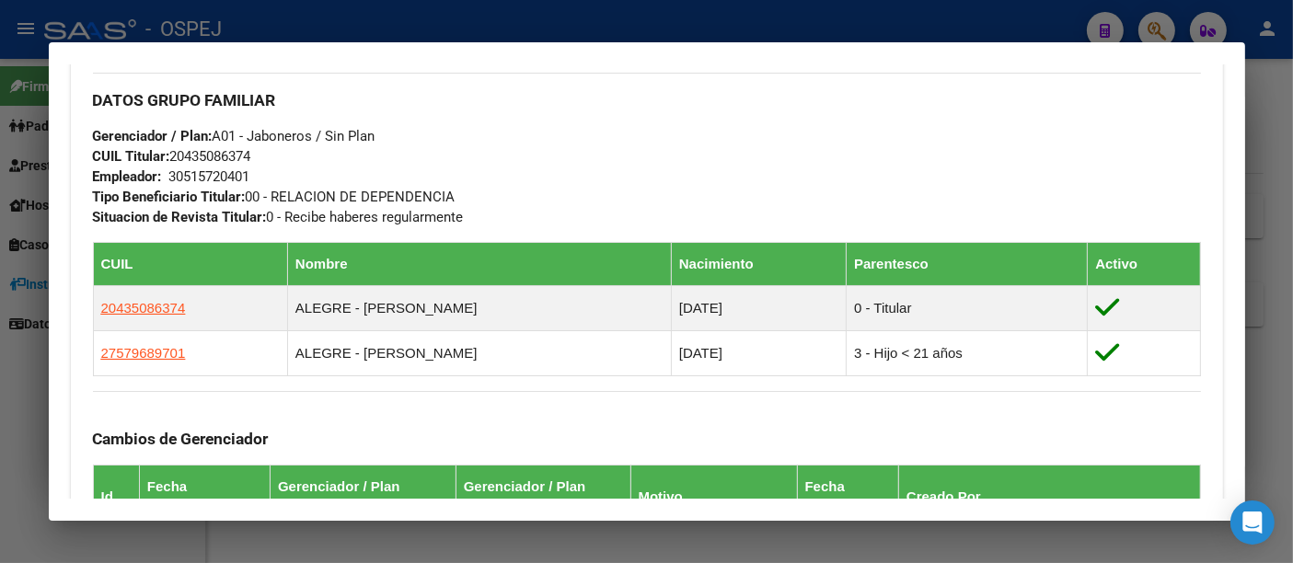
click at [564, 21] on div at bounding box center [646, 281] width 1293 height 563
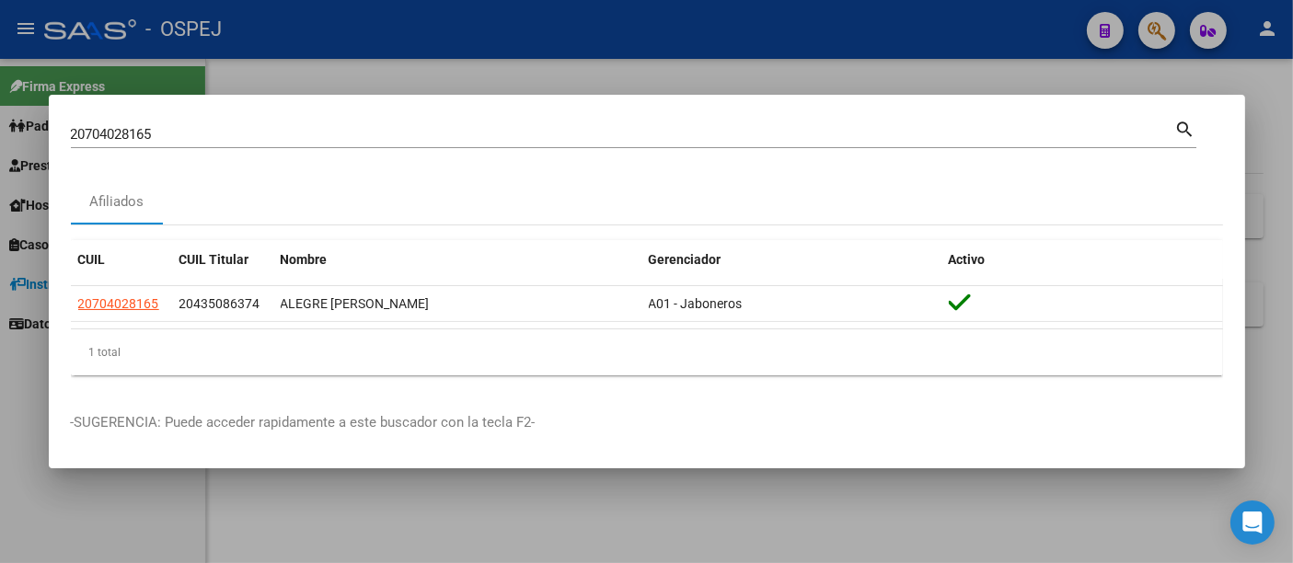
click at [442, 138] on input "20704028165" at bounding box center [623, 134] width 1104 height 17
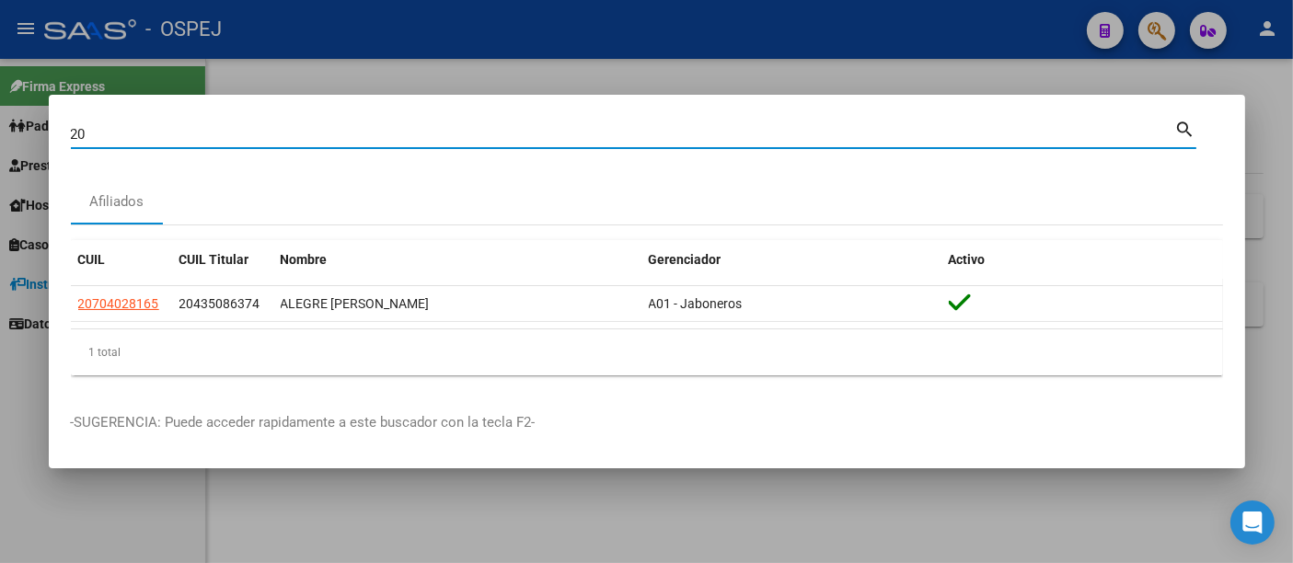
type input "2"
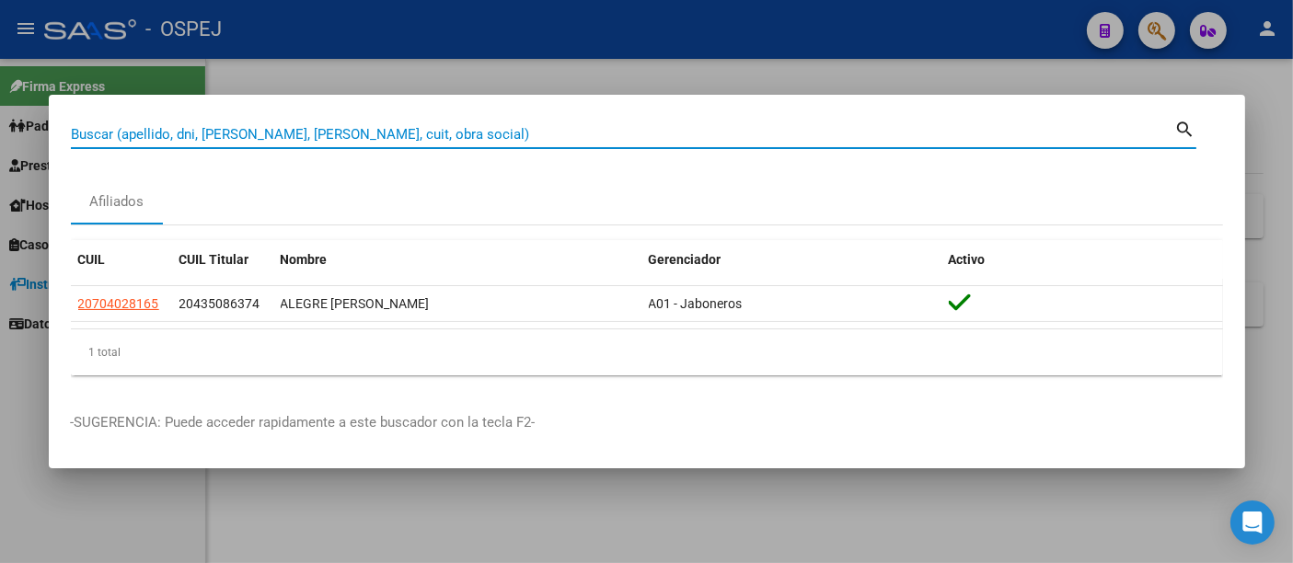
paste input "30867362"
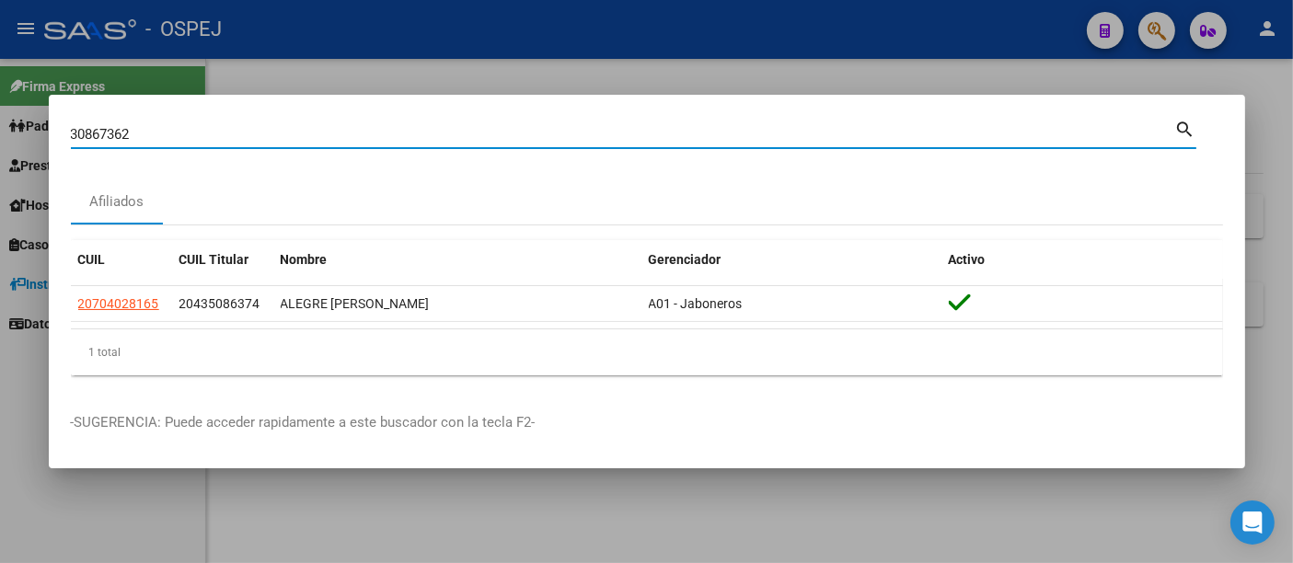
type input "30867362"
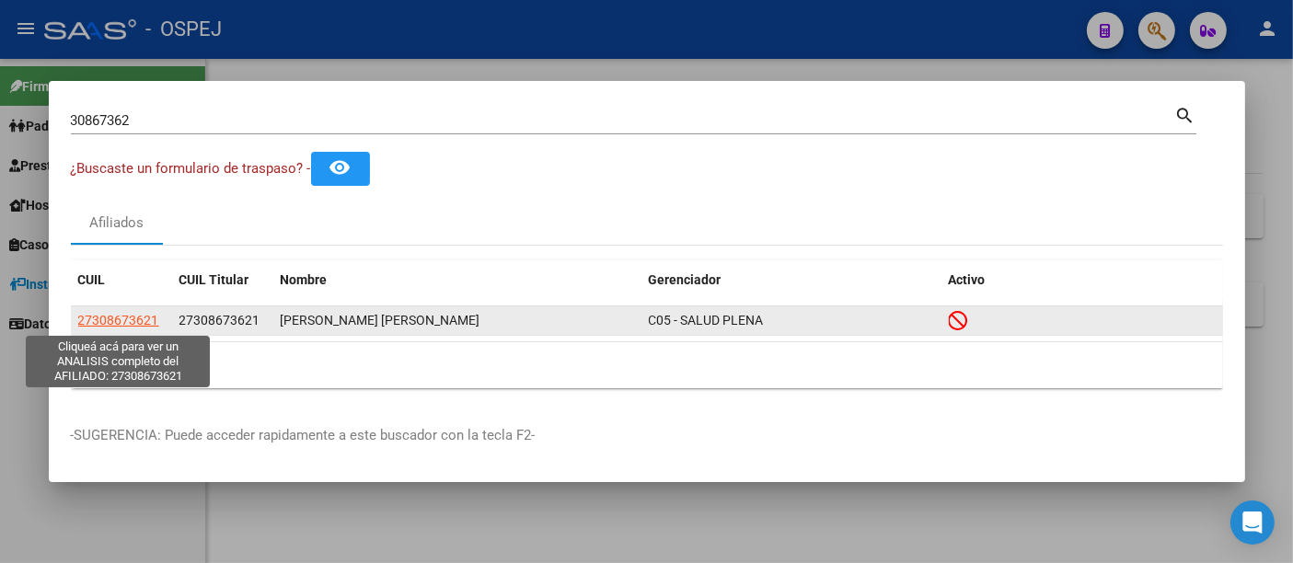
click at [115, 326] on span "27308673621" at bounding box center [118, 320] width 81 height 15
type textarea "27308673621"
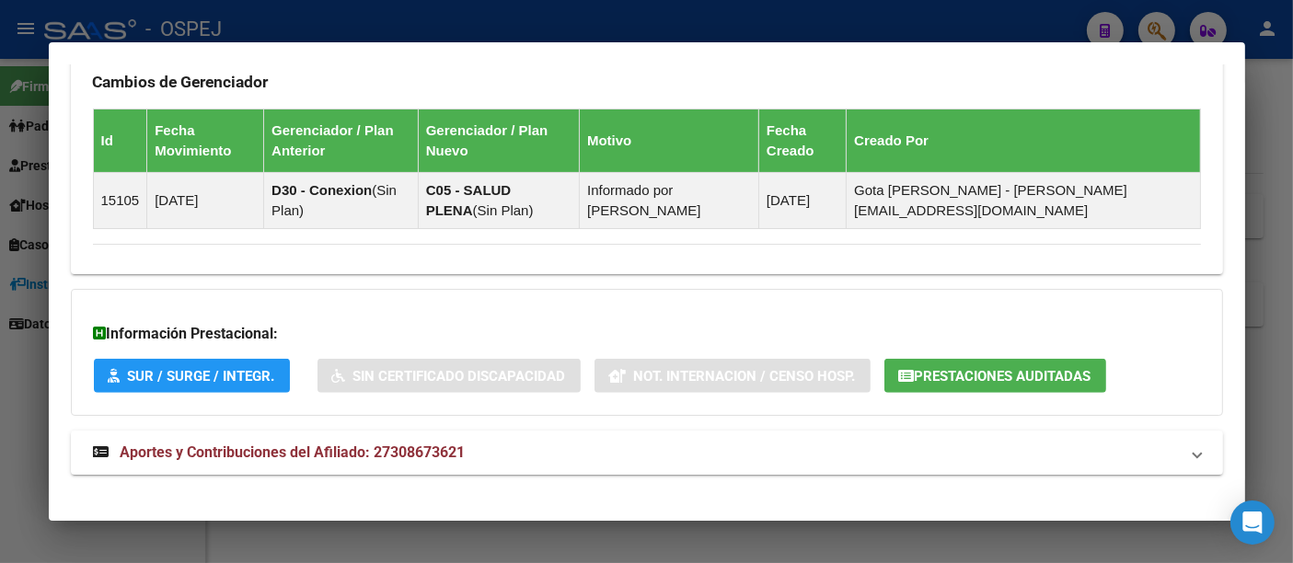
scroll to position [1245, 0]
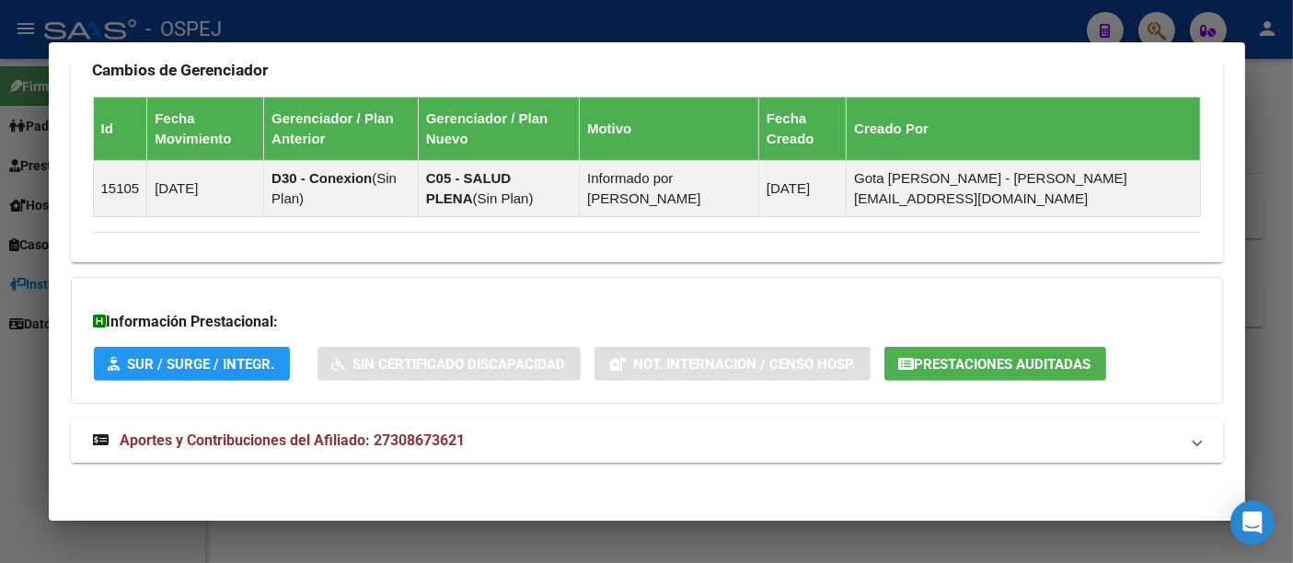
click at [410, 432] on span "Aportes y Contribuciones del Afiliado: 27308673621" at bounding box center [293, 440] width 345 height 17
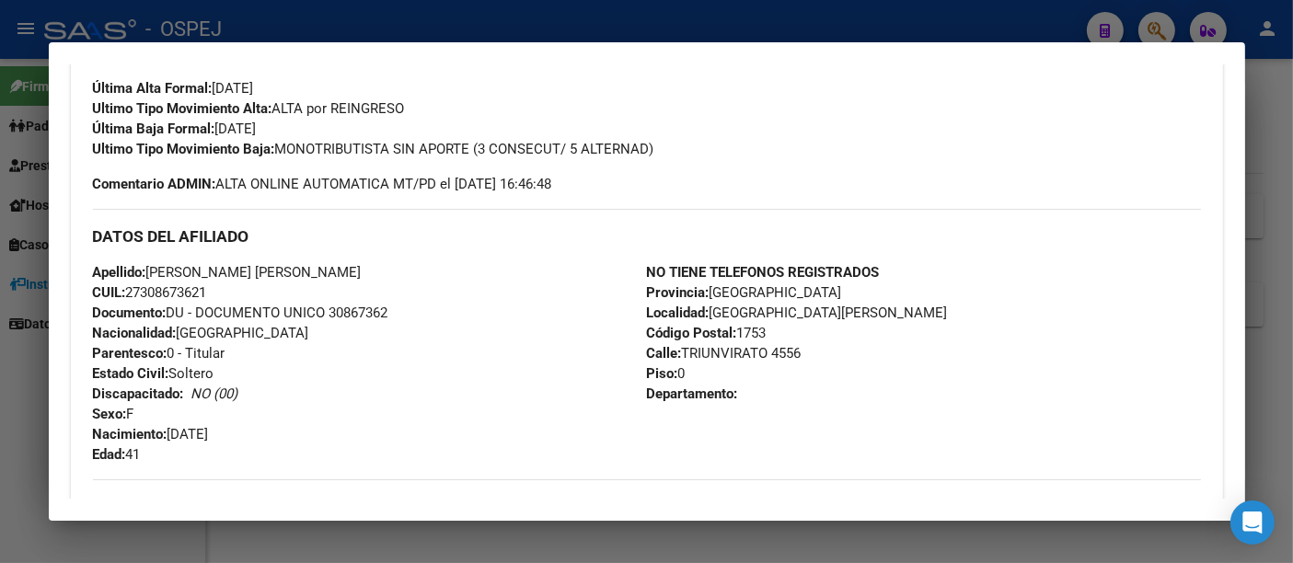
scroll to position [511, 0]
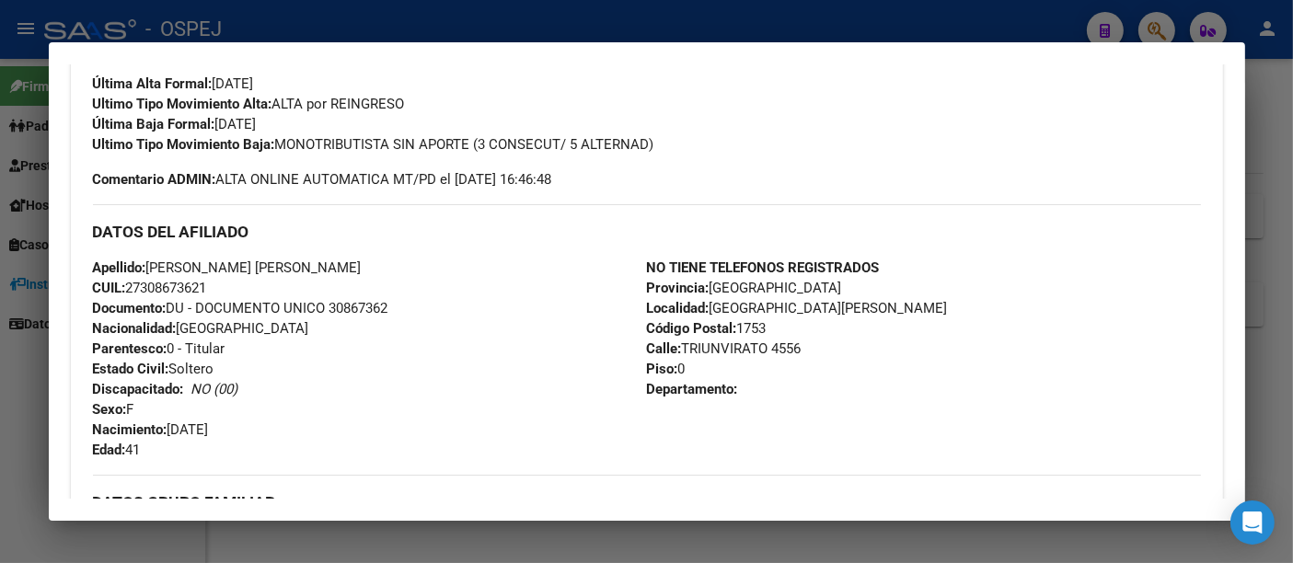
click at [162, 287] on span "CUIL: 27308673621" at bounding box center [150, 288] width 114 height 17
copy span "27308673621"
click at [483, 15] on div at bounding box center [646, 281] width 1293 height 563
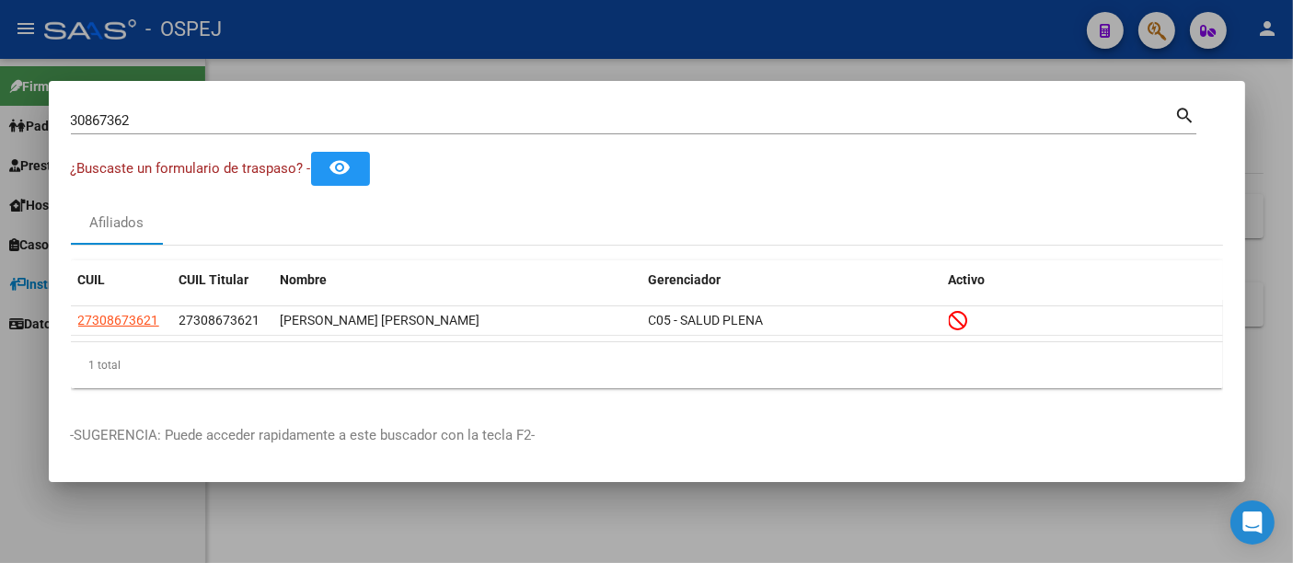
click at [465, 116] on input "30867362" at bounding box center [623, 120] width 1104 height 17
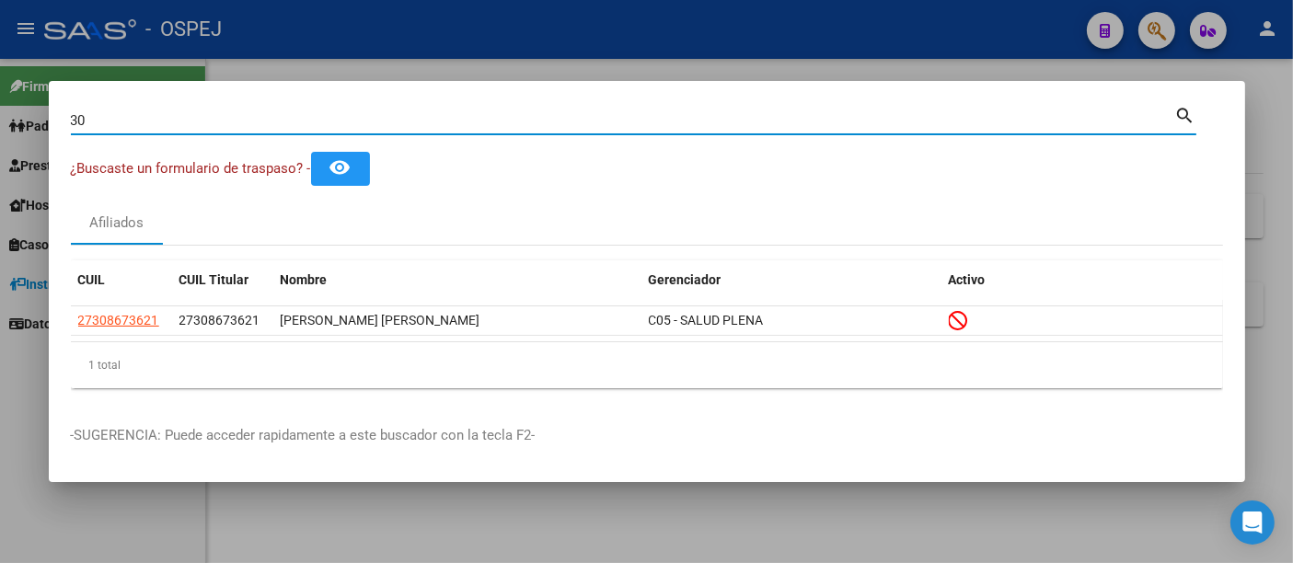
type input "3"
type input "38688422"
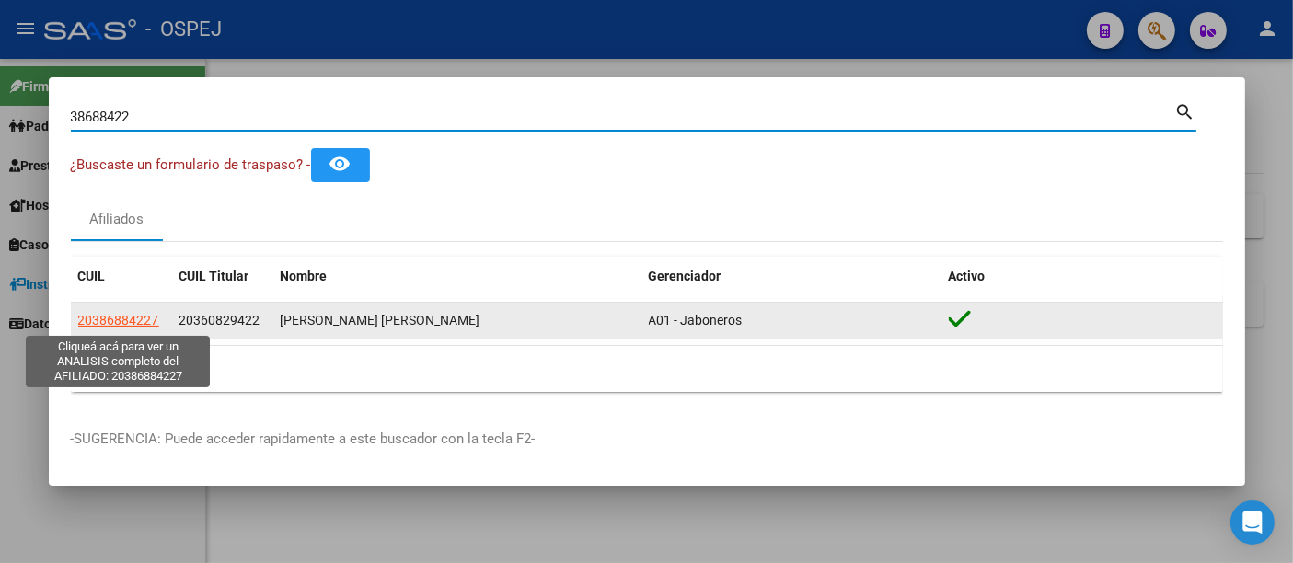
click at [137, 324] on span "20386884227" at bounding box center [118, 320] width 81 height 15
type textarea "20386884227"
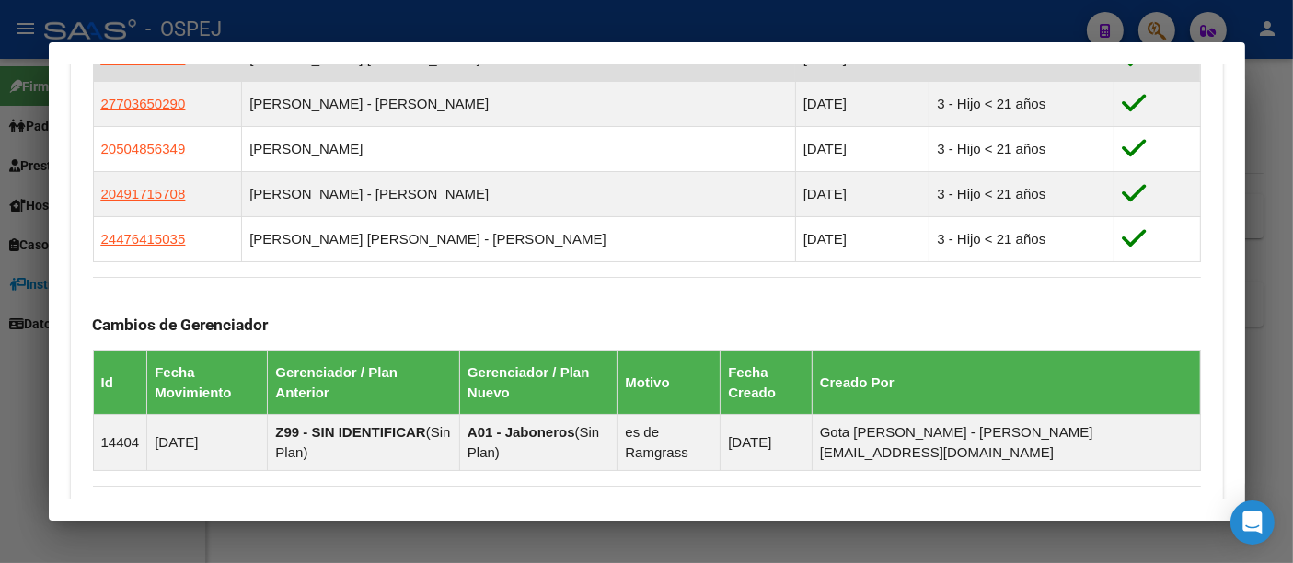
scroll to position [1449, 0]
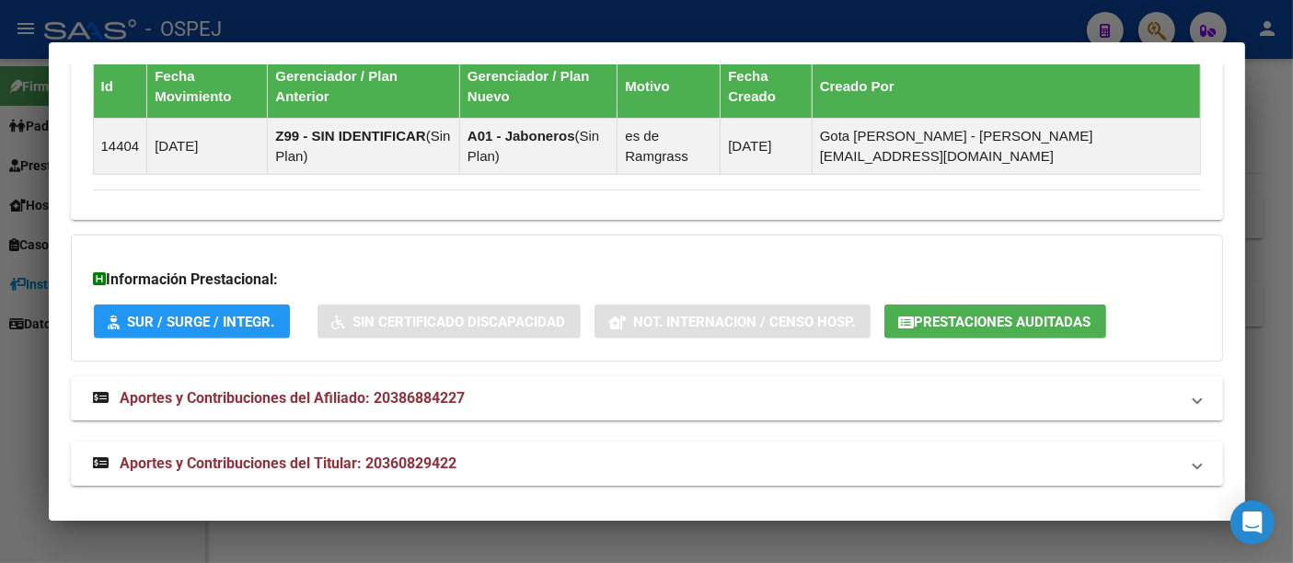
click at [972, 314] on span "Prestaciones Auditadas" at bounding box center [1003, 322] width 177 height 17
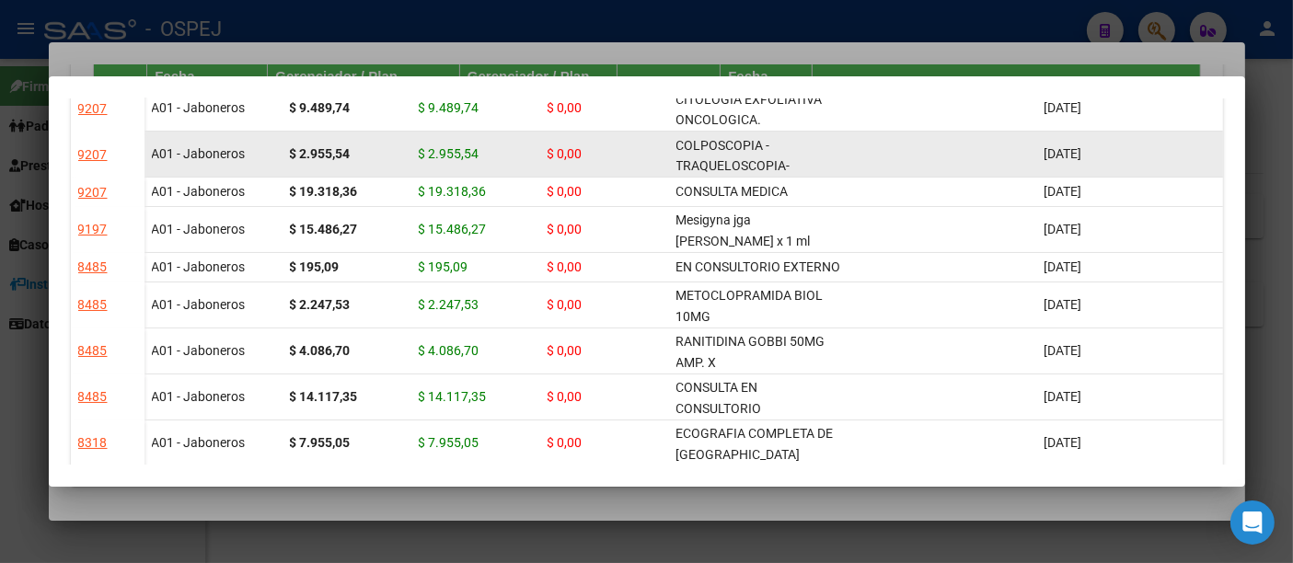
scroll to position [306, 0]
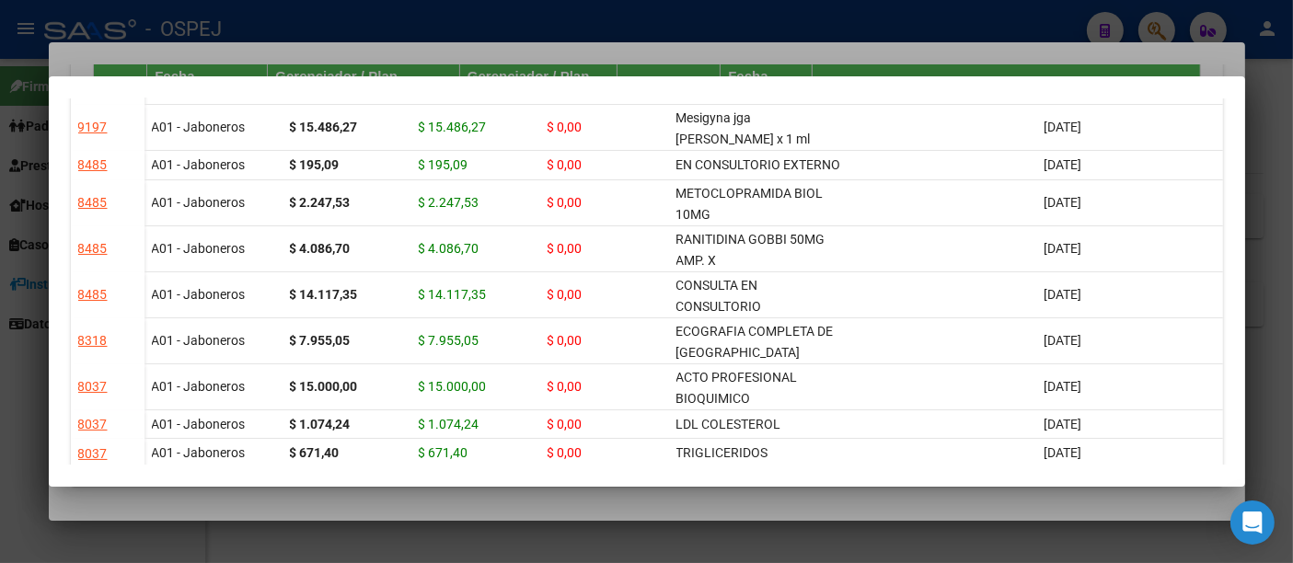
click at [547, 21] on div at bounding box center [646, 281] width 1293 height 563
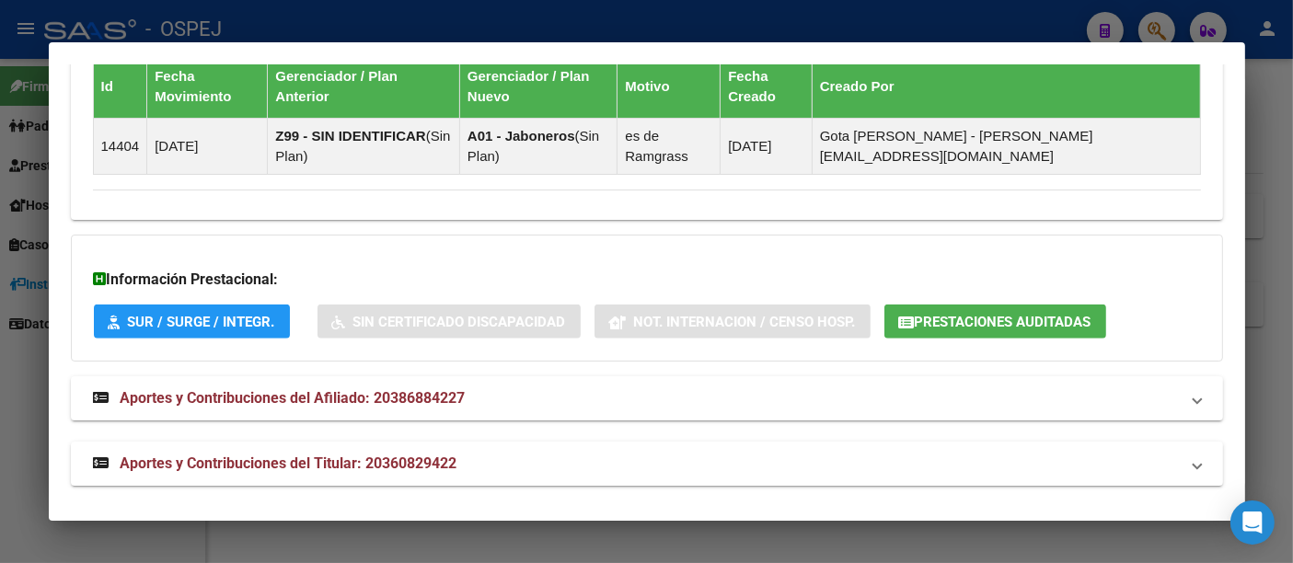
click at [486, 25] on div at bounding box center [646, 281] width 1293 height 563
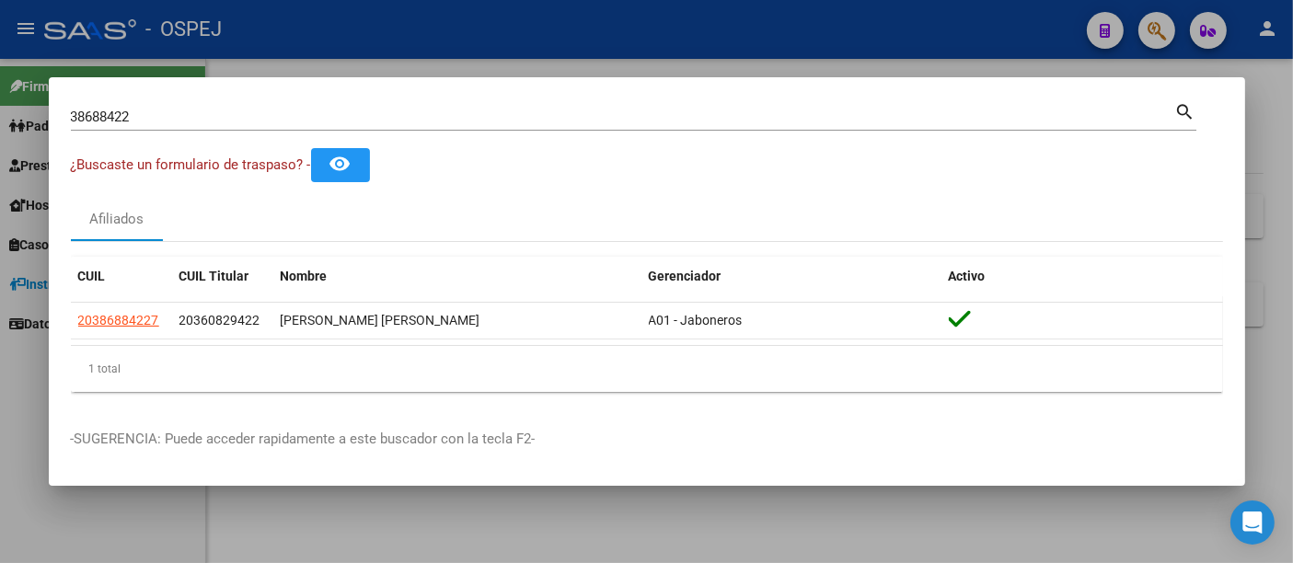
click at [365, 117] on input "38688422" at bounding box center [623, 117] width 1104 height 17
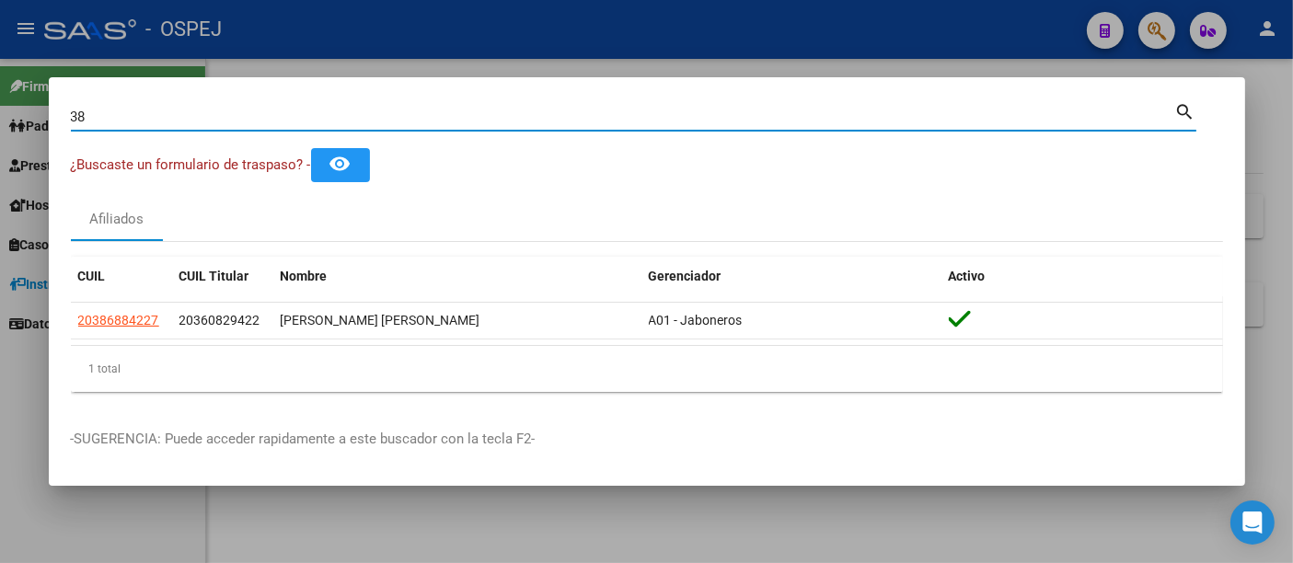
type input "3"
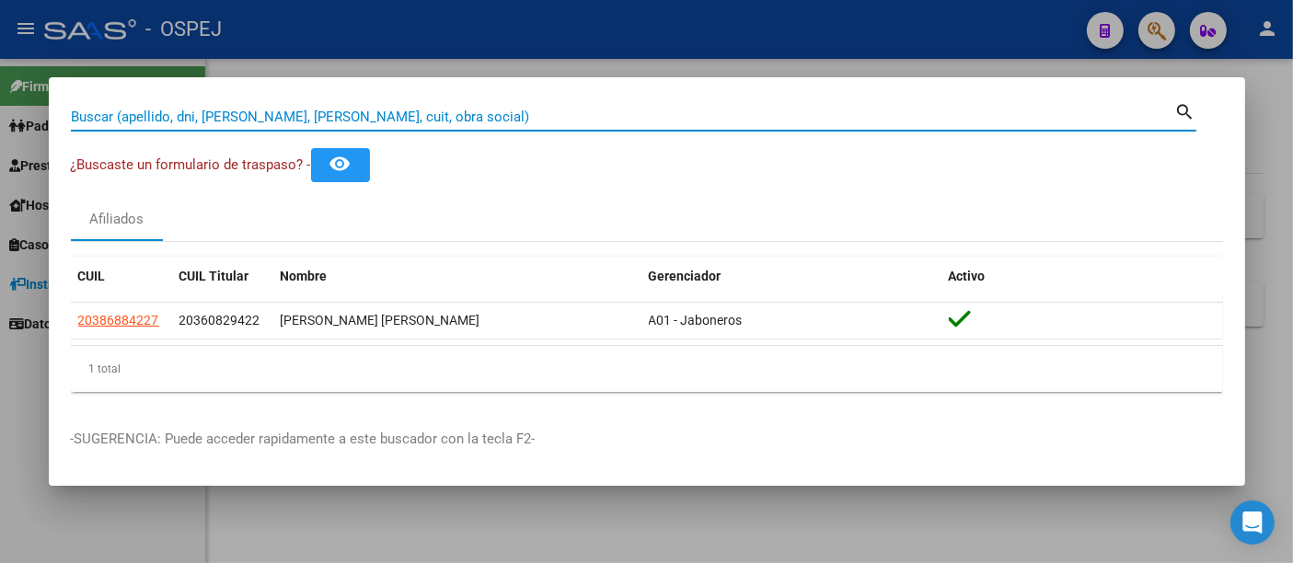
paste input "27325361609"
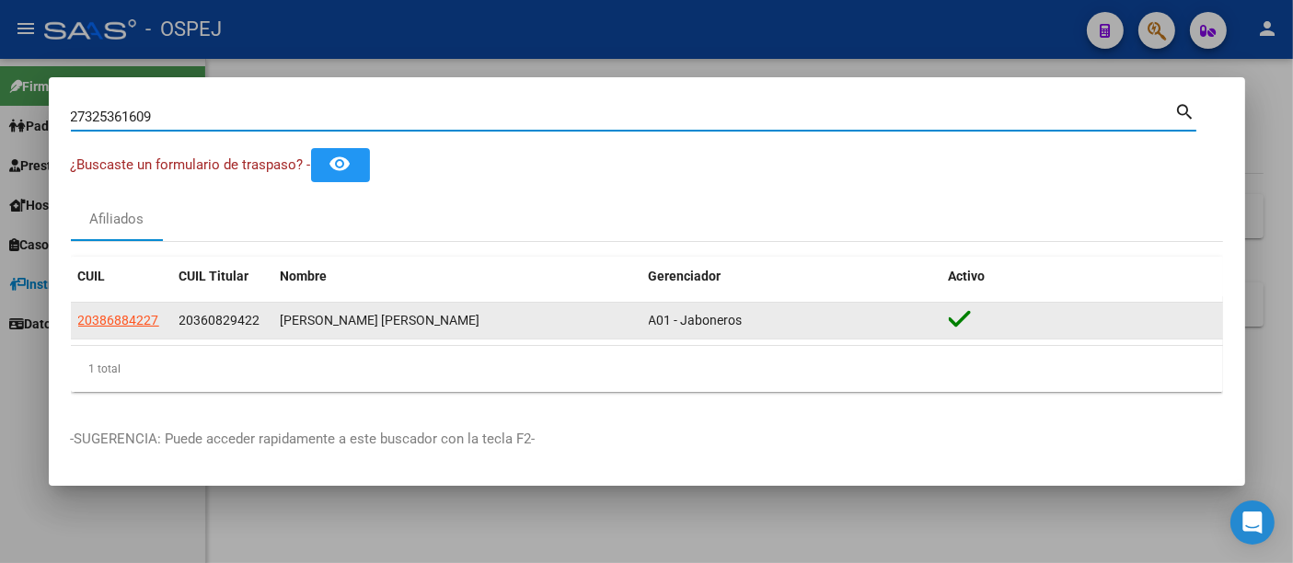
type input "27325361609"
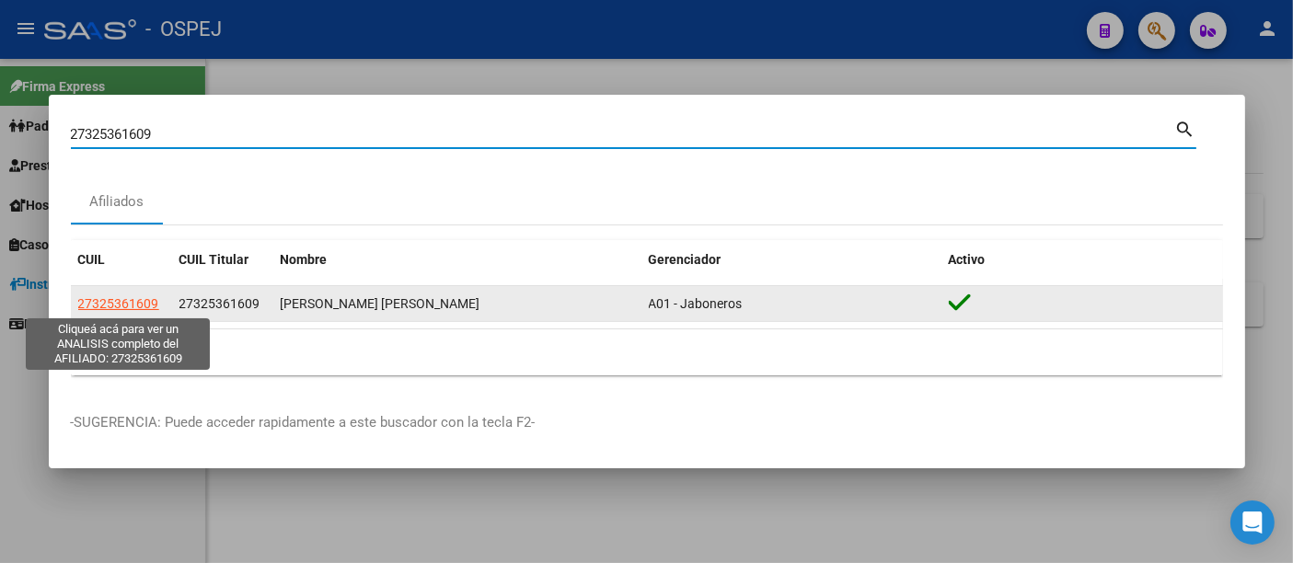
click at [130, 301] on span "27325361609" at bounding box center [118, 303] width 81 height 15
type textarea "27325361609"
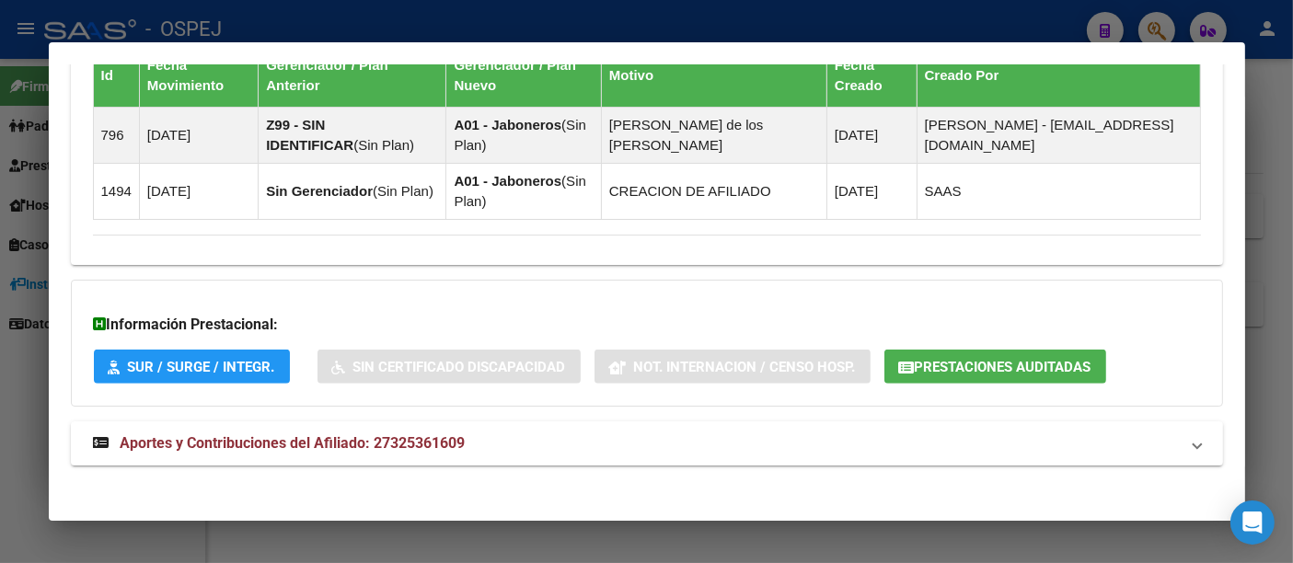
scroll to position [1300, 0]
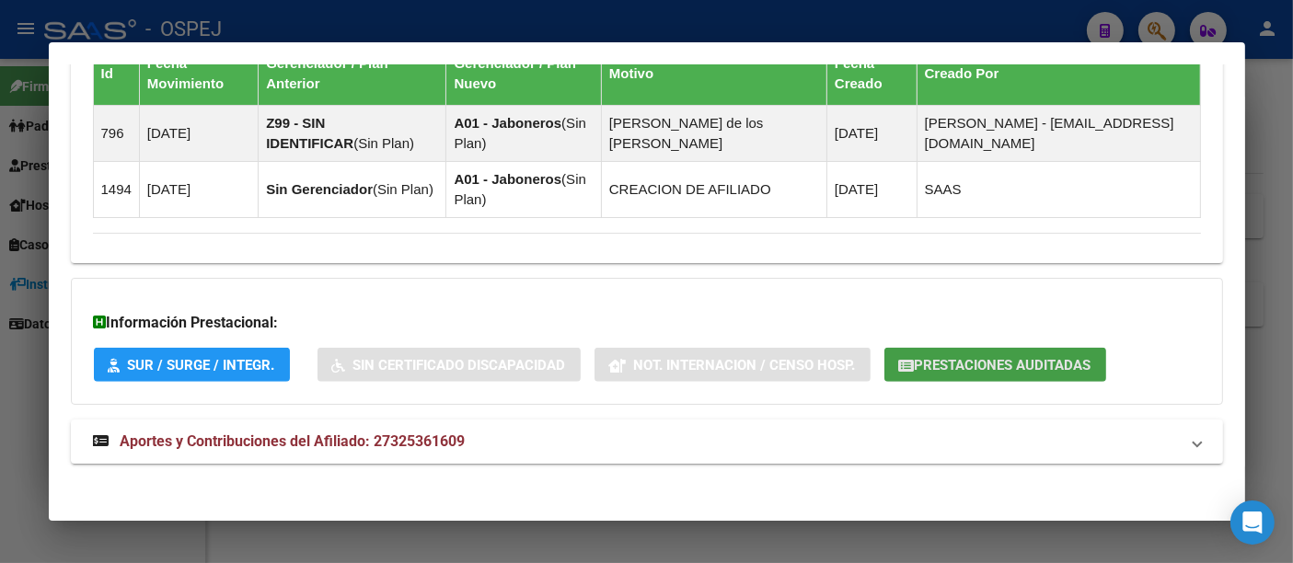
click at [1009, 358] on span "Prestaciones Auditadas" at bounding box center [1003, 365] width 177 height 17
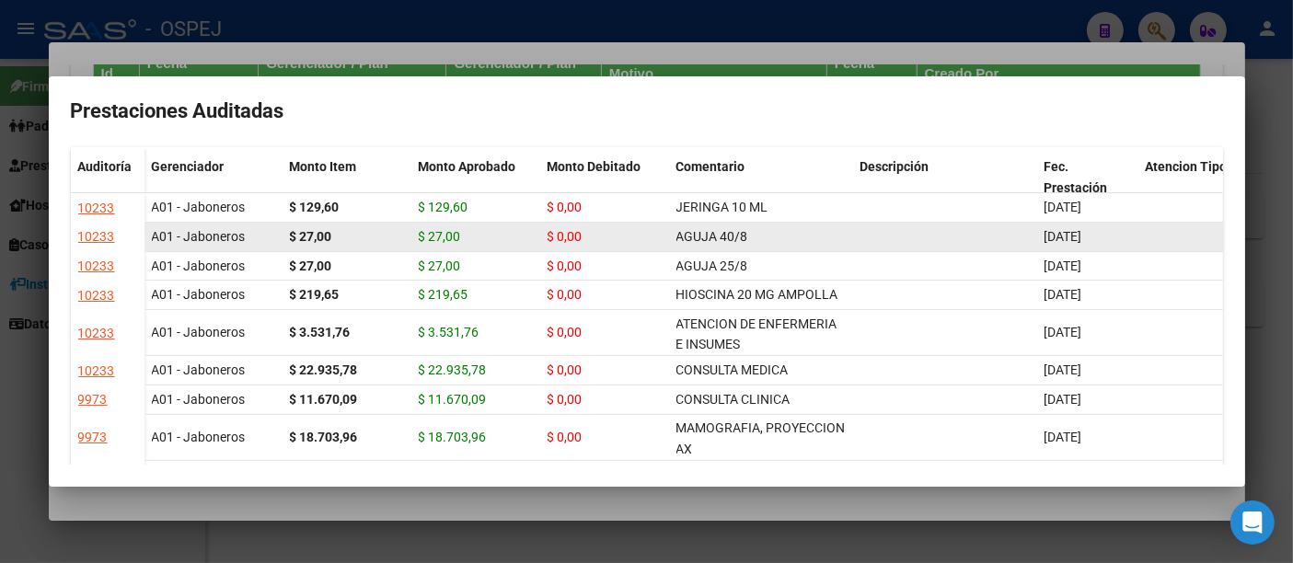
scroll to position [0, 0]
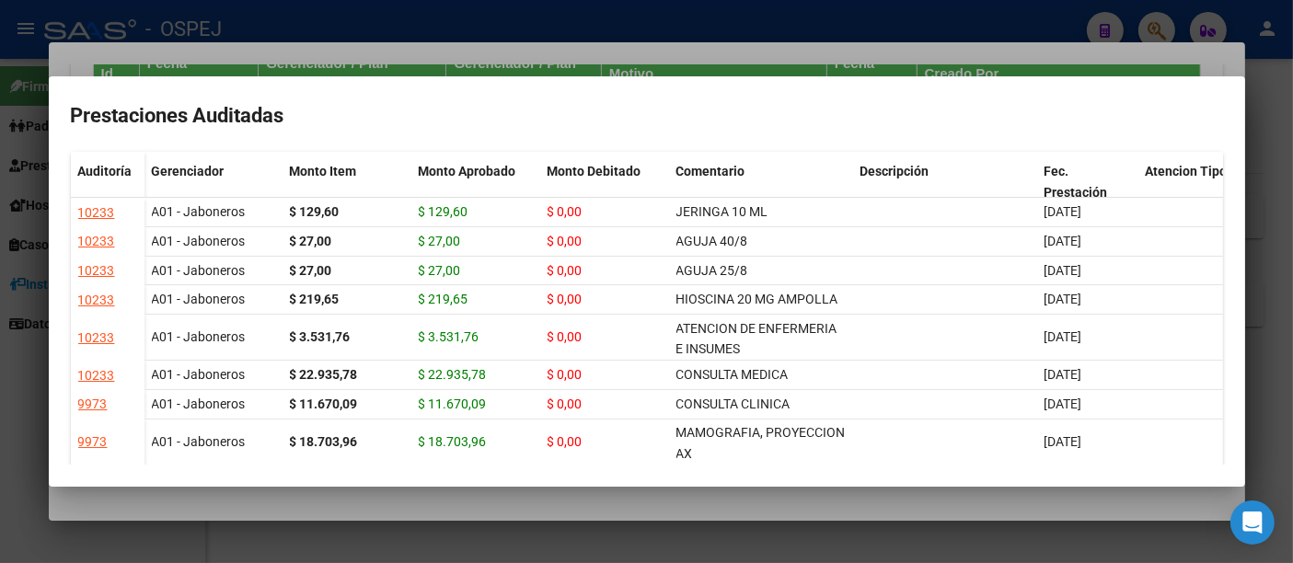
click at [552, 22] on div at bounding box center [646, 281] width 1293 height 563
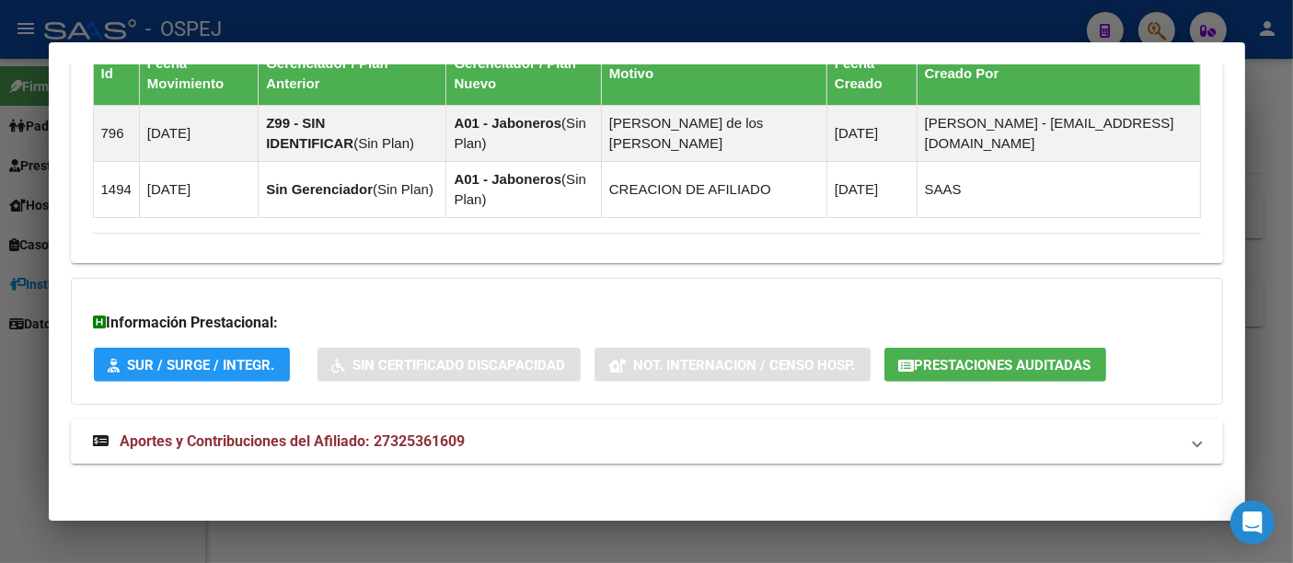
click at [483, 17] on div at bounding box center [646, 281] width 1293 height 563
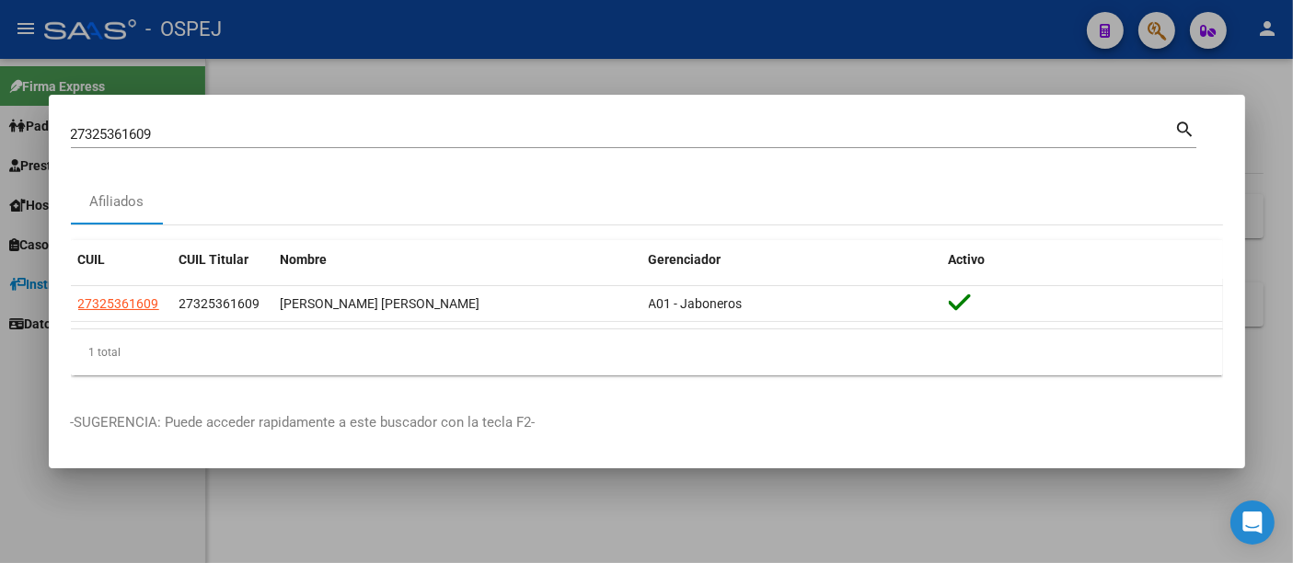
click at [331, 136] on input "27325361609" at bounding box center [623, 134] width 1104 height 17
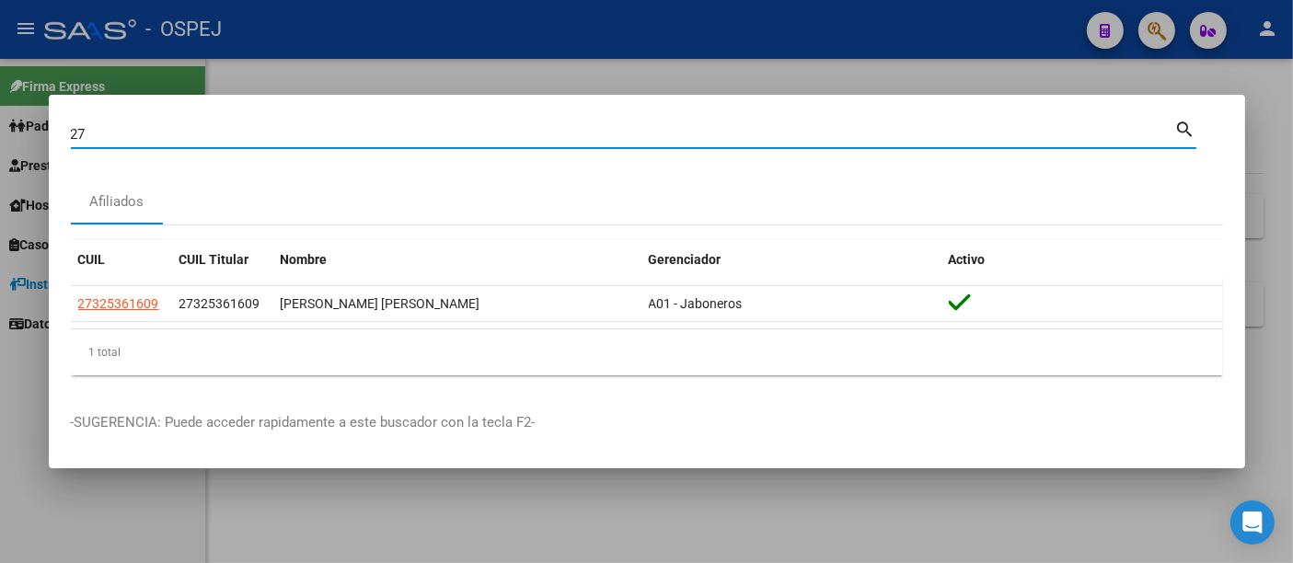
type input "2"
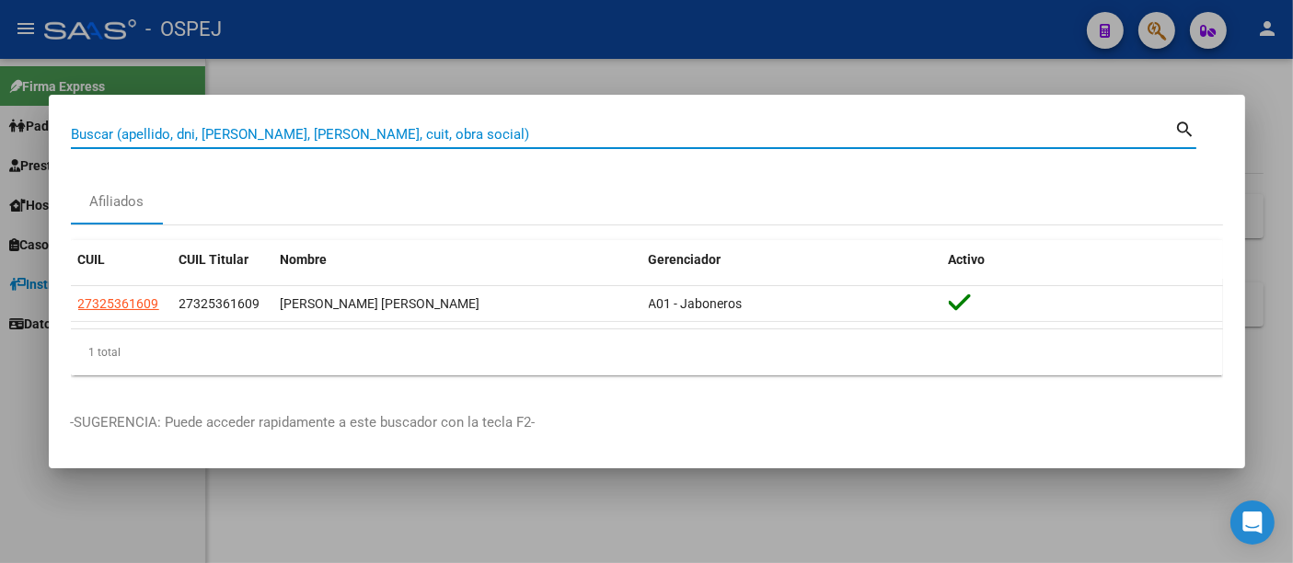
paste input "23940777704"
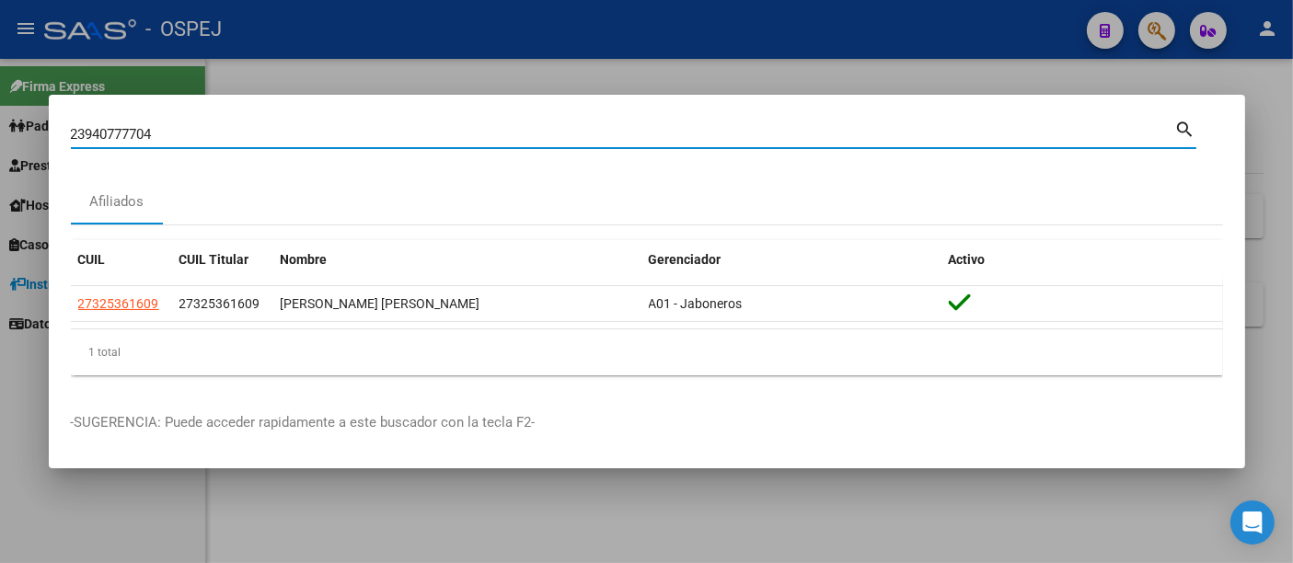
type input "23940777704"
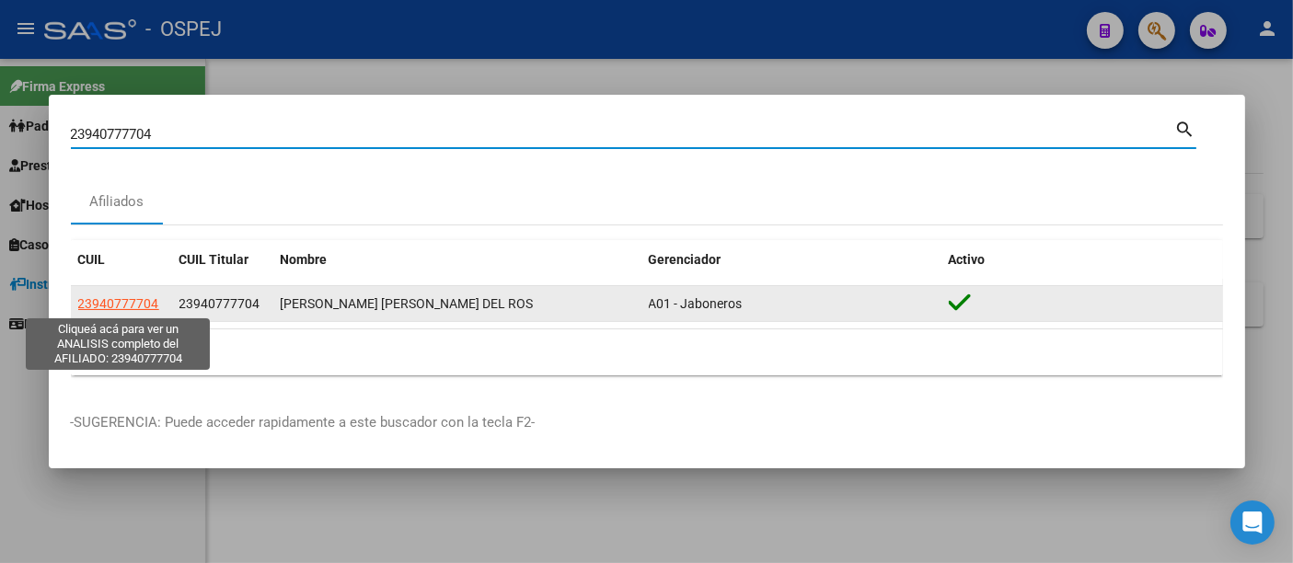
click at [134, 302] on span "23940777704" at bounding box center [118, 303] width 81 height 15
type textarea "23940777704"
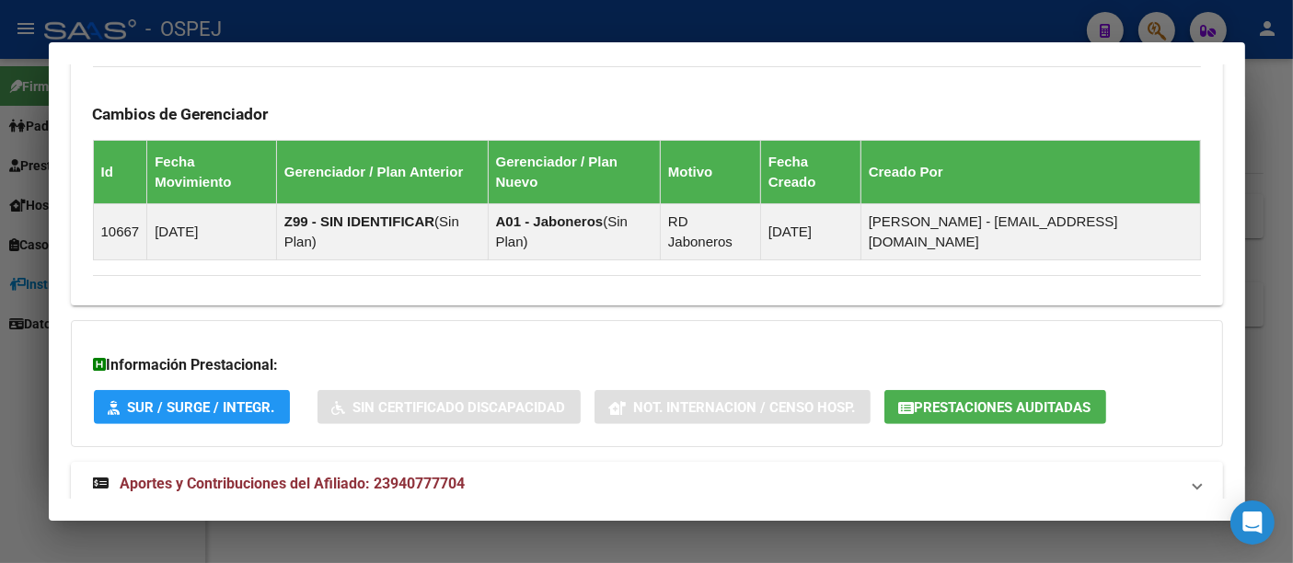
scroll to position [1095, 0]
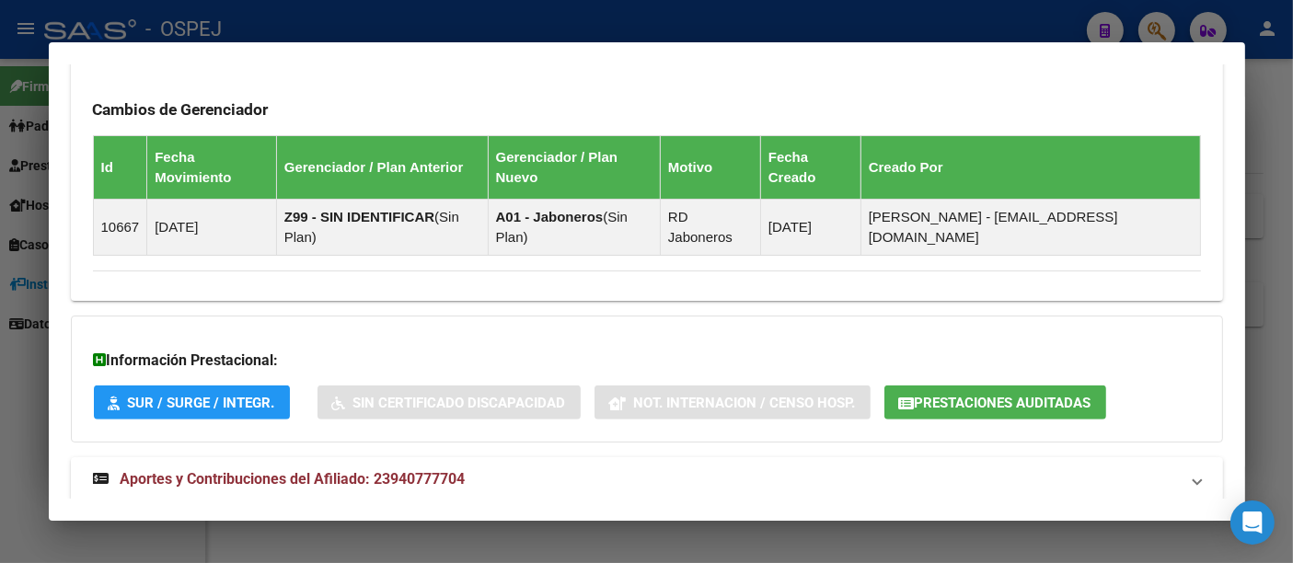
click at [971, 395] on span "Prestaciones Auditadas" at bounding box center [1003, 403] width 177 height 17
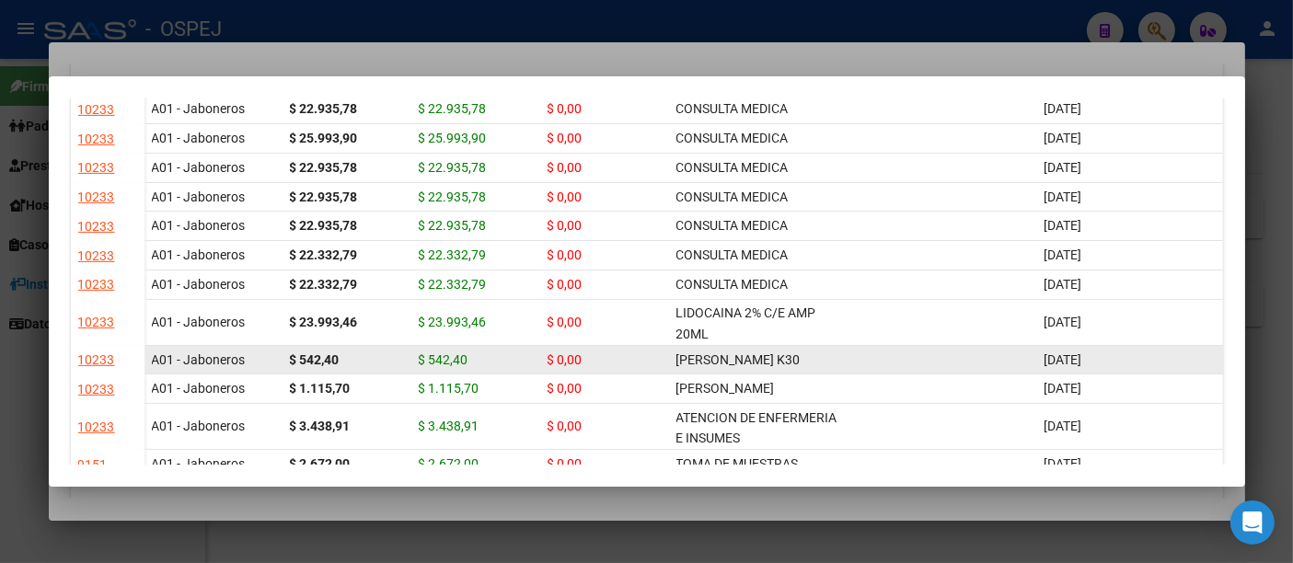
scroll to position [920, 0]
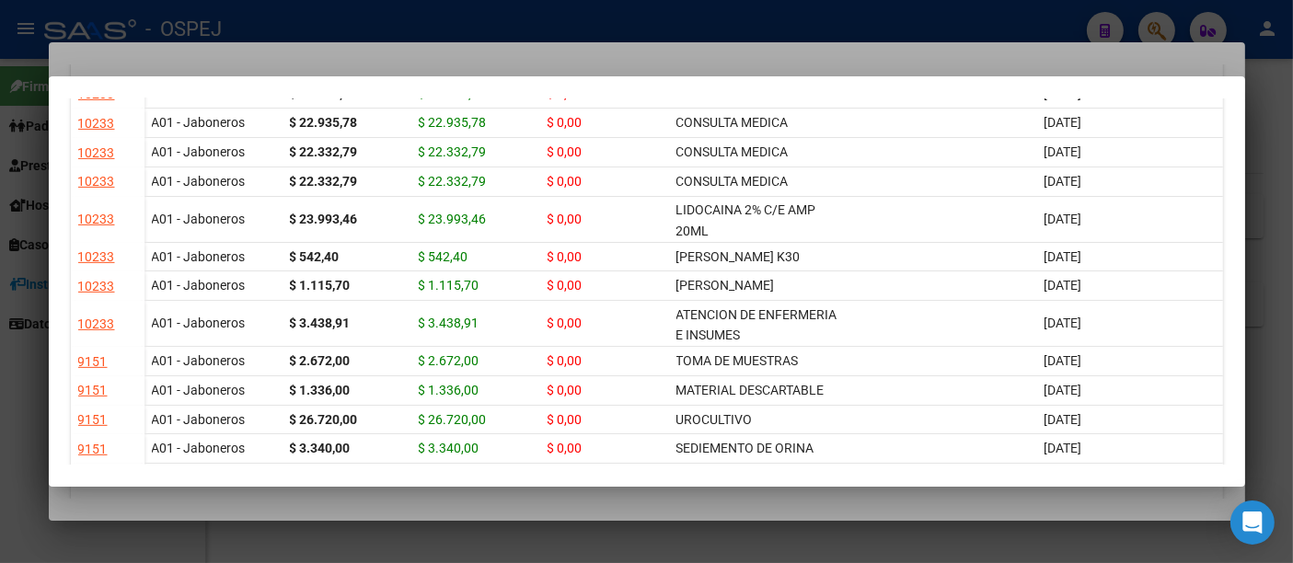
click at [748, 27] on div at bounding box center [646, 281] width 1293 height 563
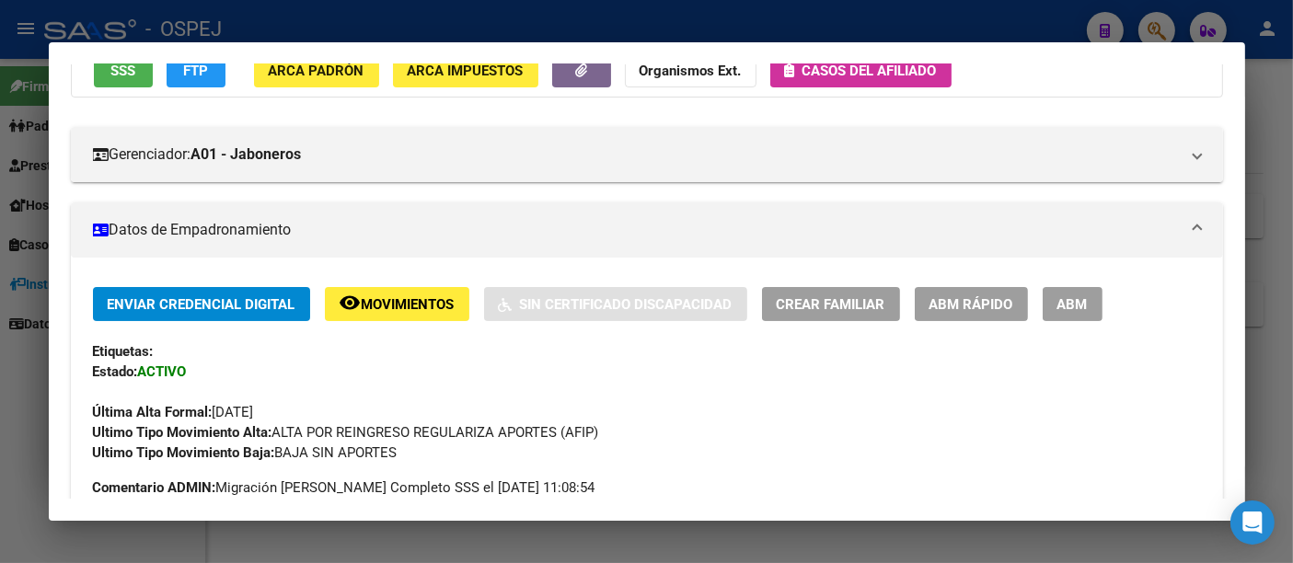
scroll to position [0, 0]
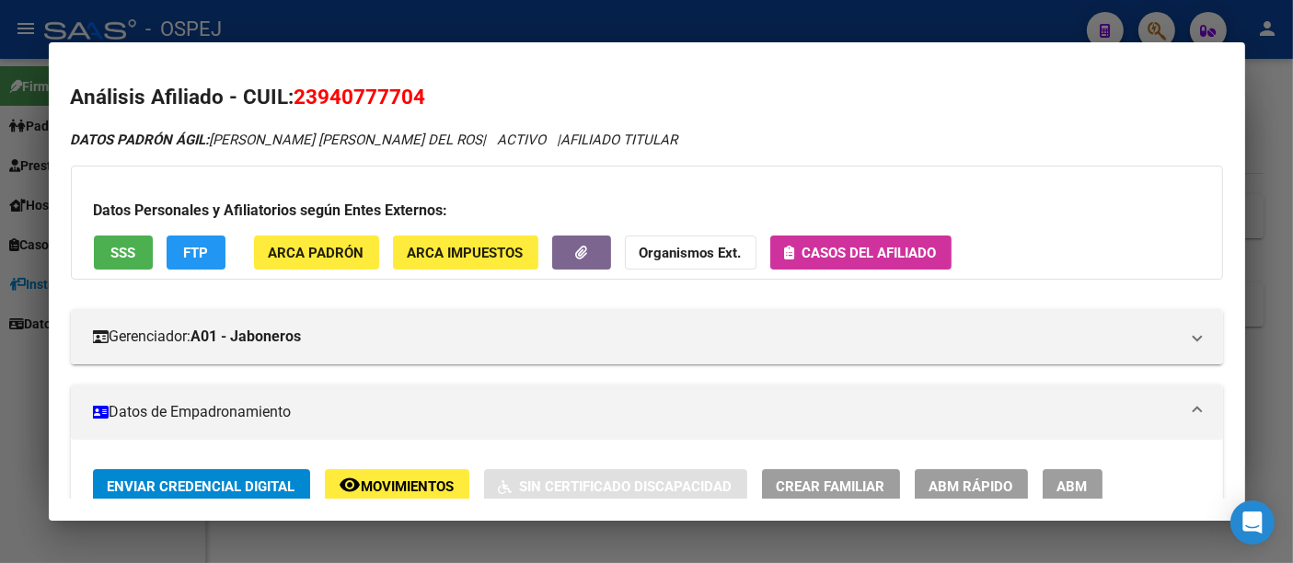
click at [841, 246] on span "Casos del afiliado" at bounding box center [870, 253] width 134 height 17
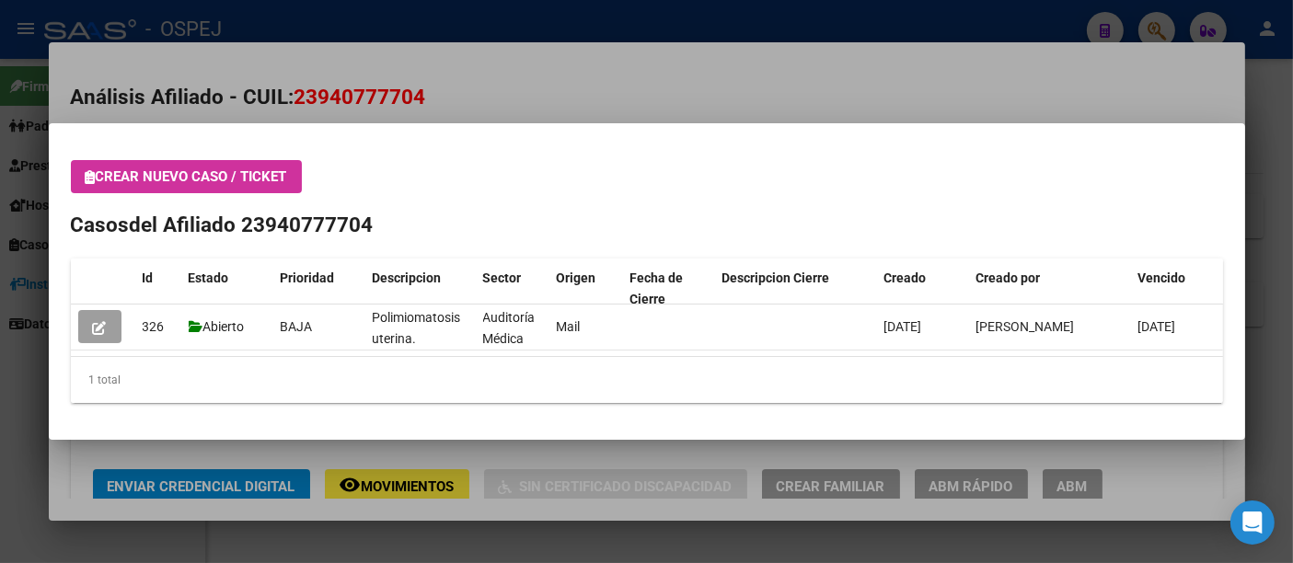
click at [510, 44] on div at bounding box center [646, 281] width 1293 height 563
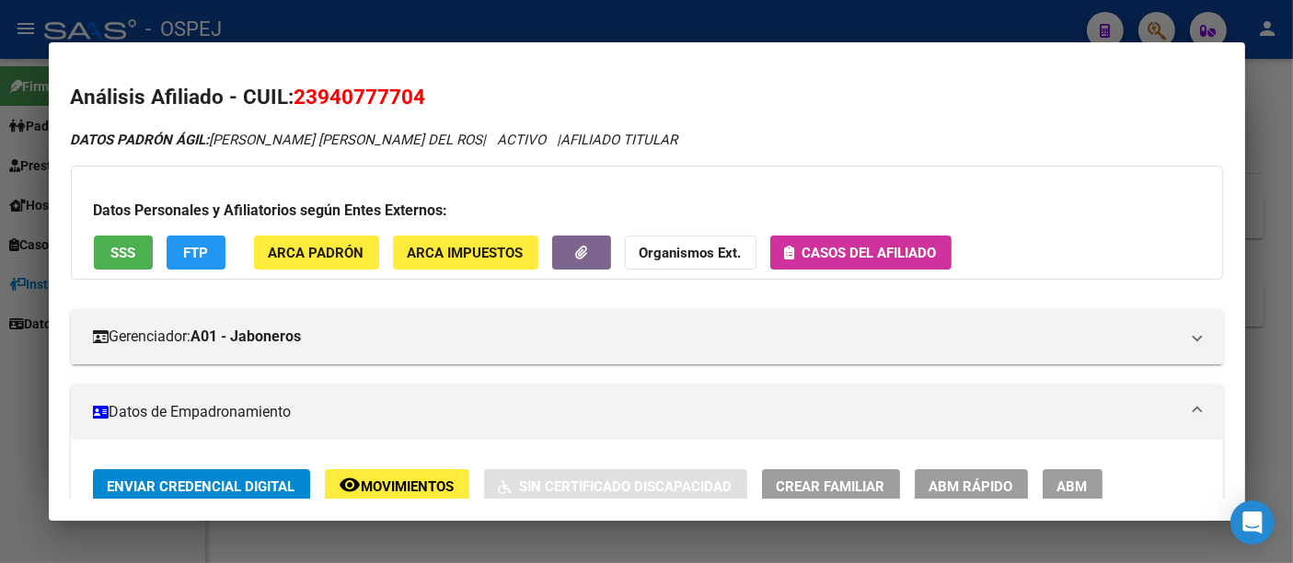
click at [512, 26] on div at bounding box center [646, 281] width 1293 height 563
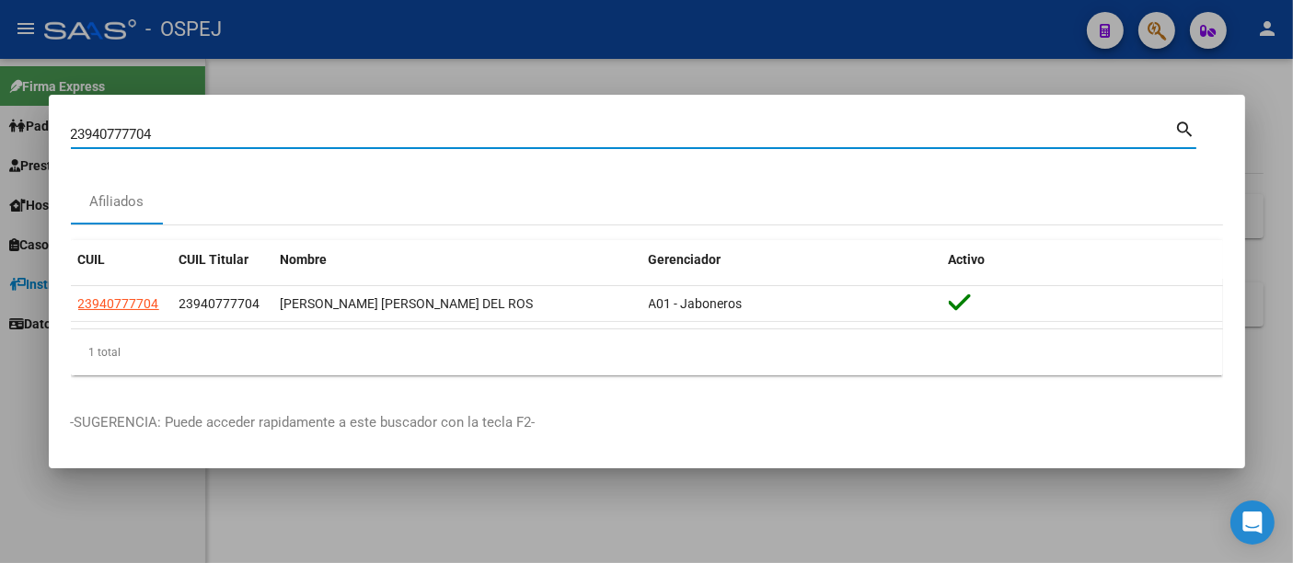
click at [444, 137] on input "23940777704" at bounding box center [623, 134] width 1104 height 17
type input "2"
